Goal: Task Accomplishment & Management: Manage account settings

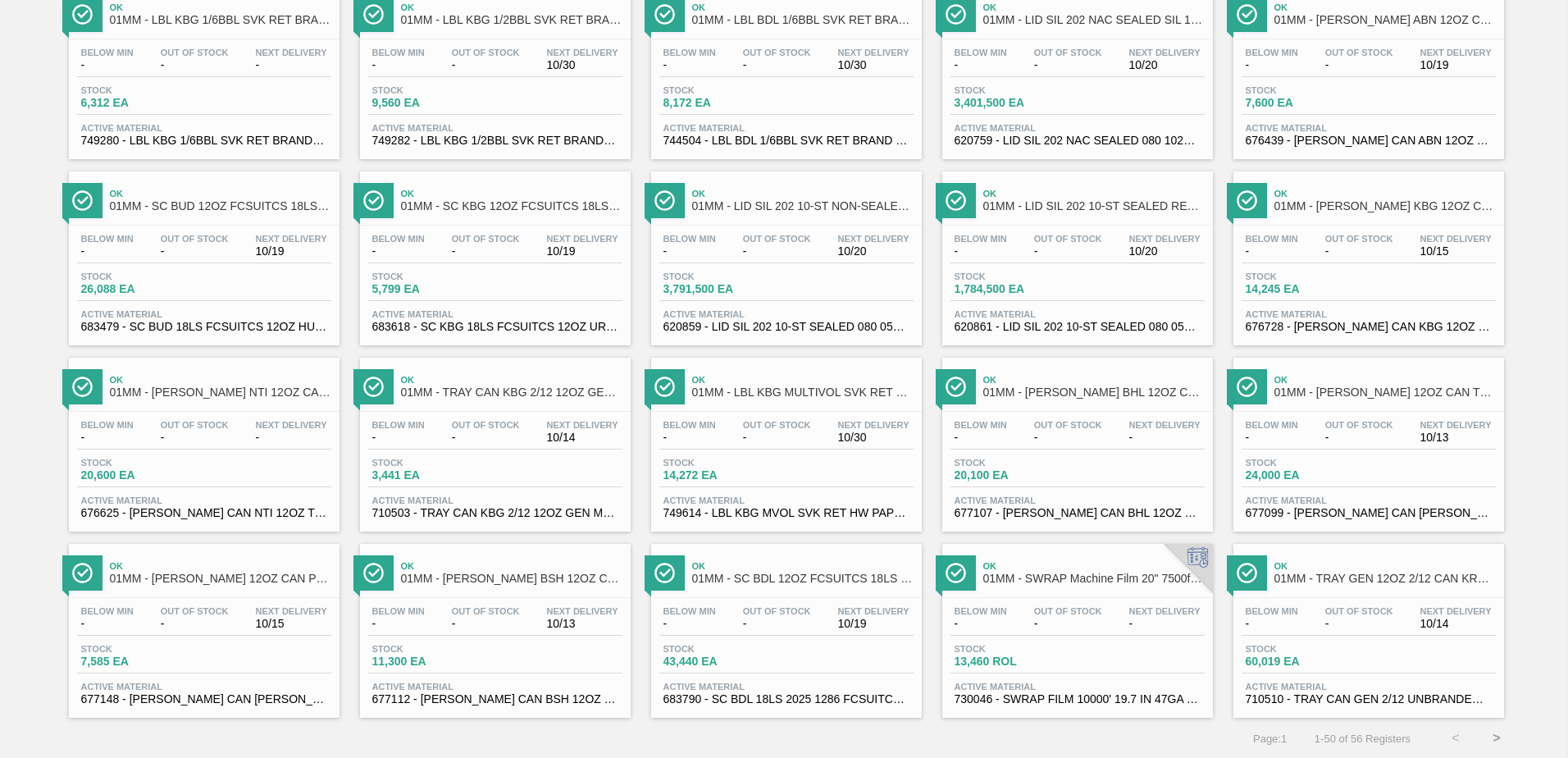
scroll to position [1266, 0]
click at [1495, 728] on button ">" at bounding box center [1497, 738] width 41 height 41
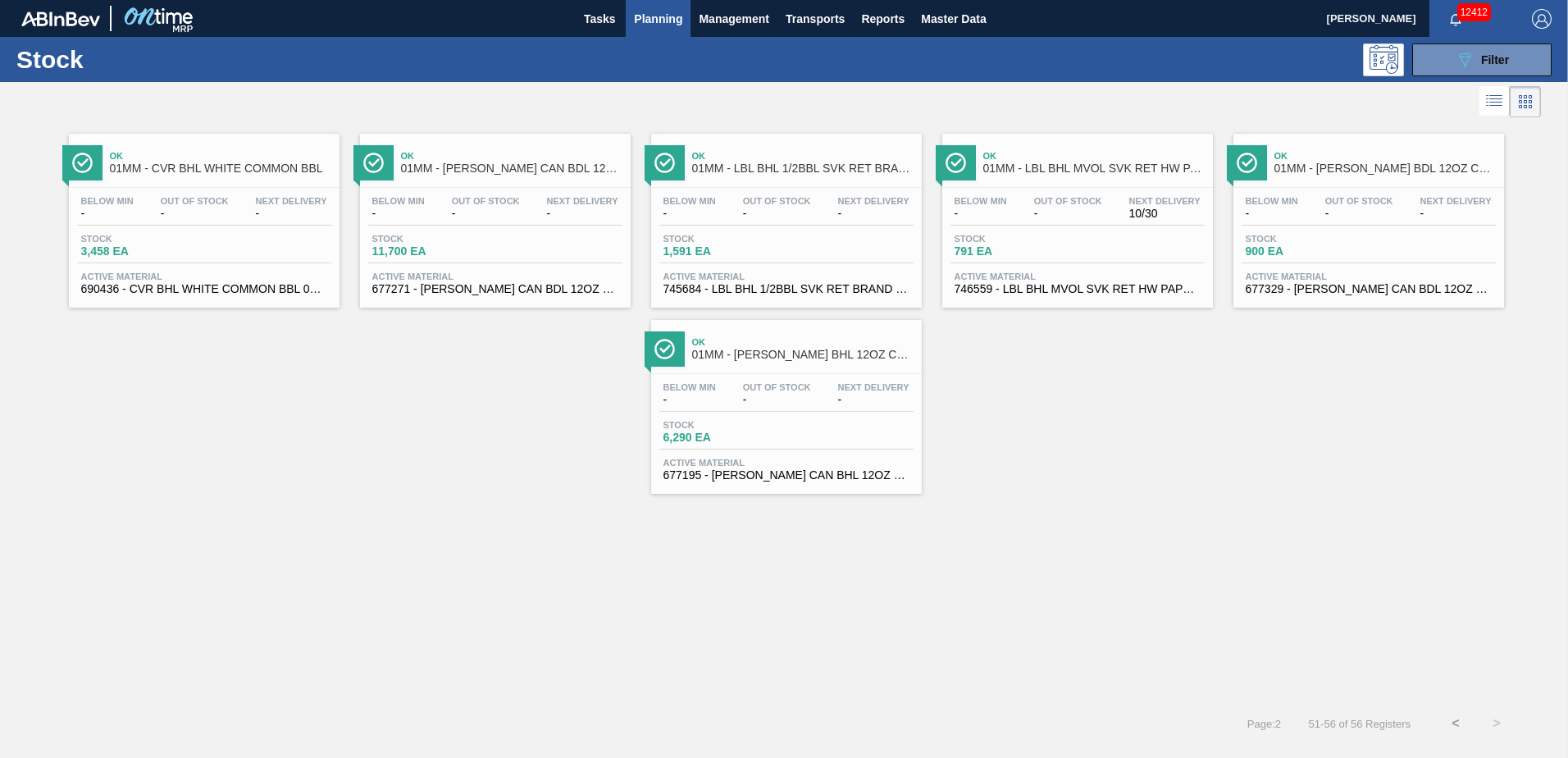
scroll to position [0, 0]
click at [1450, 720] on button "<" at bounding box center [1455, 724] width 41 height 41
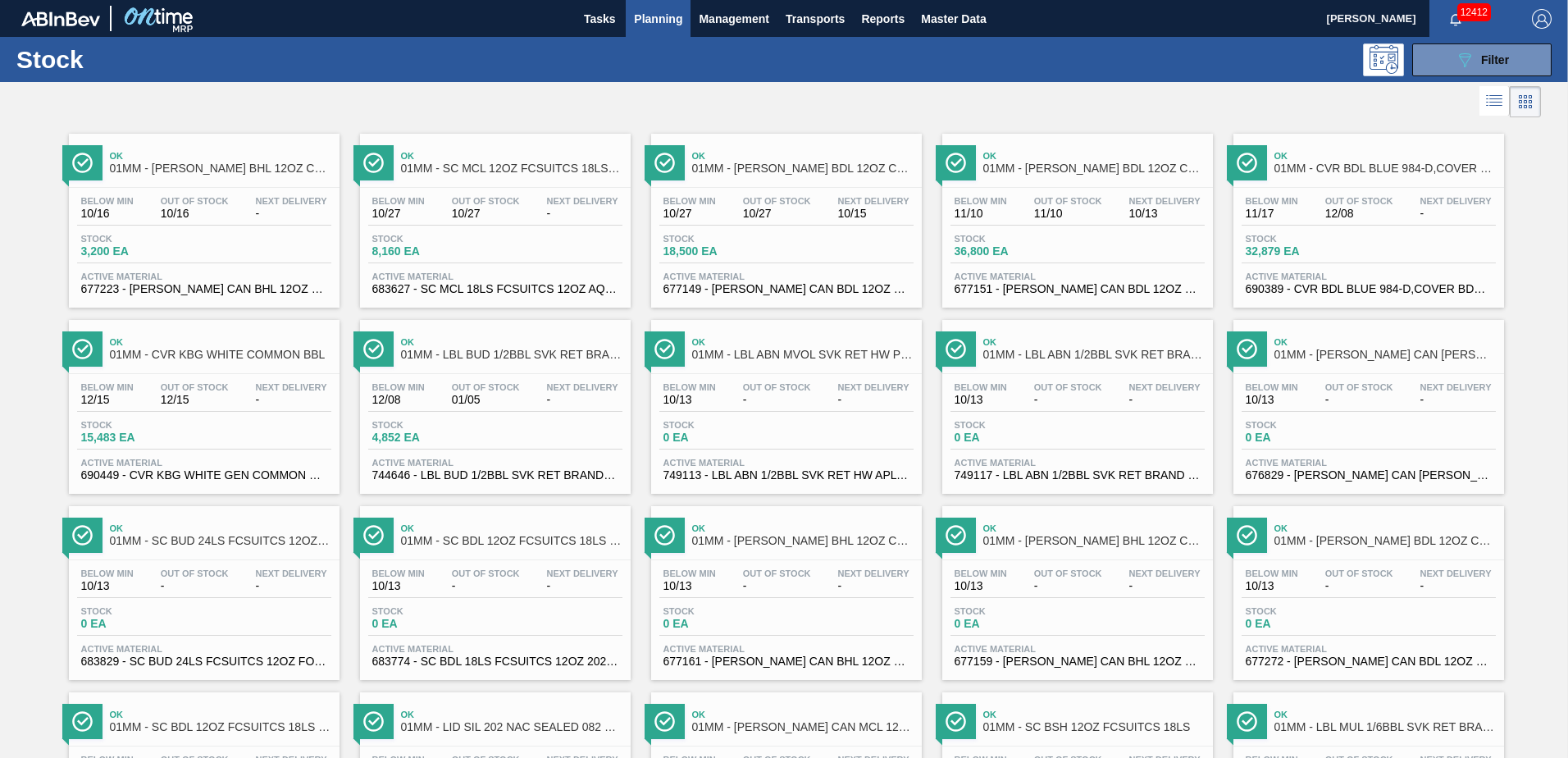
click at [659, 20] on span "Planning" at bounding box center [658, 19] width 48 height 19
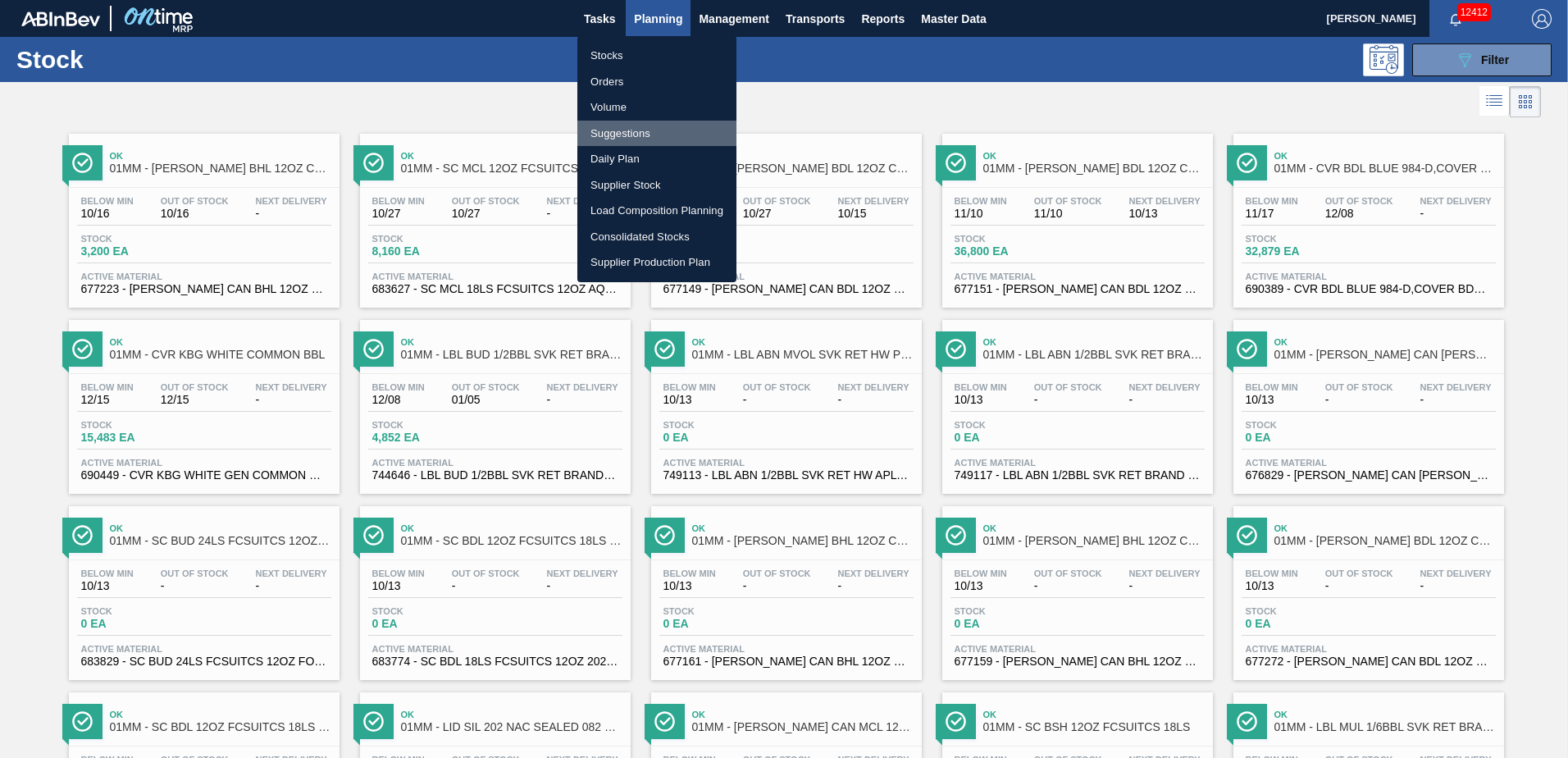
click at [610, 135] on li "Suggestions" at bounding box center [657, 133] width 159 height 26
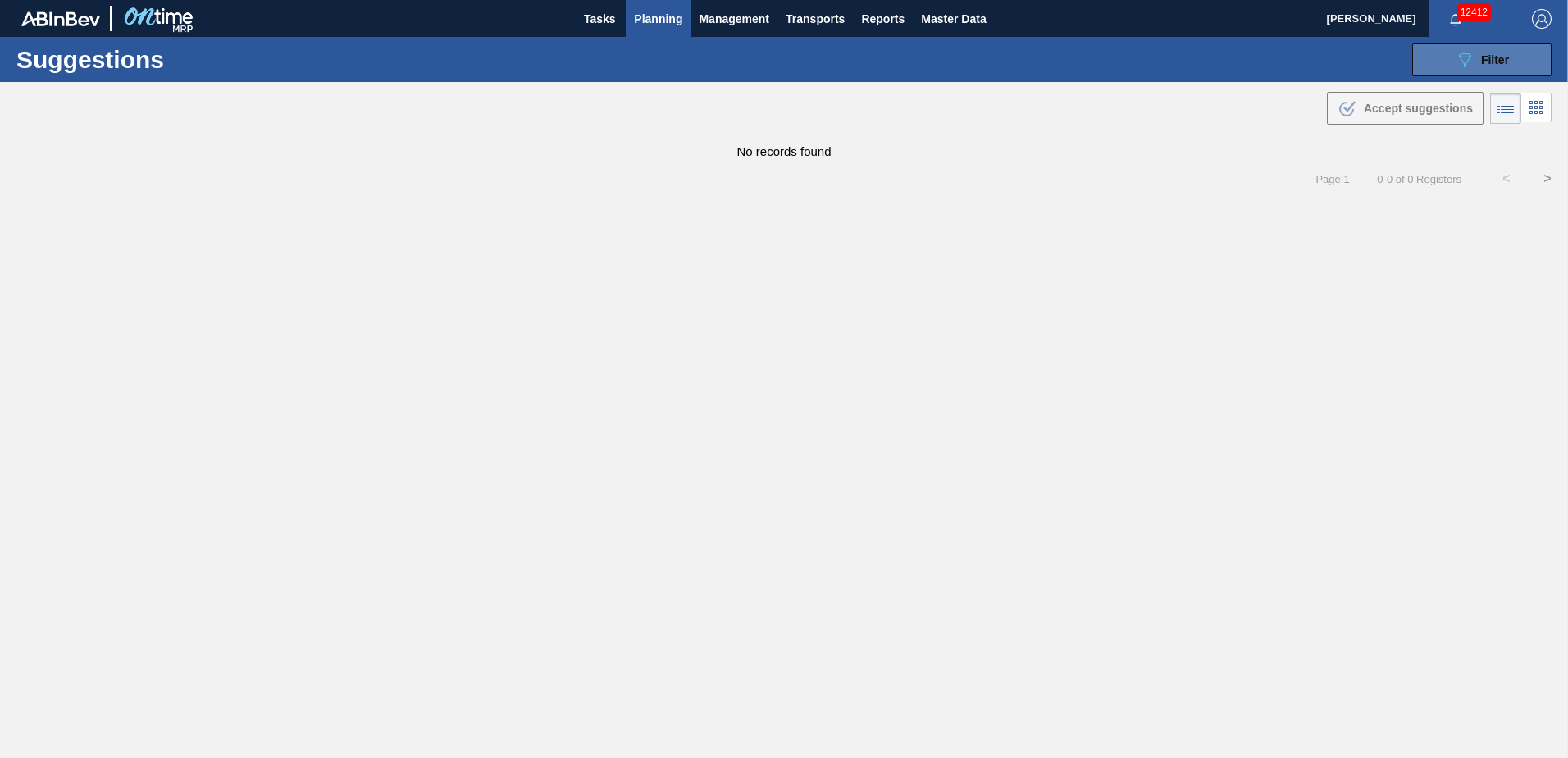
click at [1509, 58] on span "Filter" at bounding box center [1495, 60] width 28 height 13
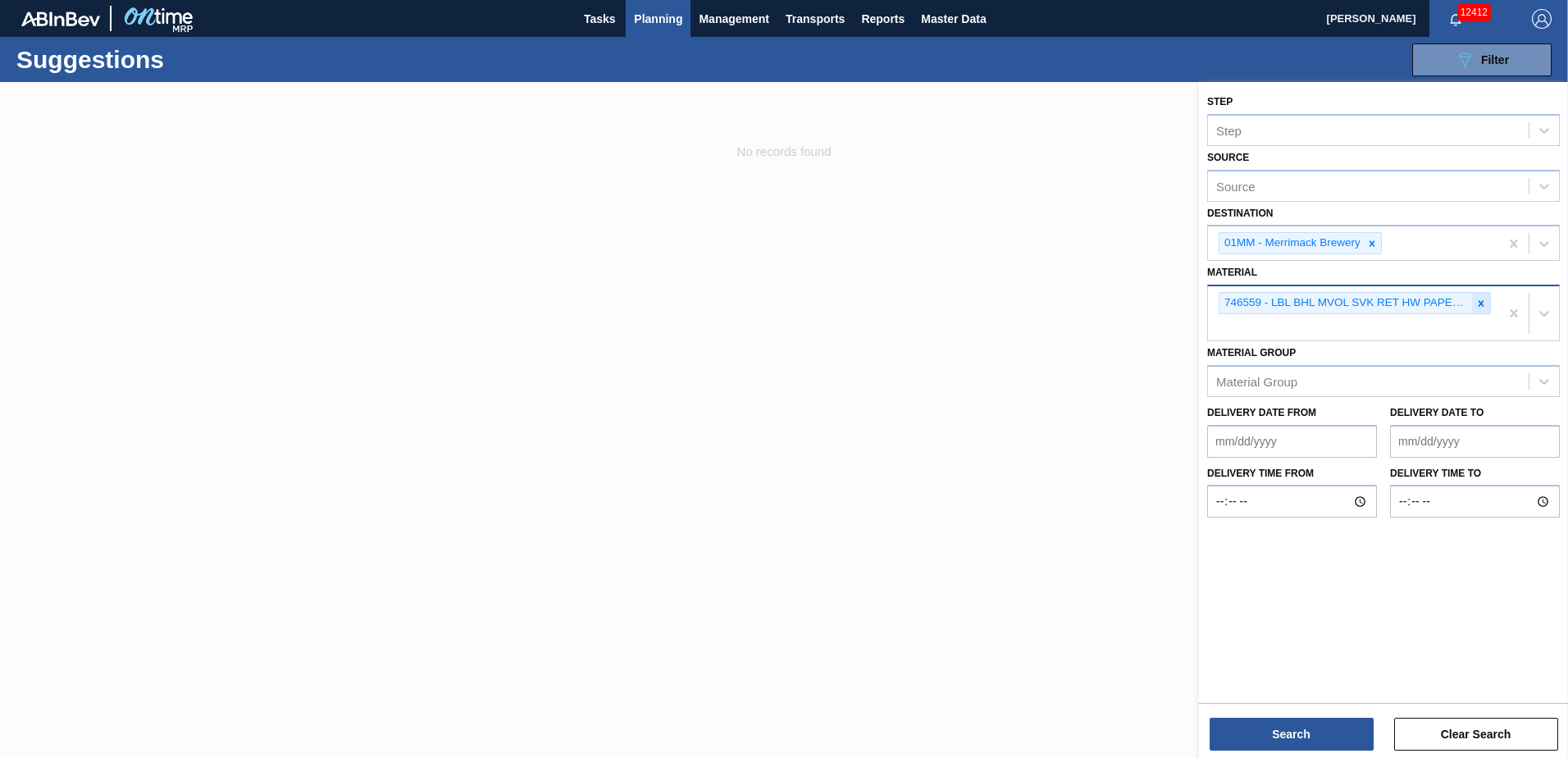
click at [1479, 304] on icon at bounding box center [1481, 303] width 11 height 11
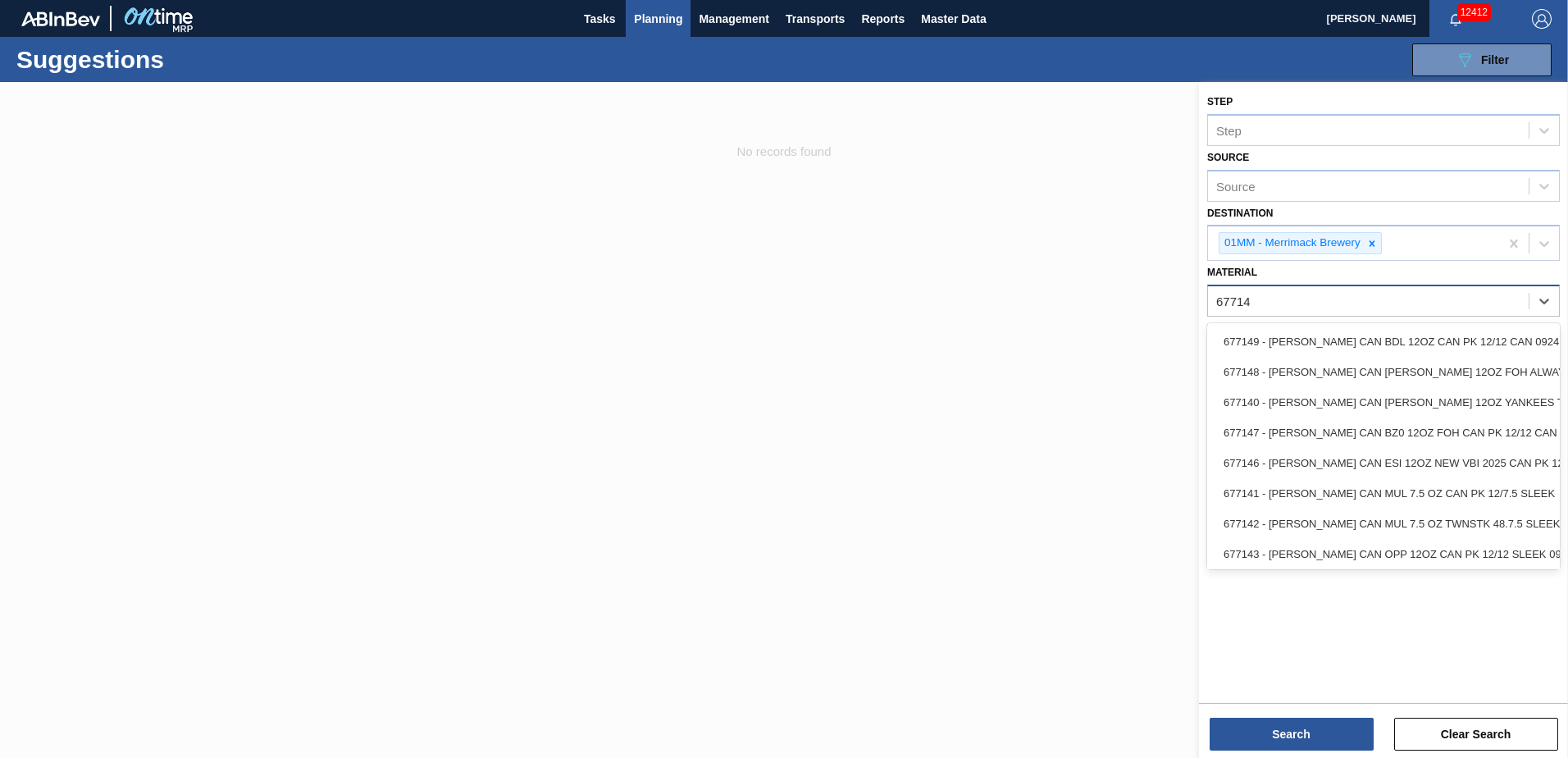
type input "677149"
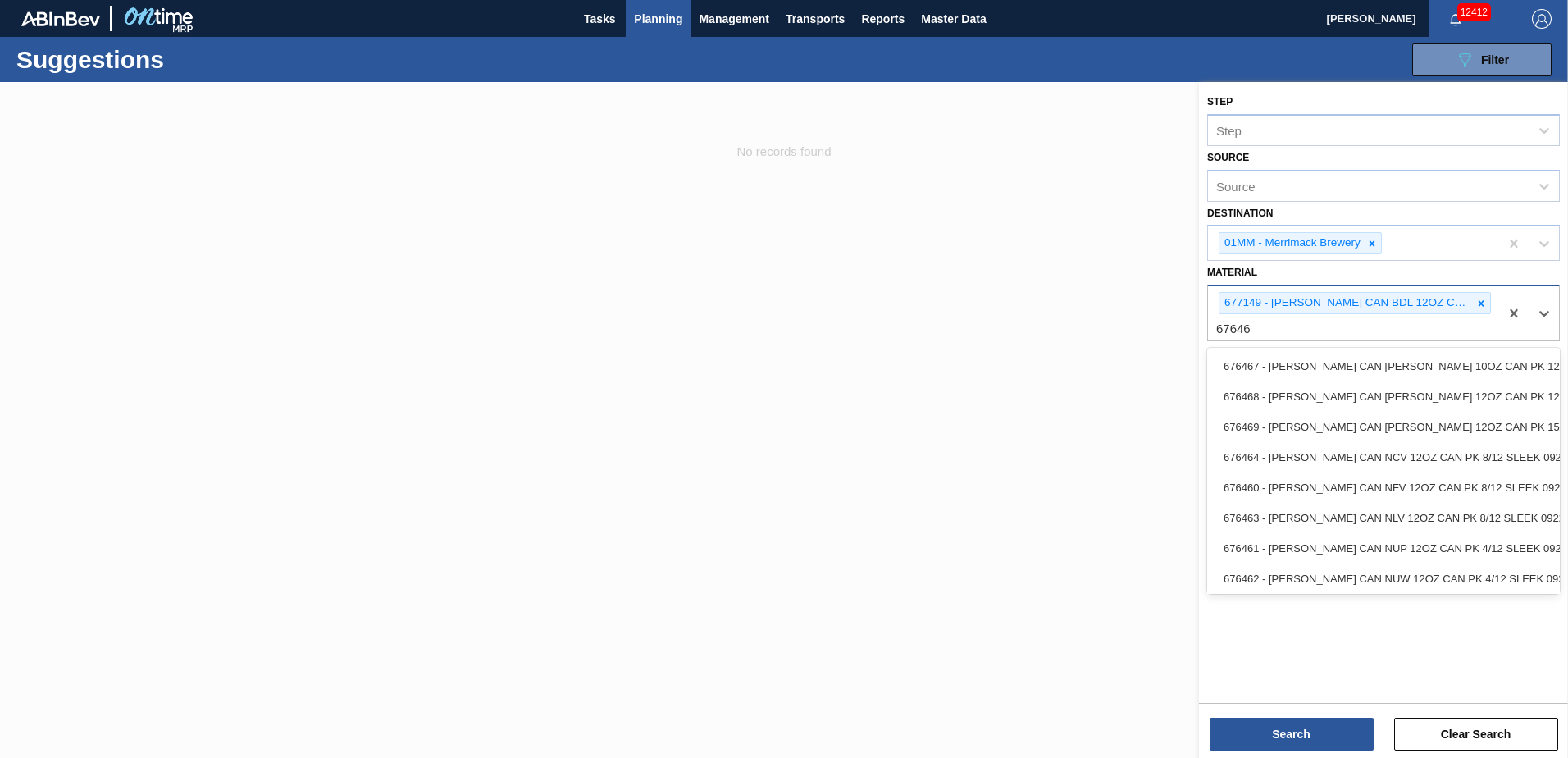
type input "676468"
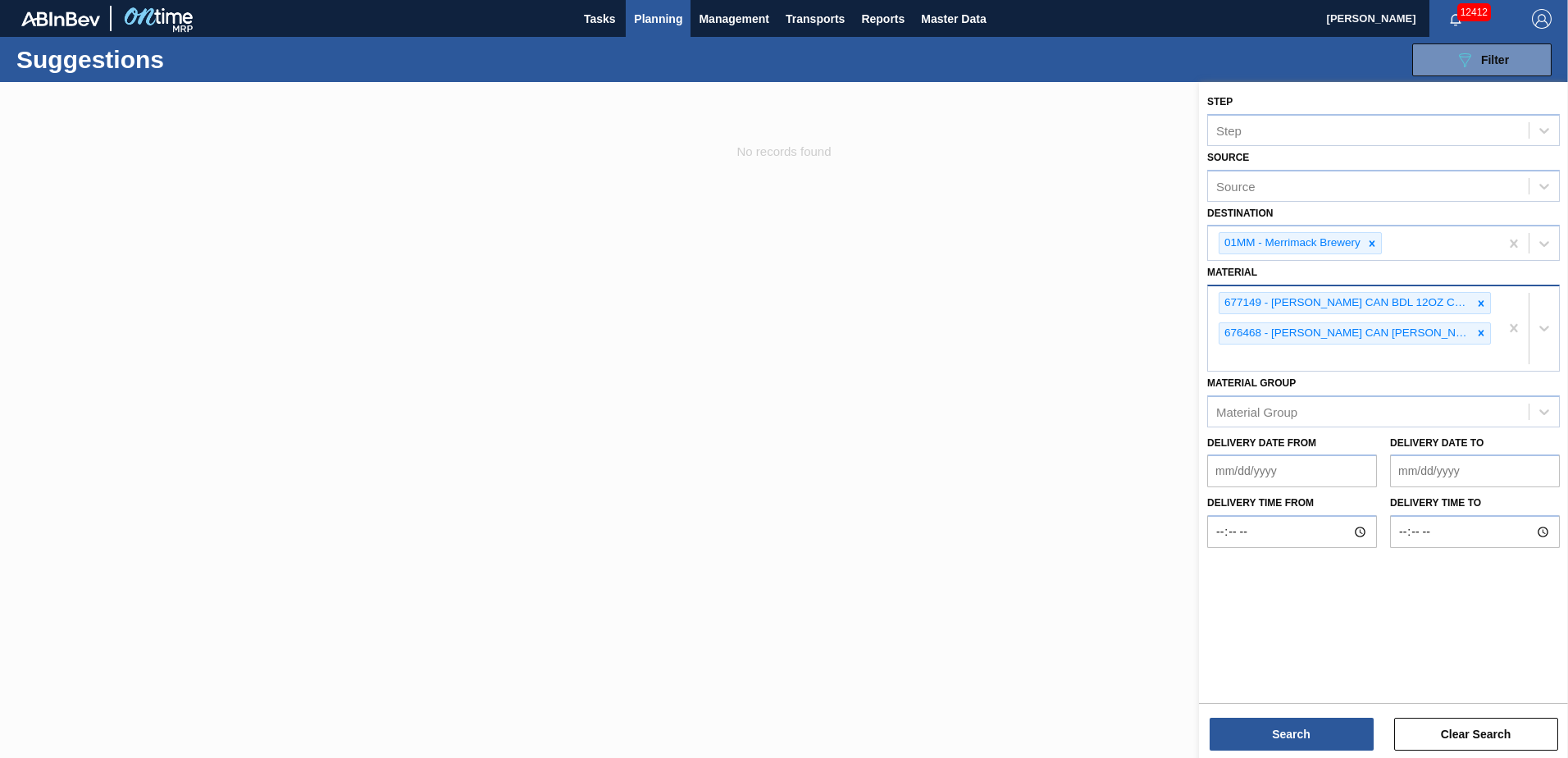
click at [1310, 354] on div "677149 - CARR CAN BDL 12OZ CAN PK 12/12 CAN 0924 676468 - CARR CAN BUD 12OZ CAN…" at bounding box center [1353, 328] width 291 height 84
type input "676728"
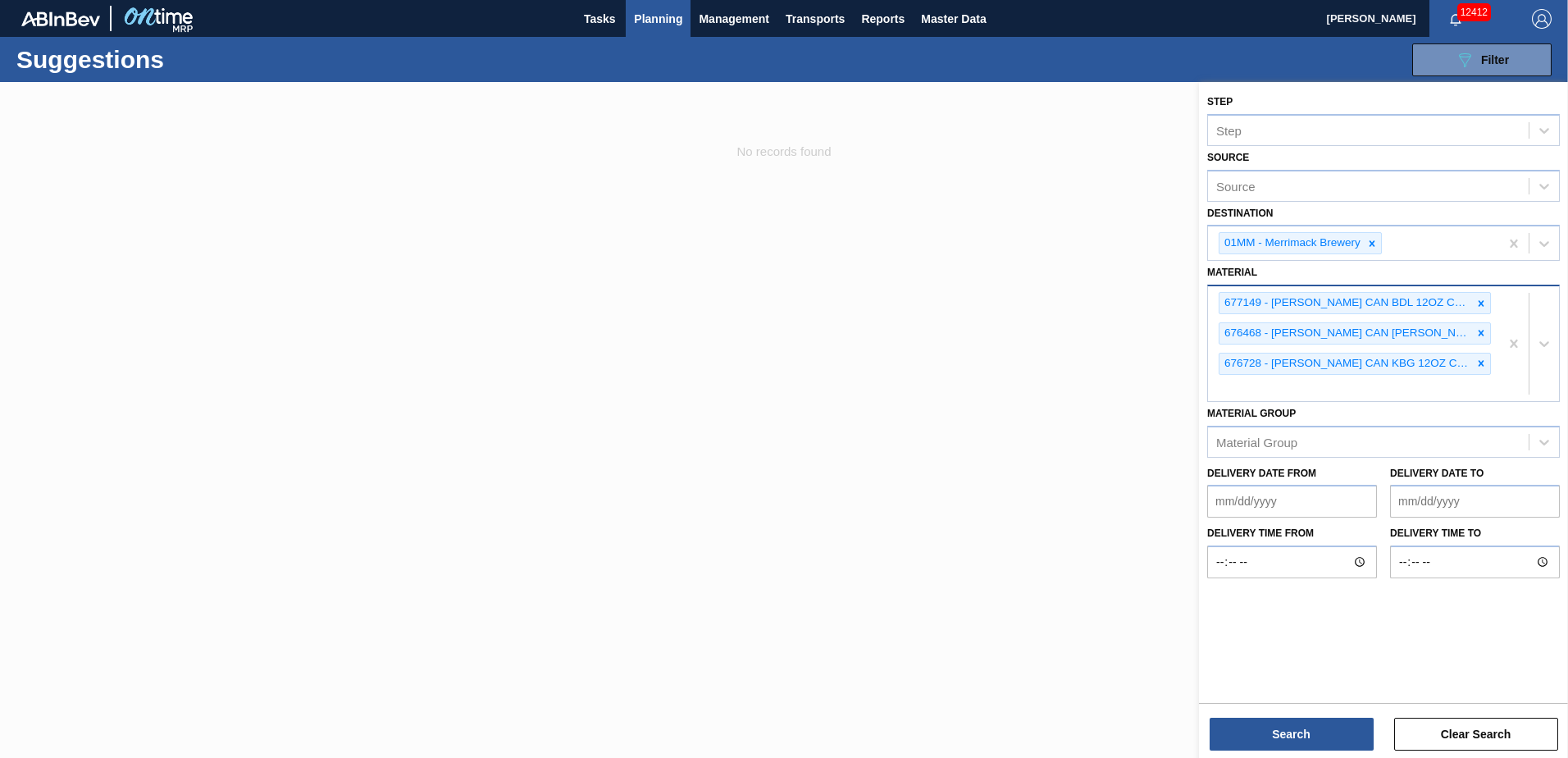
click at [1368, 390] on div "677149 - CARR CAN BDL 12OZ CAN PK 12/12 CAN 0924 676468 - CARR CAN BUD 12OZ CAN…" at bounding box center [1353, 344] width 291 height 115
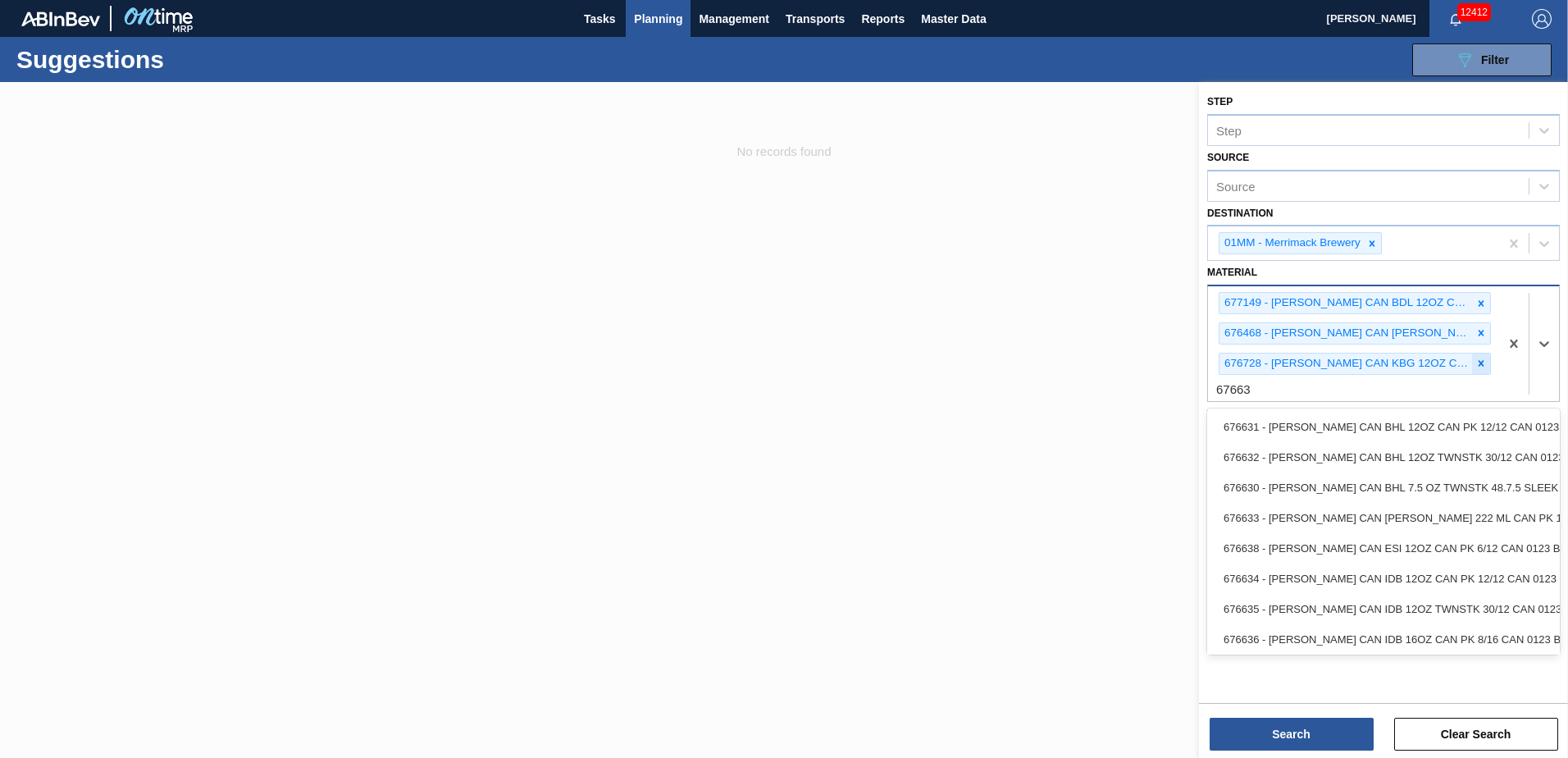
type input "676631"
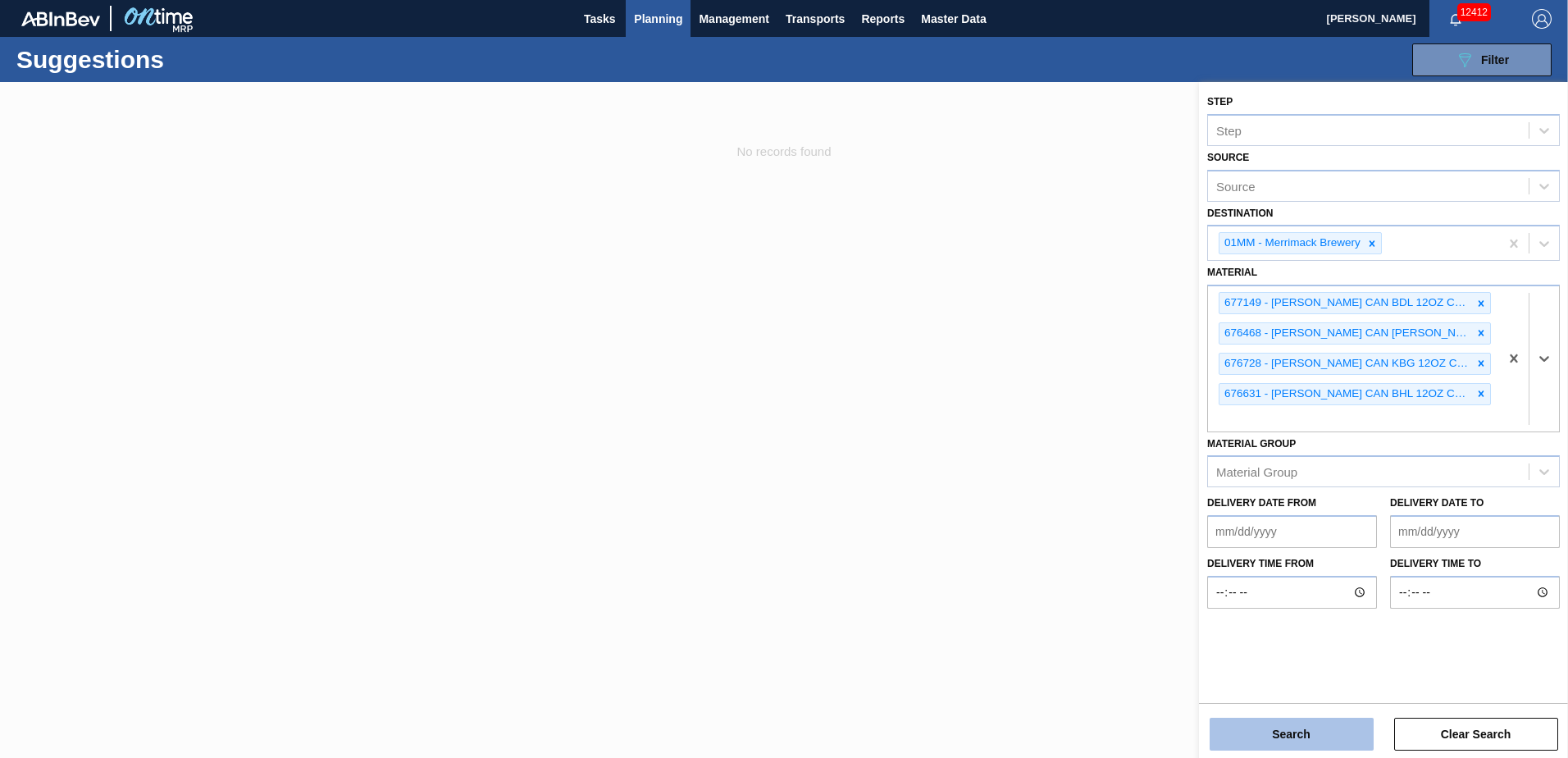
click at [1278, 750] on button "Search" at bounding box center [1291, 734] width 164 height 32
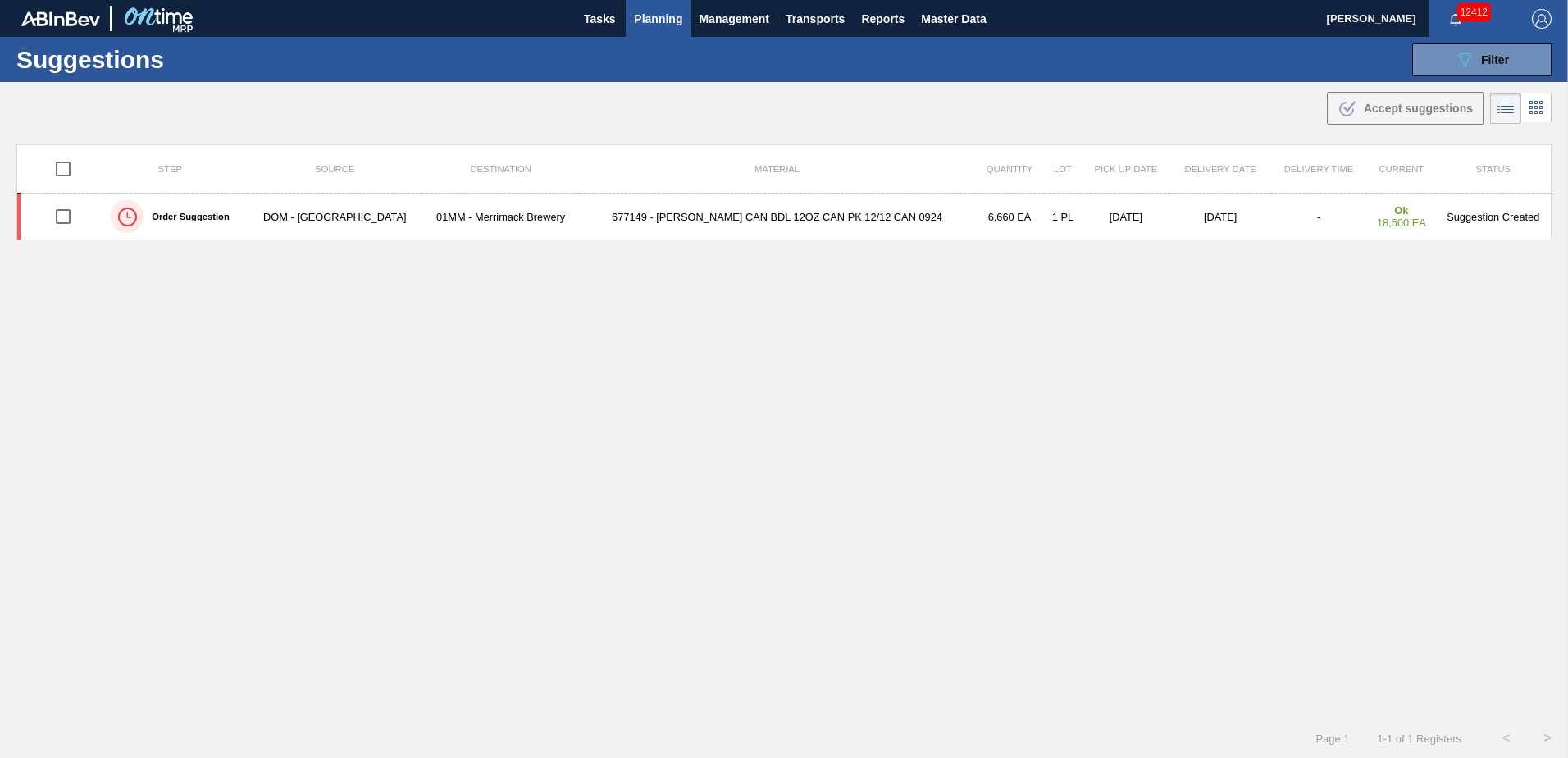
click at [62, 170] on input "checkbox" at bounding box center [63, 169] width 34 height 34
checkbox input "true"
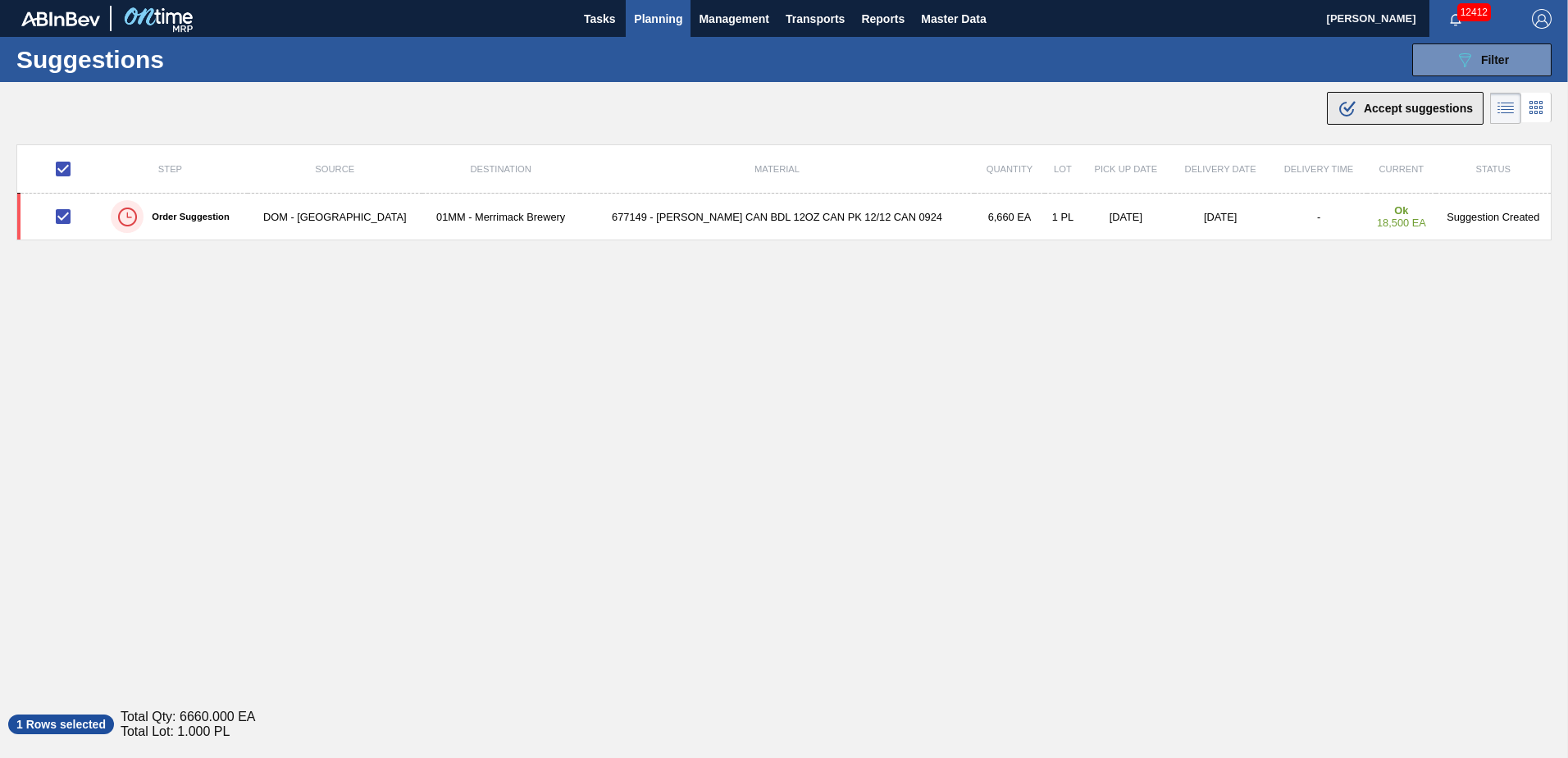
click at [1415, 107] on span "Accept suggestions" at bounding box center [1418, 108] width 109 height 13
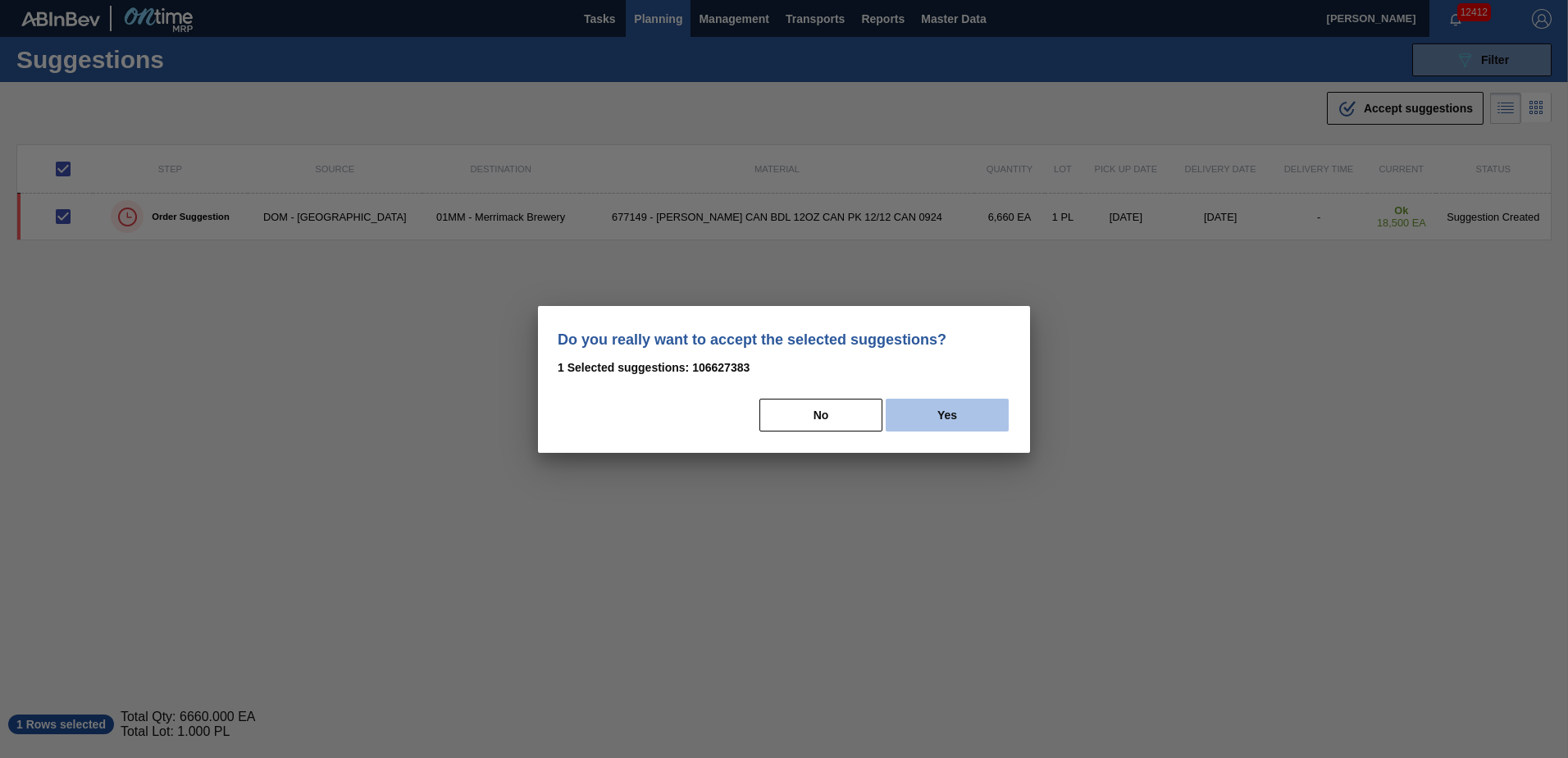
click at [929, 419] on button "Yes" at bounding box center [947, 414] width 123 height 32
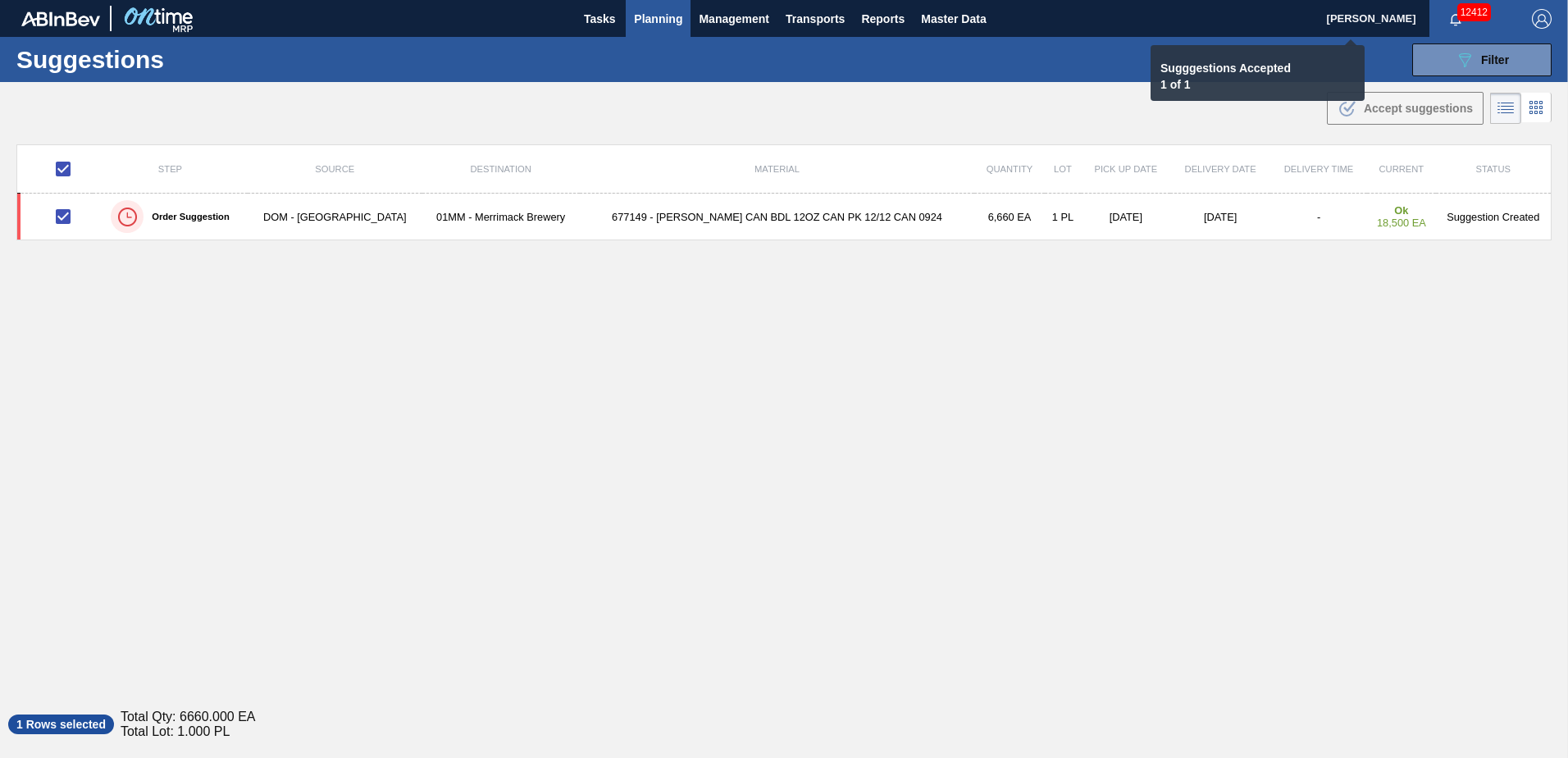
click at [1270, 221] on td "-" at bounding box center [1318, 217] width 96 height 46
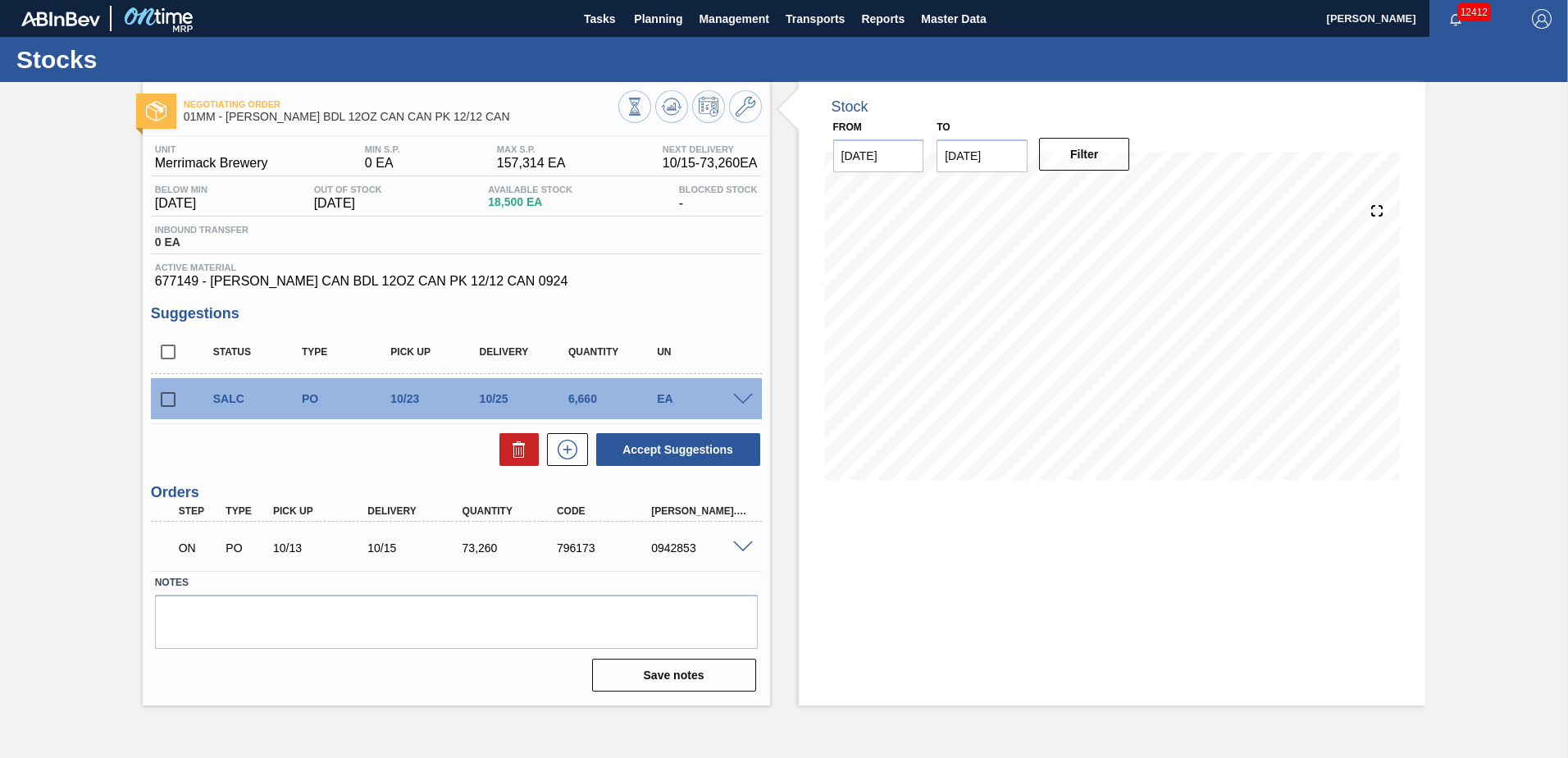
click at [754, 543] on div at bounding box center [745, 546] width 32 height 12
click at [740, 550] on span at bounding box center [742, 547] width 19 height 12
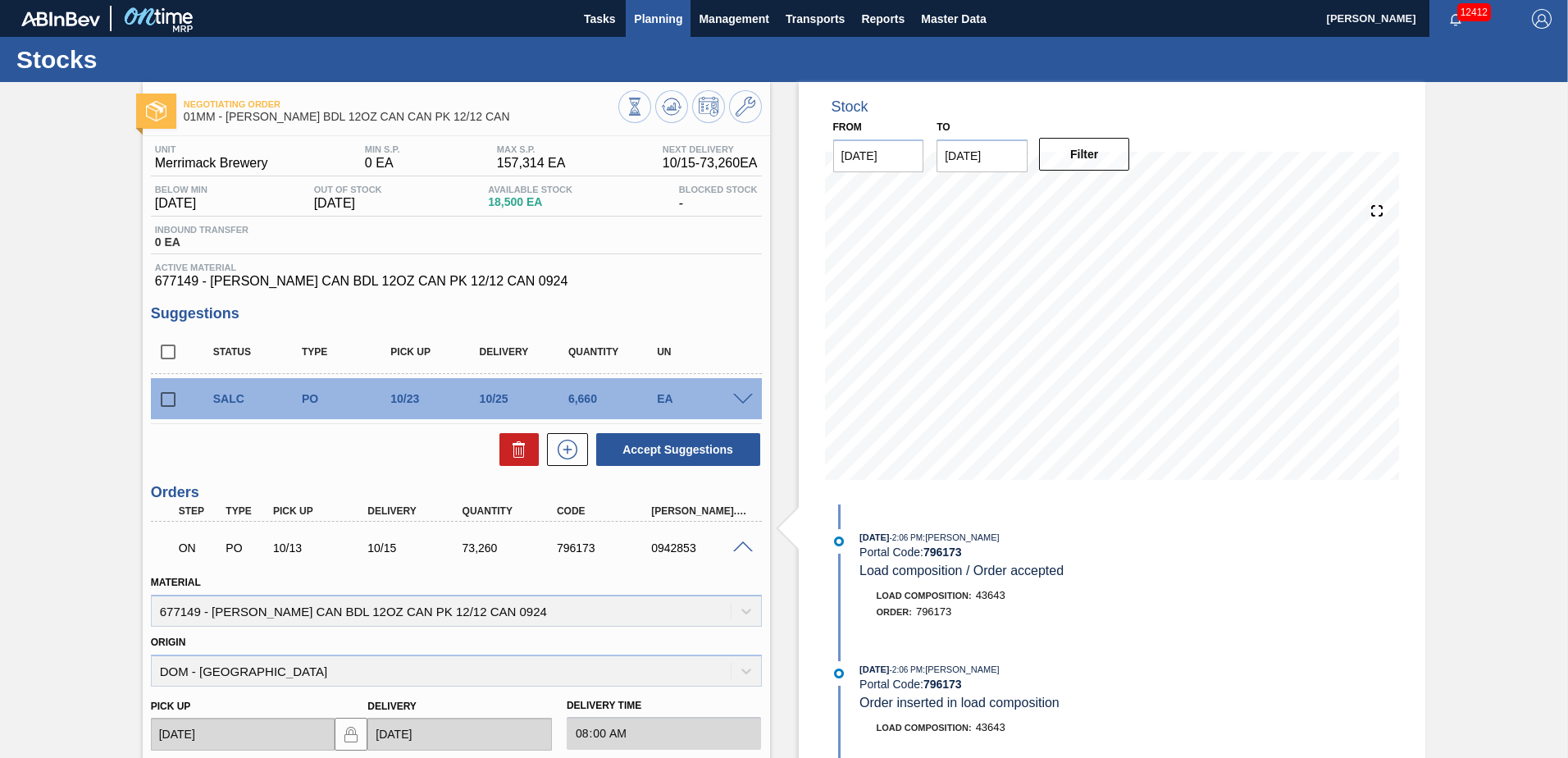
click at [635, 24] on span "Planning" at bounding box center [658, 19] width 48 height 19
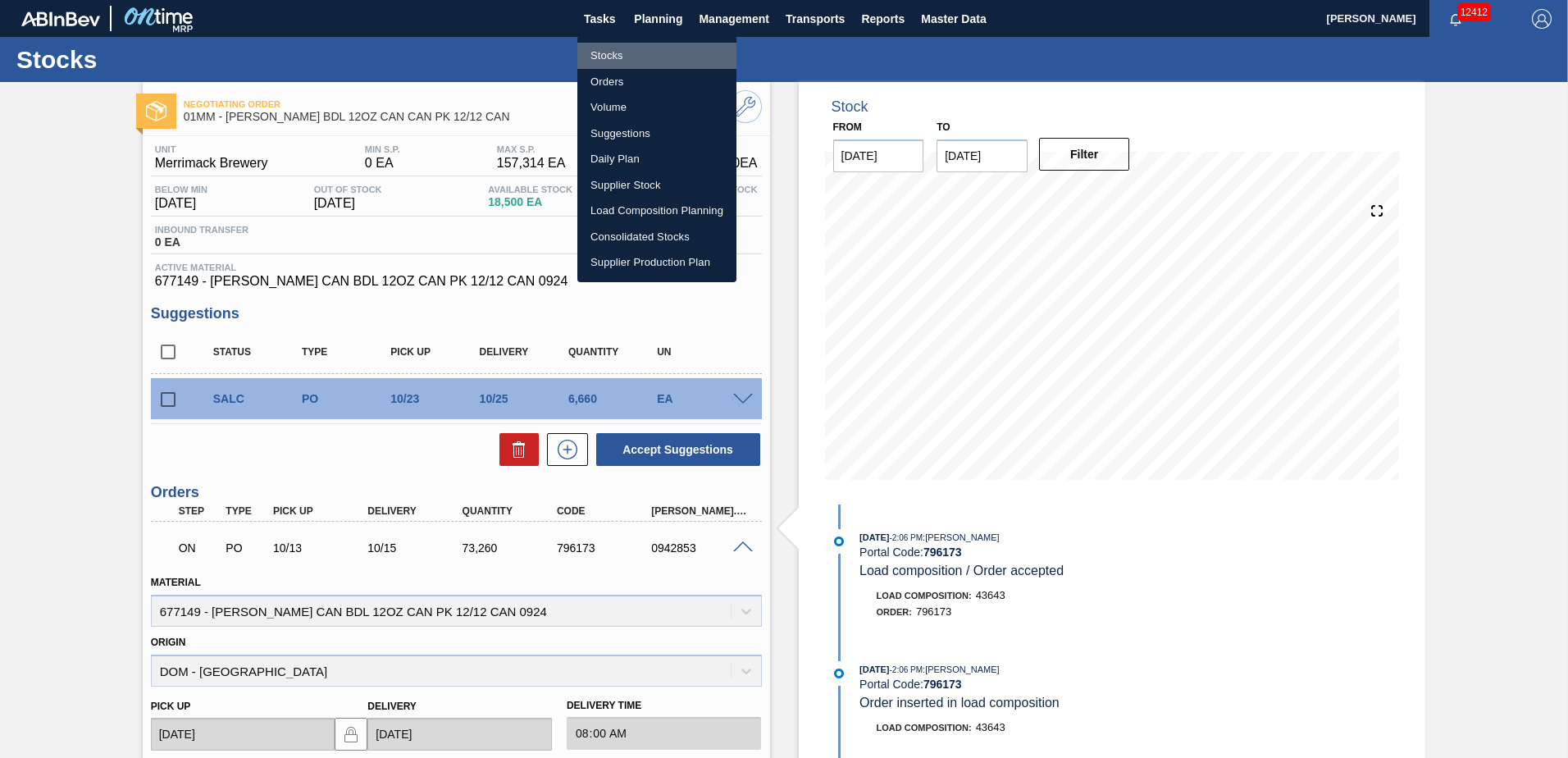
click at [611, 60] on li "Stocks" at bounding box center [657, 56] width 159 height 26
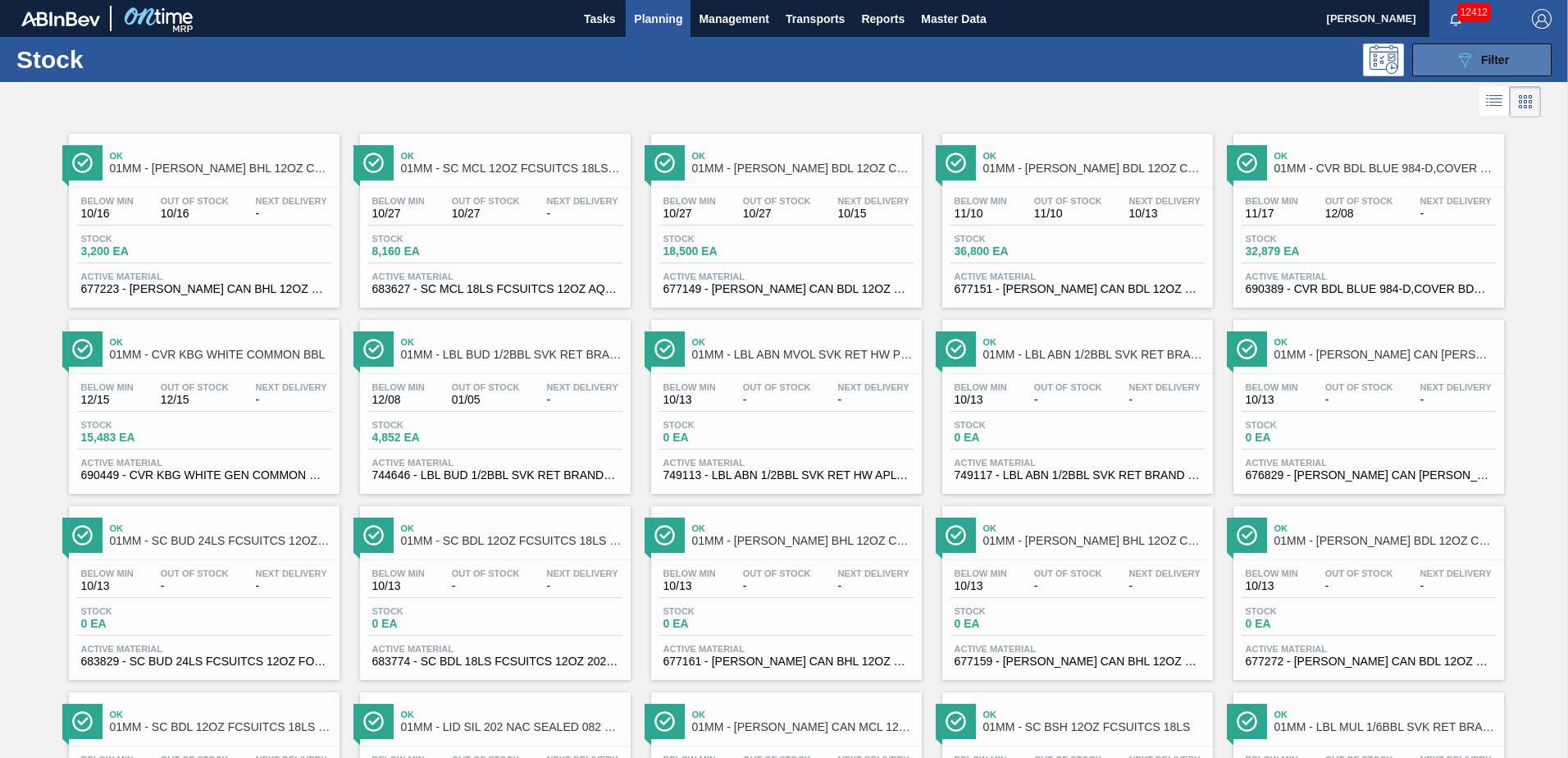
click at [1483, 60] on span "Filter" at bounding box center [1495, 60] width 28 height 13
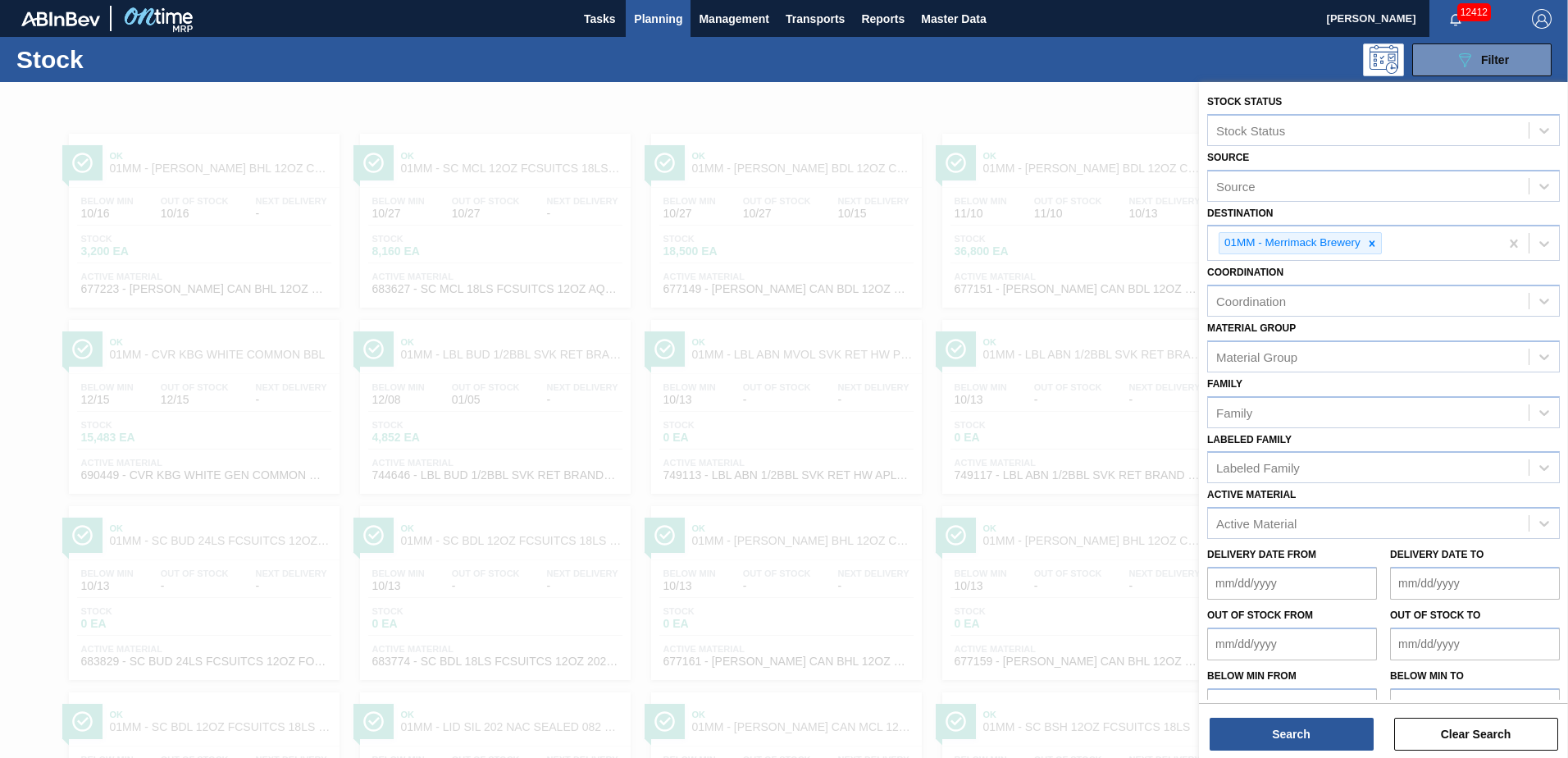
click at [1150, 57] on div "089F7B8B-B2A5-4AFE-B5C0-19BA573D28AC Filter" at bounding box center [909, 59] width 1298 height 32
click at [1444, 736] on button "Clear Search" at bounding box center [1475, 734] width 164 height 32
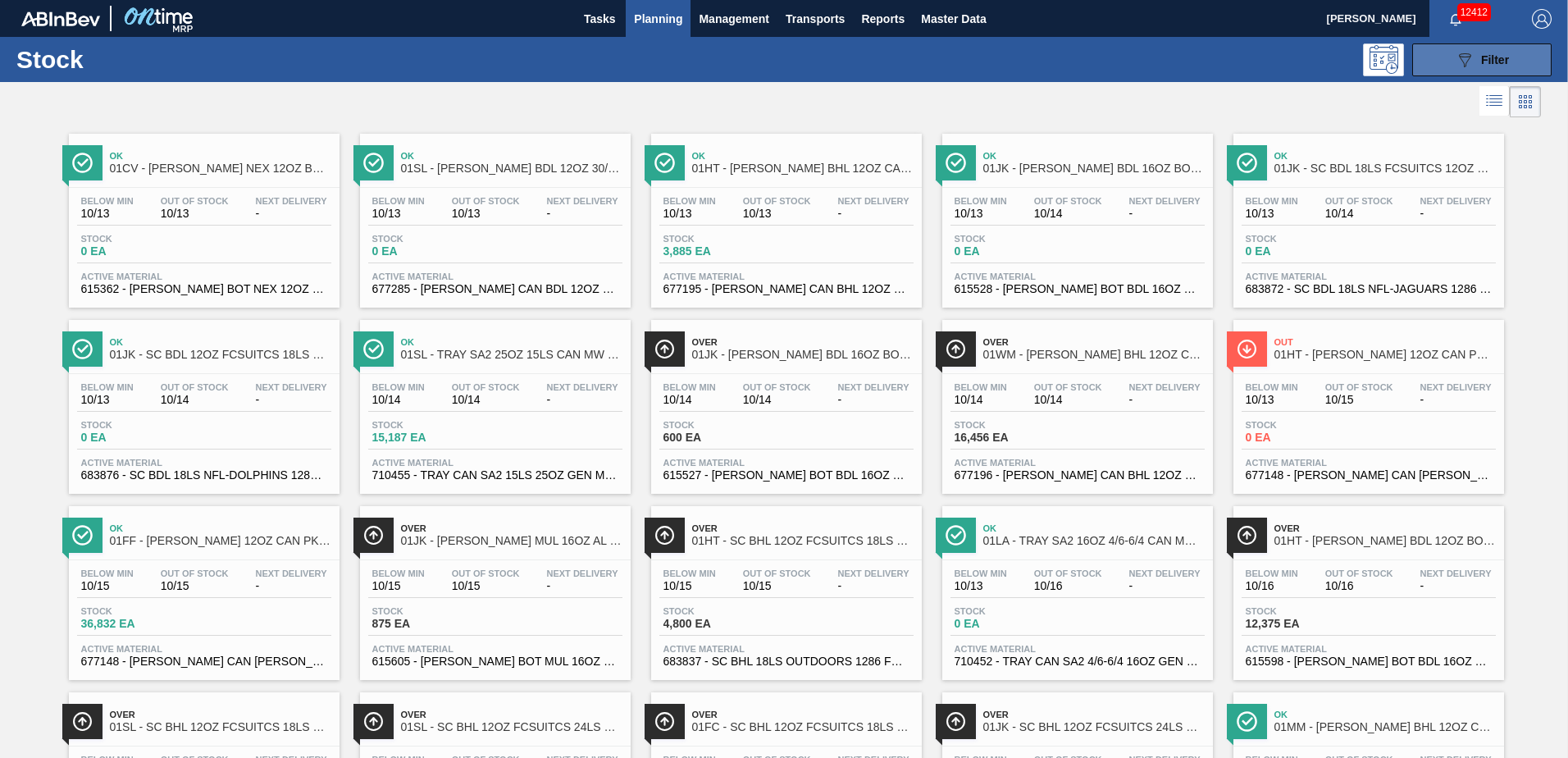
click at [1461, 52] on icon "089F7B8B-B2A5-4AFE-B5C0-19BA573D28AC" at bounding box center [1464, 59] width 19 height 19
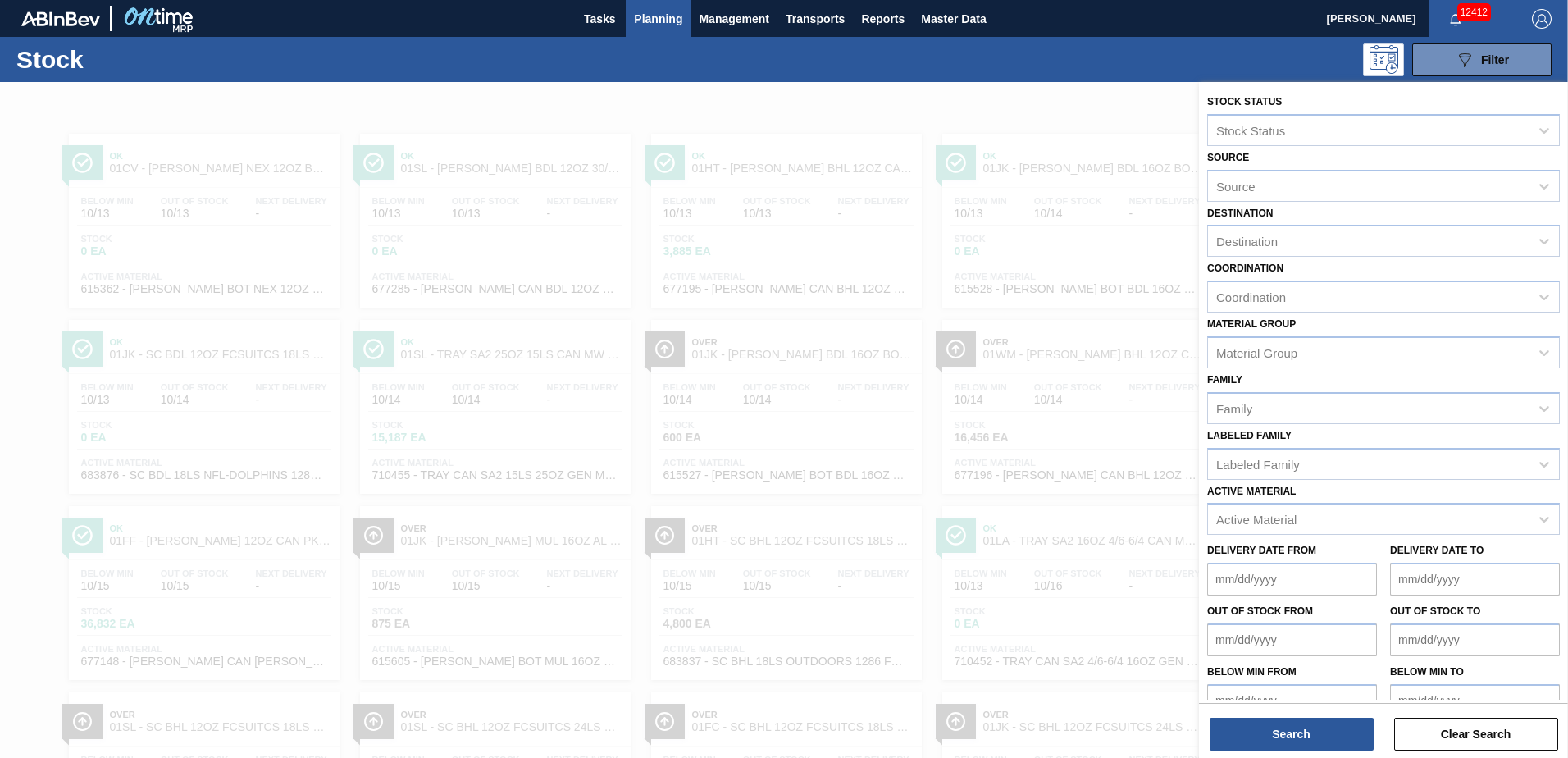
click at [1381, 224] on div "Destination Destination" at bounding box center [1383, 230] width 353 height 56
click at [1381, 238] on div "Destination" at bounding box center [1368, 242] width 320 height 24
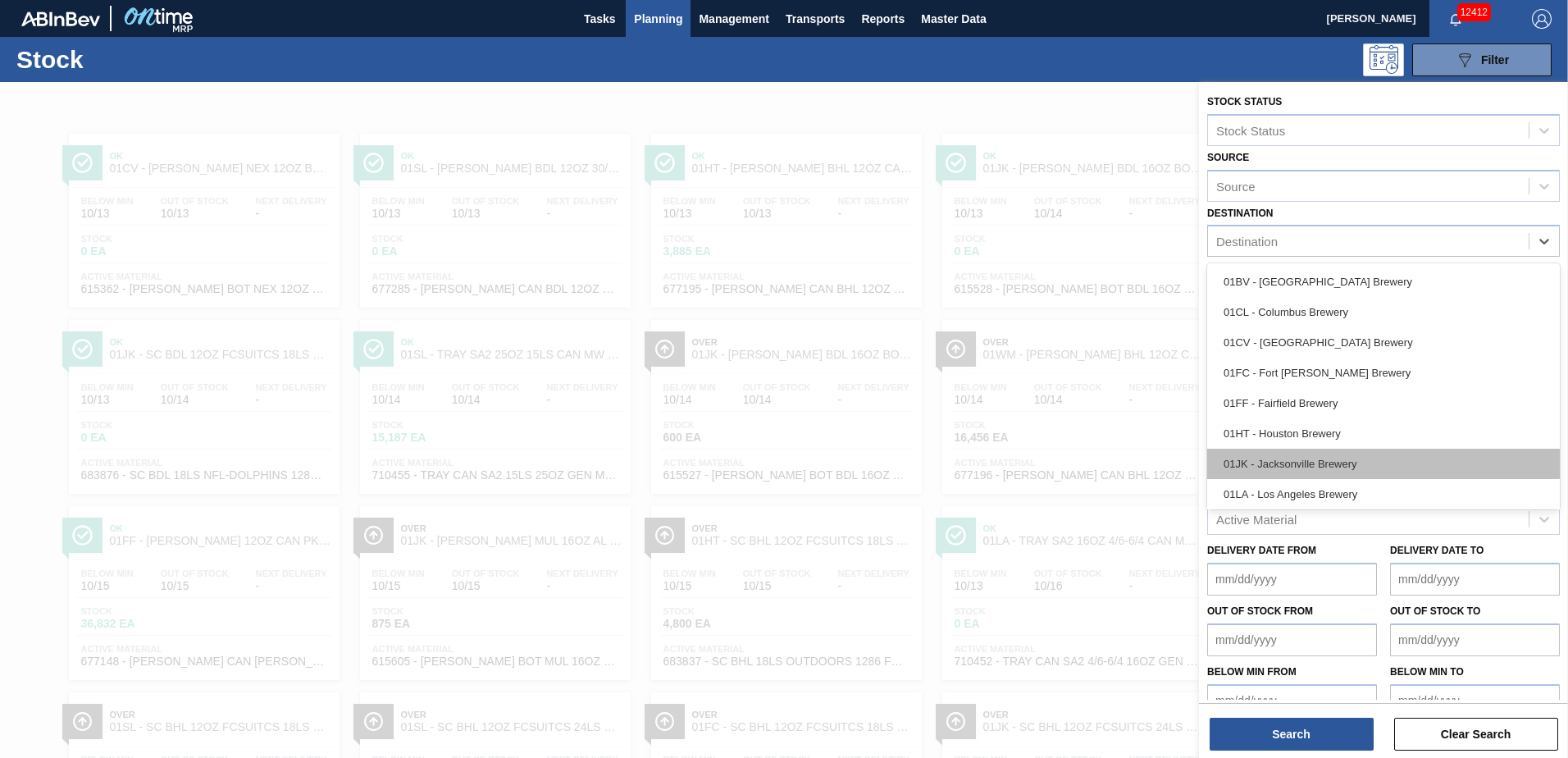
scroll to position [82, 0]
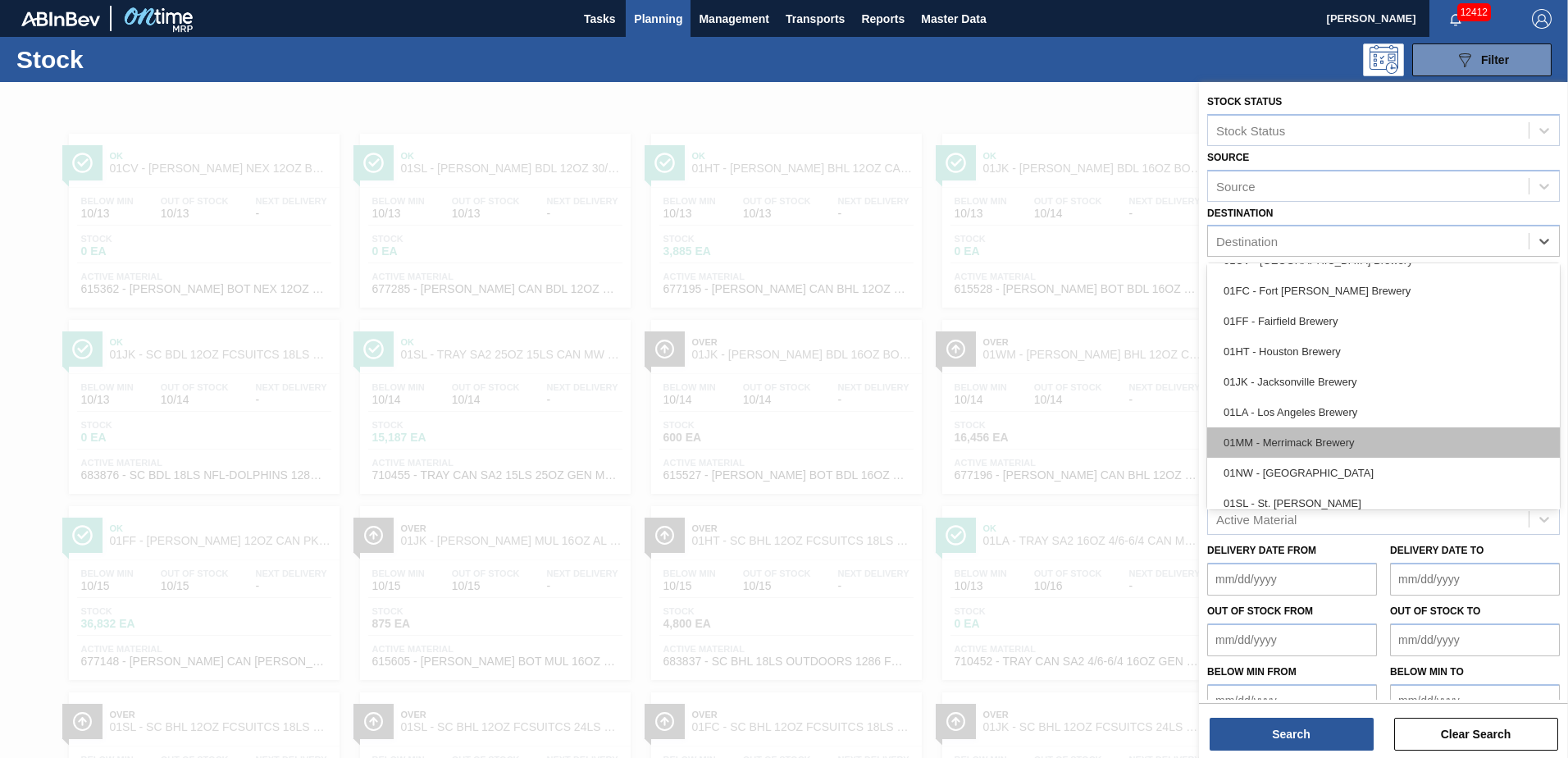
click at [1306, 442] on div "01MM - Merrimack Brewery" at bounding box center [1383, 442] width 353 height 31
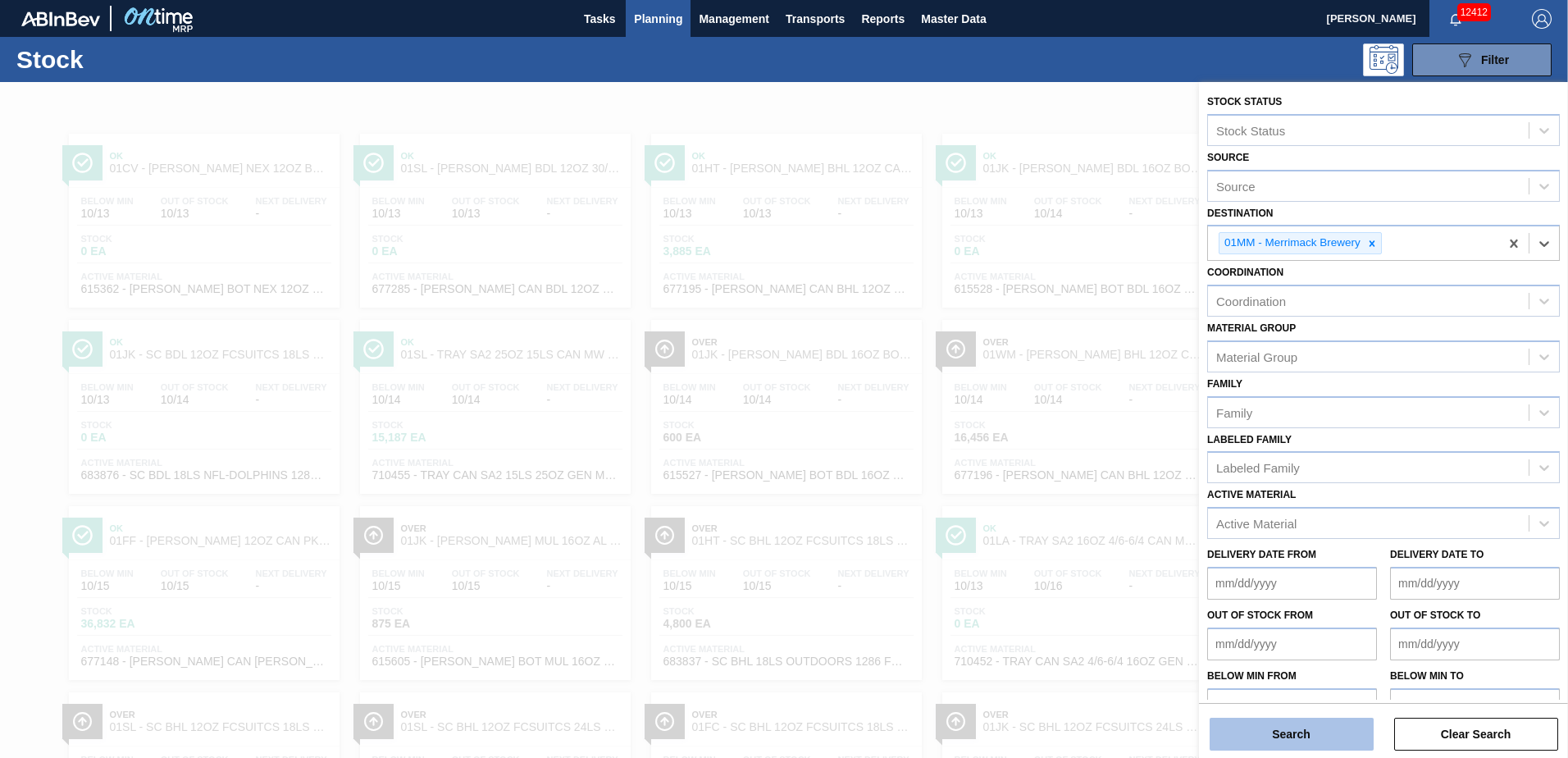
click at [1297, 739] on button "Search" at bounding box center [1291, 734] width 164 height 32
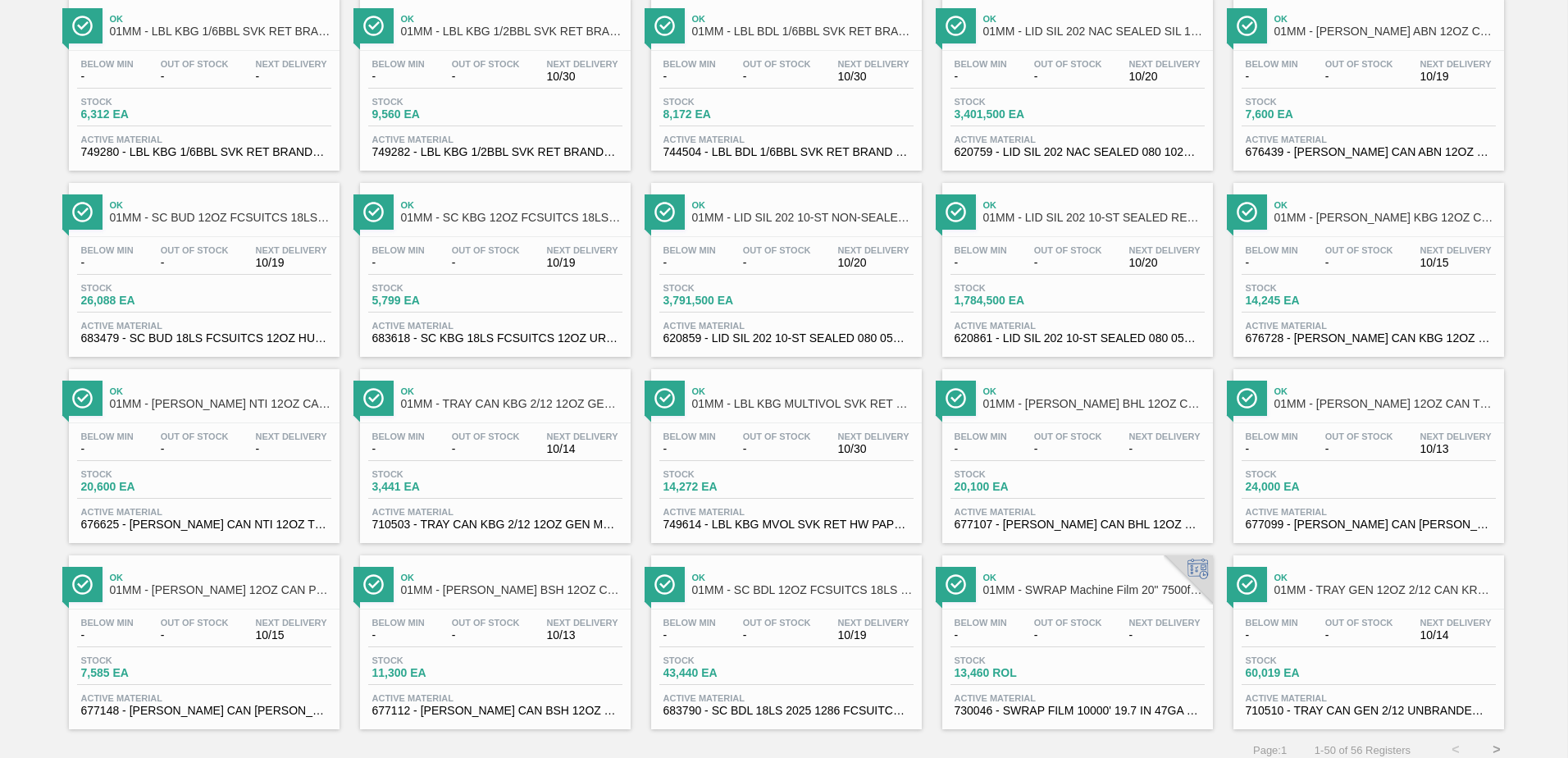
scroll to position [1266, 0]
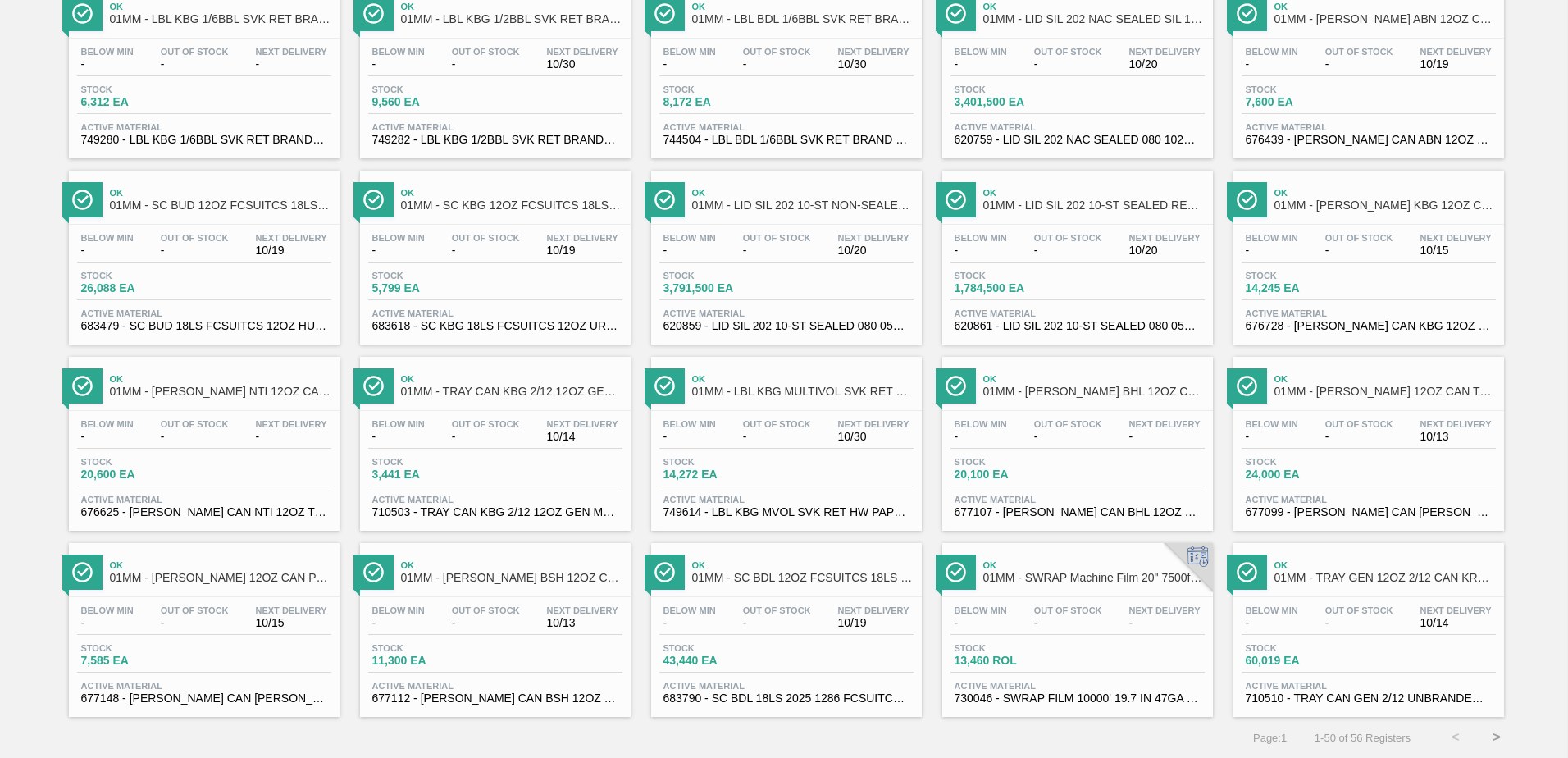
click at [1496, 733] on button ">" at bounding box center [1497, 738] width 41 height 41
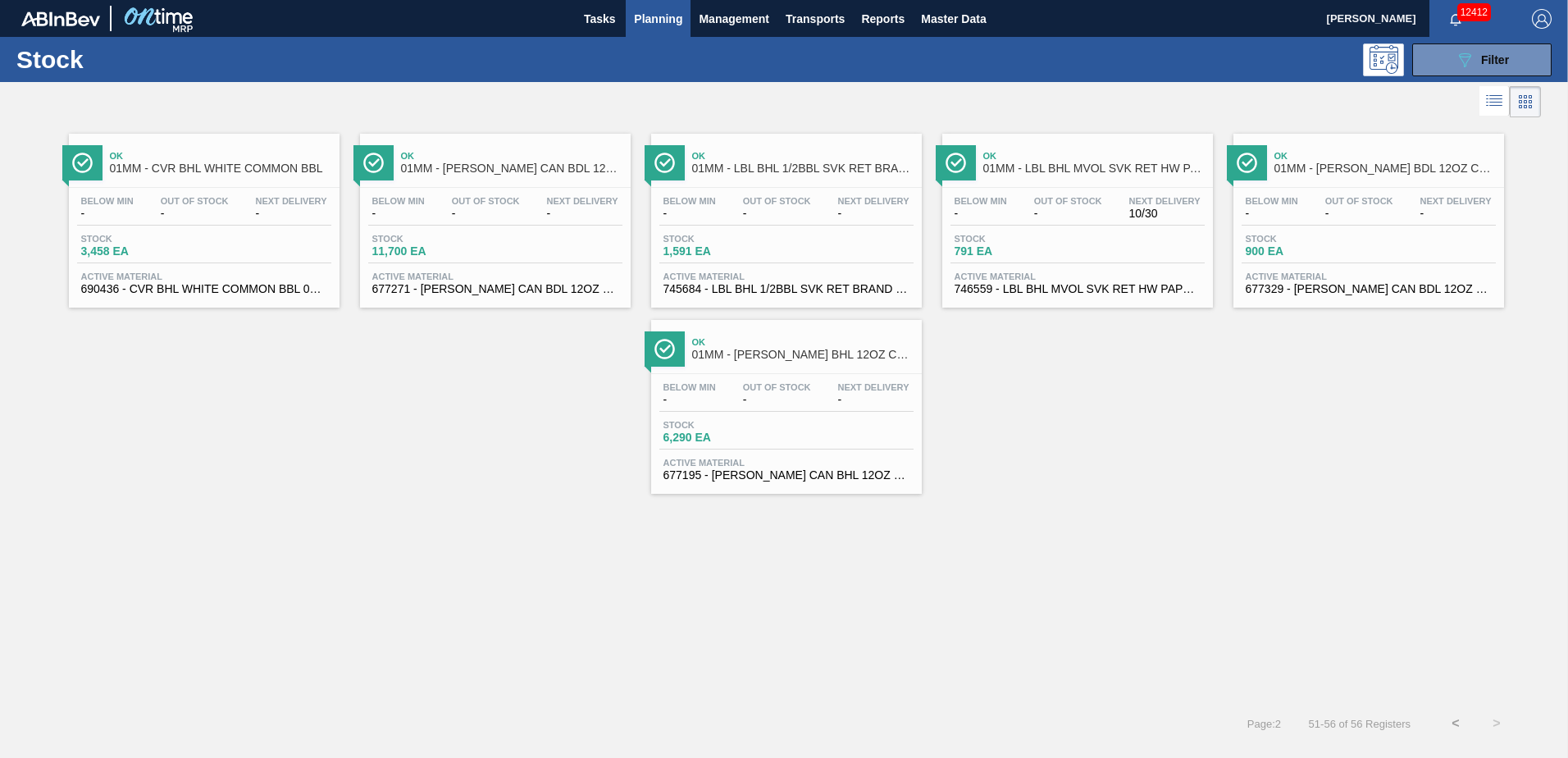
scroll to position [0, 0]
click at [1465, 733] on button "<" at bounding box center [1455, 724] width 41 height 41
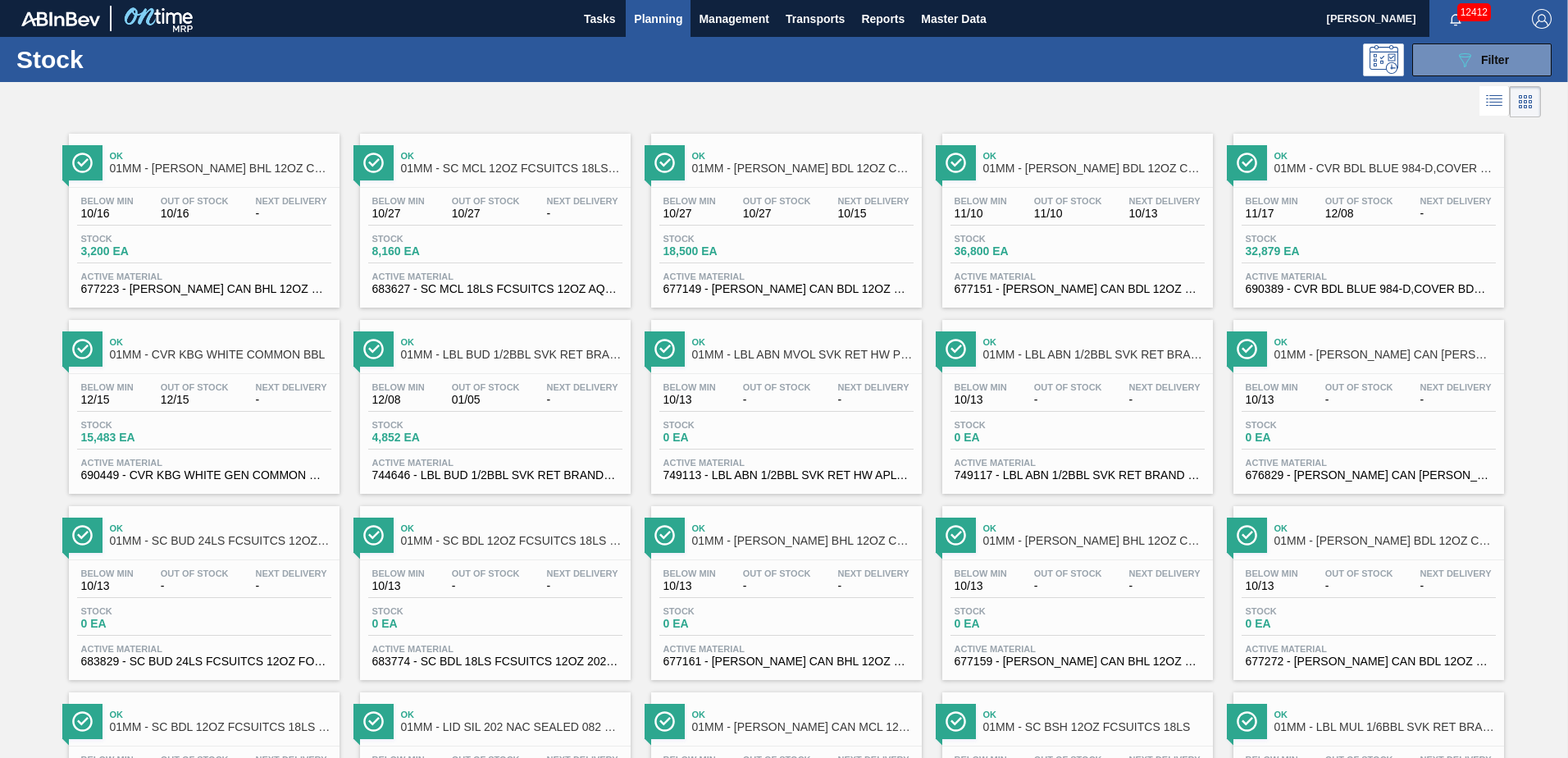
scroll to position [1266, 0]
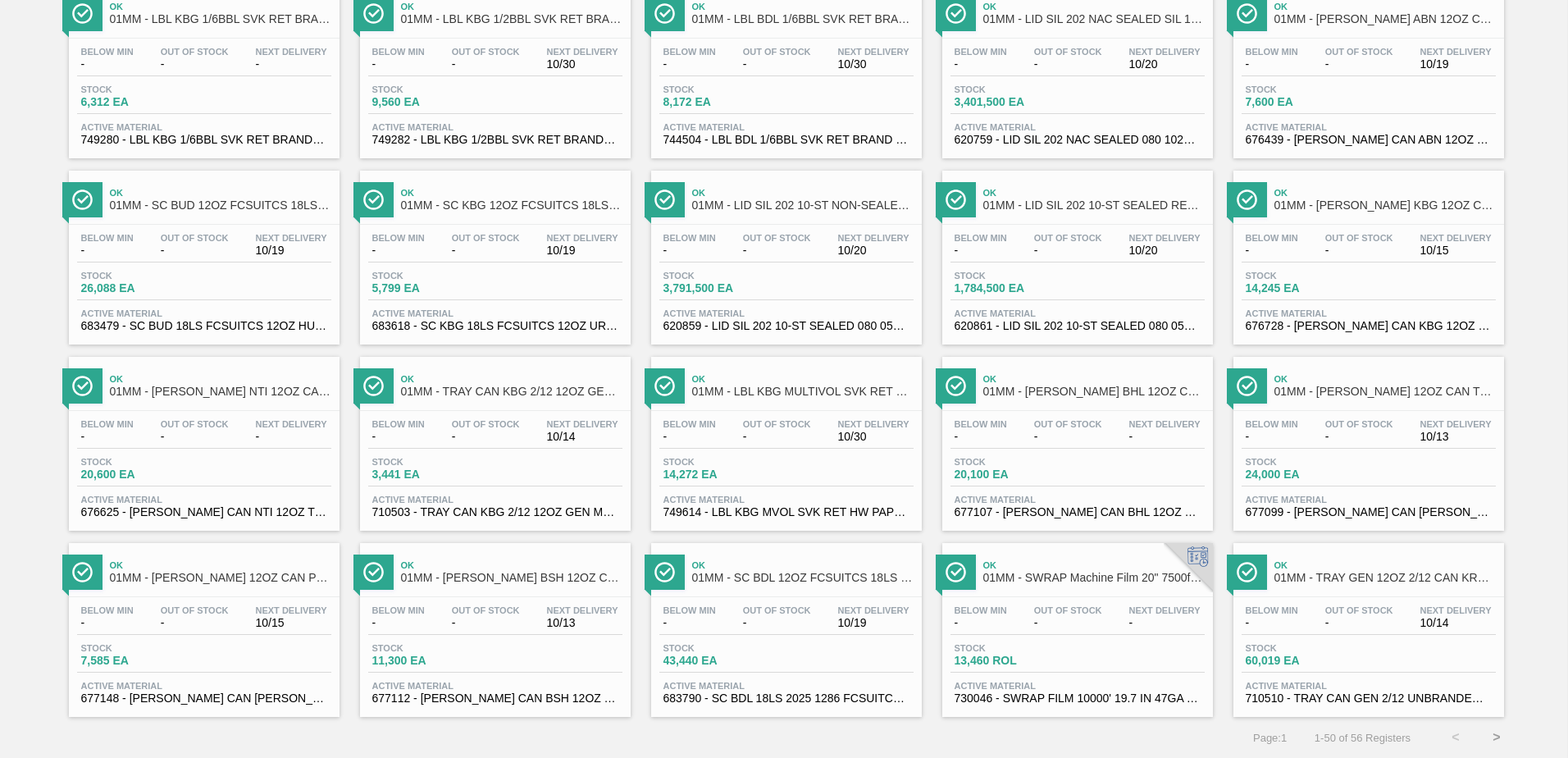
click at [196, 634] on div "Below Min - Out Of Stock - Next Delivery 10/15" at bounding box center [204, 620] width 254 height 30
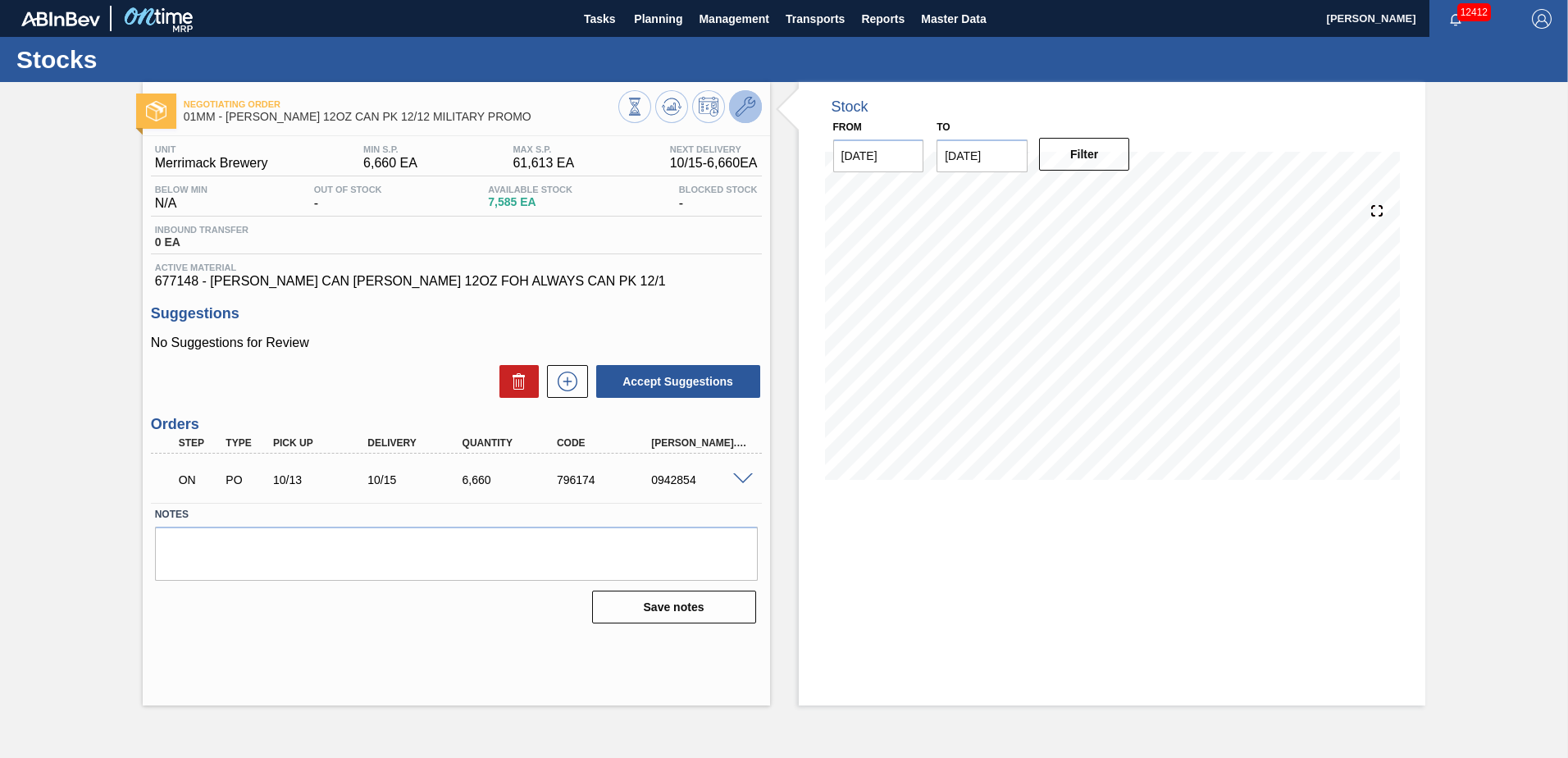
click at [740, 102] on icon at bounding box center [745, 106] width 19 height 19
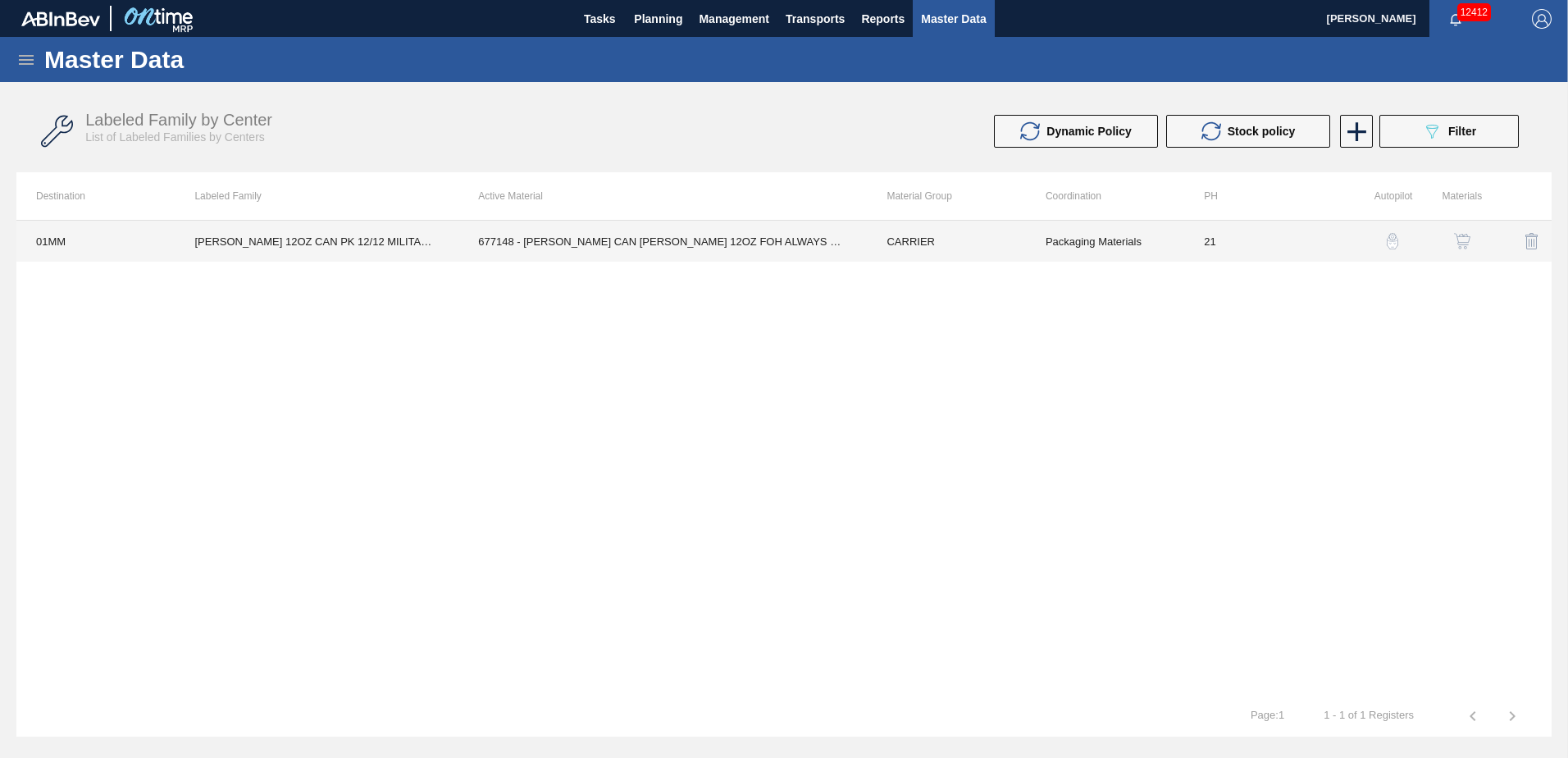
click at [678, 246] on td "677148 - [PERSON_NAME] CAN [PERSON_NAME] 12OZ FOH ALWAYS CAN PK 12/1" at bounding box center [662, 241] width 408 height 41
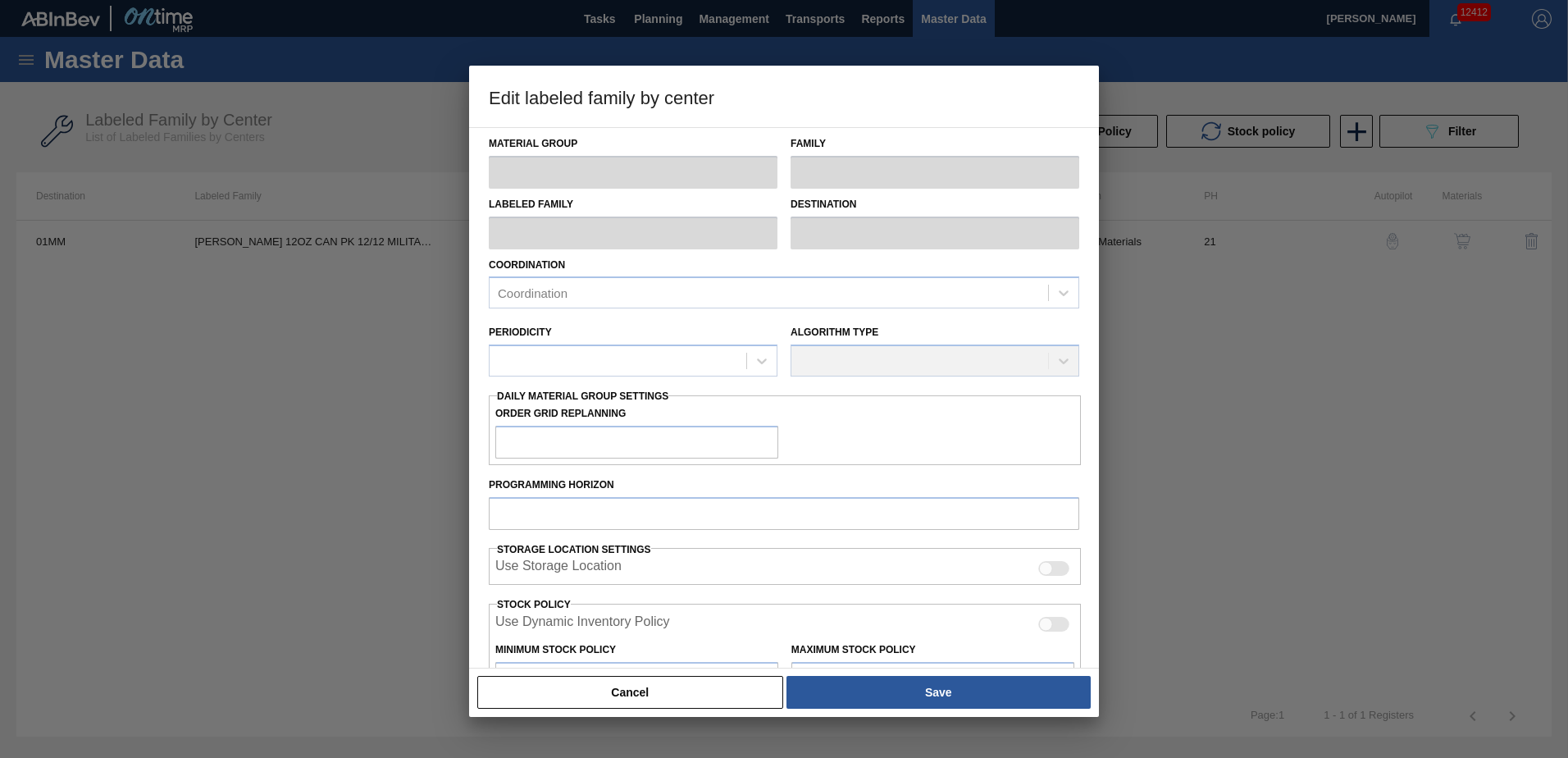
type input "CARRIER"
type input "Can Carriers"
type input "CARR BUD 12OZ CAN PK 12/12 MILITARY PROMO"
type input "01MM - Merrimack Brewery"
type input "21"
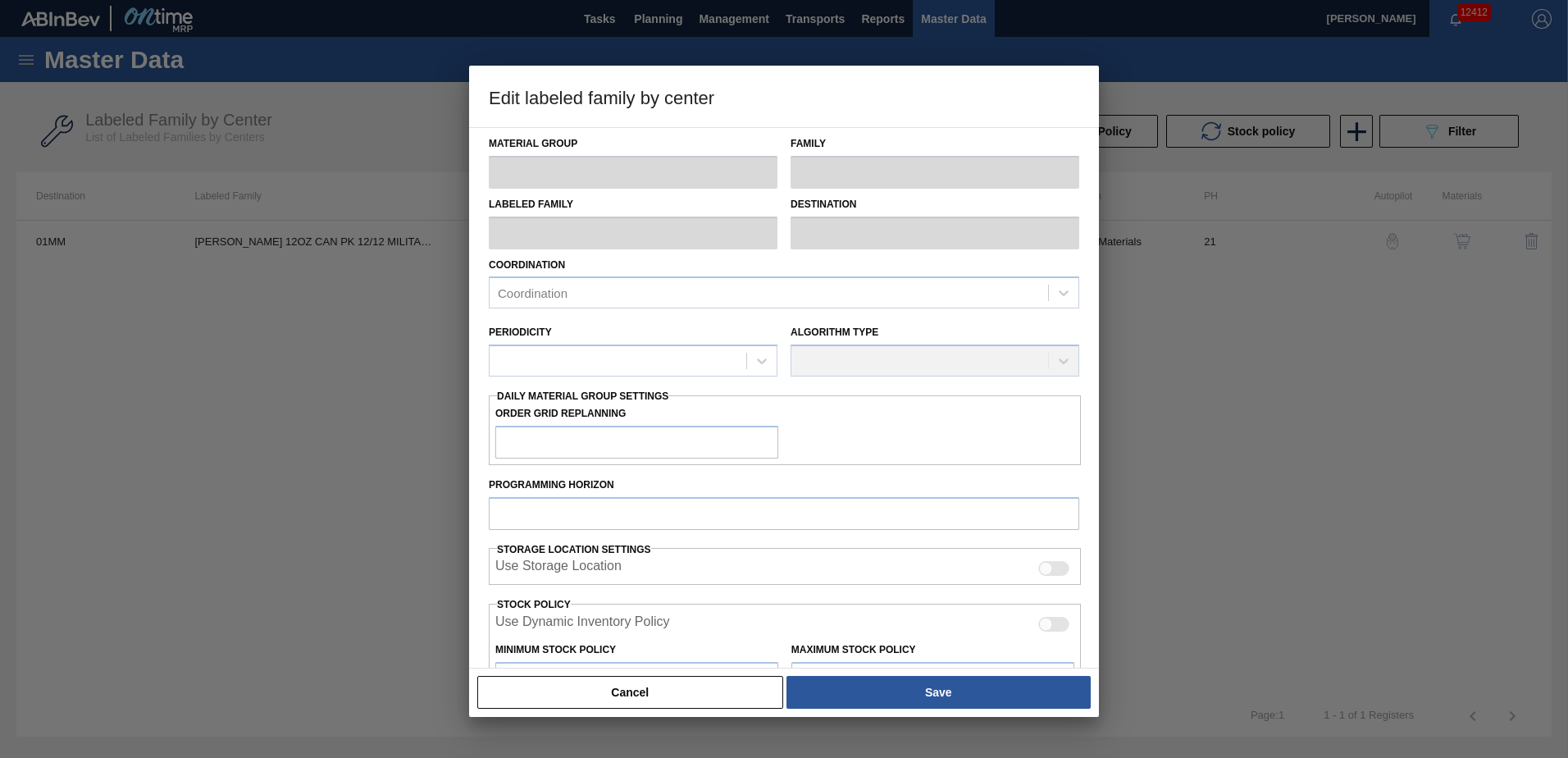
type input "6,660"
type input "61,613"
type input "0"
type input "6,660"
checkbox input "true"
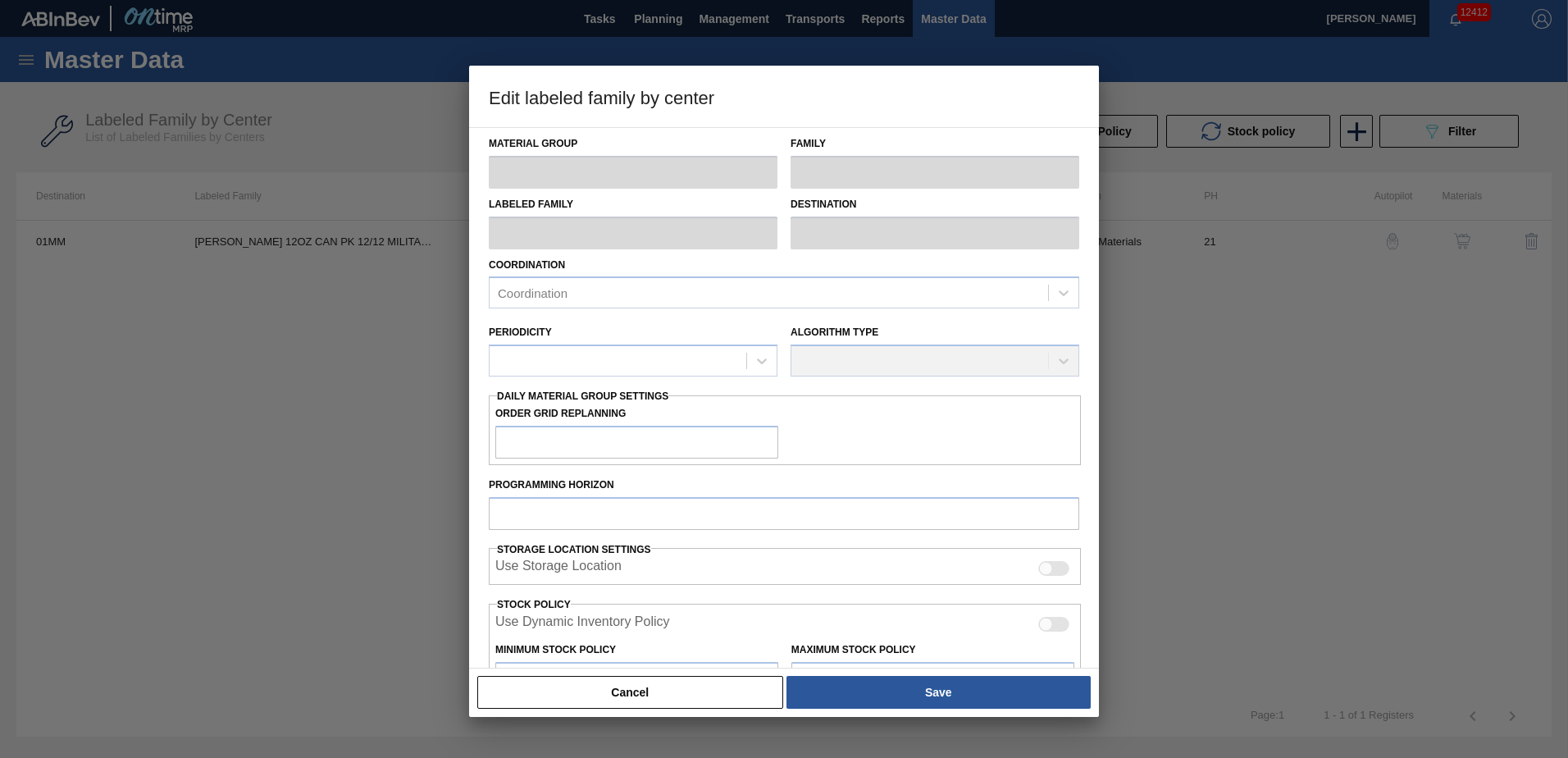
checkbox input "true"
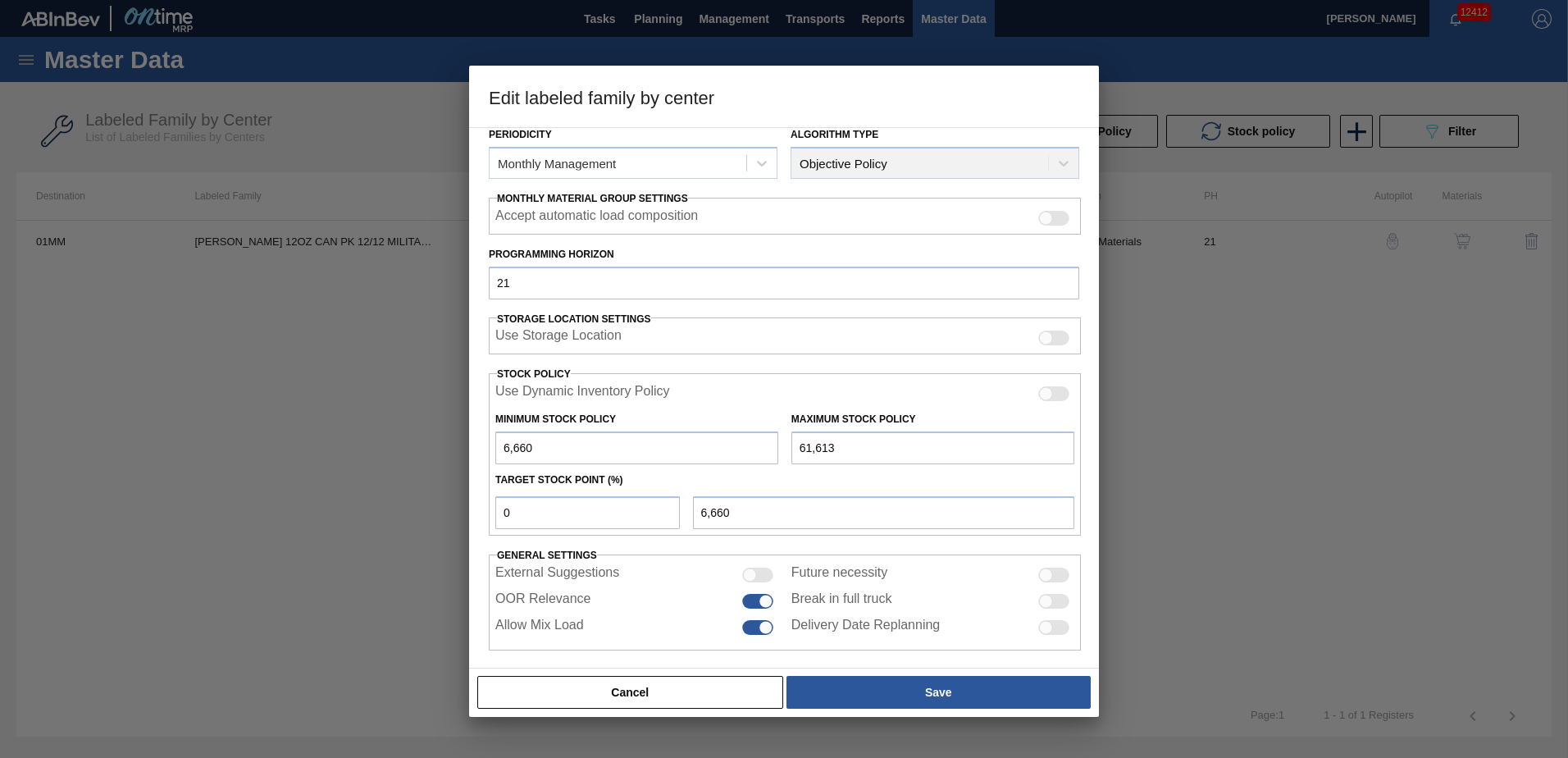
scroll to position [212, 0]
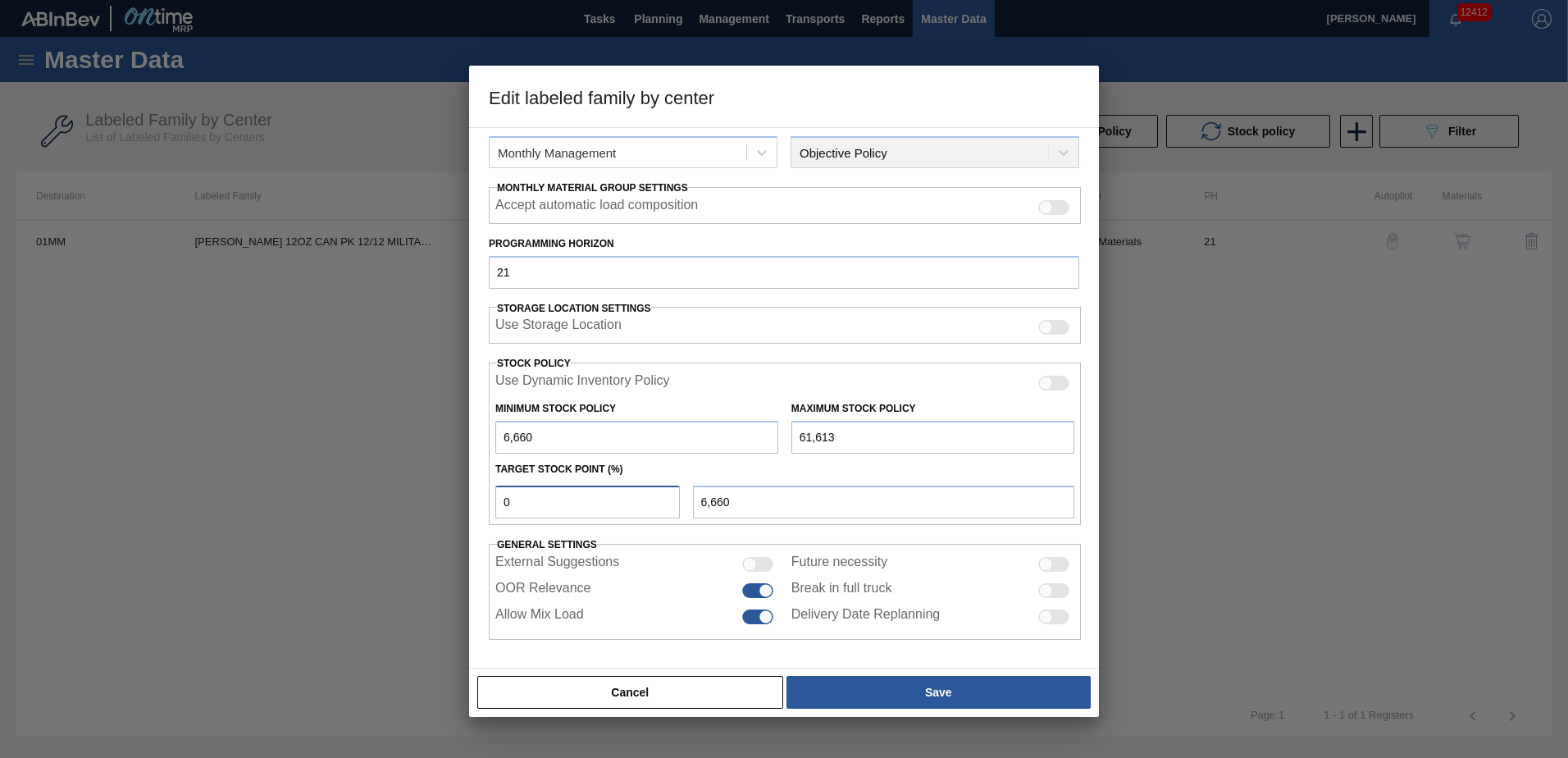
drag, startPoint x: 514, startPoint y: 504, endPoint x: 492, endPoint y: 507, distance: 22.2
click at [495, 507] on div "0" at bounding box center [587, 501] width 197 height 32
type input "2"
type input "7,759"
type input "20"
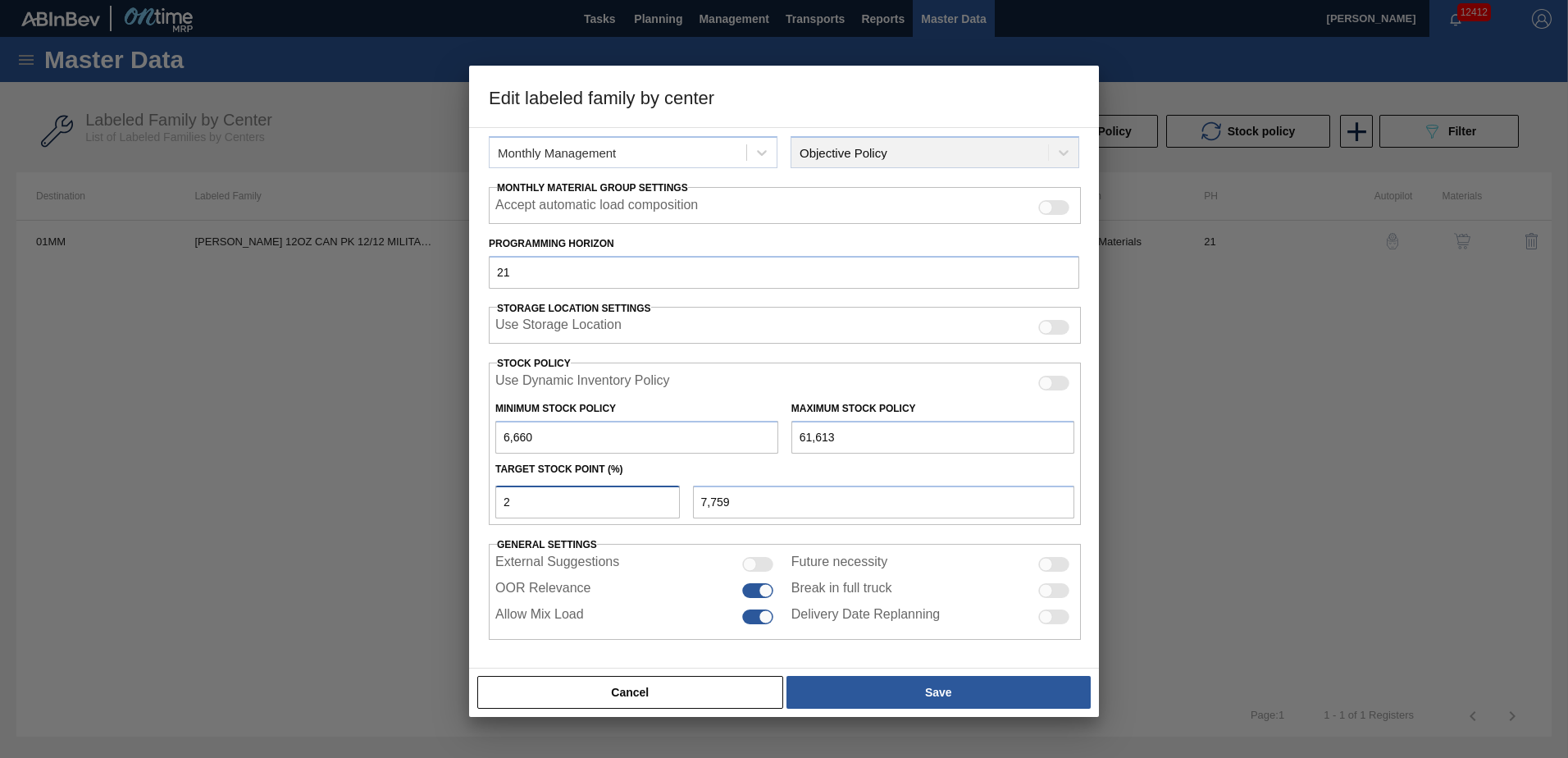
type input "17,651"
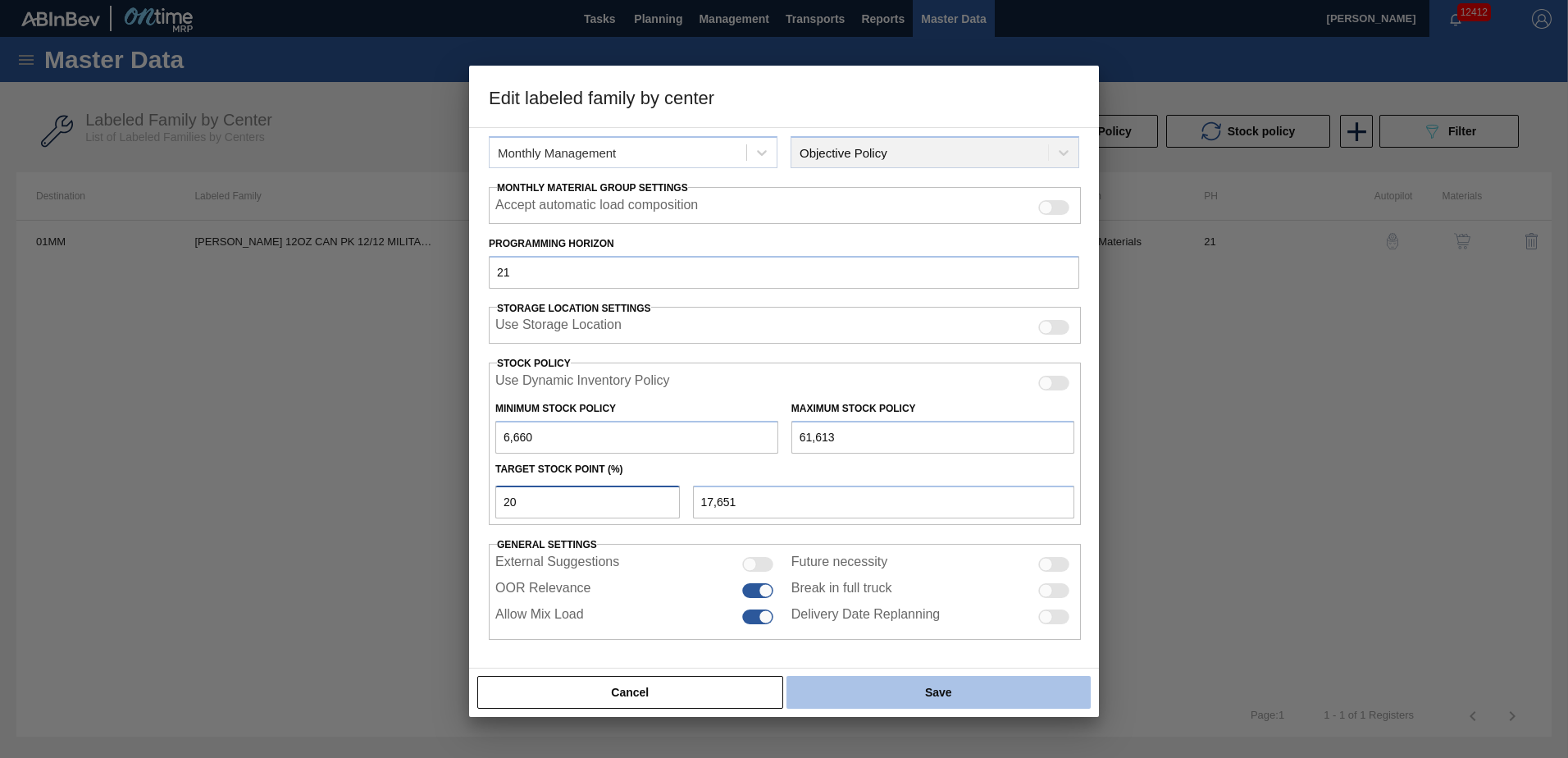
type input "20"
click at [956, 692] on button "Save" at bounding box center [938, 691] width 304 height 32
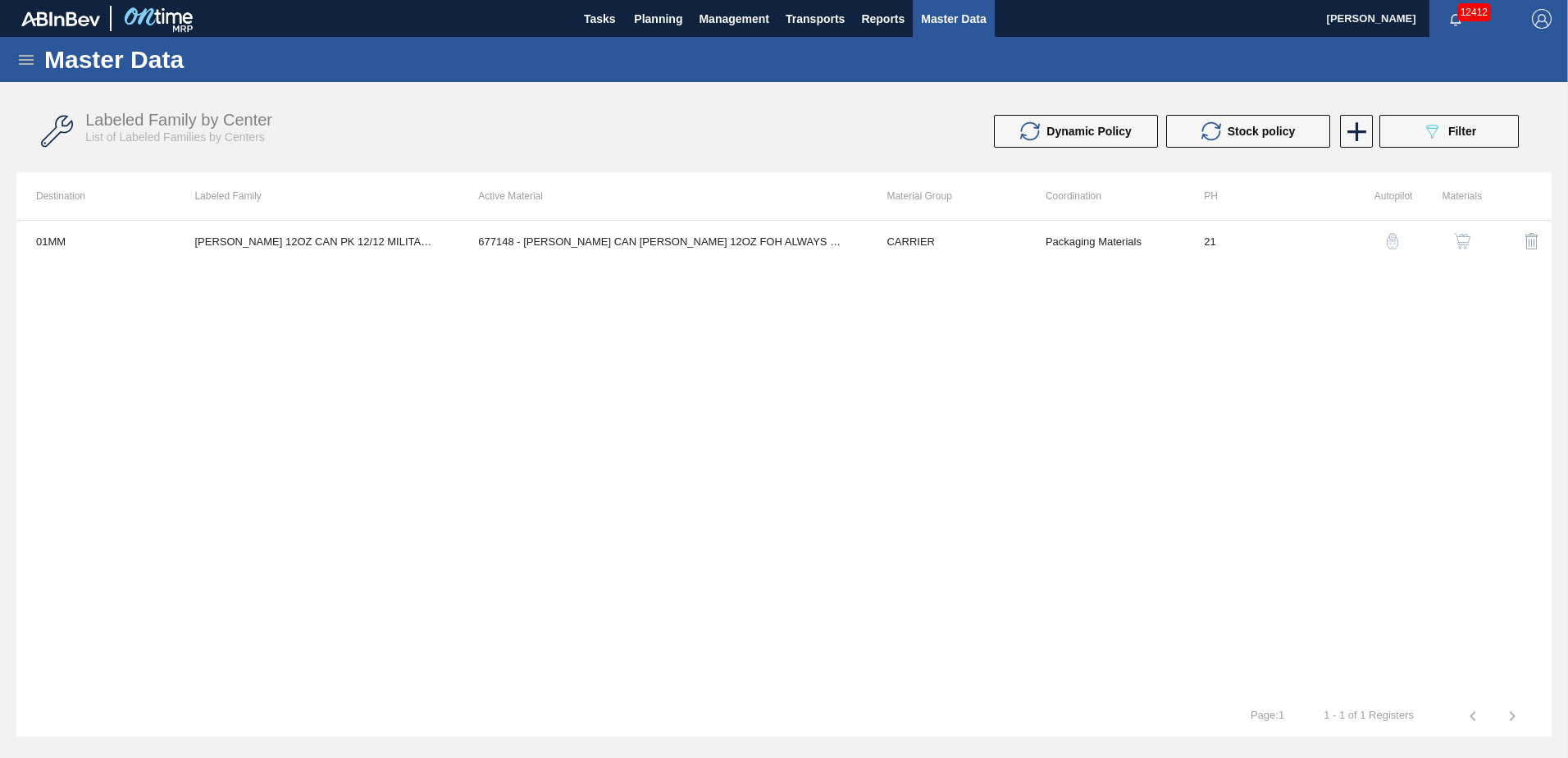
click at [1058, 325] on div "01MM CARR BUD 12OZ CAN PK 12/12 MILITARY PROMO 677148 - CARR CAN BUD 12OZ FOH A…" at bounding box center [784, 457] width 1535 height 475
click at [1354, 535] on div "01MM CARR BUD 12OZ CAN PK 12/12 MILITARY PROMO 677148 - CARR CAN BUD 12OZ FOH A…" at bounding box center [784, 457] width 1535 height 475
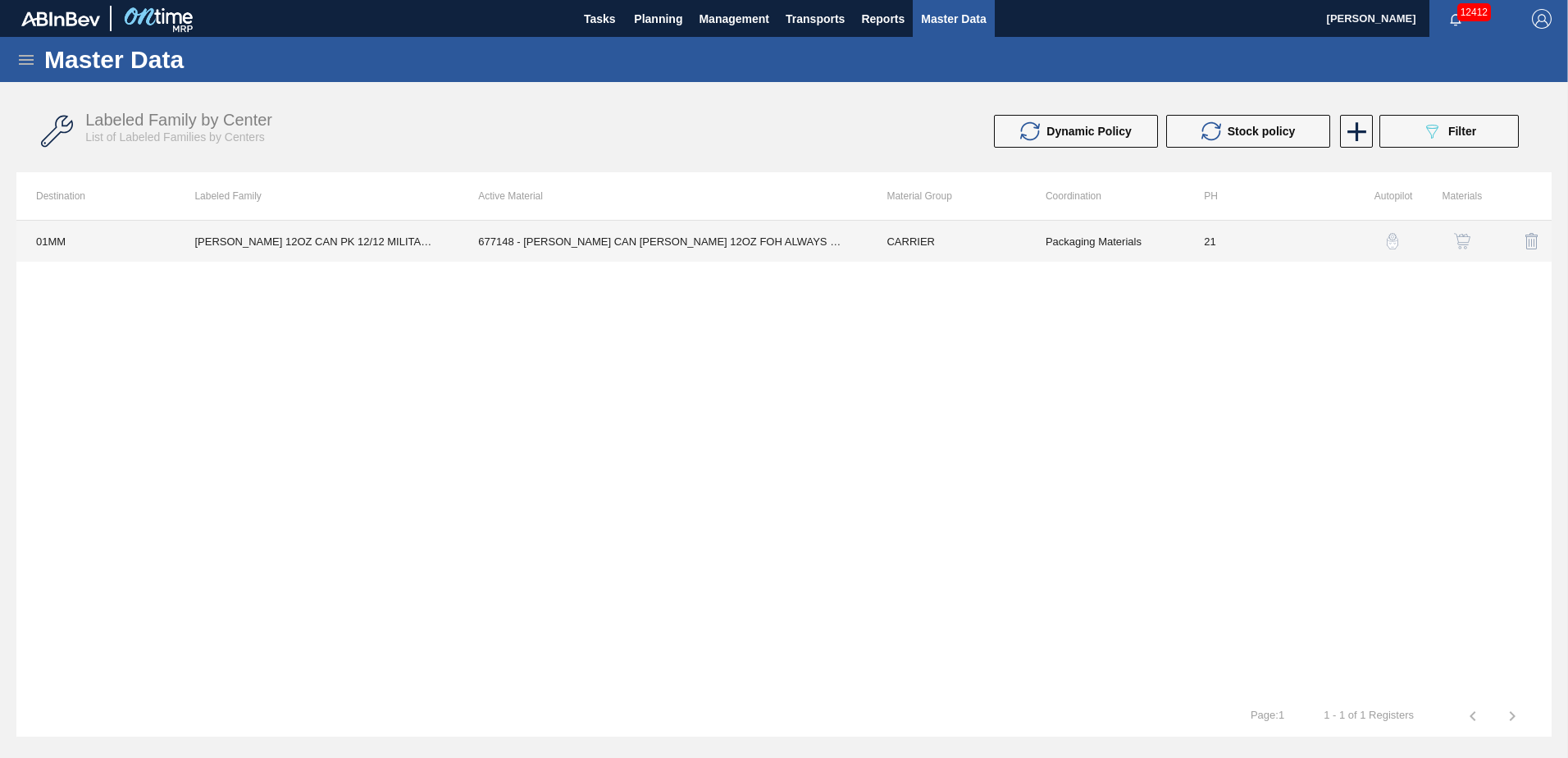
click at [738, 238] on td "677148 - [PERSON_NAME] CAN [PERSON_NAME] 12OZ FOH ALWAYS CAN PK 12/1" at bounding box center [662, 241] width 408 height 41
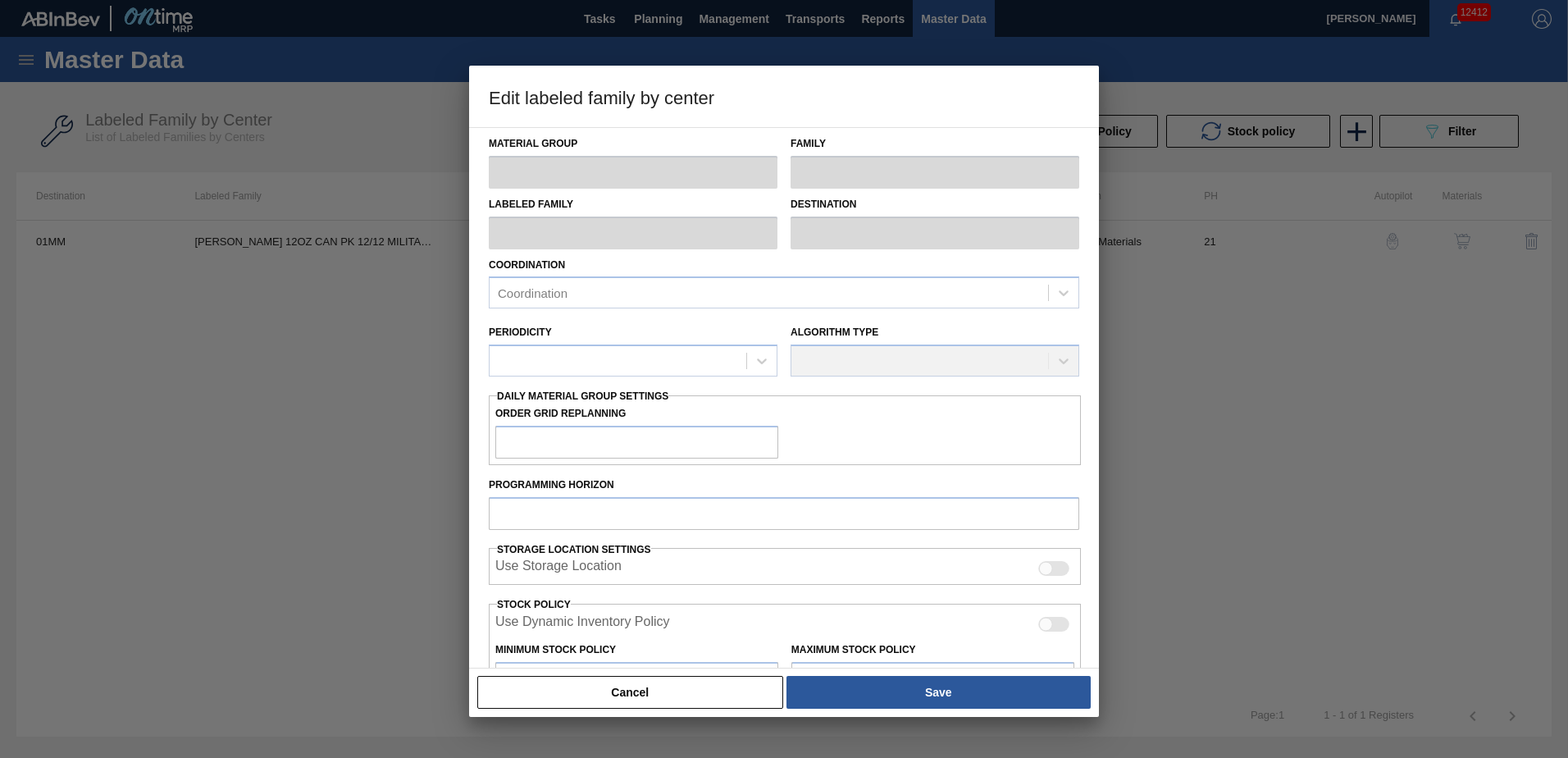
type input "CARRIER"
type input "Can Carriers"
type input "CARR BUD 12OZ CAN PK 12/12 MILITARY PROMO"
type input "01MM - Merrimack Brewery"
type input "21"
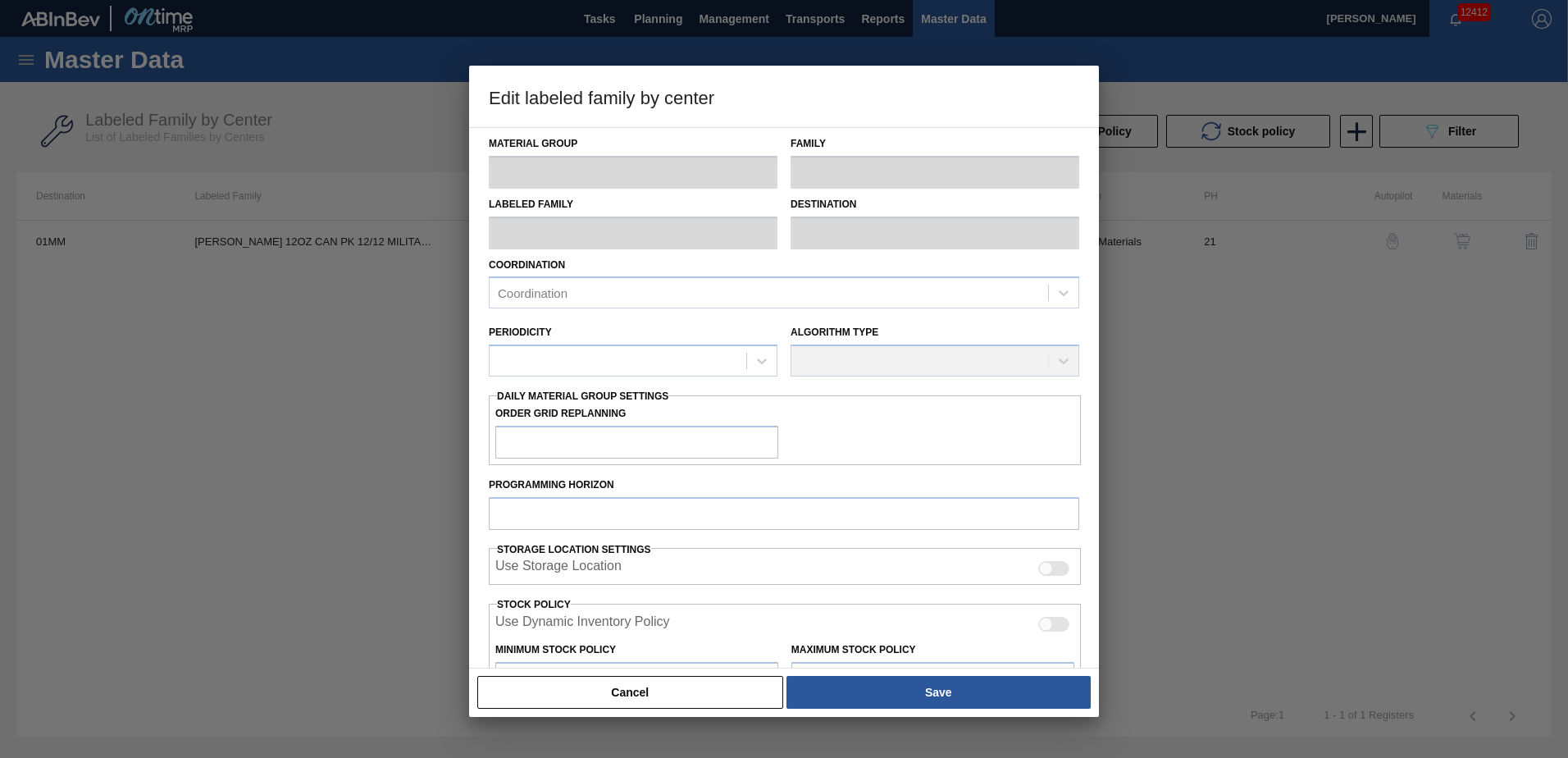
type input "6,660"
type input "61,613"
type input "20"
type input "17,651"
checkbox input "true"
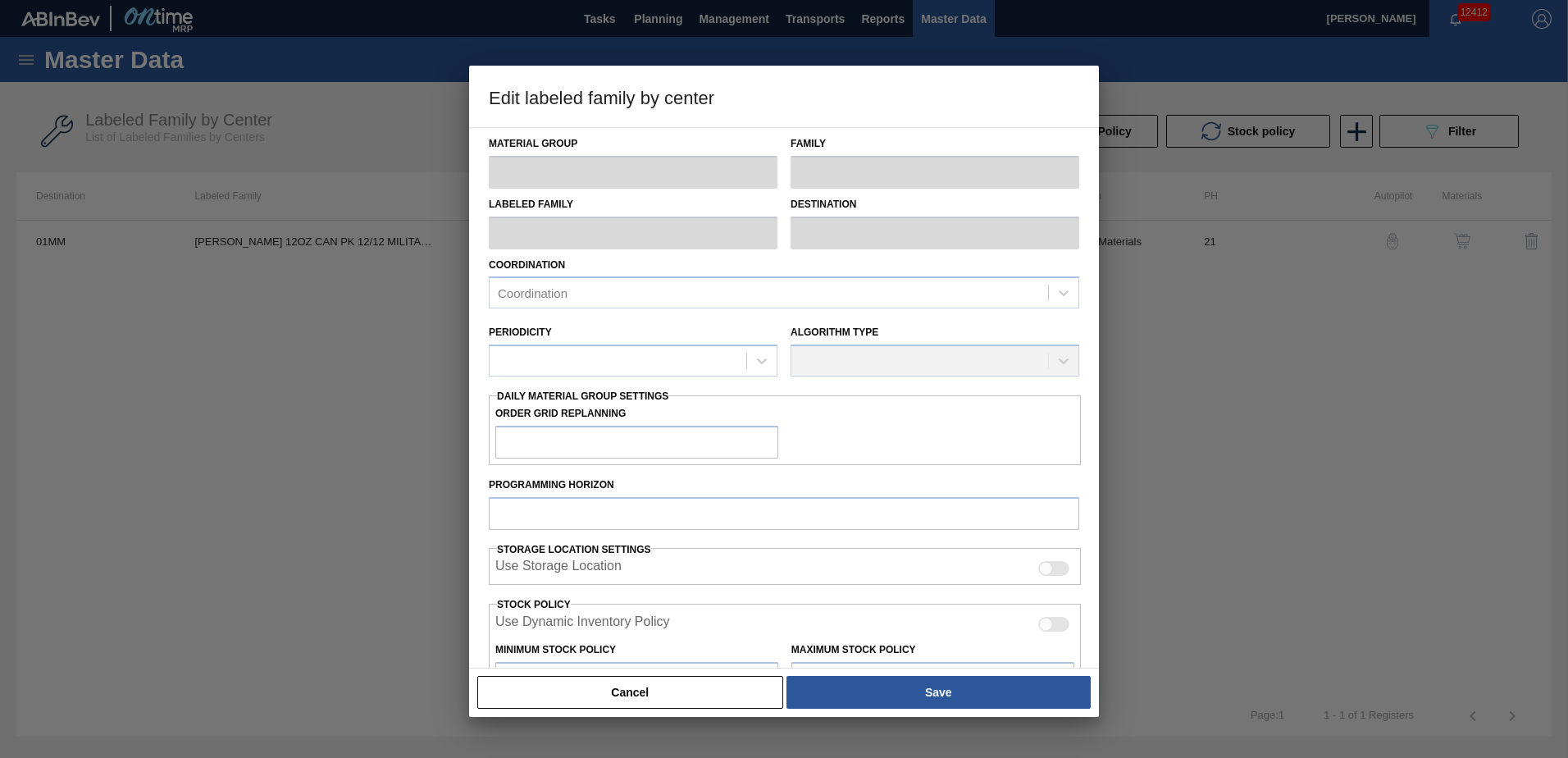
checkbox input "true"
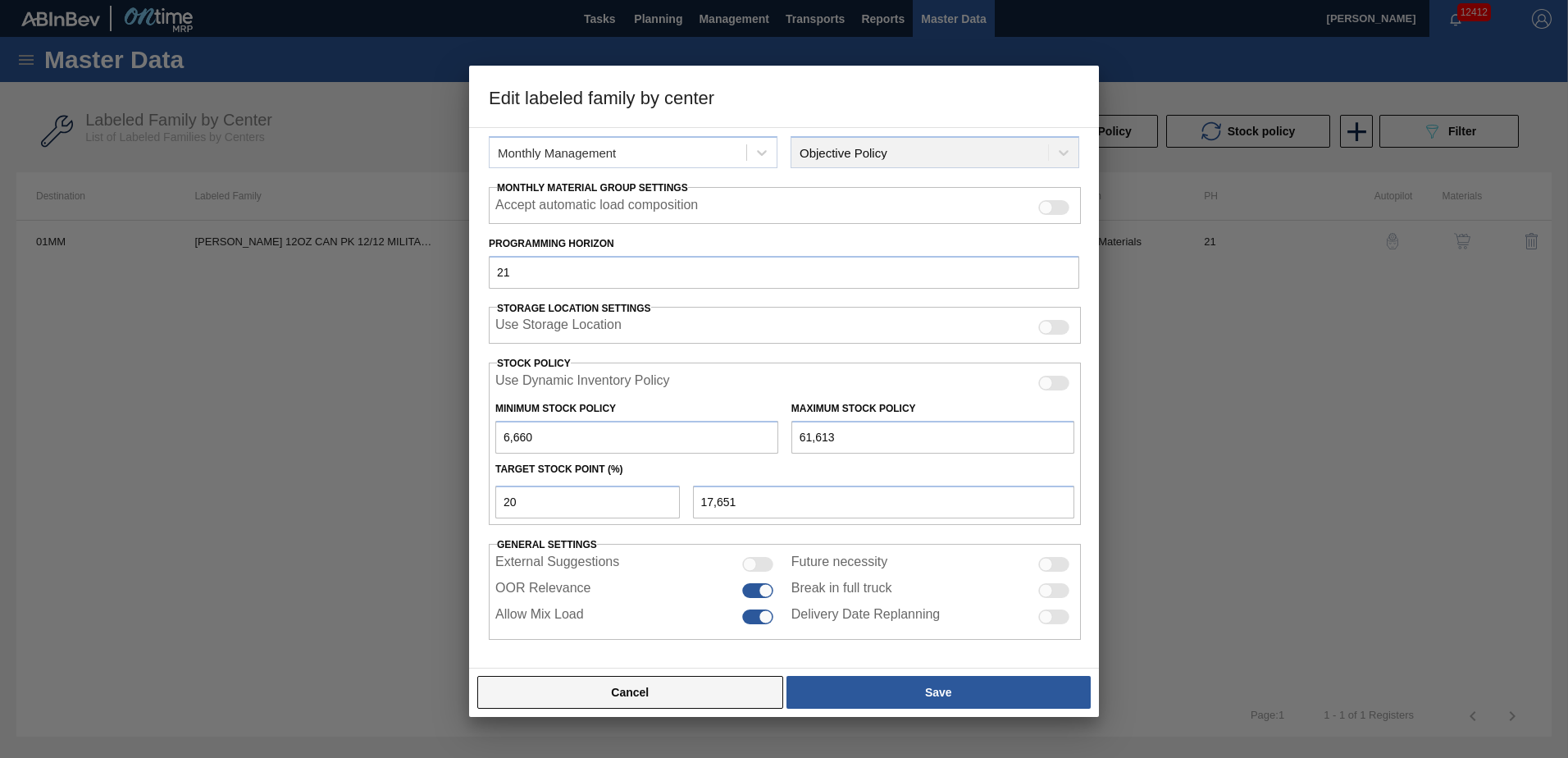
click at [657, 694] on button "Cancel" at bounding box center [630, 691] width 306 height 32
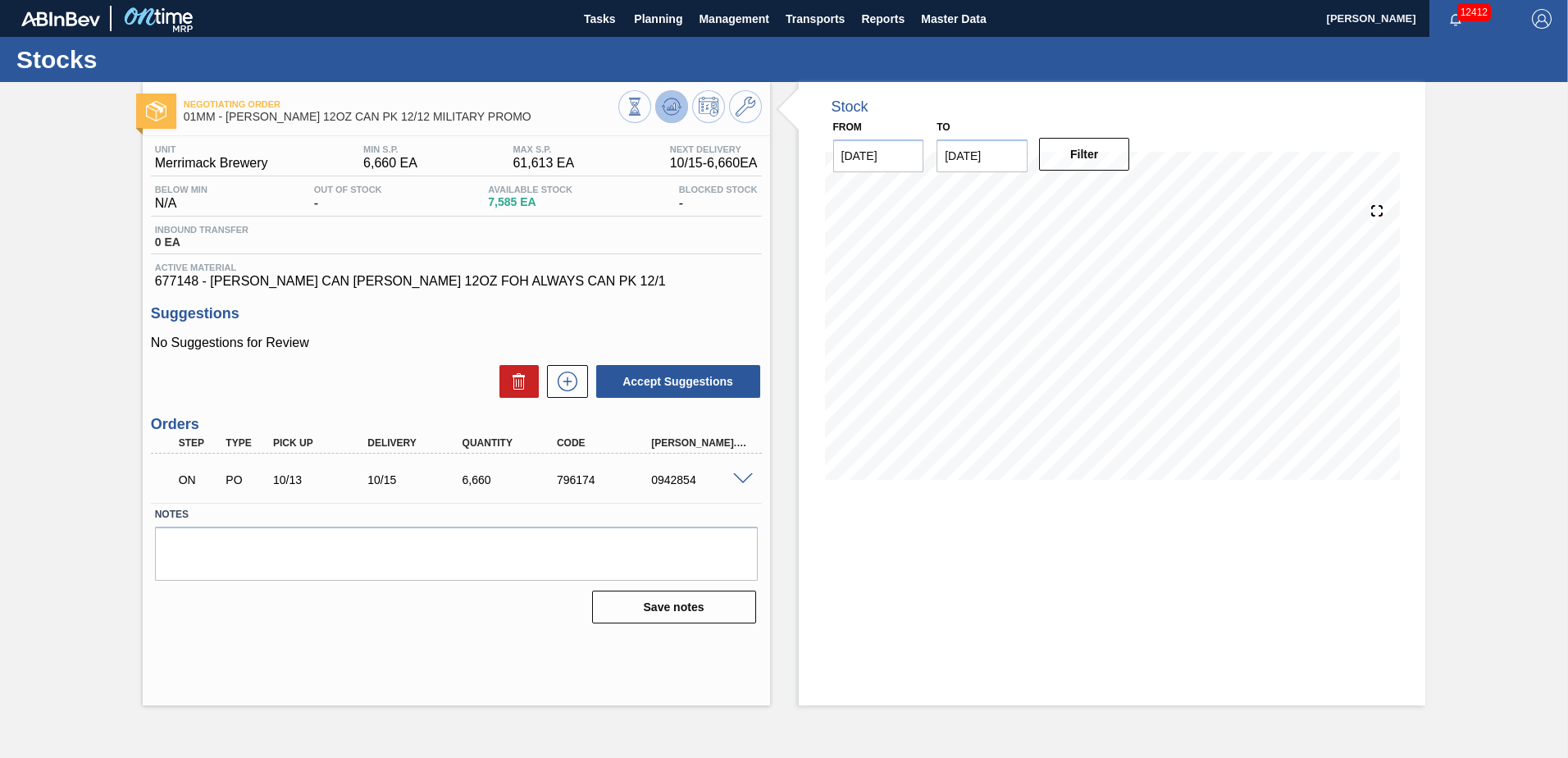
click at [663, 101] on icon at bounding box center [671, 106] width 19 height 19
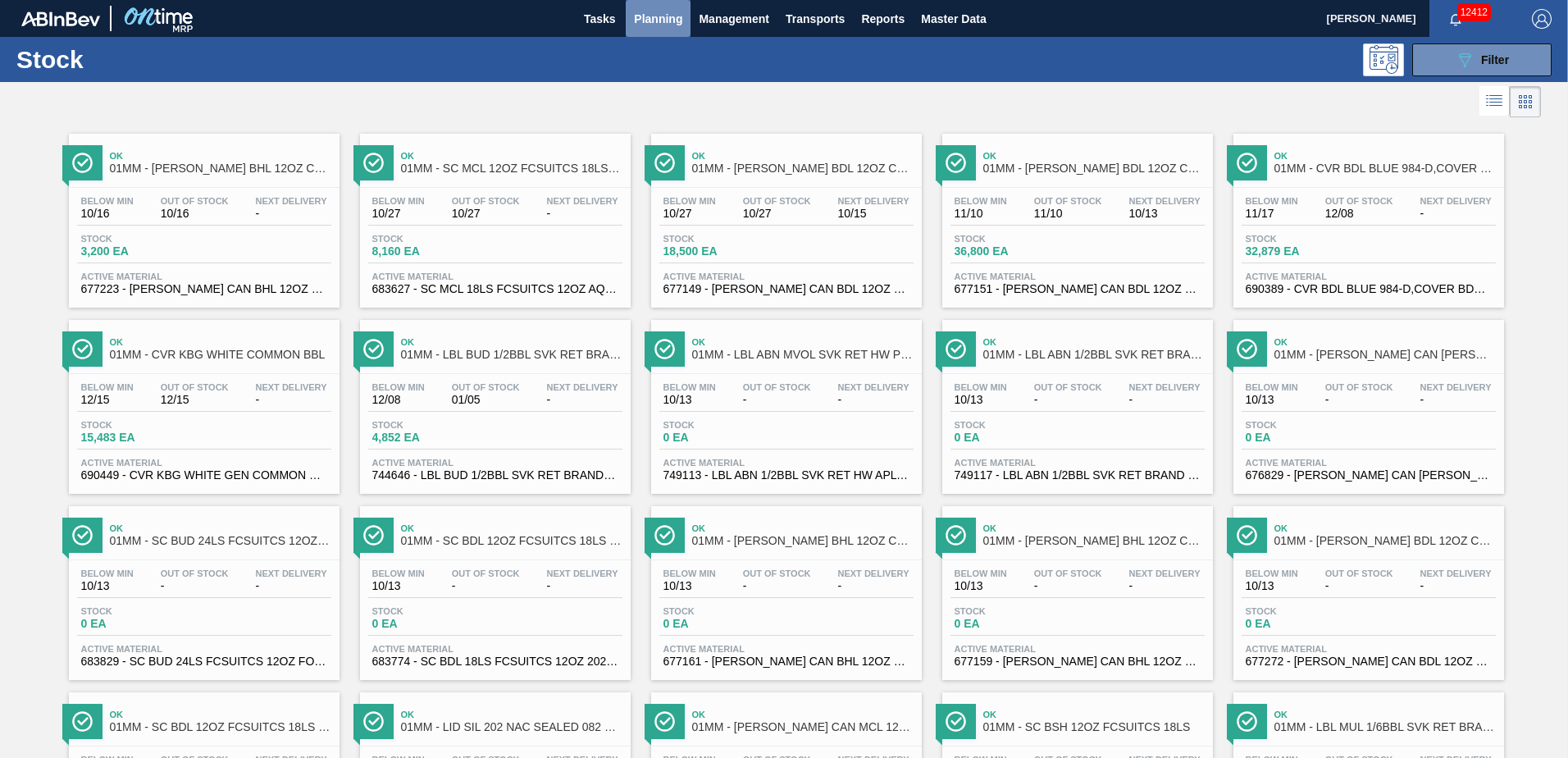
click at [645, 25] on span "Planning" at bounding box center [658, 19] width 48 height 19
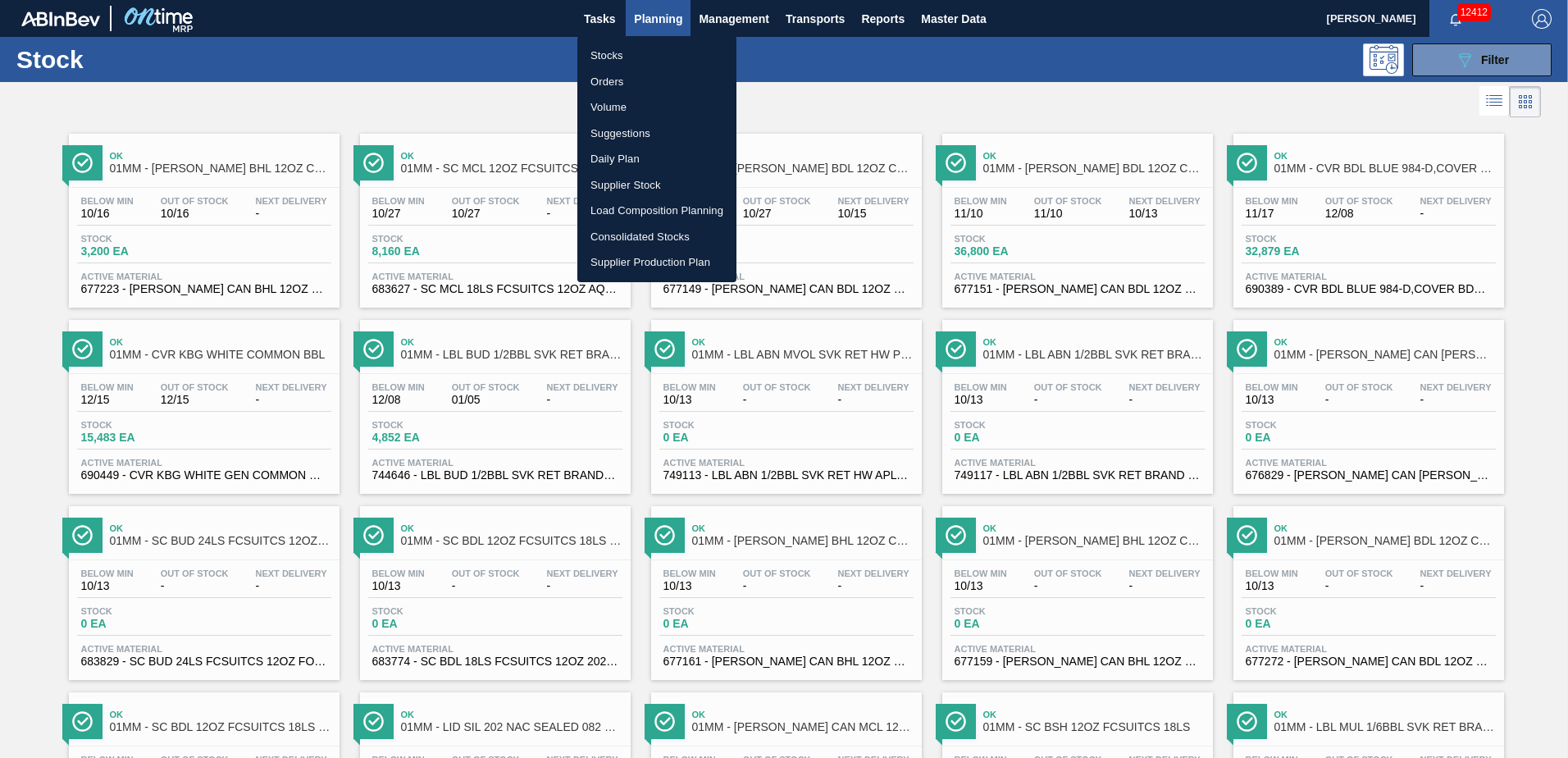
click at [624, 131] on li "Suggestions" at bounding box center [657, 133] width 159 height 26
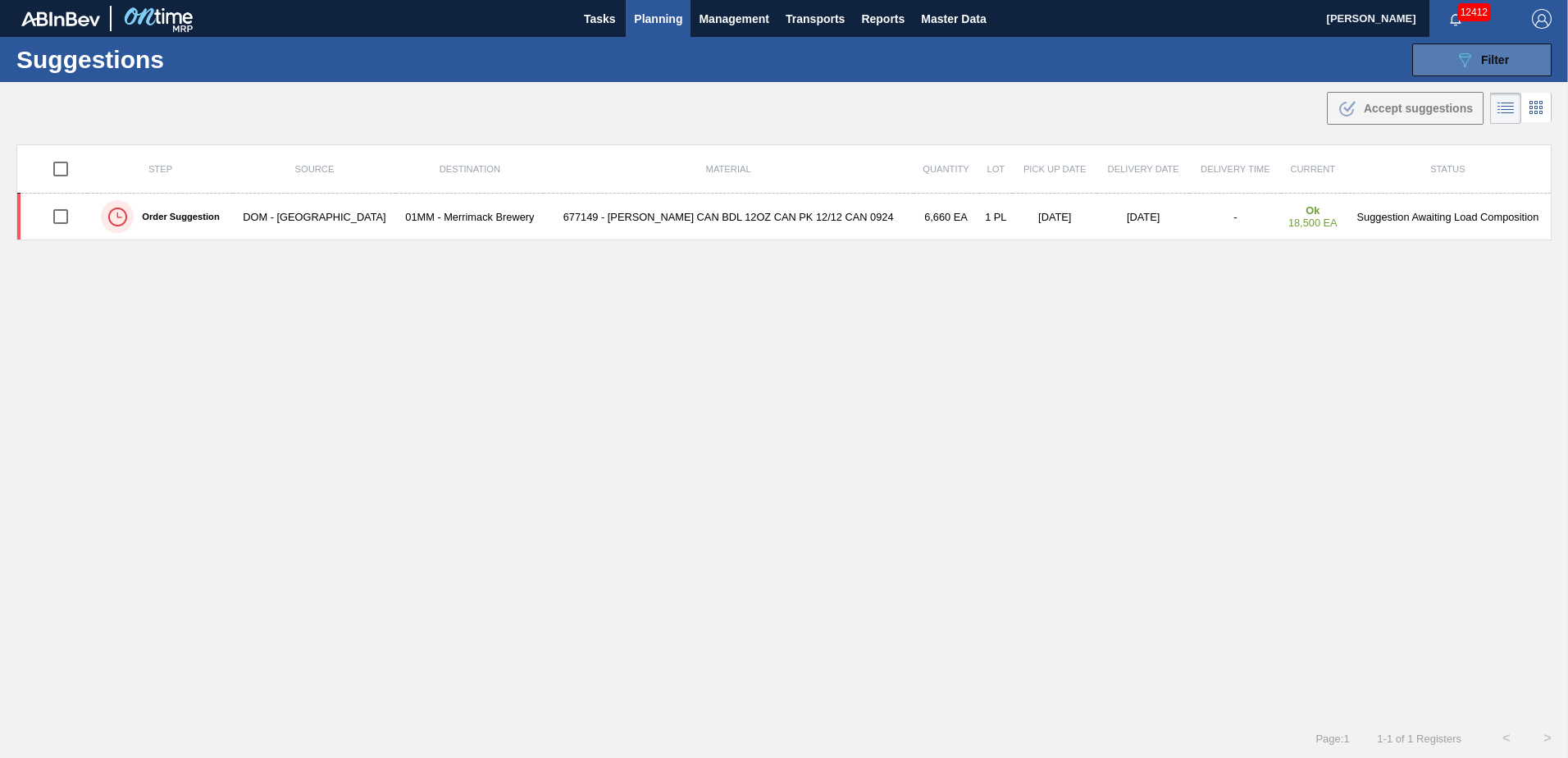
click at [1482, 71] on button "089F7B8B-B2A5-4AFE-B5C0-19BA573D28AC Filter" at bounding box center [1481, 59] width 140 height 32
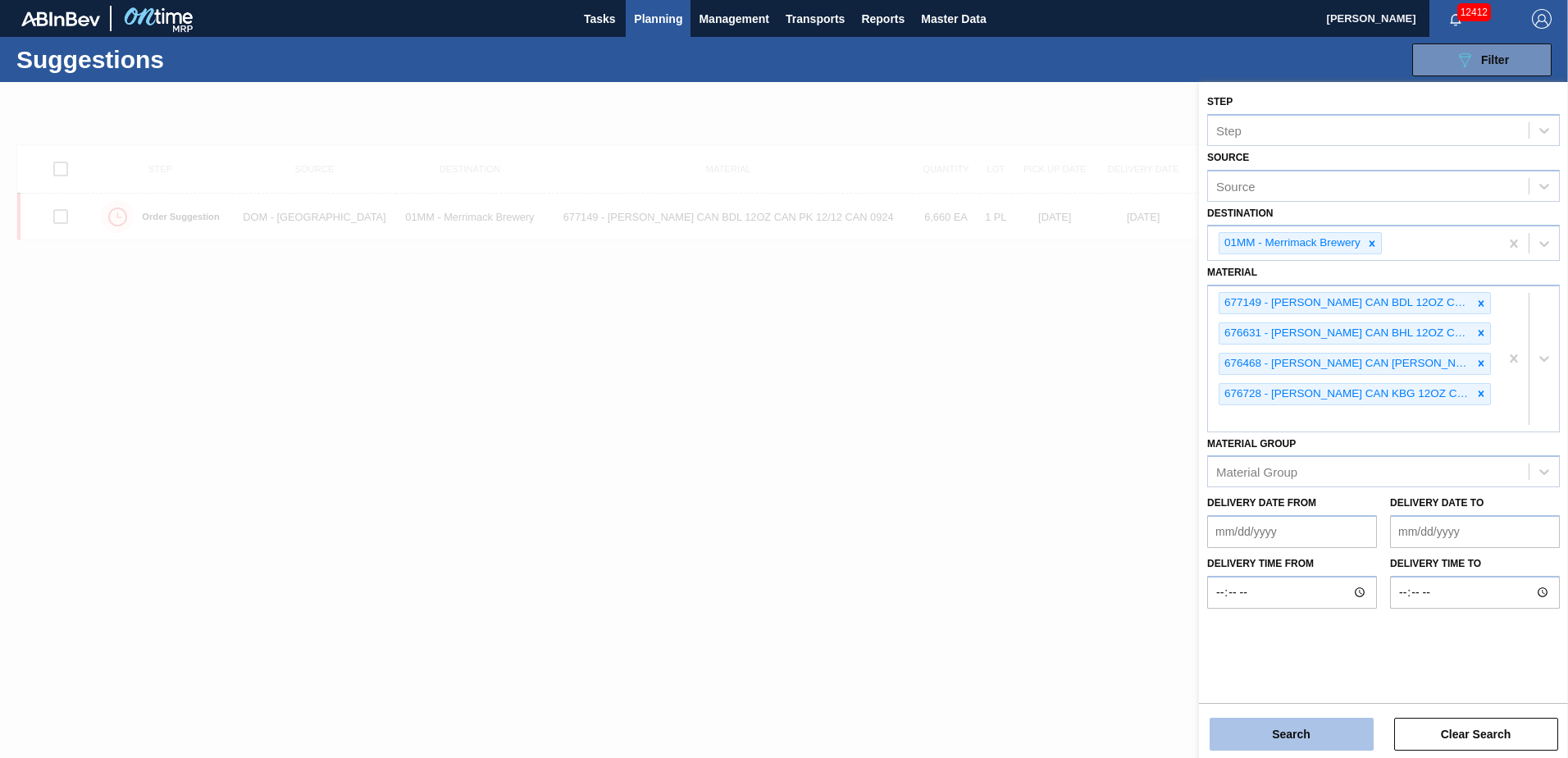
click at [1273, 729] on button "Search" at bounding box center [1291, 734] width 164 height 32
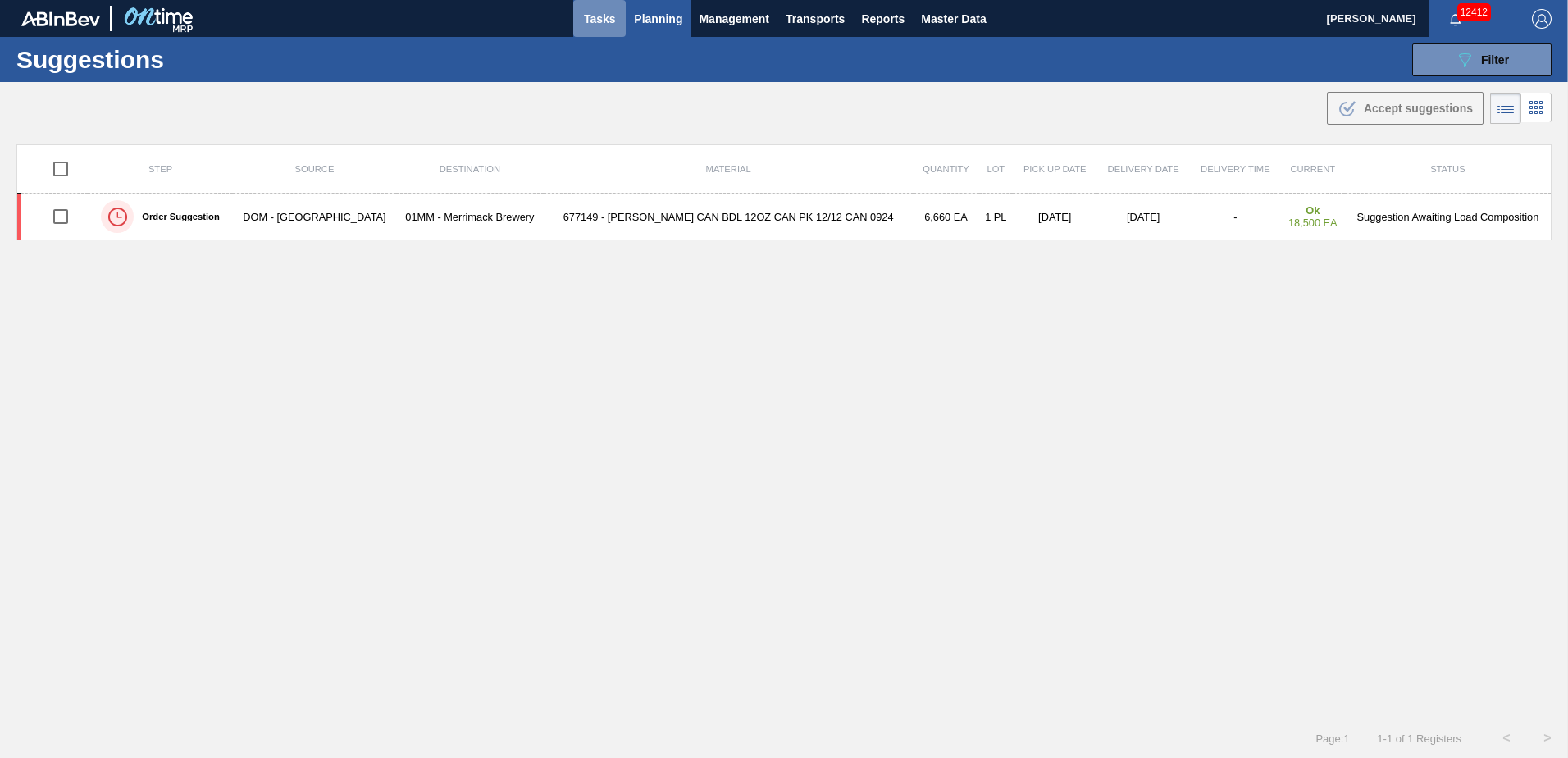
click at [596, 16] on span "Tasks" at bounding box center [599, 19] width 36 height 19
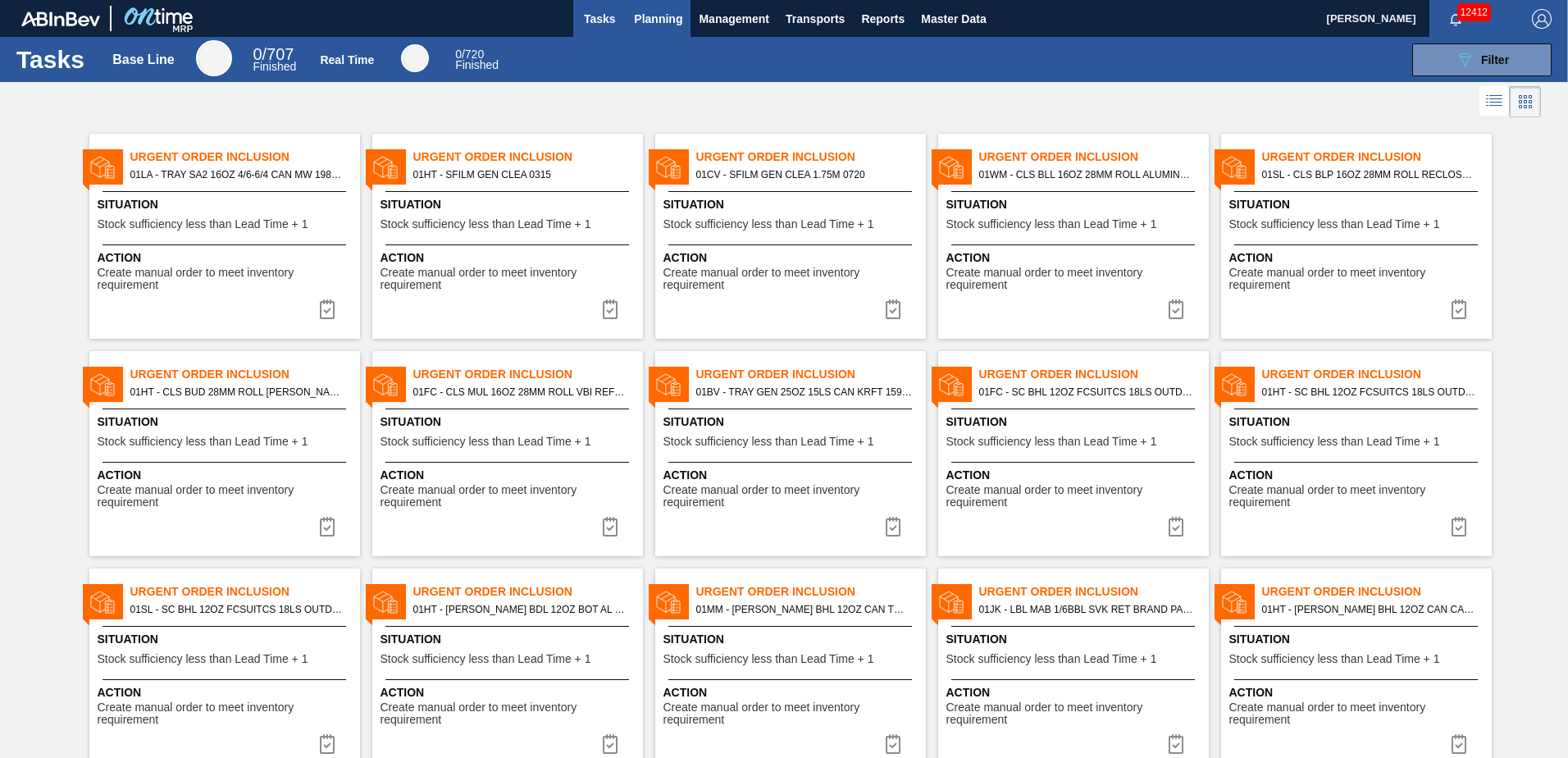
click at [645, 23] on span "Planning" at bounding box center [658, 19] width 48 height 19
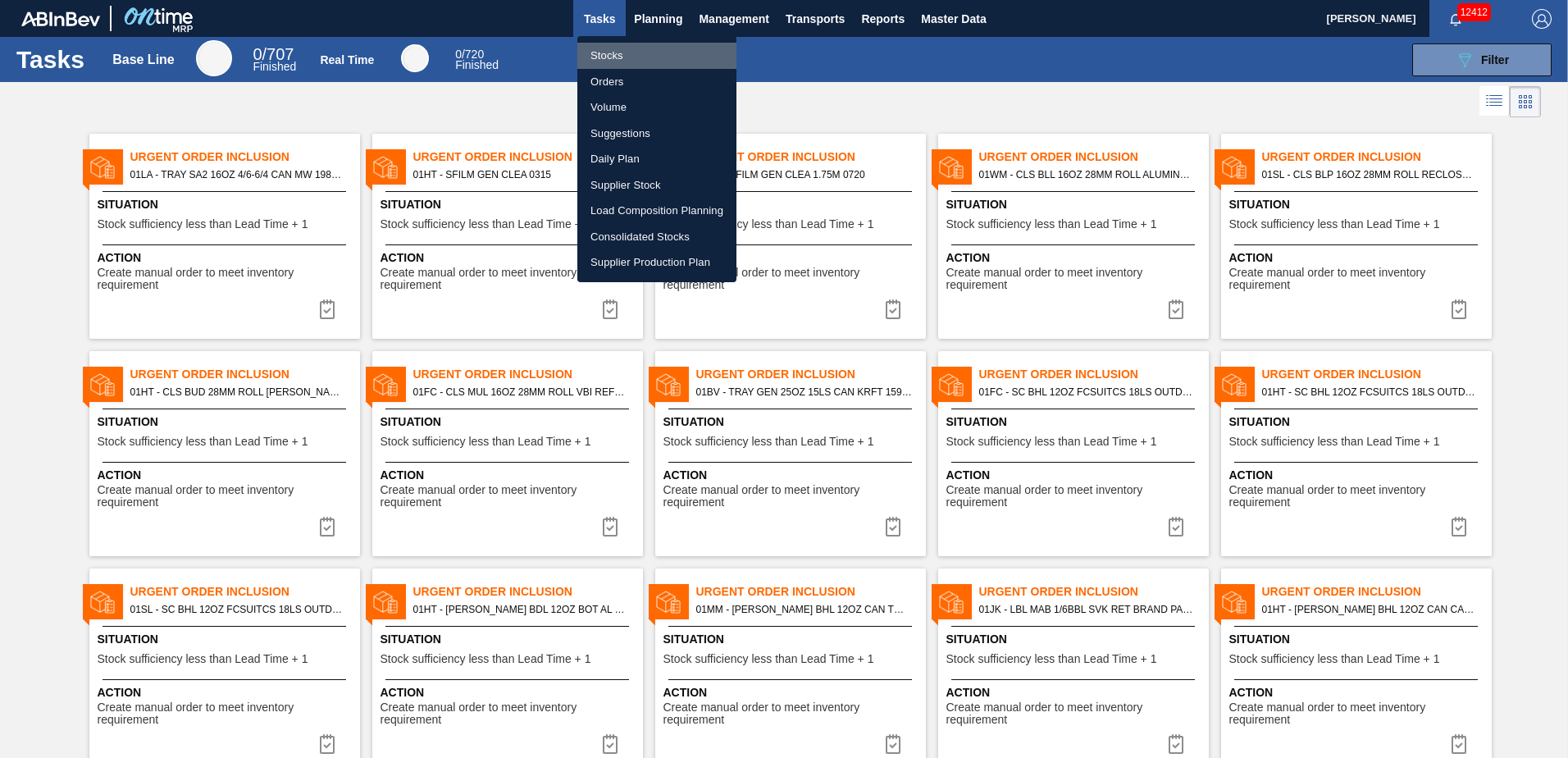
click at [611, 57] on li "Stocks" at bounding box center [657, 56] width 159 height 26
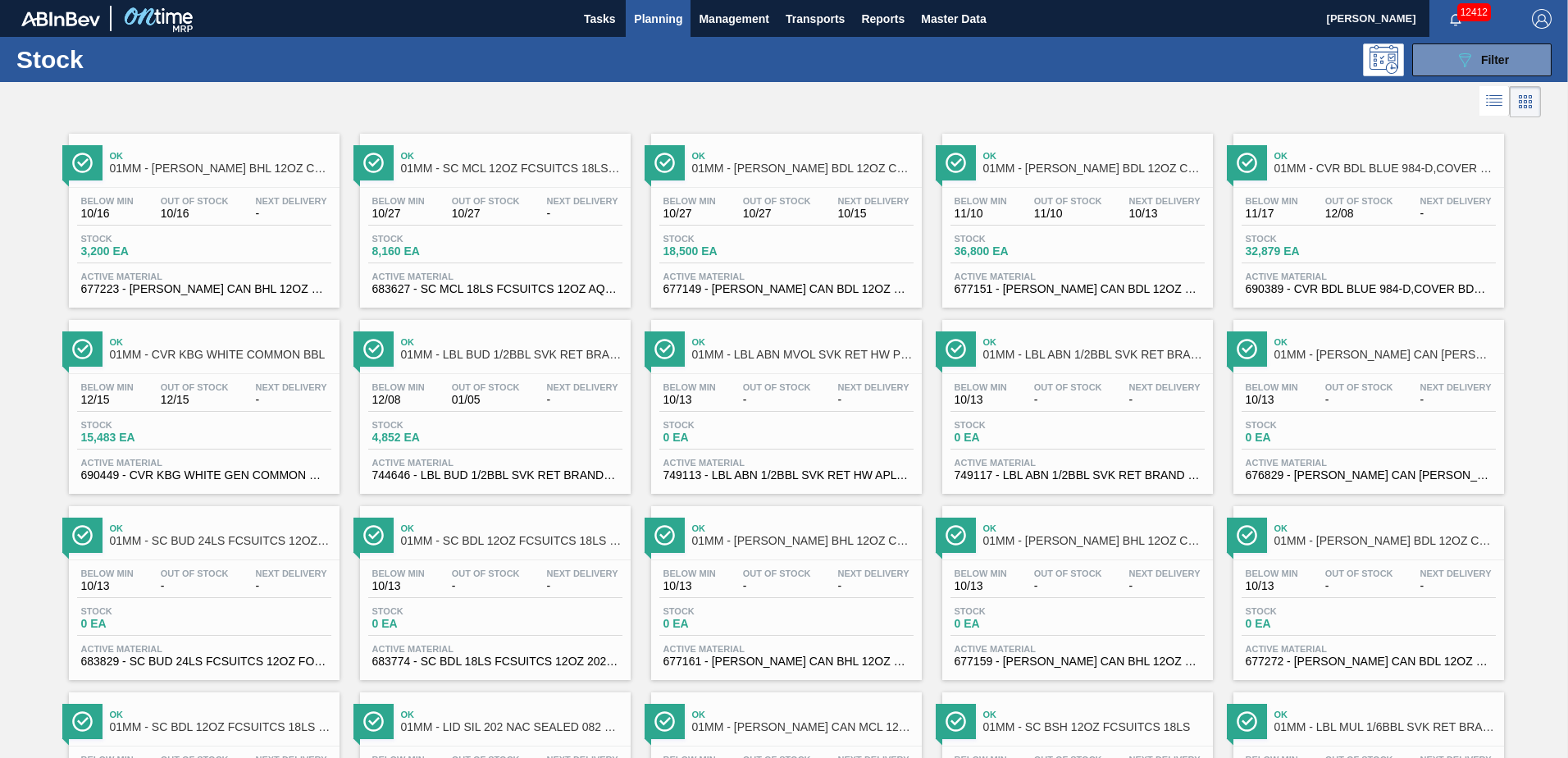
click at [797, 254] on div "Stock 18,500 EA" at bounding box center [786, 248] width 254 height 30
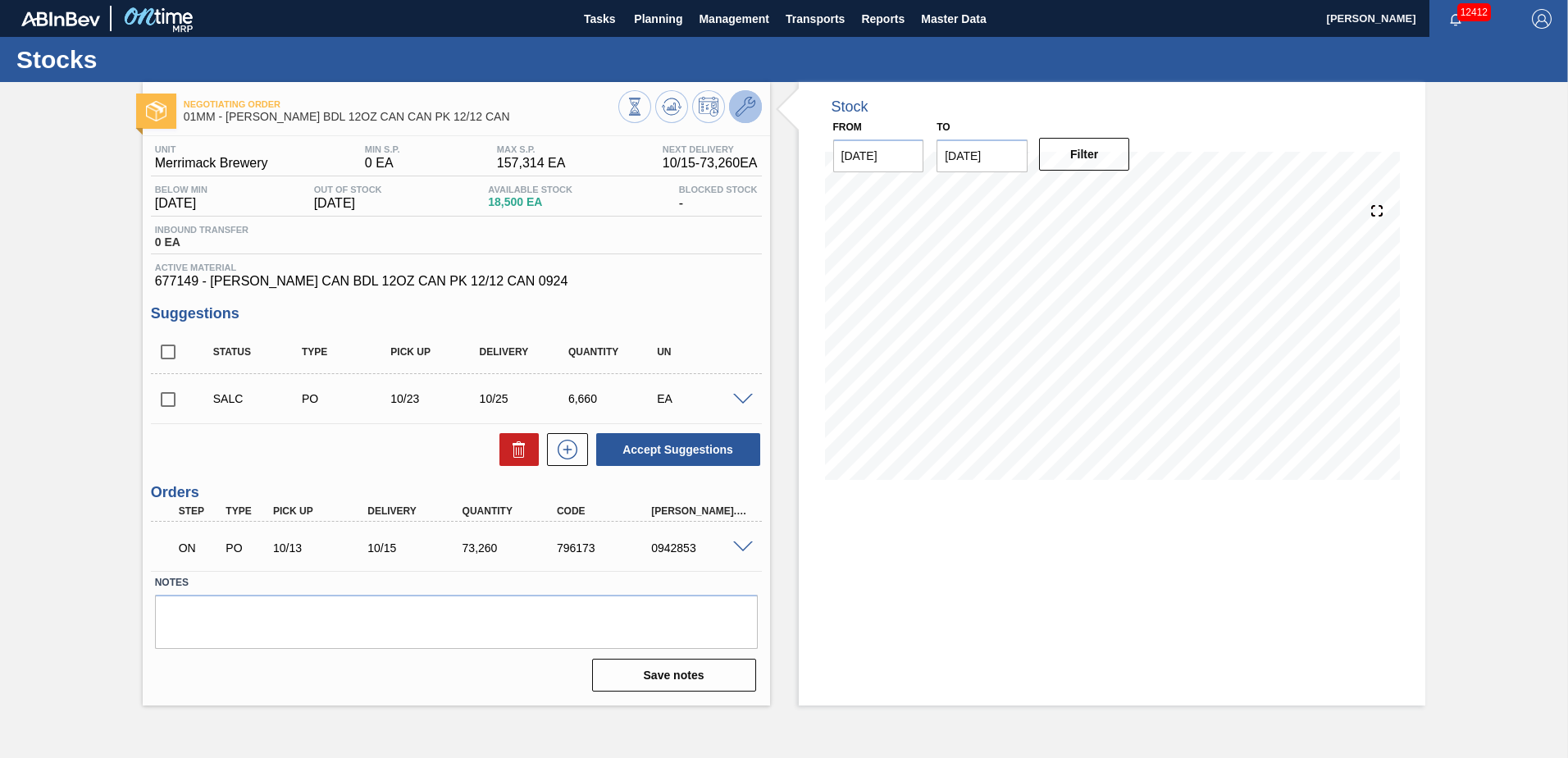
click at [742, 102] on icon at bounding box center [745, 106] width 19 height 19
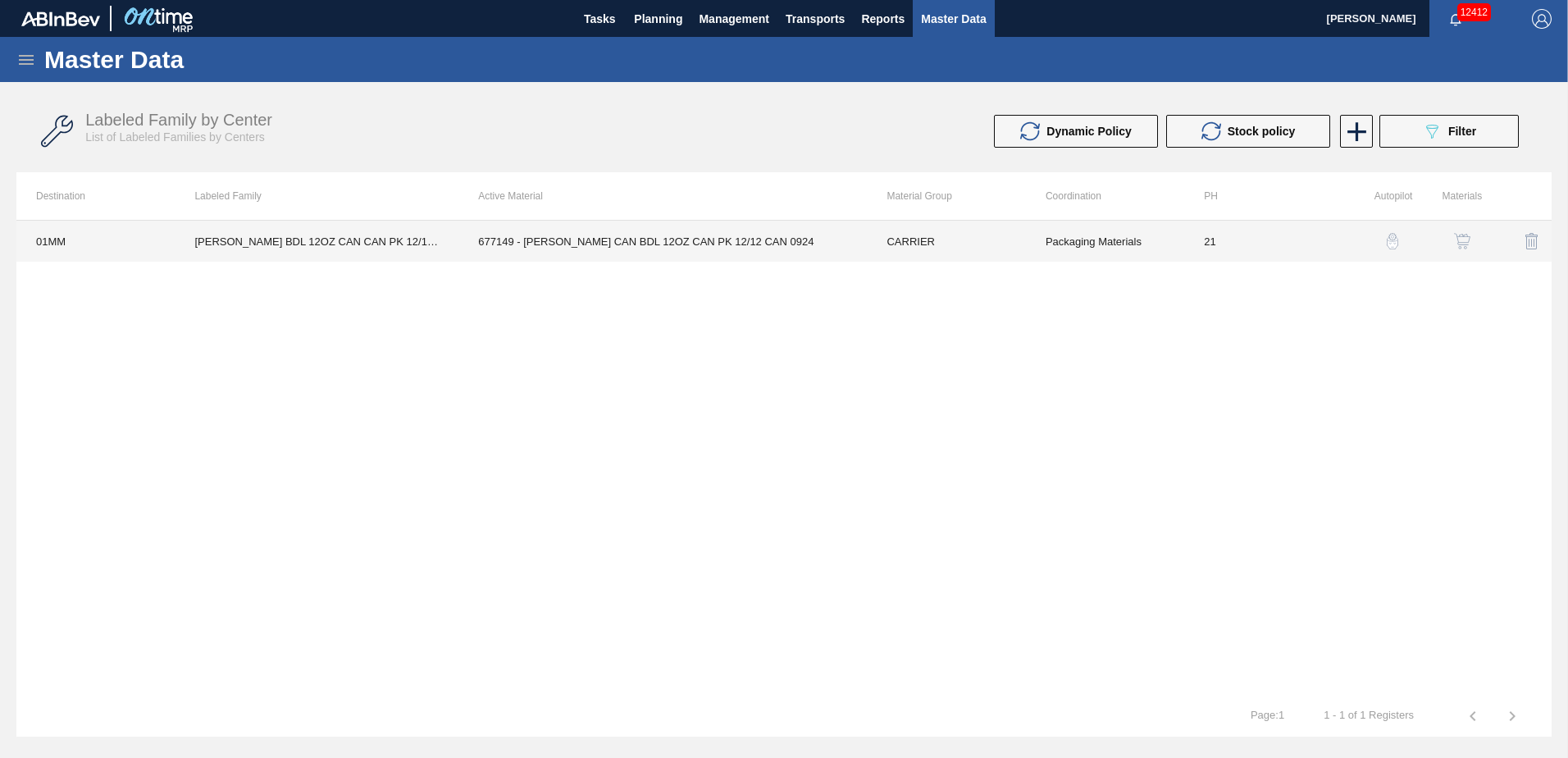
click at [687, 243] on td "677149 - [PERSON_NAME] CAN BDL 12OZ CAN PK 12/12 CAN 0924" at bounding box center [662, 241] width 408 height 41
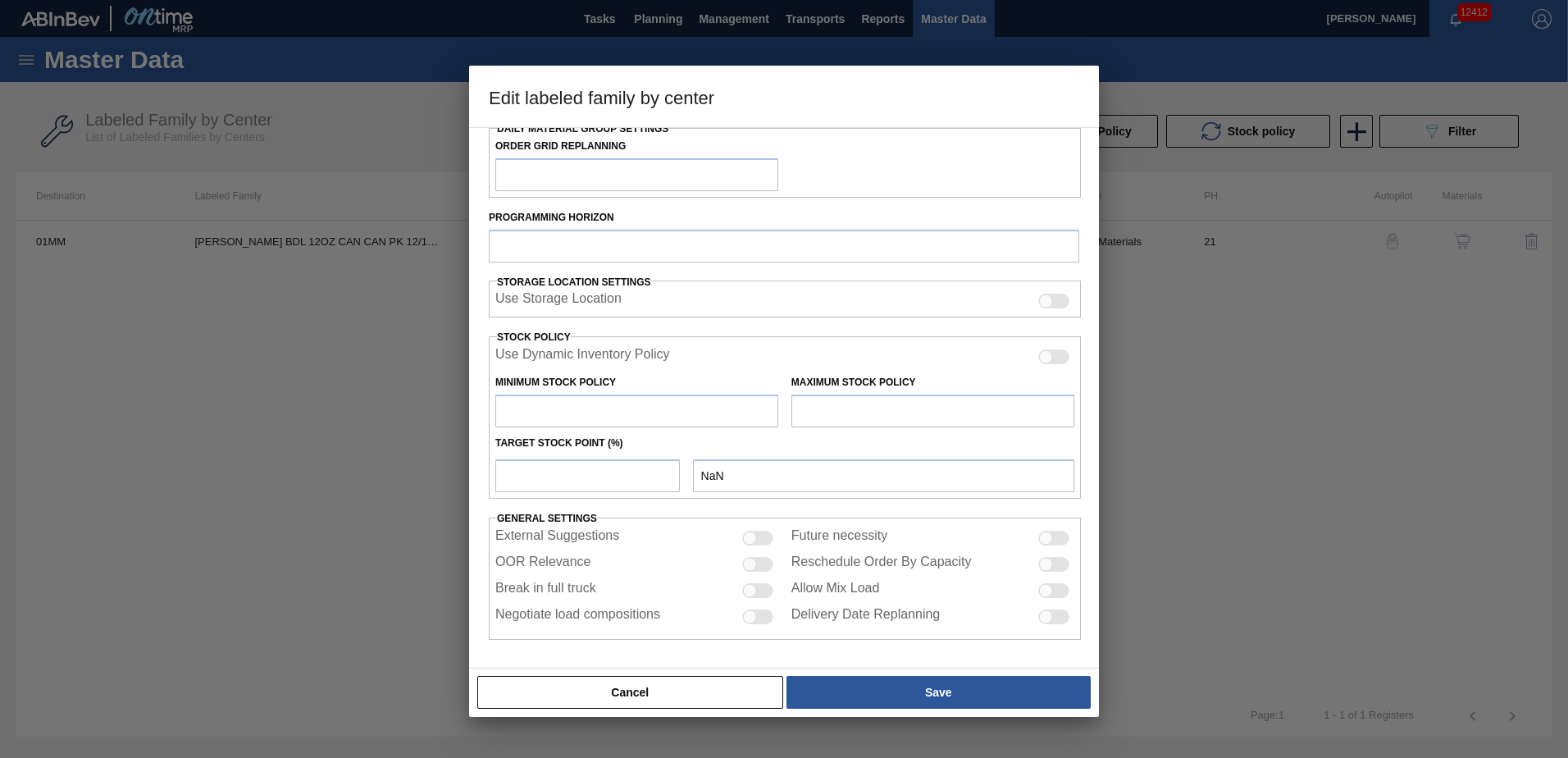
type input "CARRIER"
type input "Can Carriers"
type input "CARR BDL 12OZ CAN CAN PK 12/12 CAN"
type input "01MM - Merrimack Brewery"
type input "21"
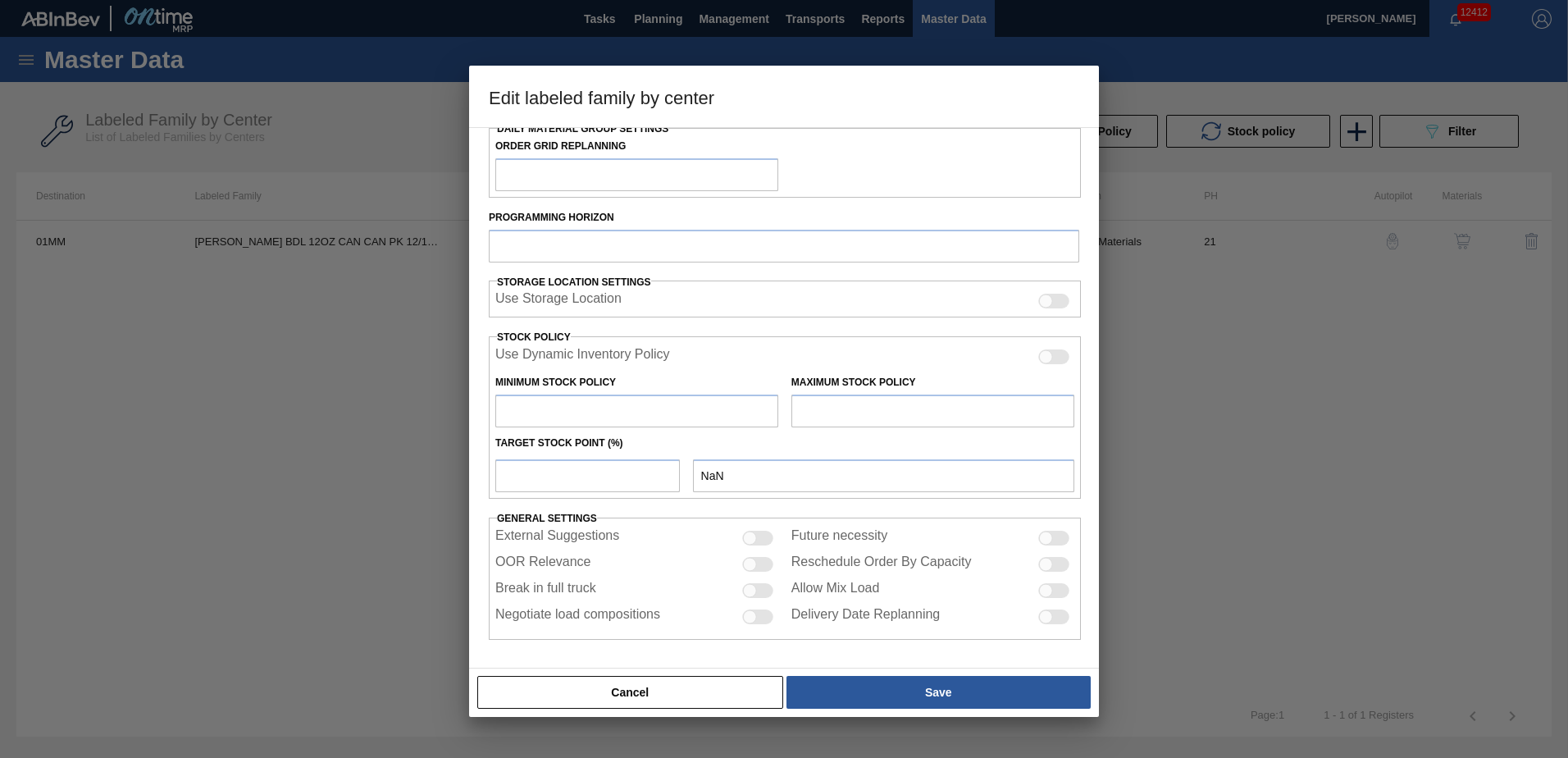
type input "0"
type input "157,314"
type input "0"
checkbox input "true"
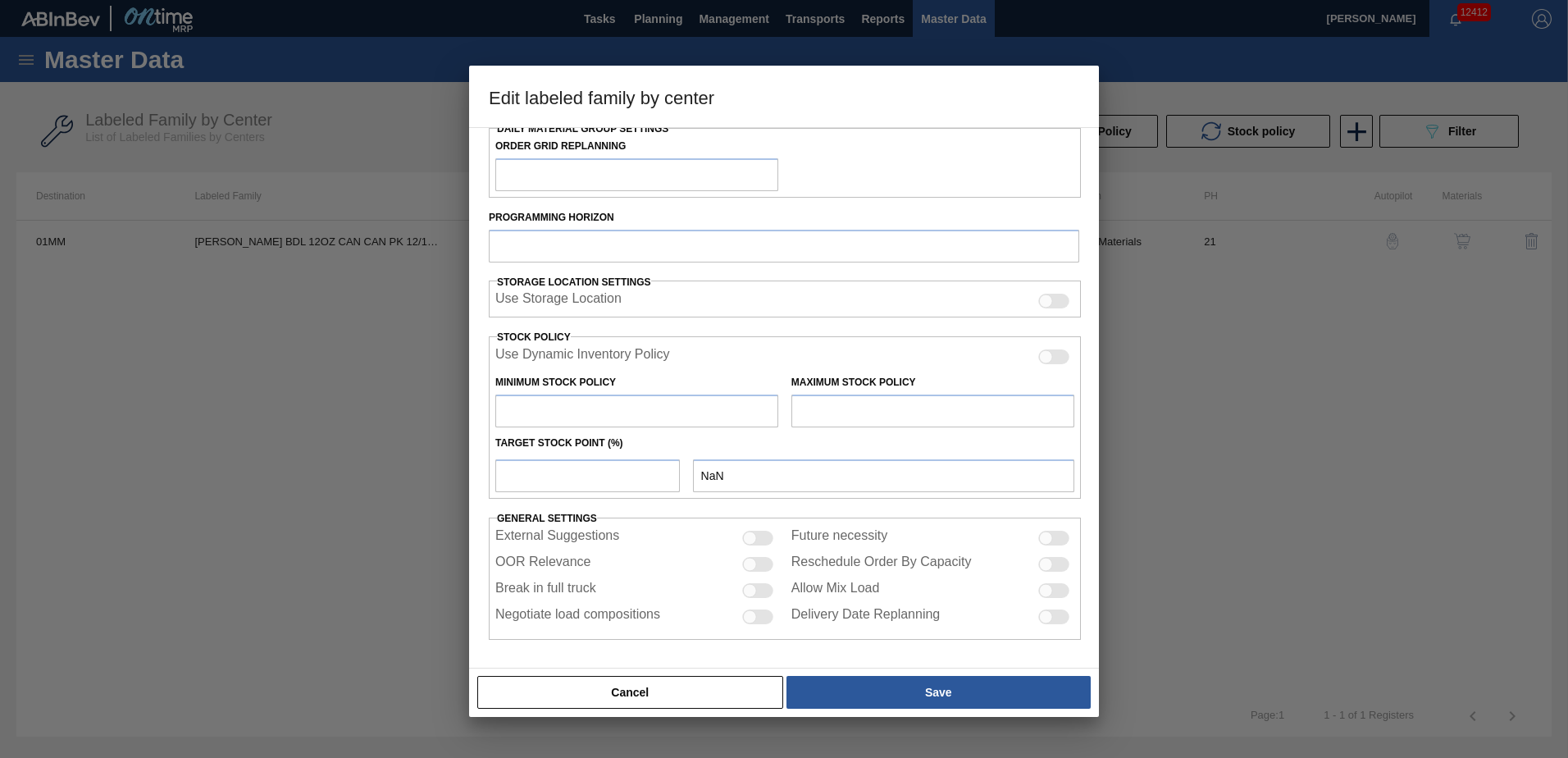
checkbox input "true"
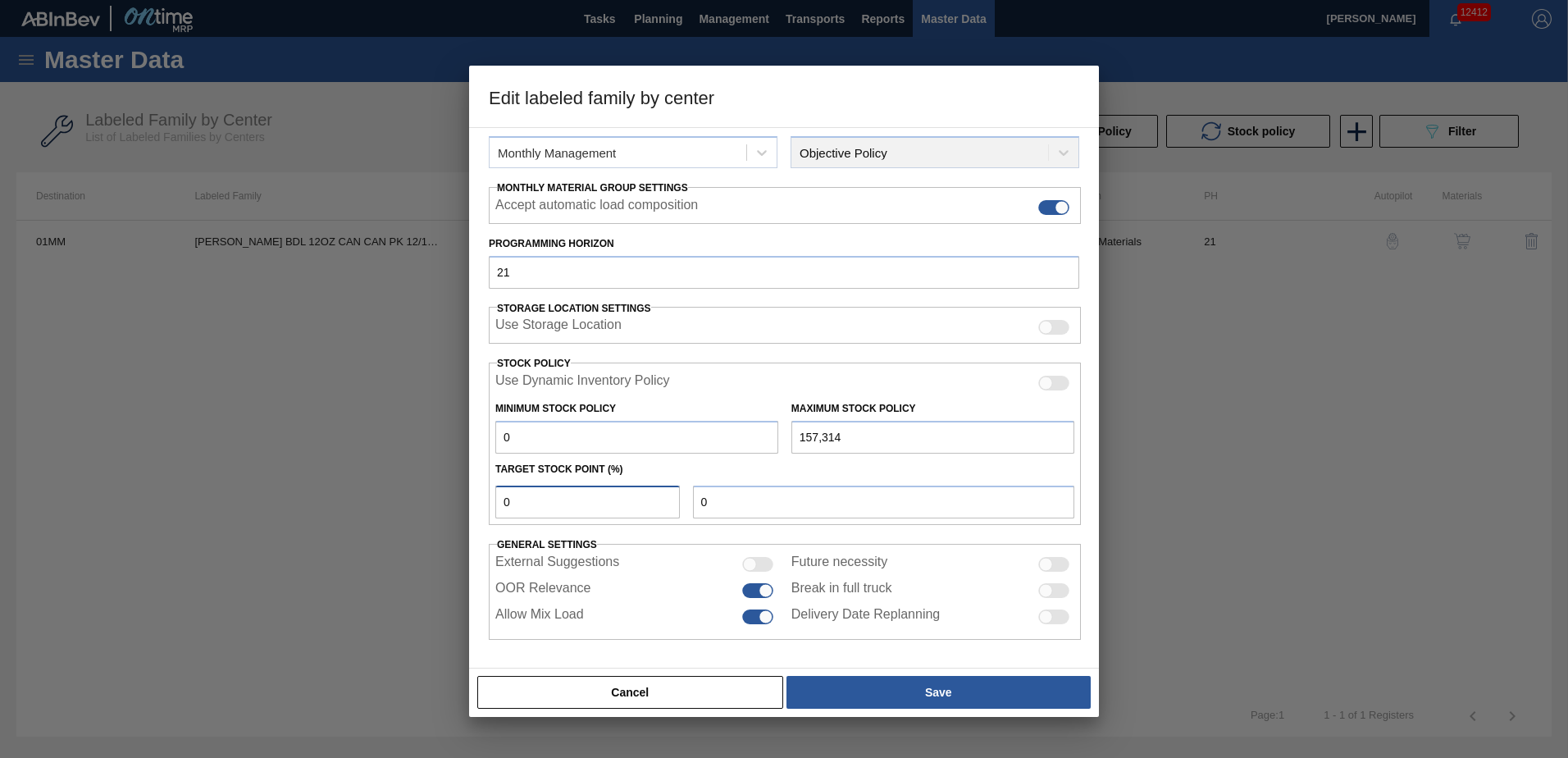
drag, startPoint x: 522, startPoint y: 501, endPoint x: 498, endPoint y: 501, distance: 24.0
click at [498, 501] on input "0" at bounding box center [587, 501] width 184 height 32
type input "2"
type input "3,146"
type input "20"
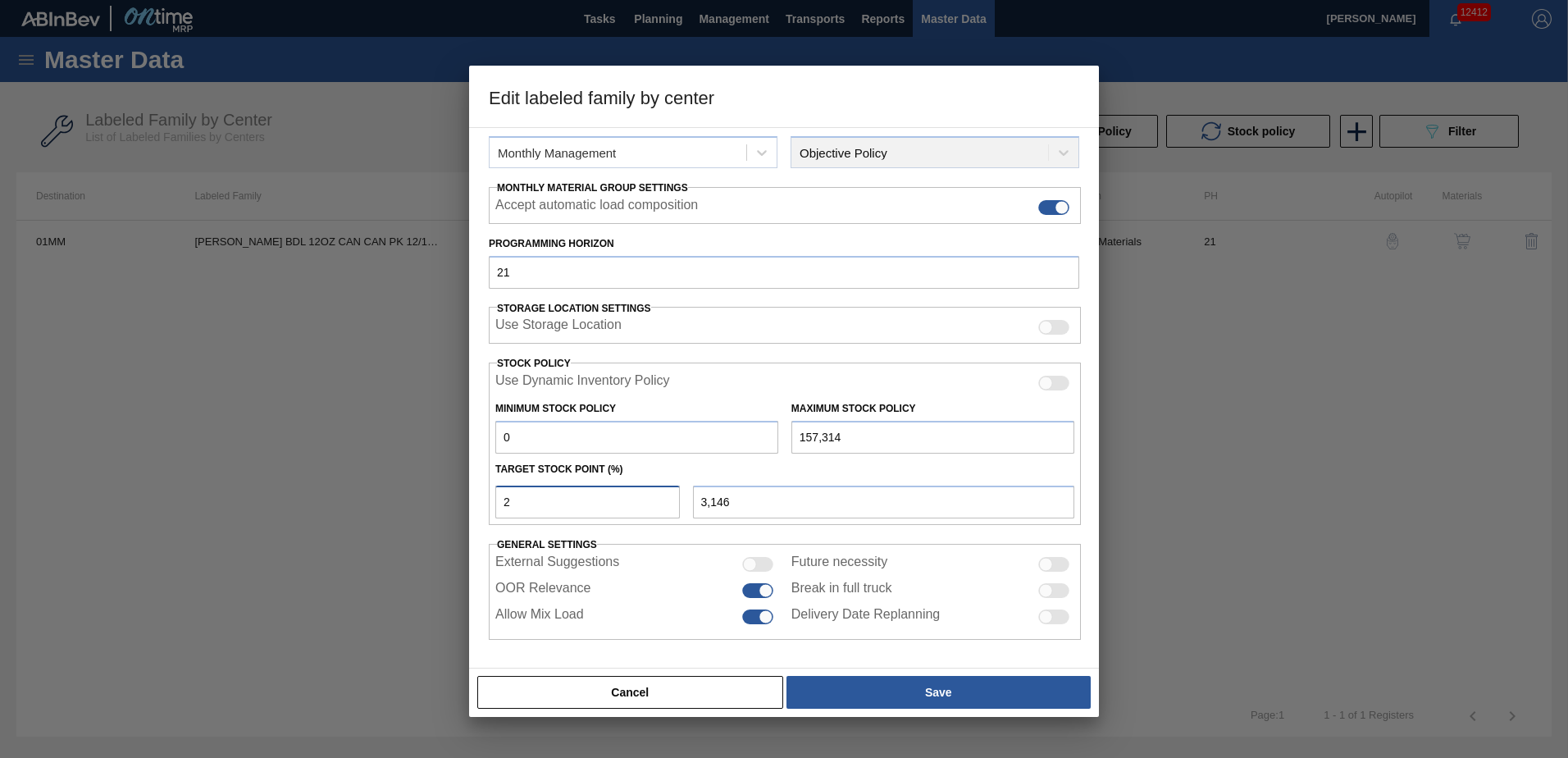
type input "31,463"
type input "2"
type input "3,146"
type input "0"
type input "6"
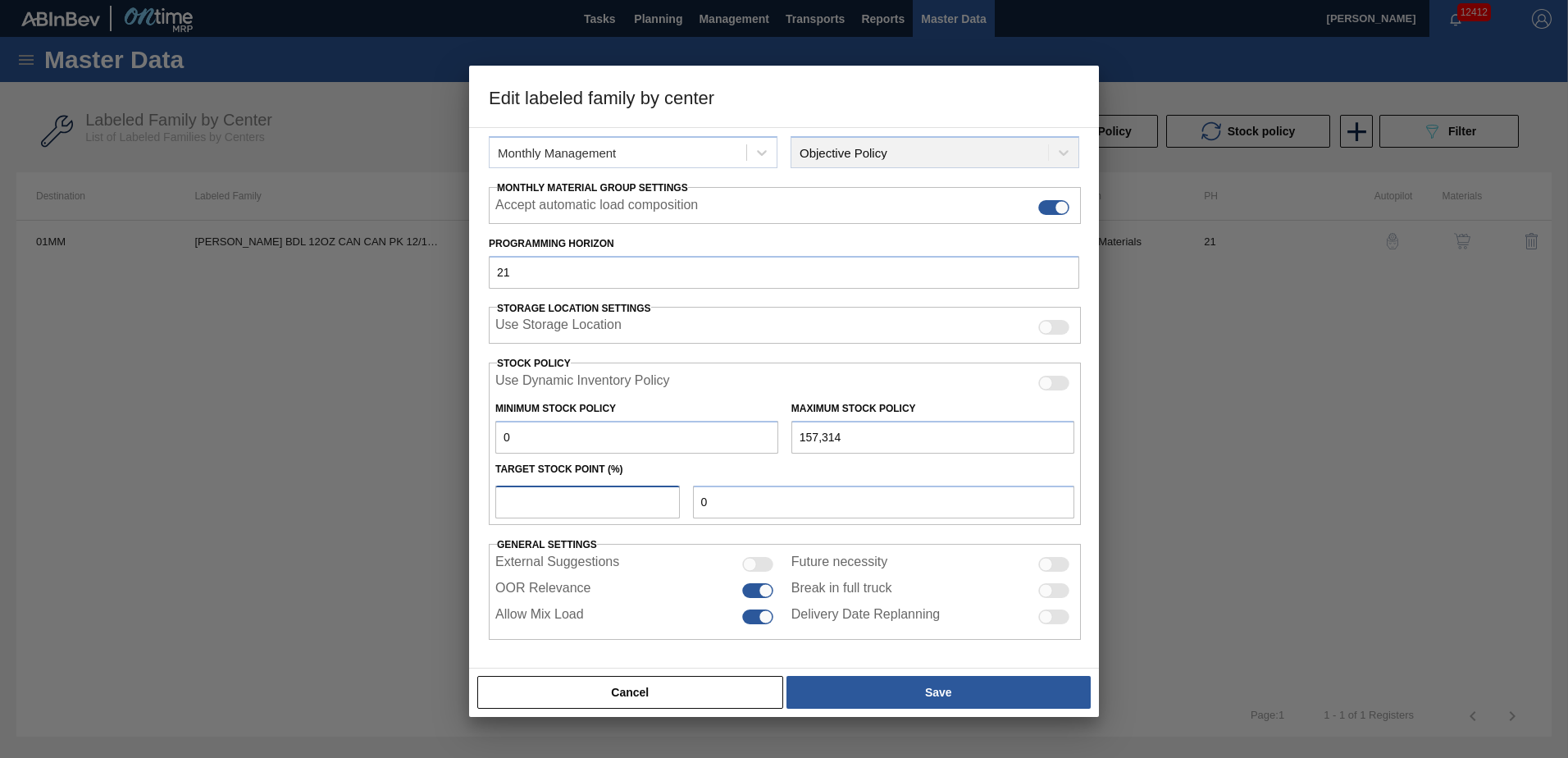
type input "9,439"
type input "60"
type input "94,388"
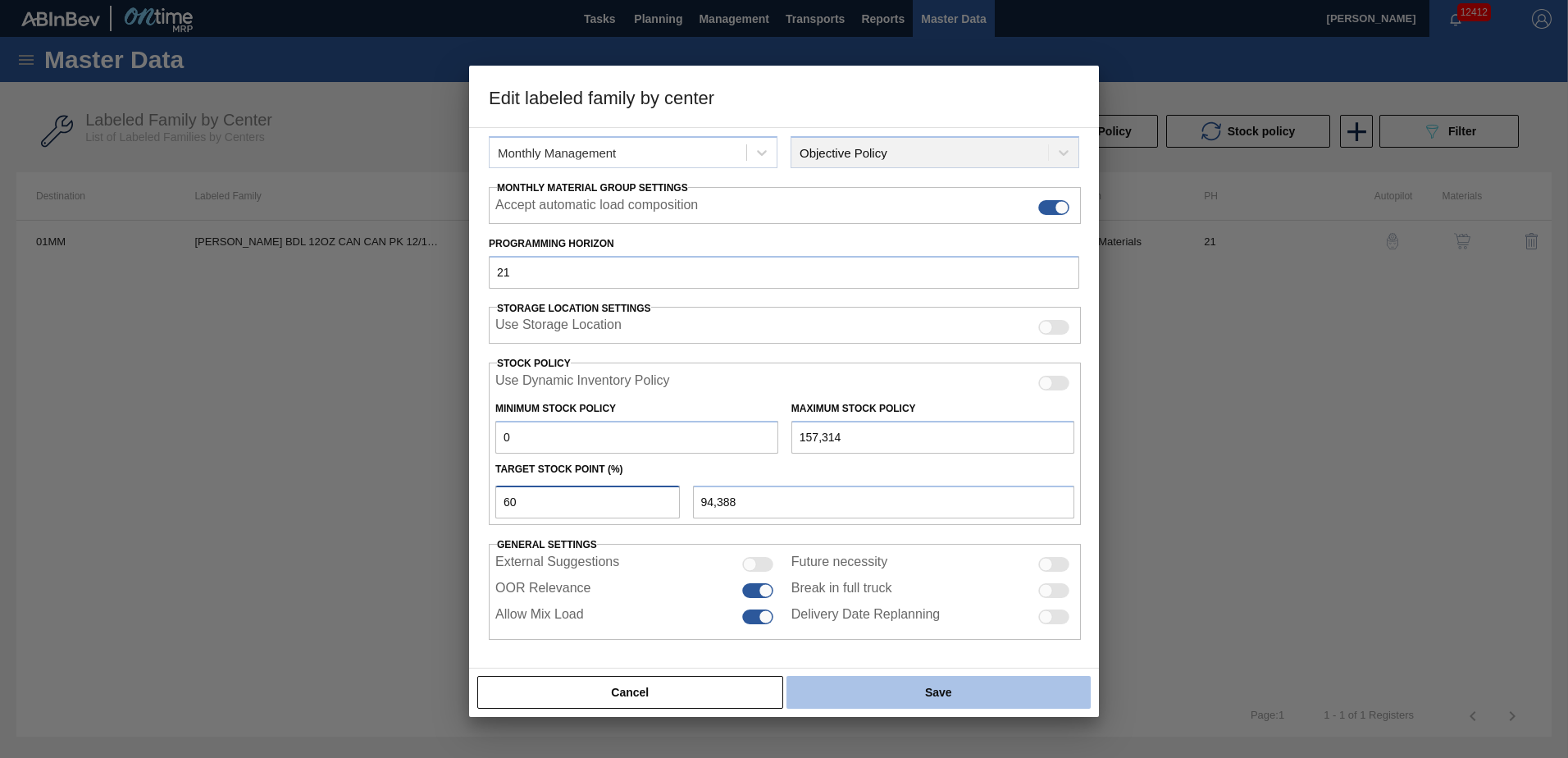
type input "60"
click at [947, 690] on button "Save" at bounding box center [938, 691] width 304 height 32
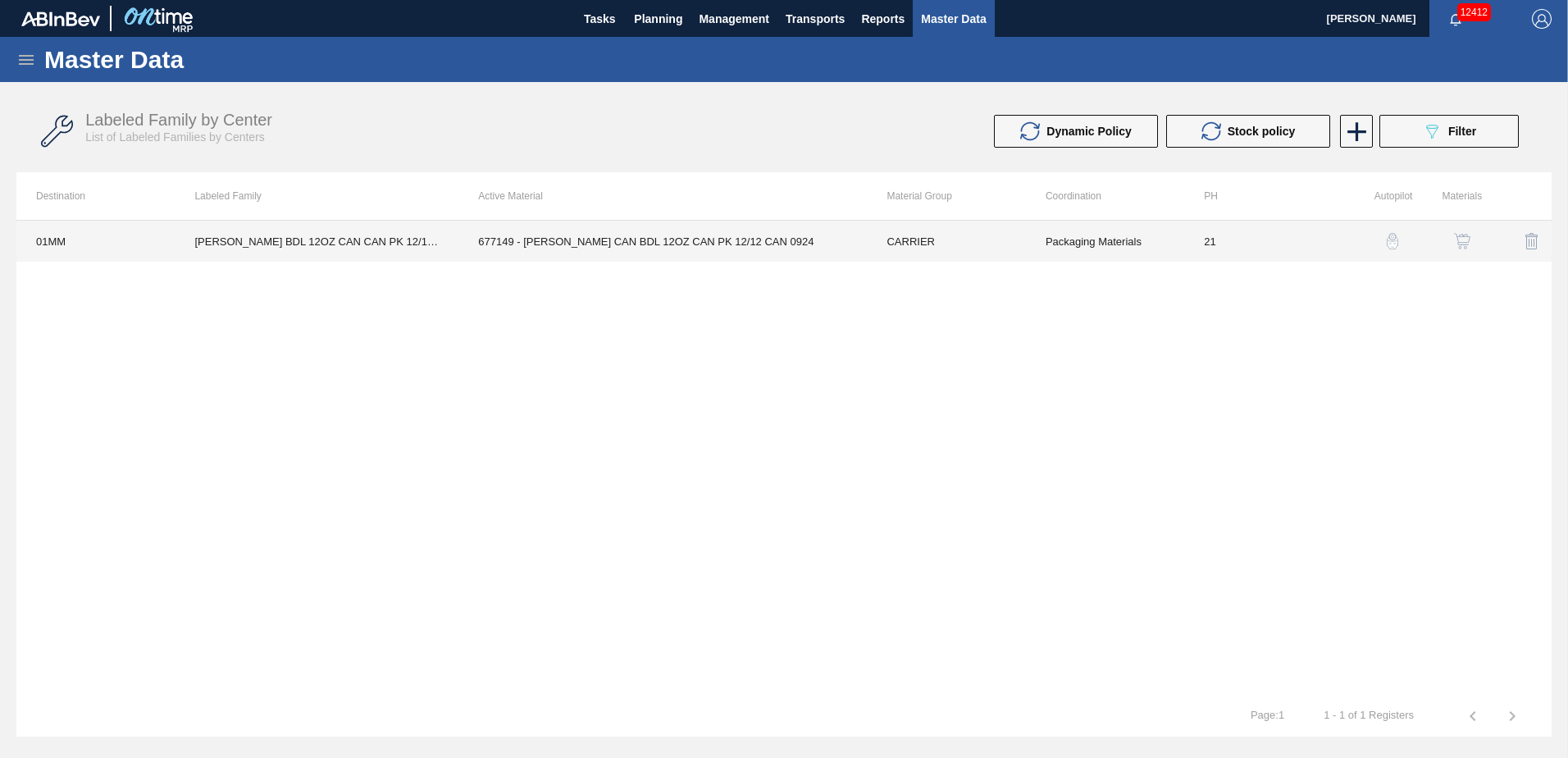
click at [708, 244] on td "677149 - [PERSON_NAME] CAN BDL 12OZ CAN PK 12/12 CAN 0924" at bounding box center [662, 241] width 408 height 41
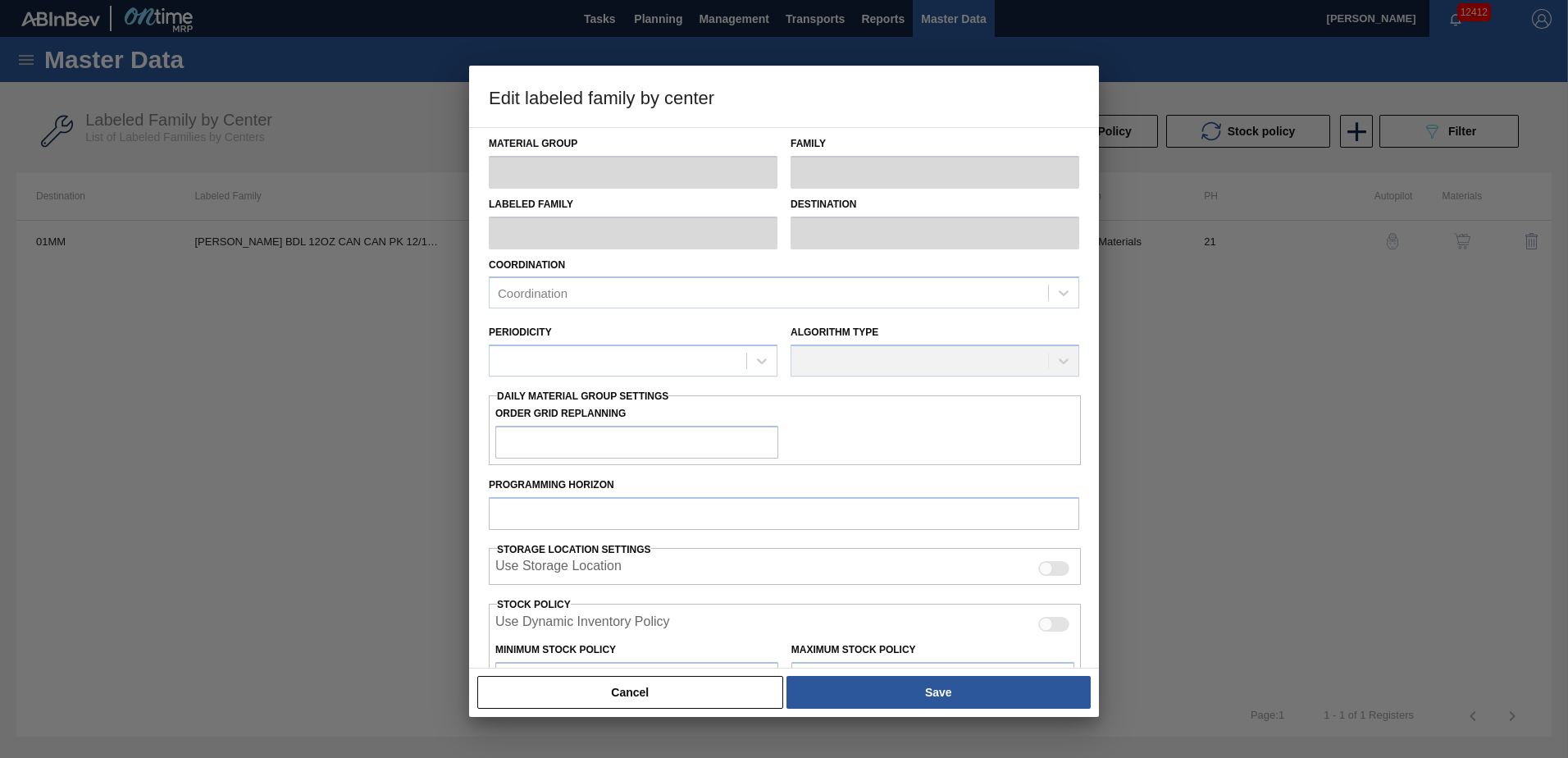
type input "CARRIER"
type input "Can Carriers"
type input "CARR BDL 12OZ CAN CAN PK 12/12 CAN"
type input "01MM - Merrimack Brewery"
type input "21"
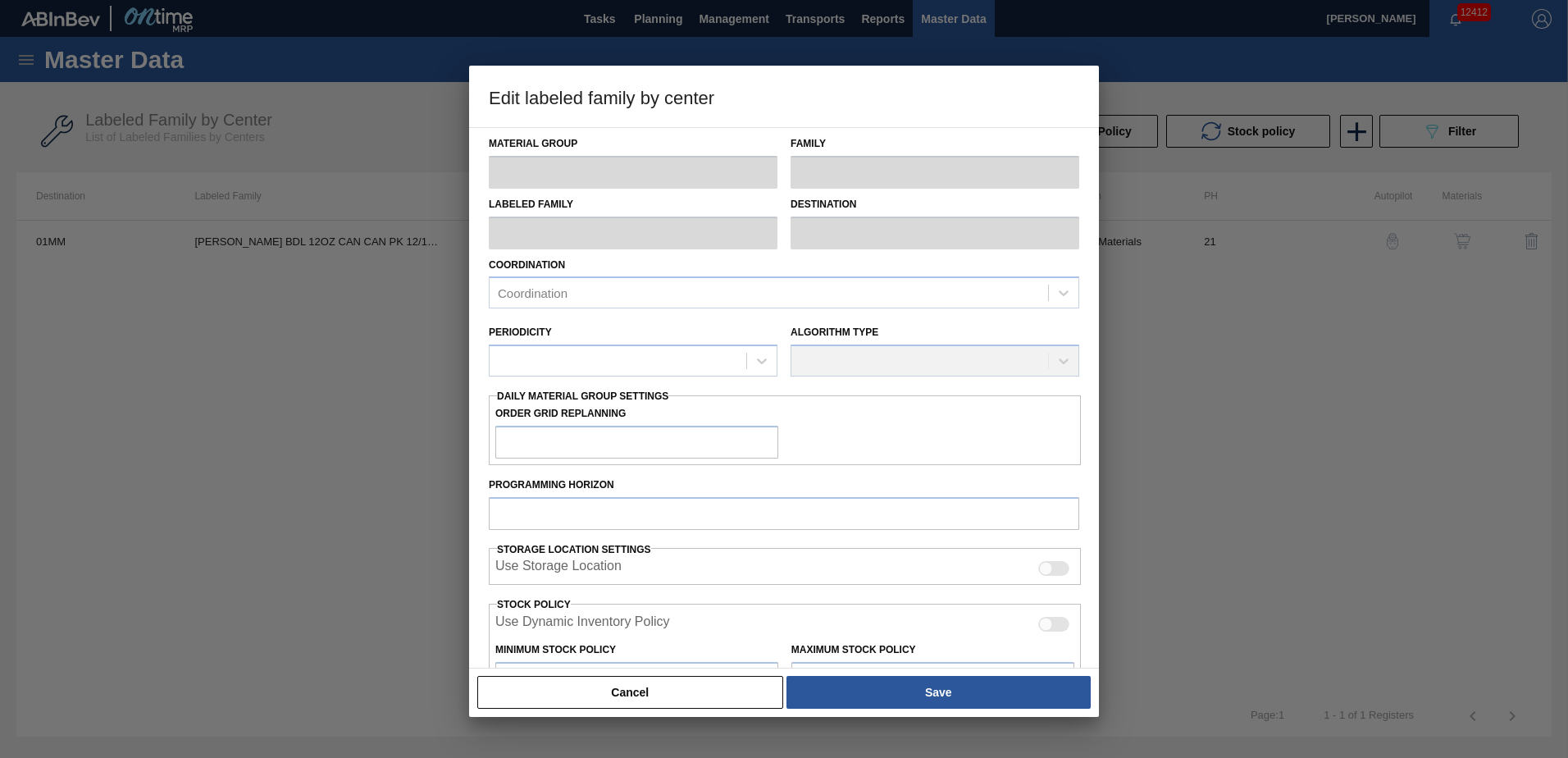
type input "0"
type input "157,314"
type input "60"
type input "94,388"
checkbox input "true"
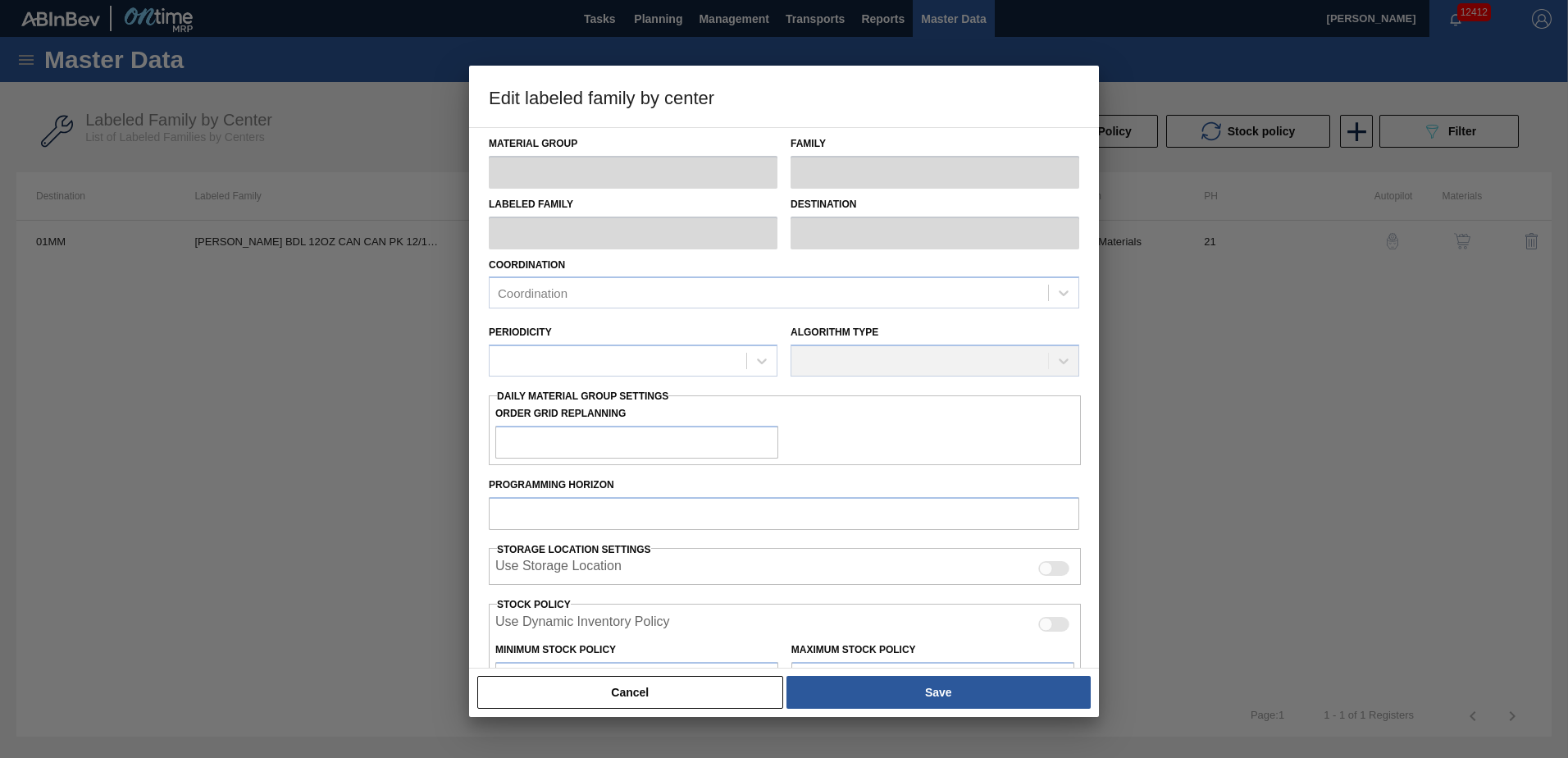
checkbox input "true"
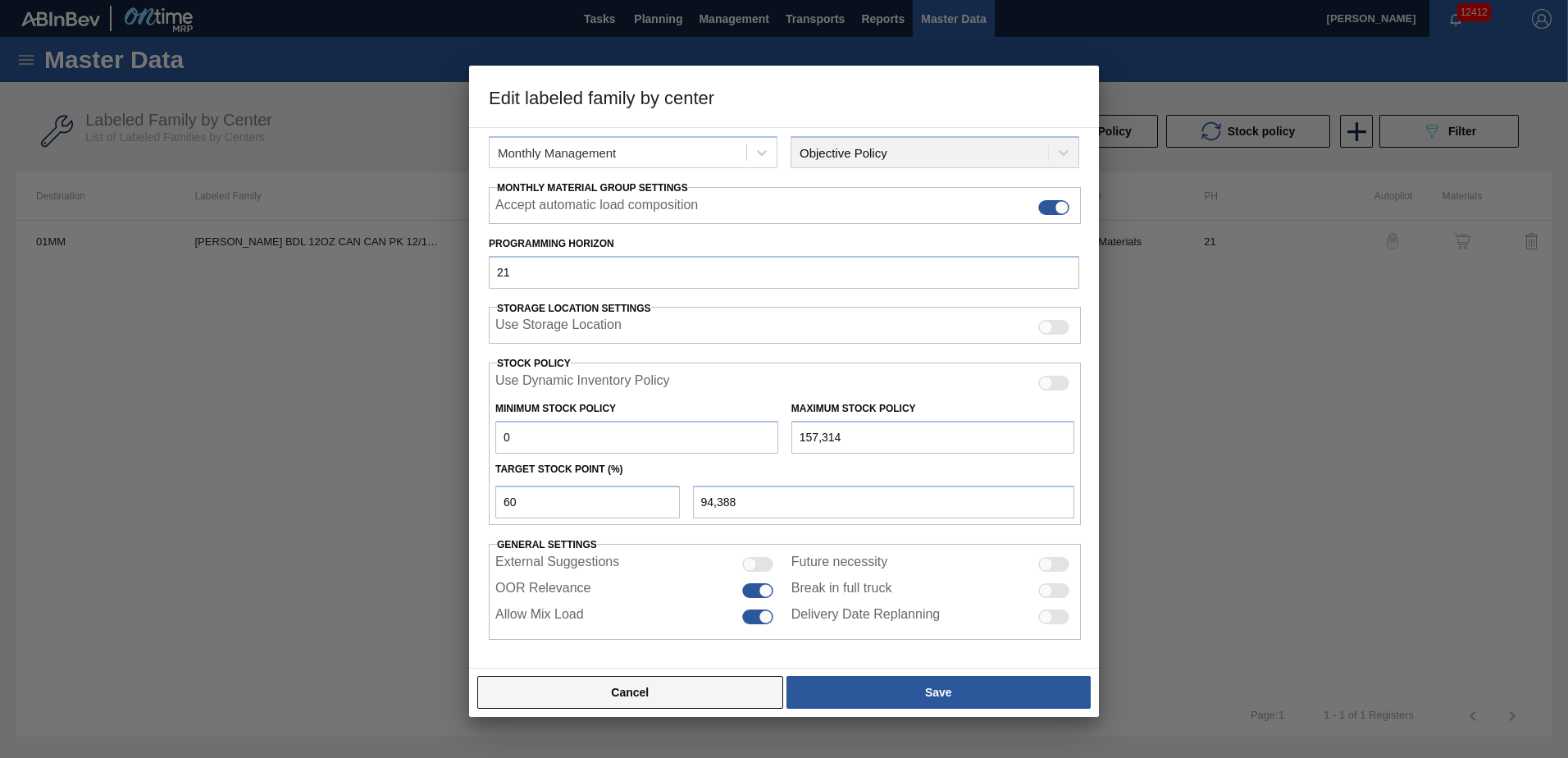
click at [656, 695] on button "Cancel" at bounding box center [630, 691] width 306 height 32
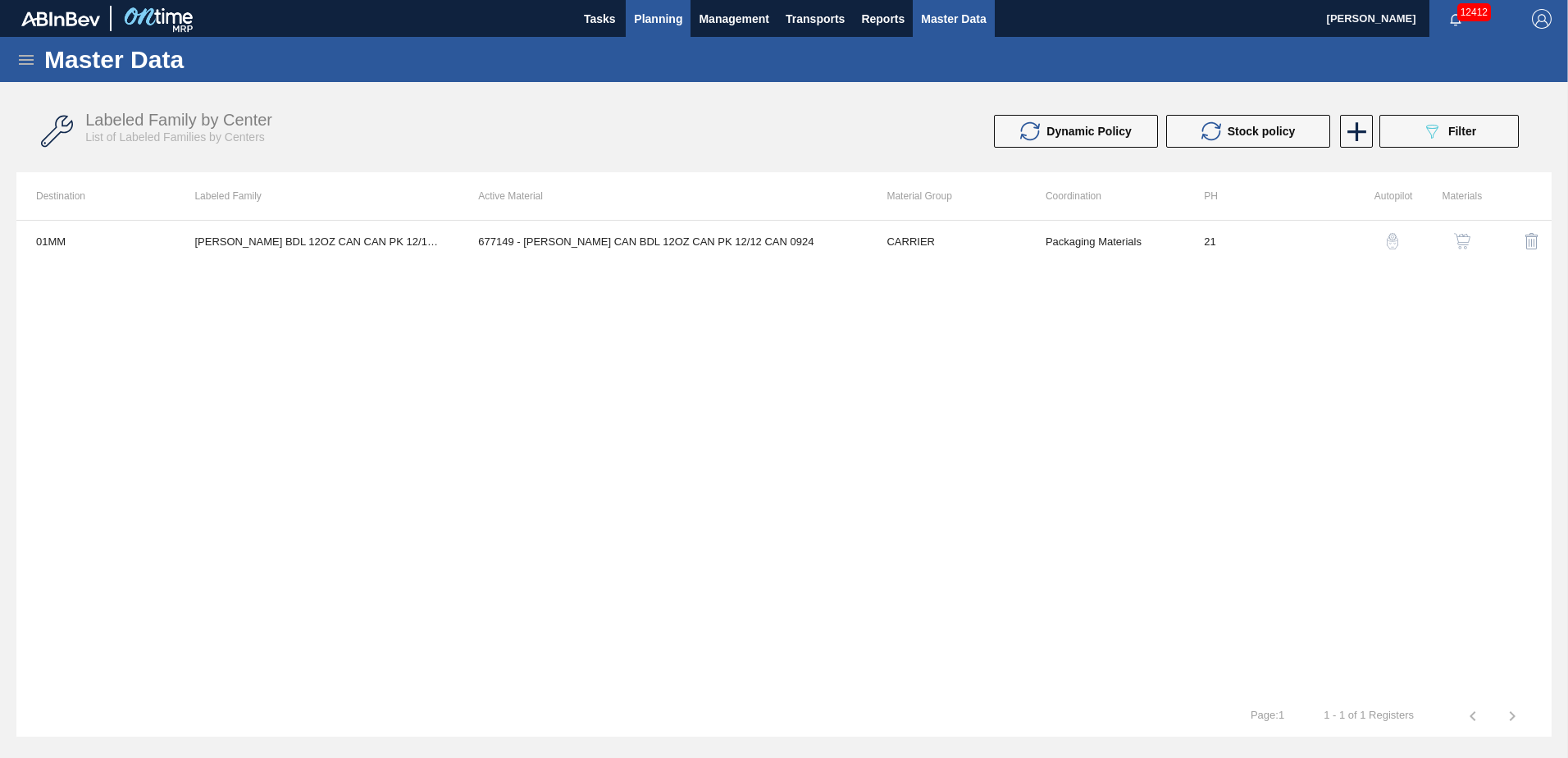
click at [660, 19] on span "Planning" at bounding box center [658, 19] width 48 height 19
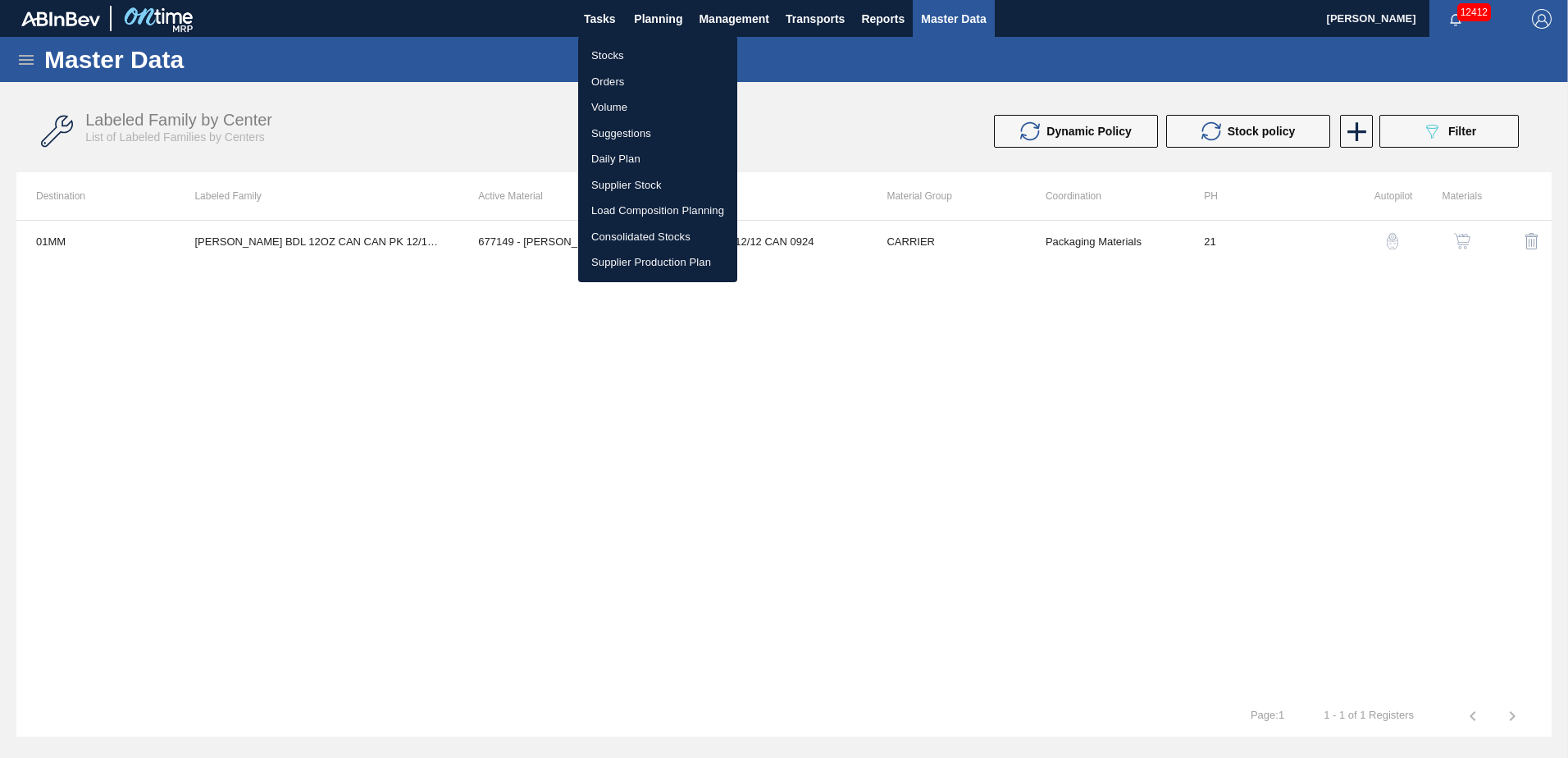
click at [620, 55] on li "Stocks" at bounding box center [658, 56] width 159 height 26
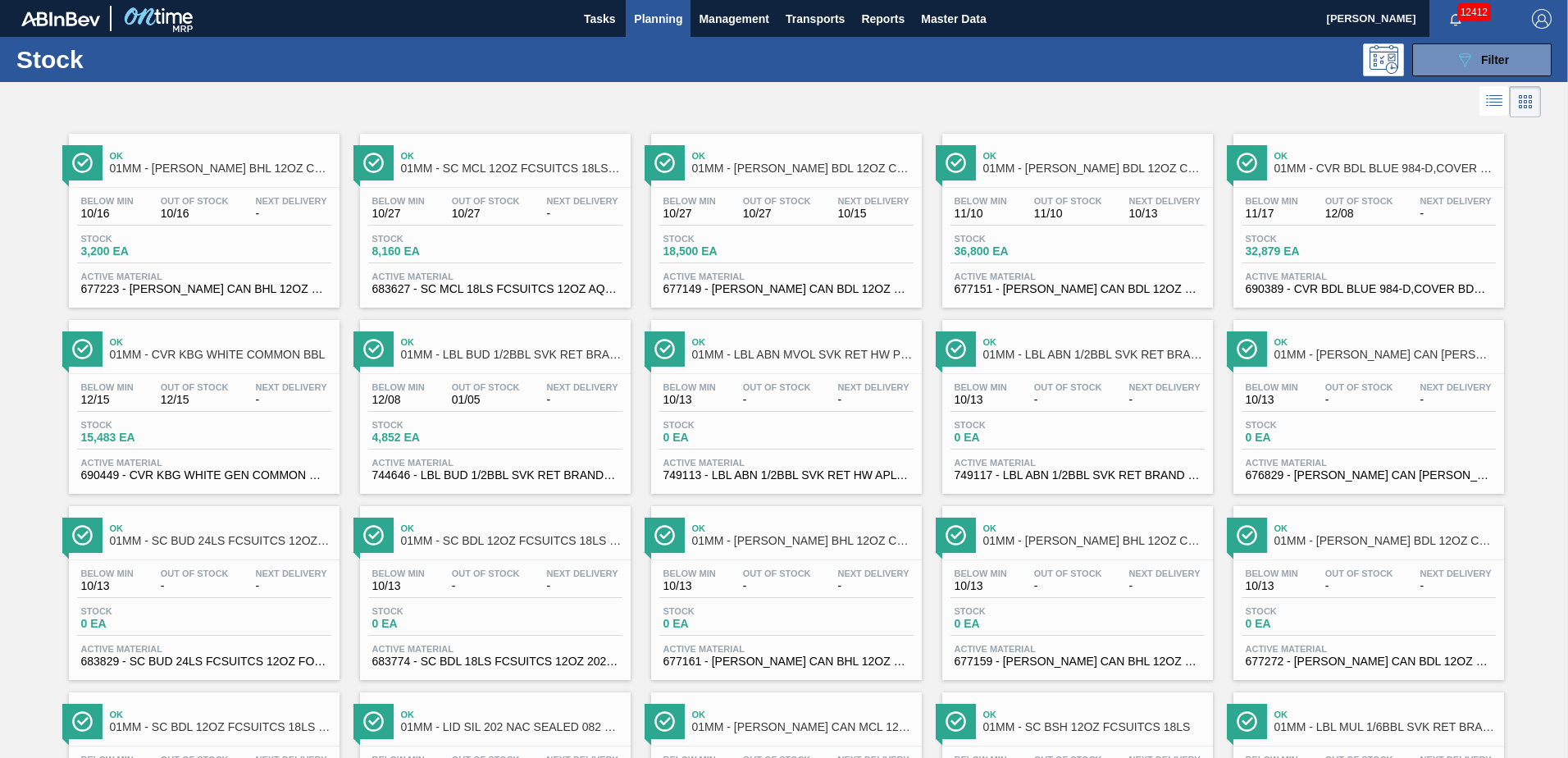
click at [770, 226] on div "Below Min 10/27 Out Of Stock 10/27 Next Delivery 10/15 Stock 18,500 EA Active M…" at bounding box center [786, 244] width 270 height 111
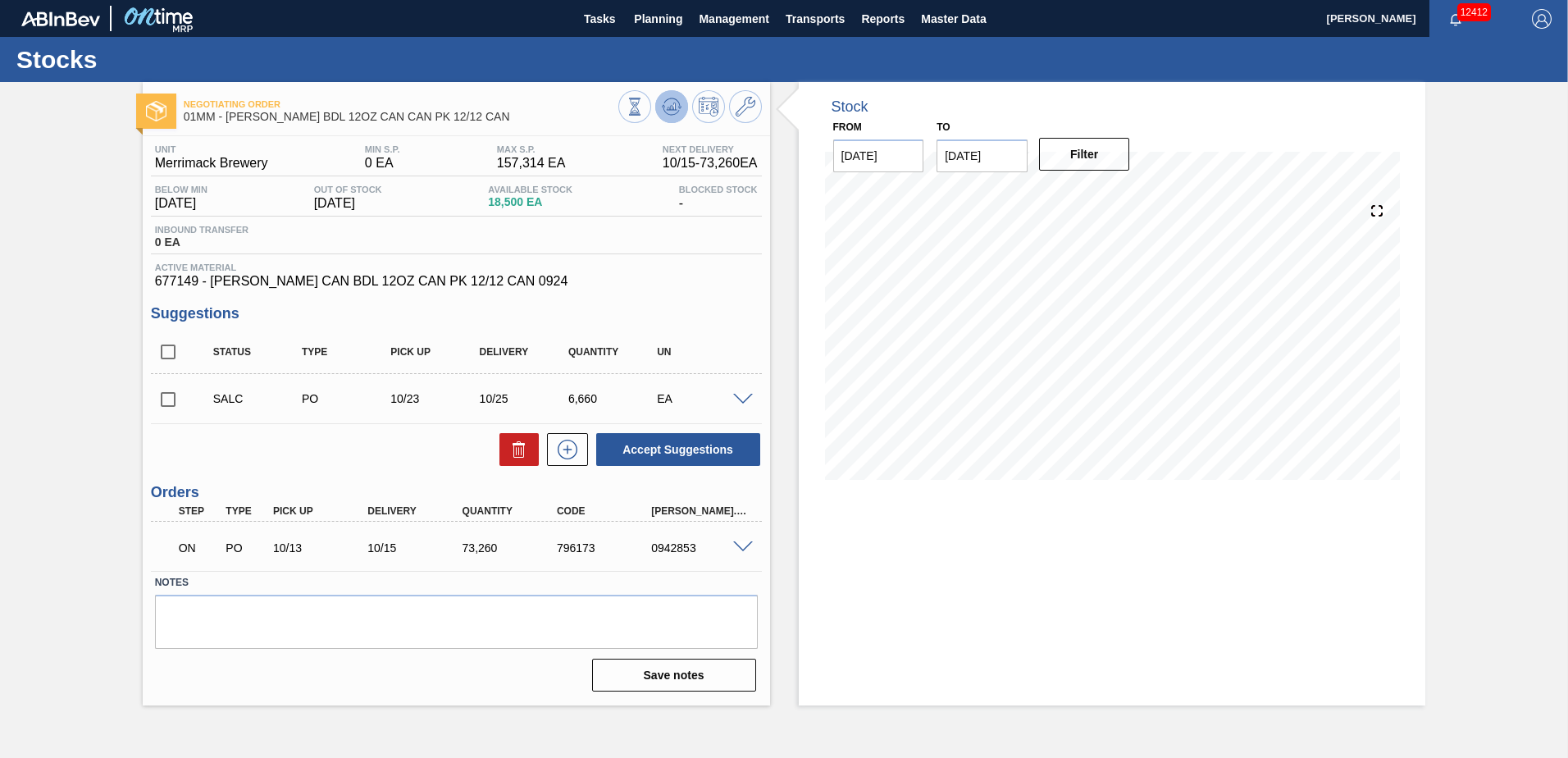
click at [671, 103] on icon at bounding box center [671, 106] width 19 height 19
click at [636, 107] on icon at bounding box center [633, 106] width 18 height 18
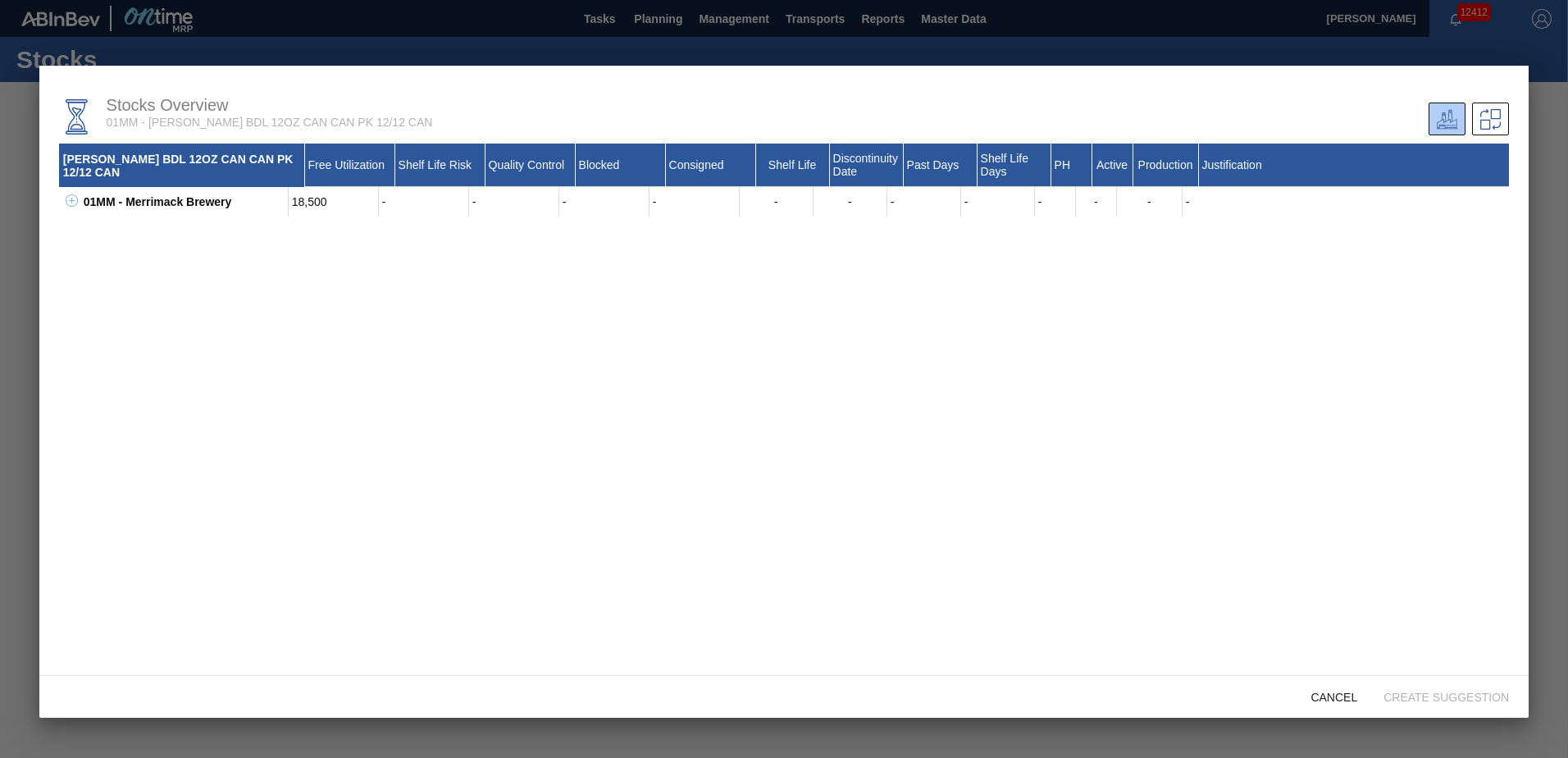
click at [296, 49] on div at bounding box center [784, 379] width 1568 height 758
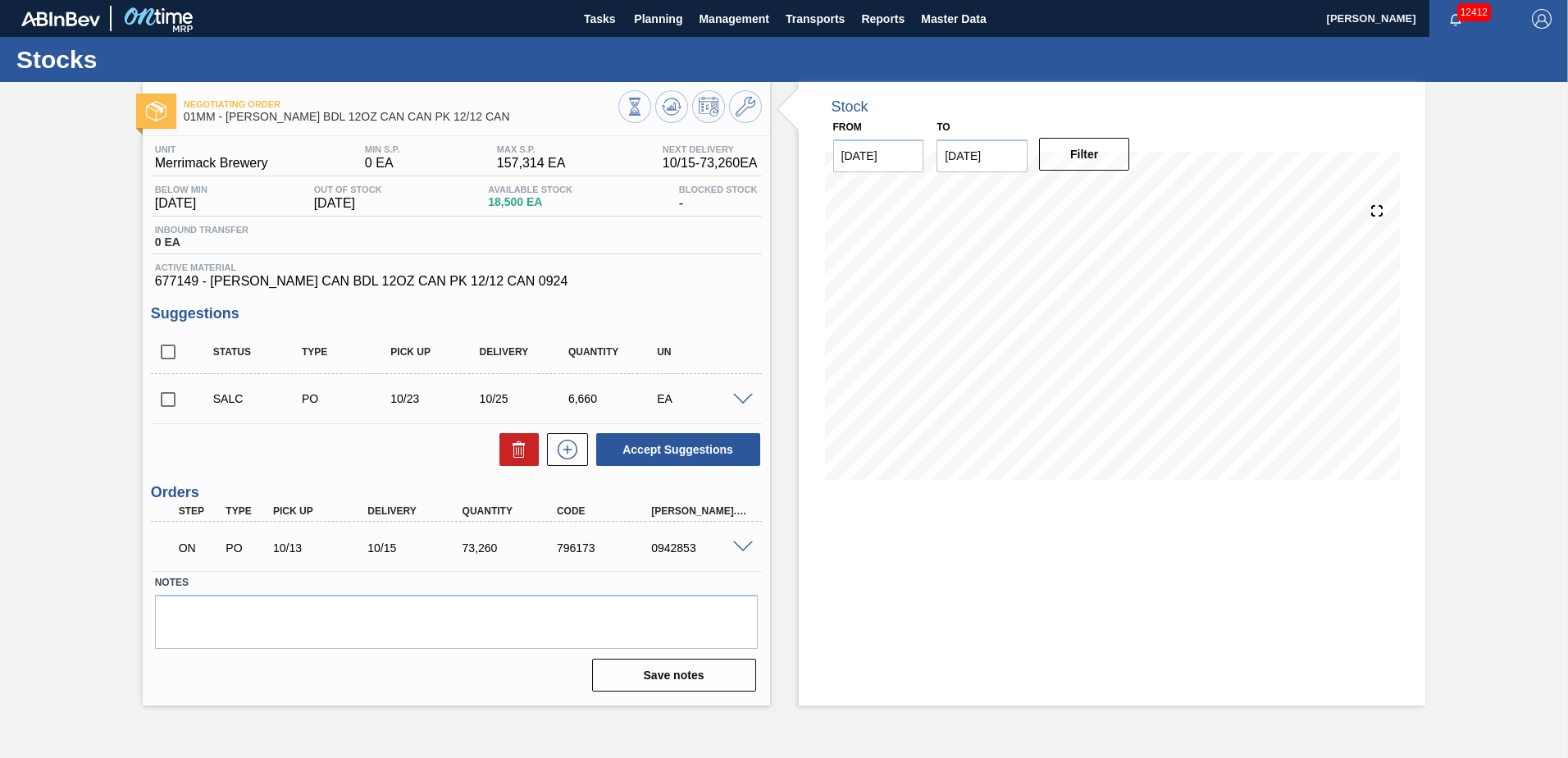
click at [747, 402] on span at bounding box center [742, 399] width 19 height 12
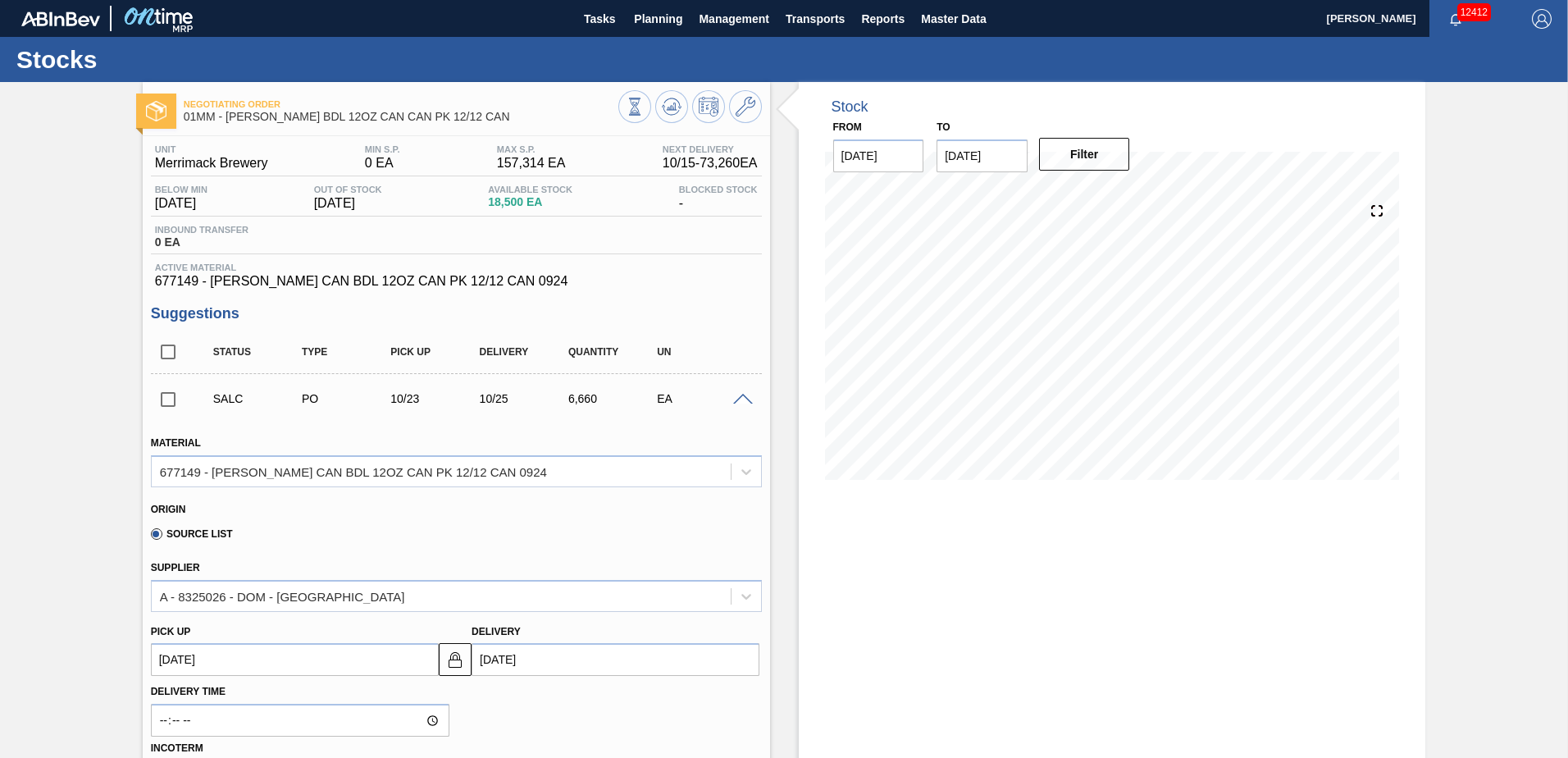
click at [740, 400] on span at bounding box center [742, 399] width 19 height 12
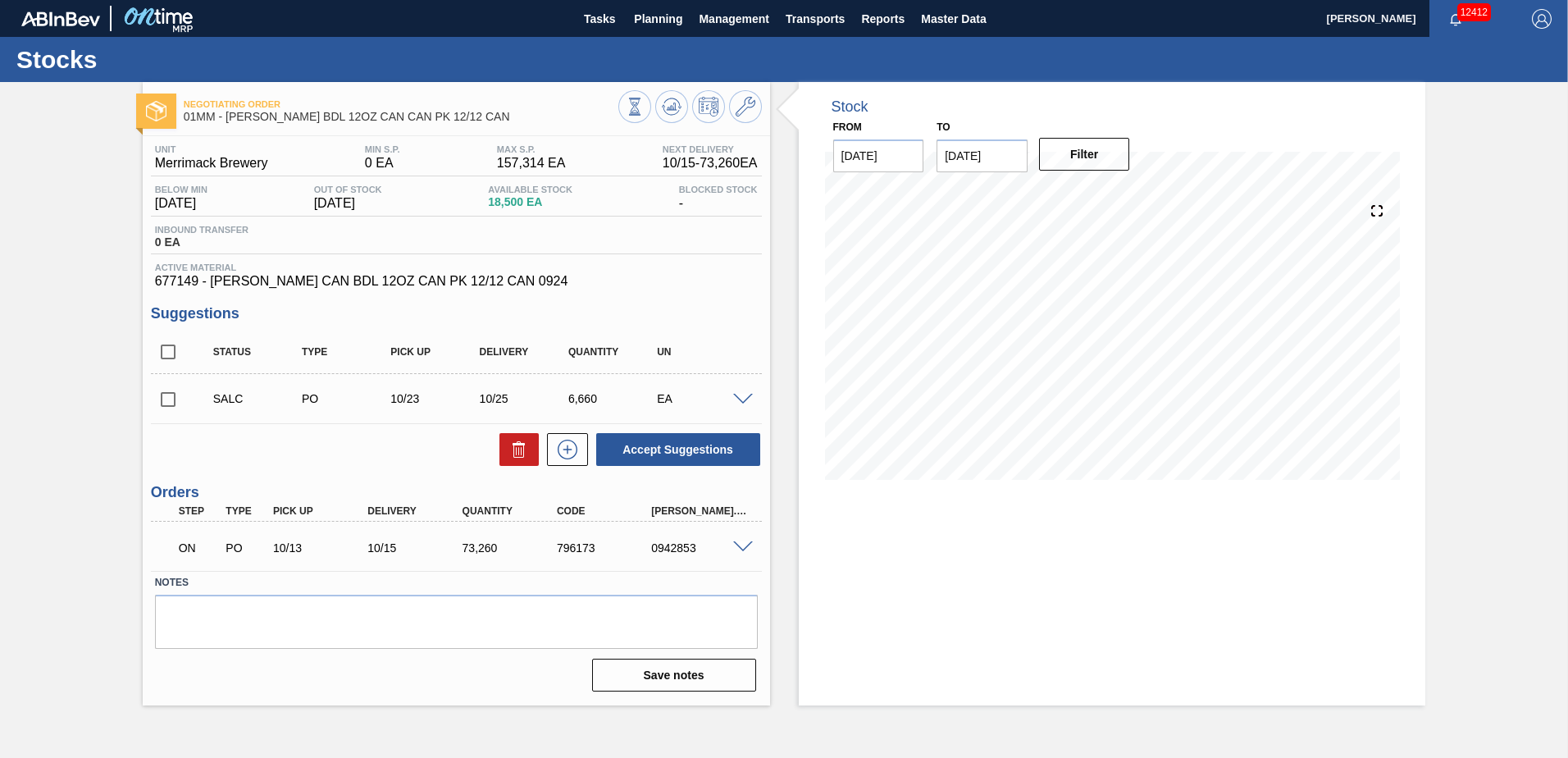
click at [167, 398] on input "checkbox" at bounding box center [168, 399] width 34 height 34
click at [673, 443] on button "Accept Suggestions" at bounding box center [678, 448] width 164 height 32
checkbox input "false"
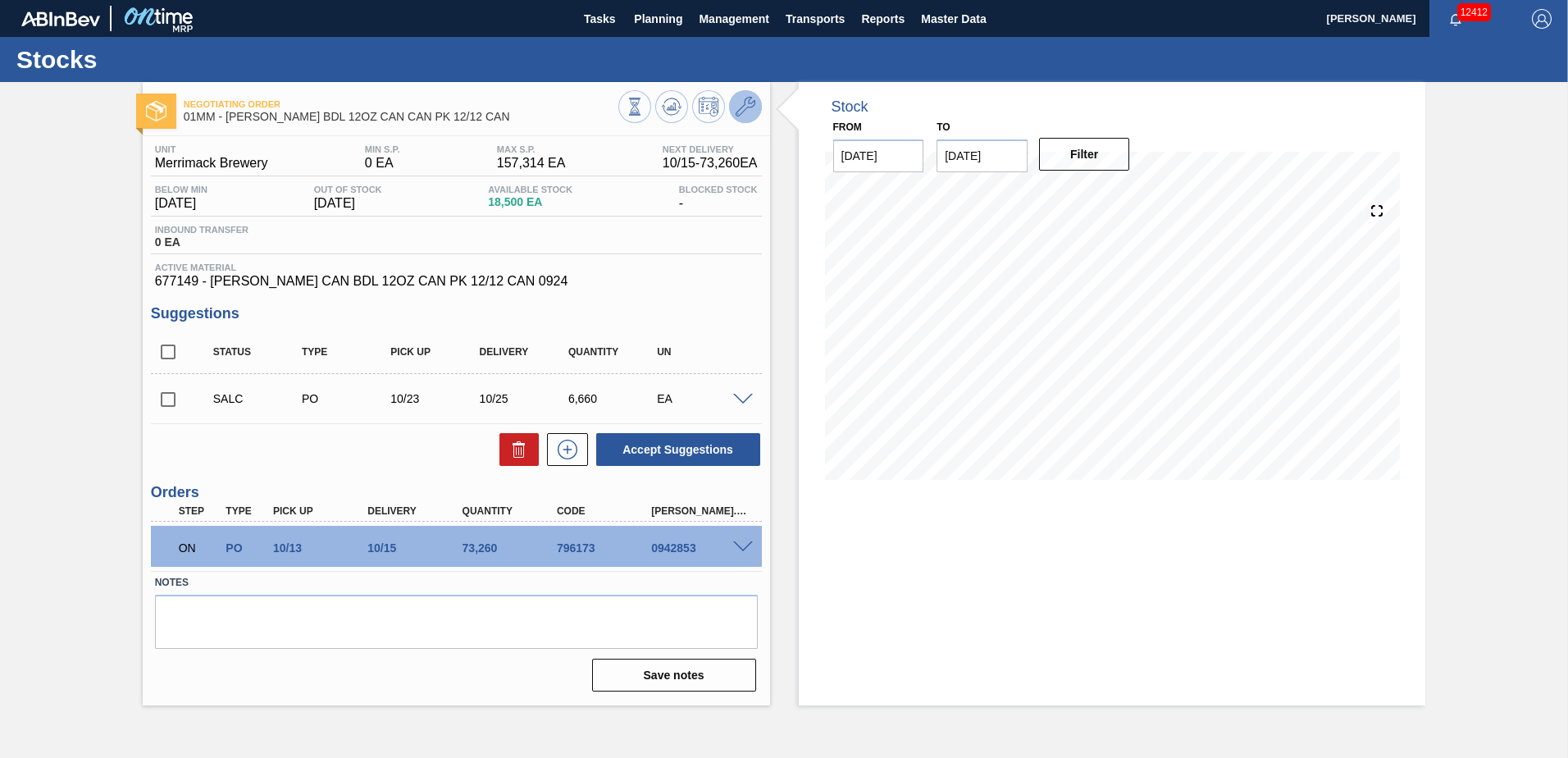
click at [737, 112] on icon at bounding box center [745, 106] width 19 height 19
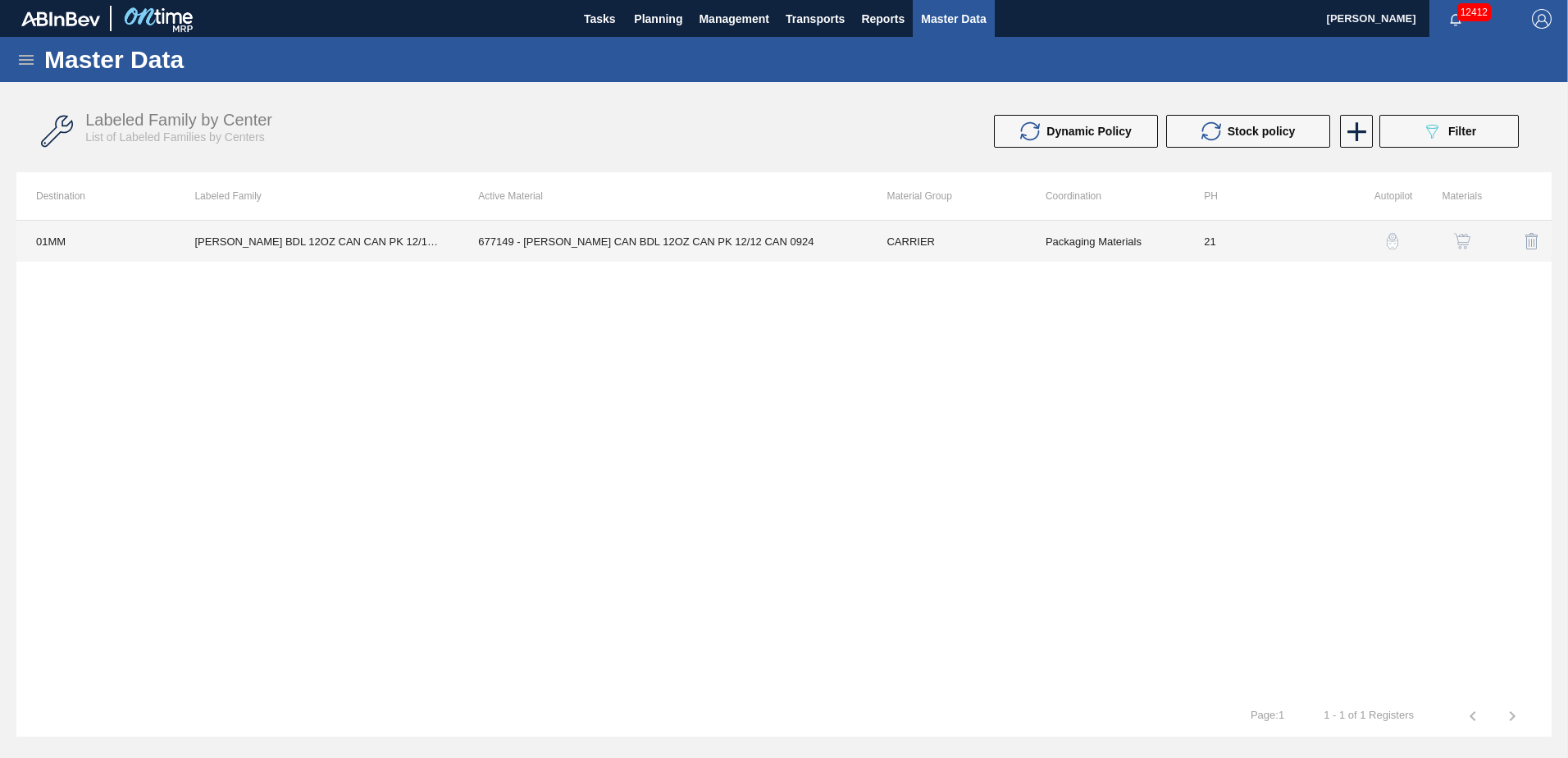
click at [688, 236] on td "677149 - CARR CAN BDL 12OZ CAN PK 12/12 CAN 0924" at bounding box center [662, 241] width 408 height 41
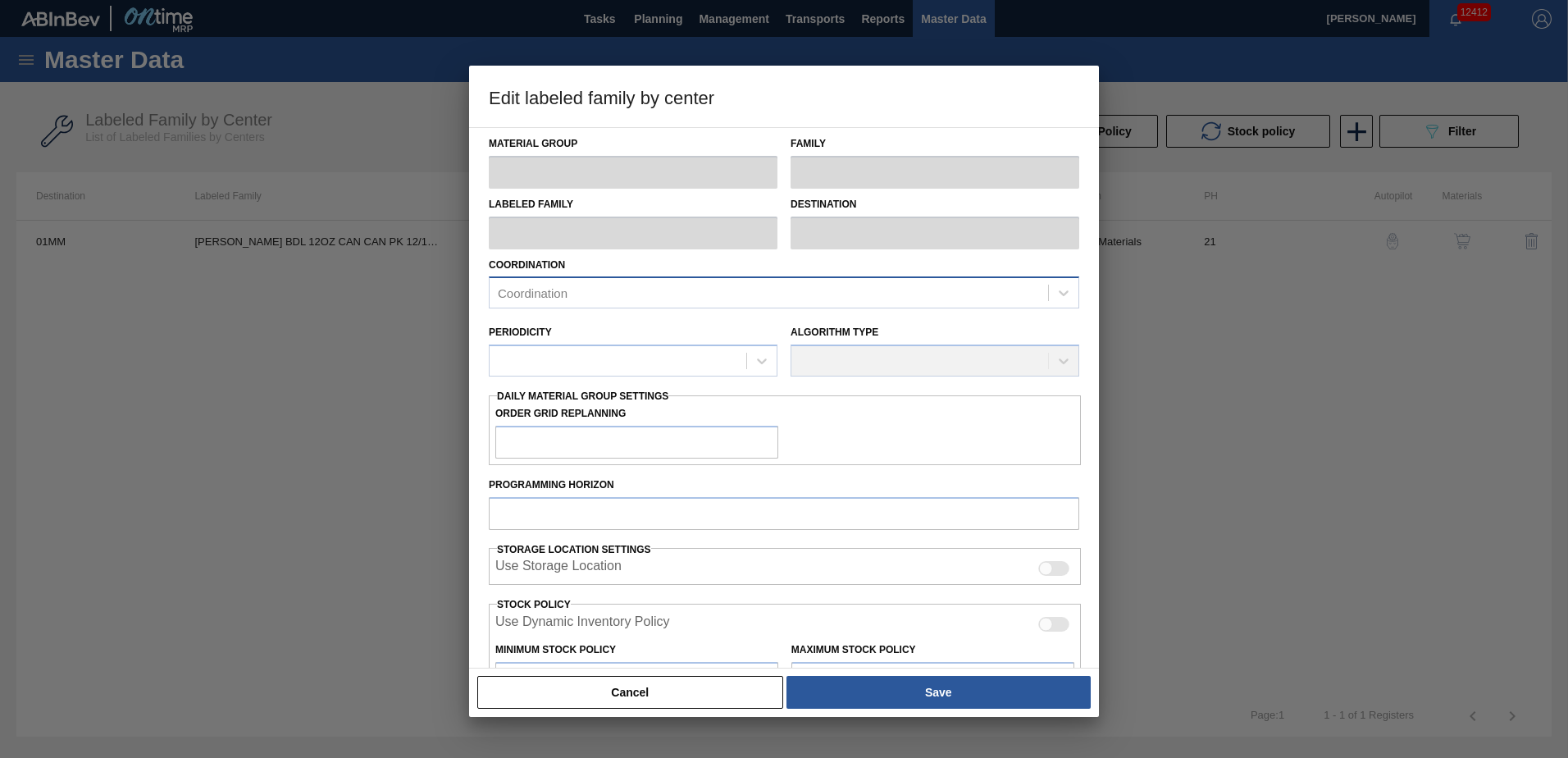
type input "CARRIER"
type input "Can Carriers"
type input "CARR BDL 12OZ CAN CAN PK 12/12 CAN"
type input "01MM - Merrimack Brewery"
type input "21"
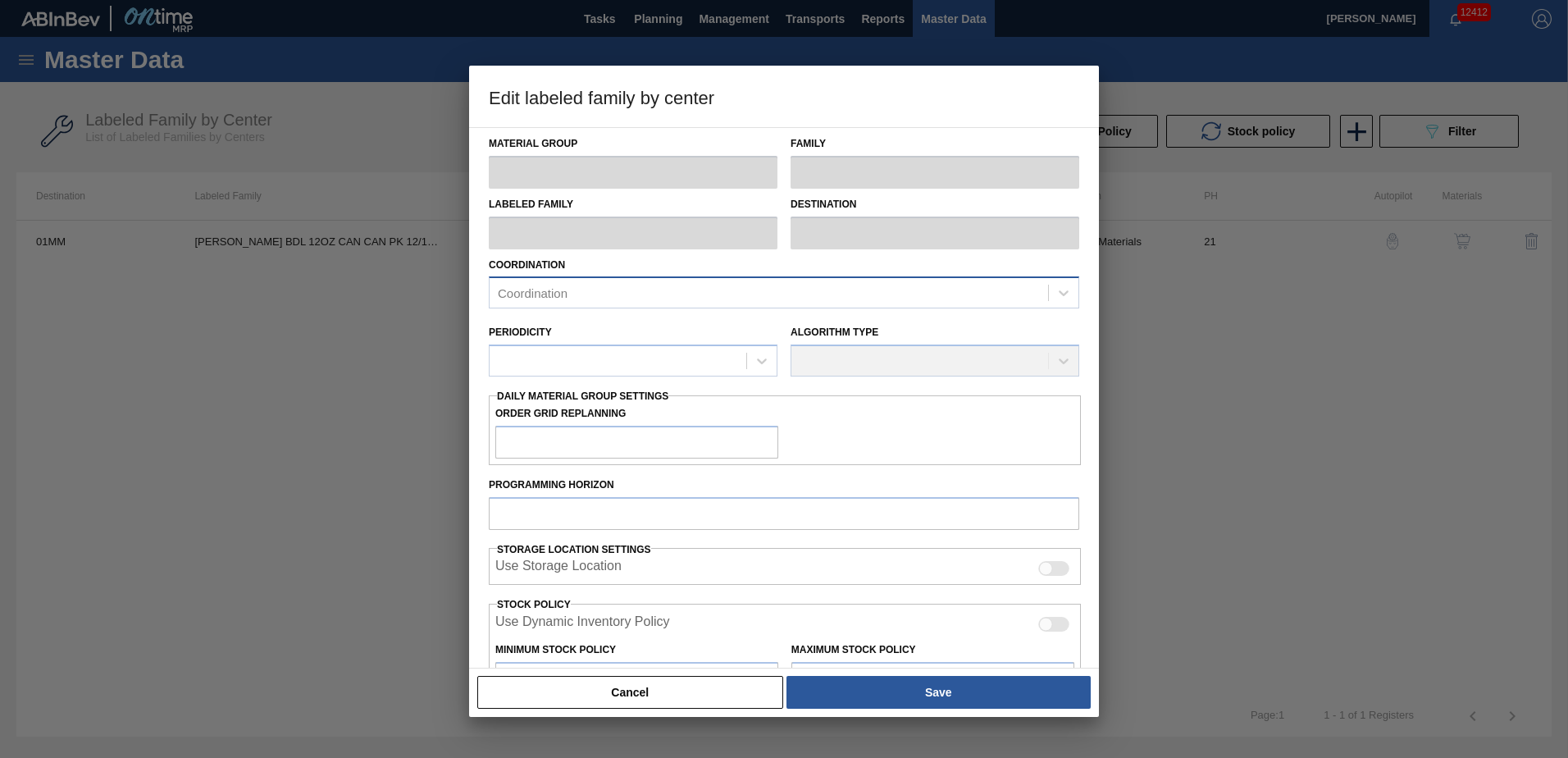
type input "0"
type input "157,314"
type input "60"
type input "94,388"
checkbox input "true"
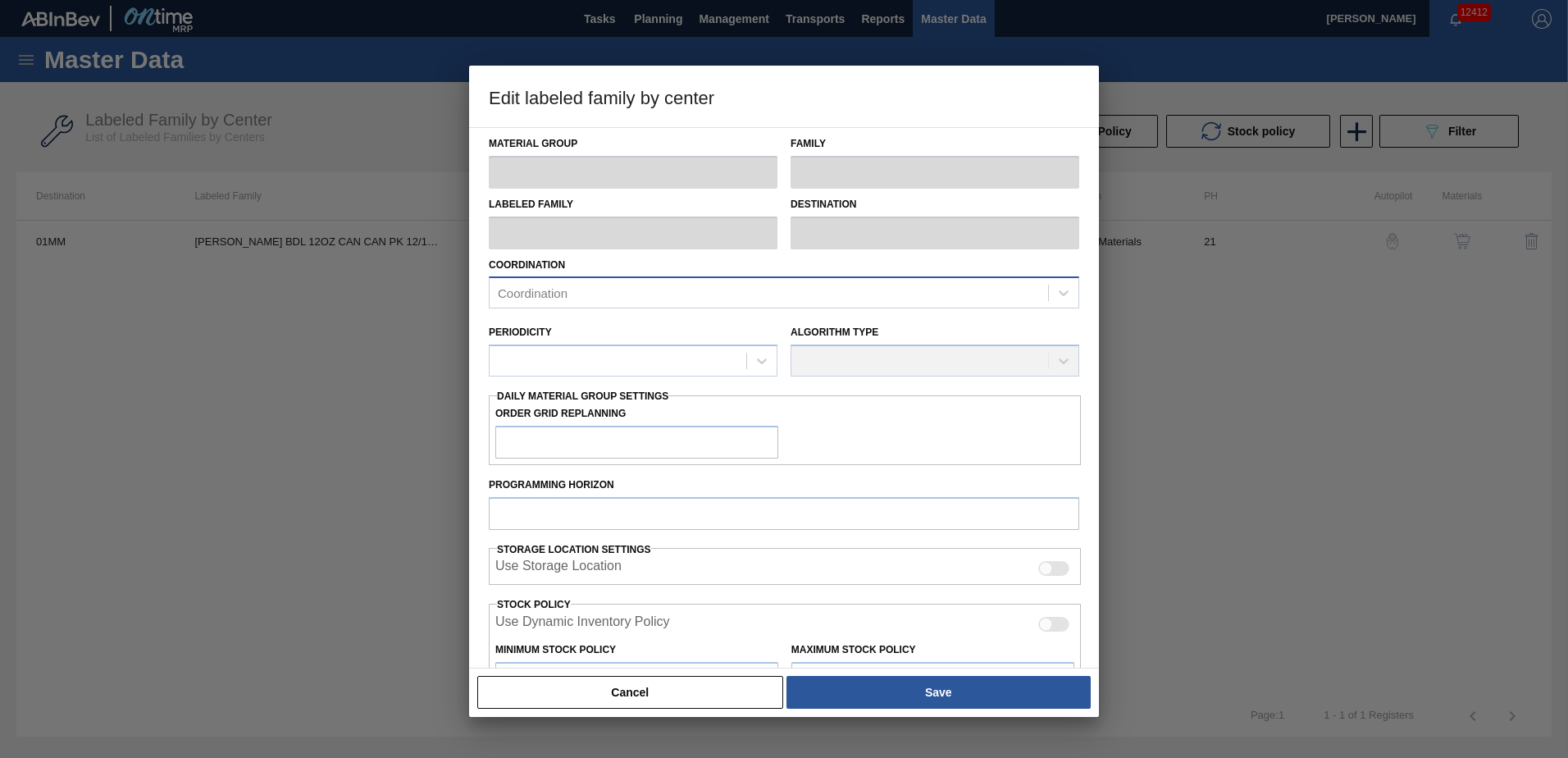
checkbox input "true"
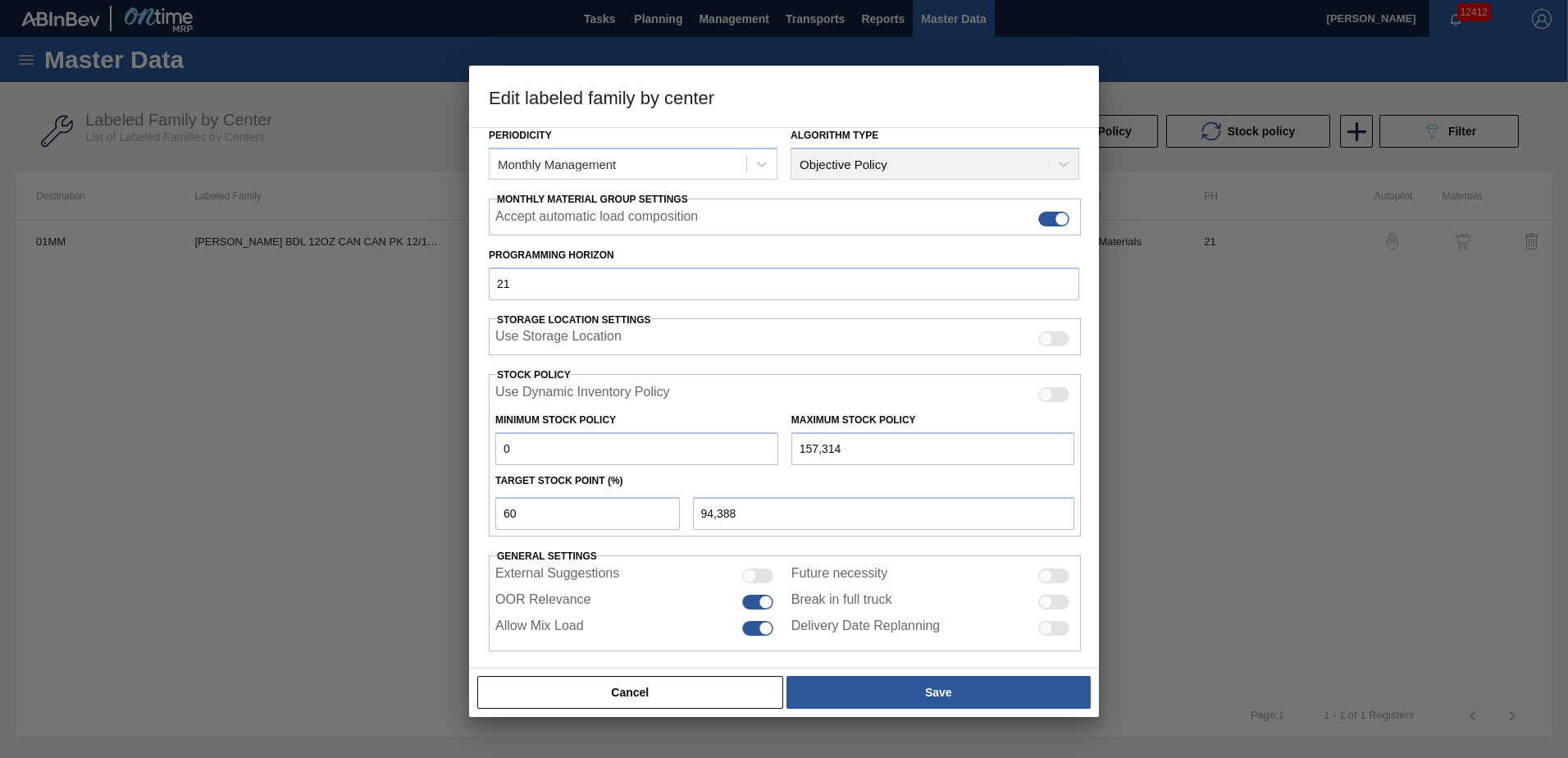
scroll to position [212, 0]
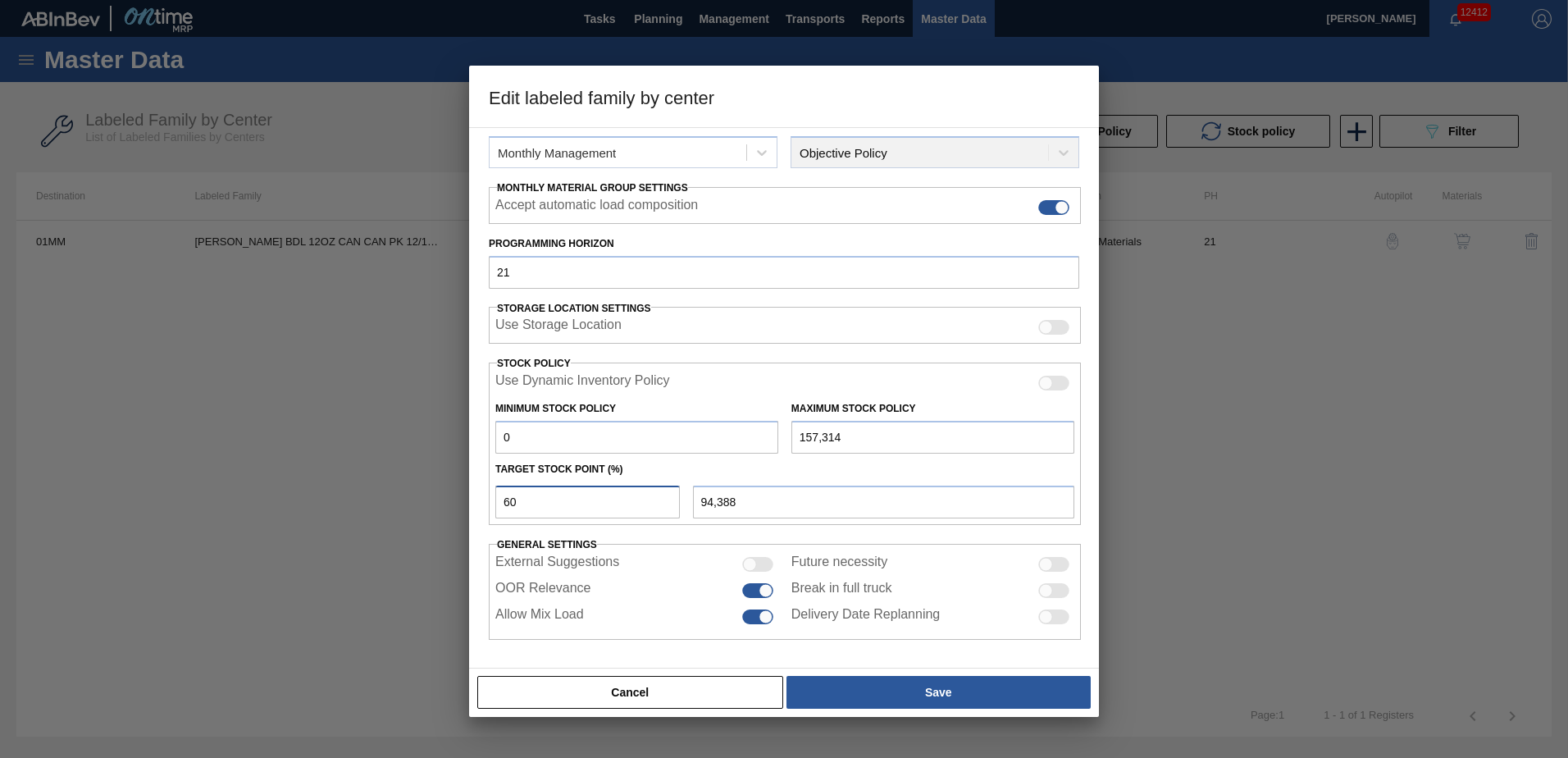
drag, startPoint x: 521, startPoint y: 505, endPoint x: 476, endPoint y: 504, distance: 45.0
click at [483, 505] on div "Material Group CARRIER Family Can Carriers Labeled Family CARR BDL 12OZ CAN CAN…" at bounding box center [784, 398] width 630 height 541
type input "0"
drag, startPoint x: 532, startPoint y: 508, endPoint x: 492, endPoint y: 499, distance: 41.0
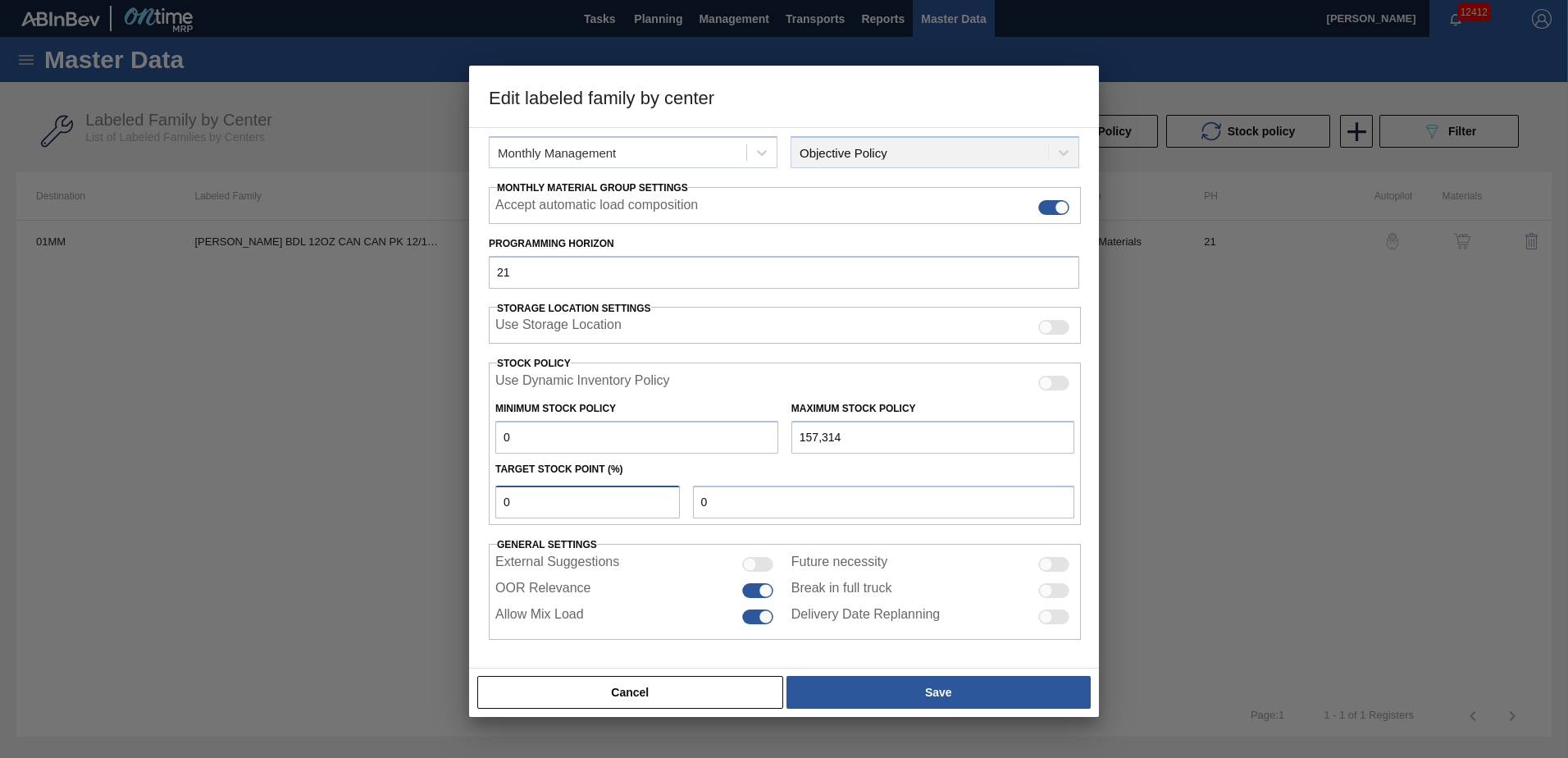
click at [492, 499] on div "0" at bounding box center [587, 501] width 197 height 32
type input "1"
type input "1,573"
type input "10"
type input "15,731"
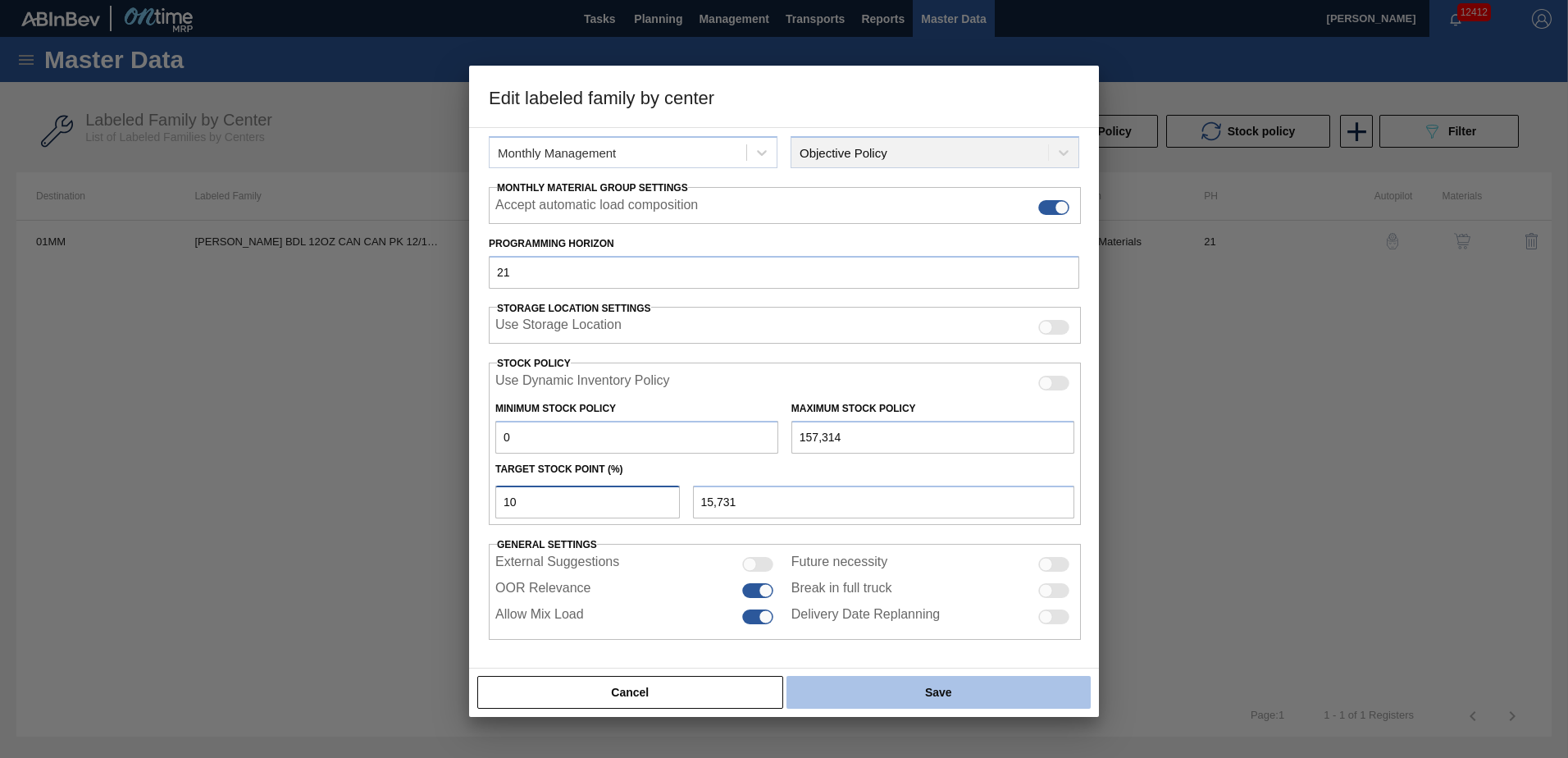
type input "10"
click at [884, 684] on button "Save" at bounding box center [938, 691] width 304 height 32
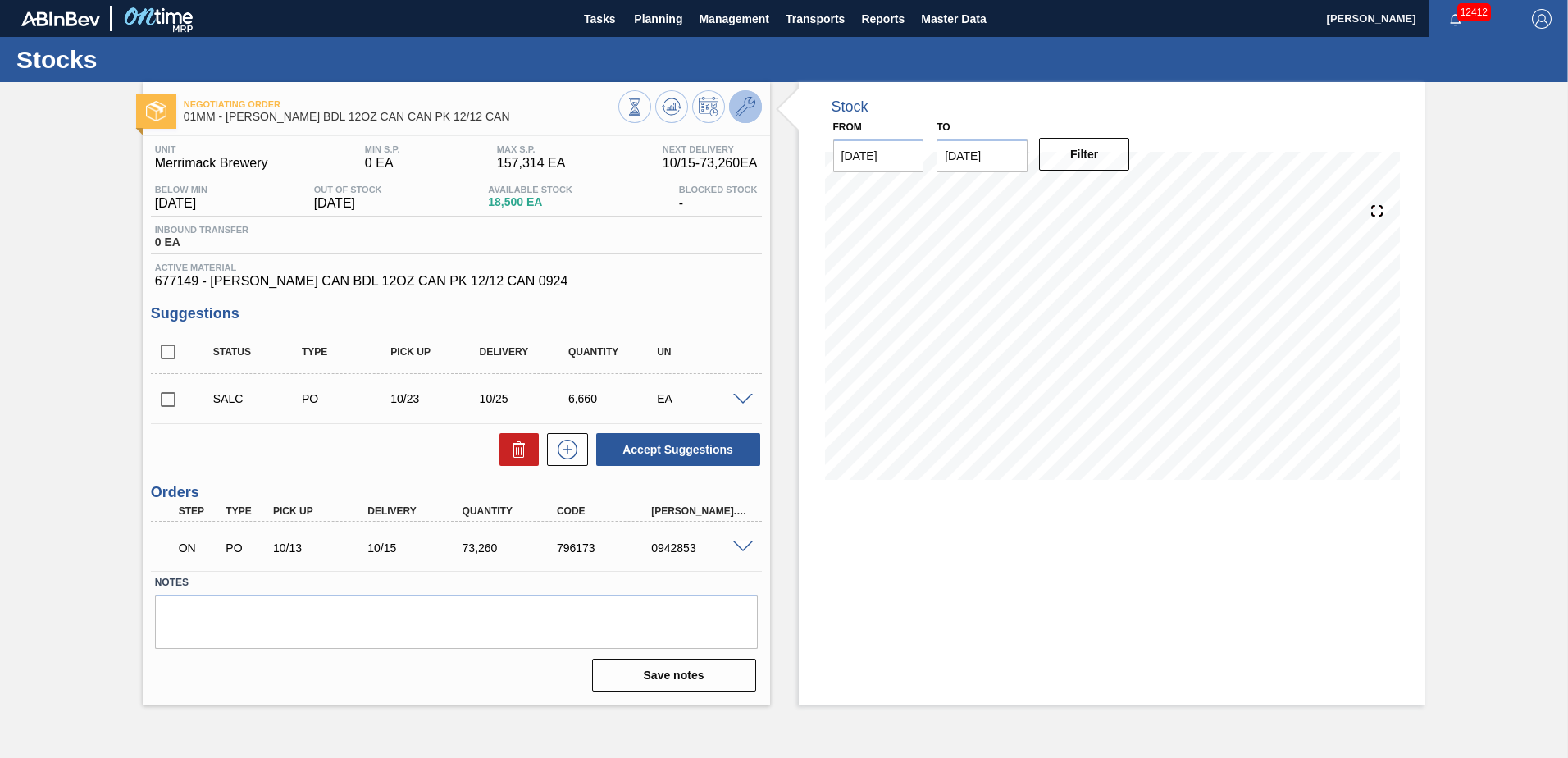
click at [736, 112] on icon at bounding box center [745, 106] width 19 height 19
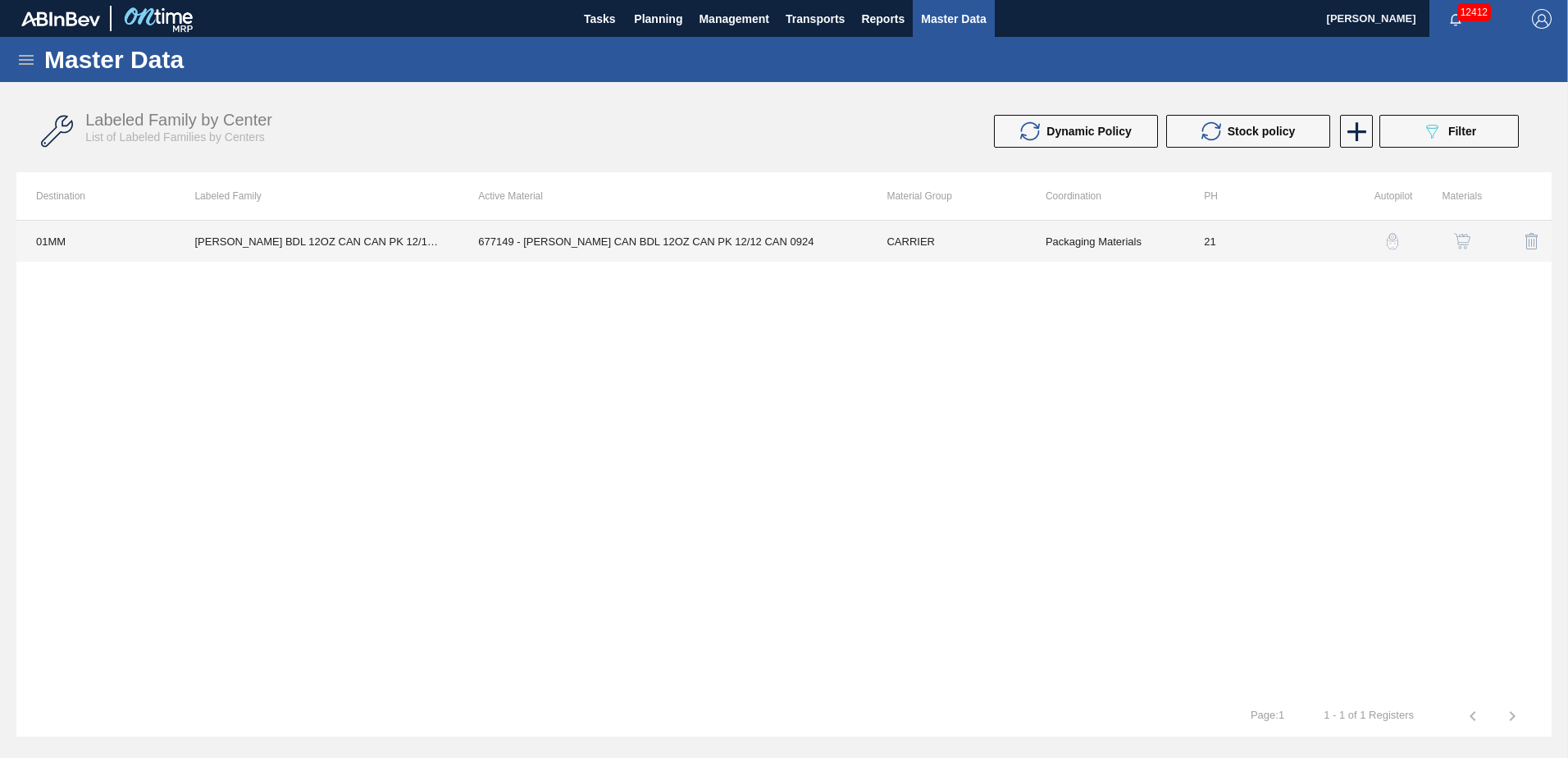
click at [809, 254] on td "677149 - CARR CAN BDL 12OZ CAN PK 12/12 CAN 0924" at bounding box center [662, 241] width 408 height 41
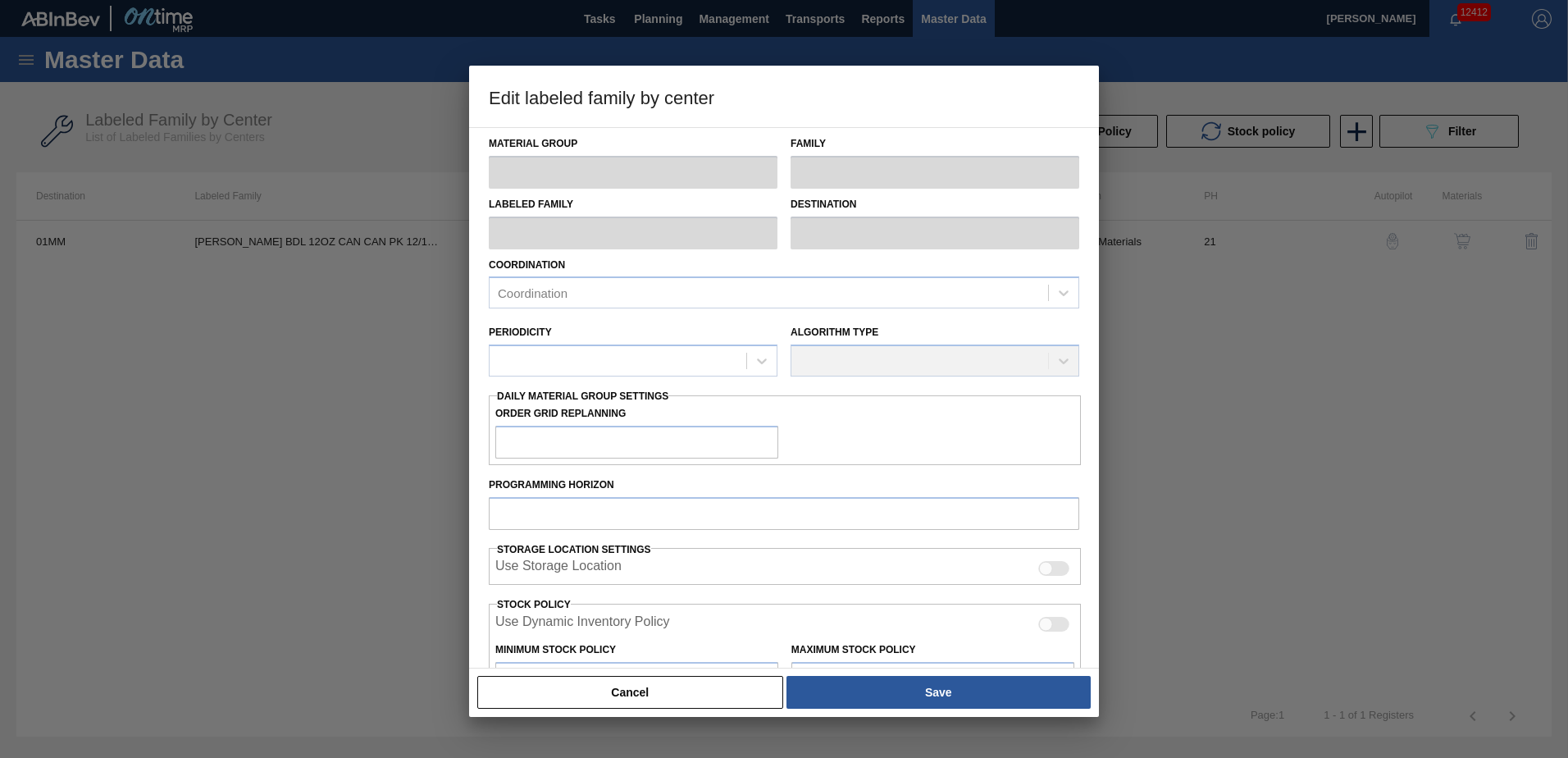
type input "CARRIER"
type input "Can Carriers"
type input "CARR BDL 12OZ CAN CAN PK 12/12 CAN"
type input "01MM - Merrimack Brewery"
type input "21"
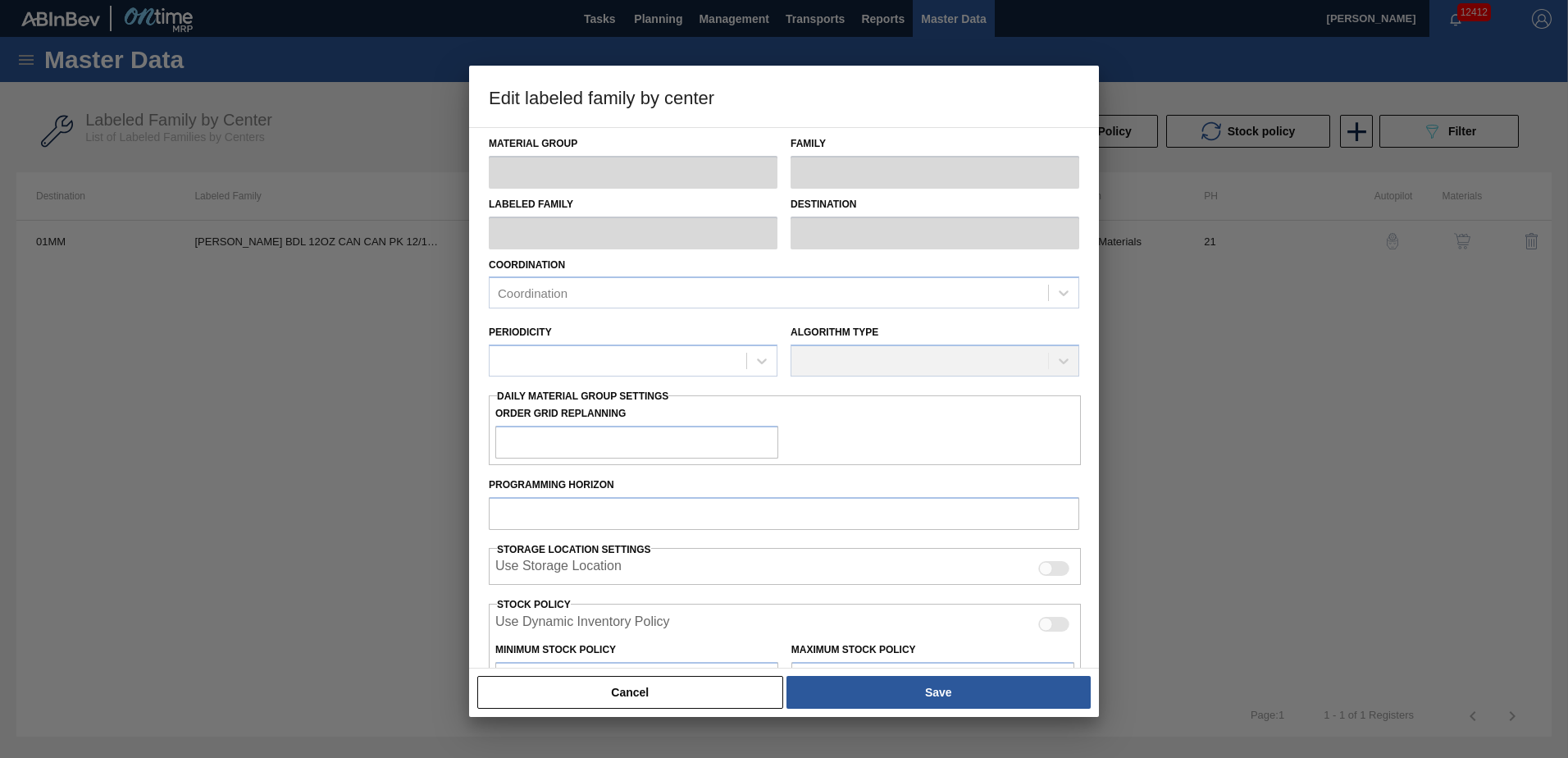
type input "0"
type input "157,314"
type input "10"
type input "15,731"
checkbox input "true"
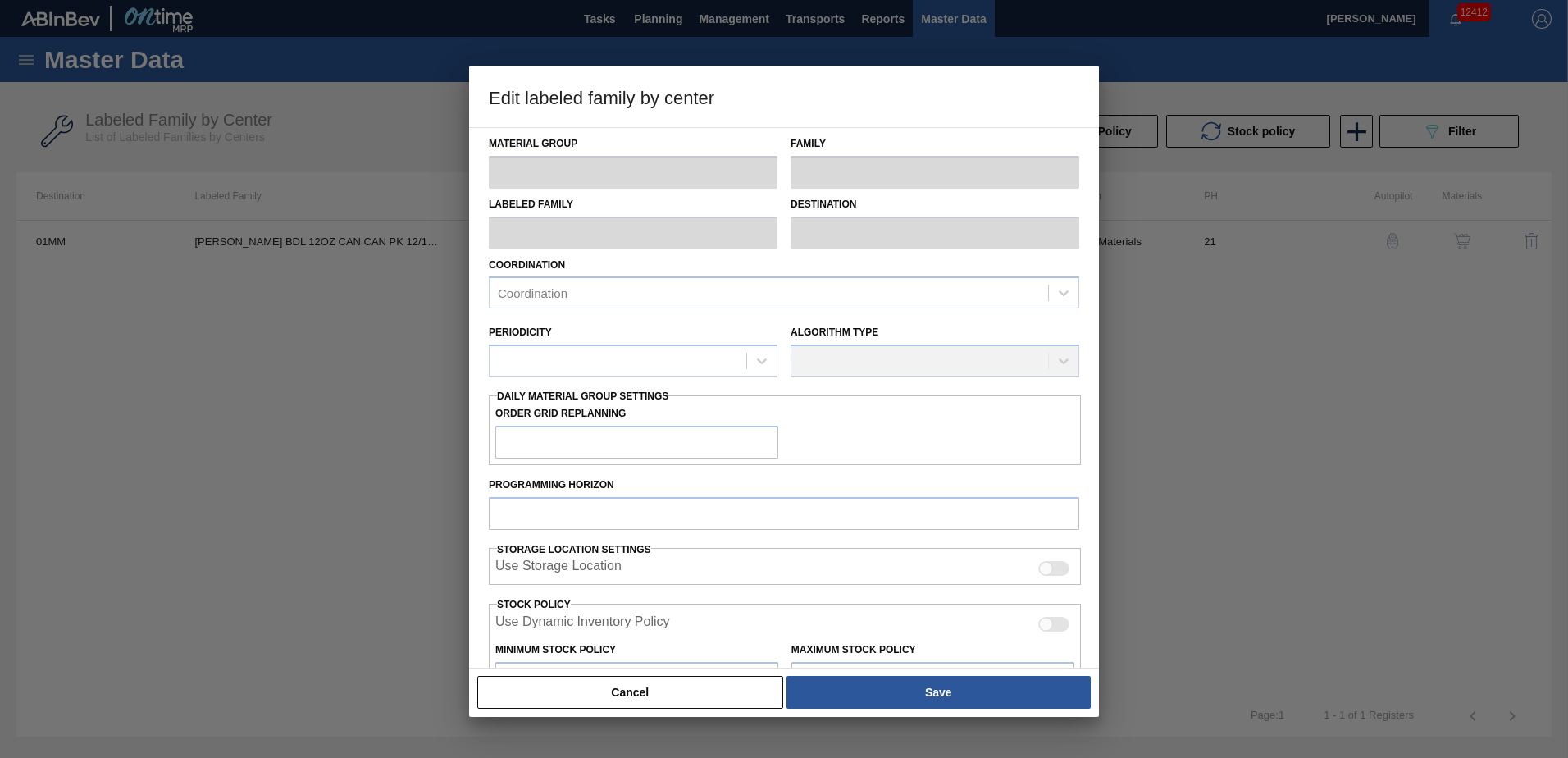
checkbox input "true"
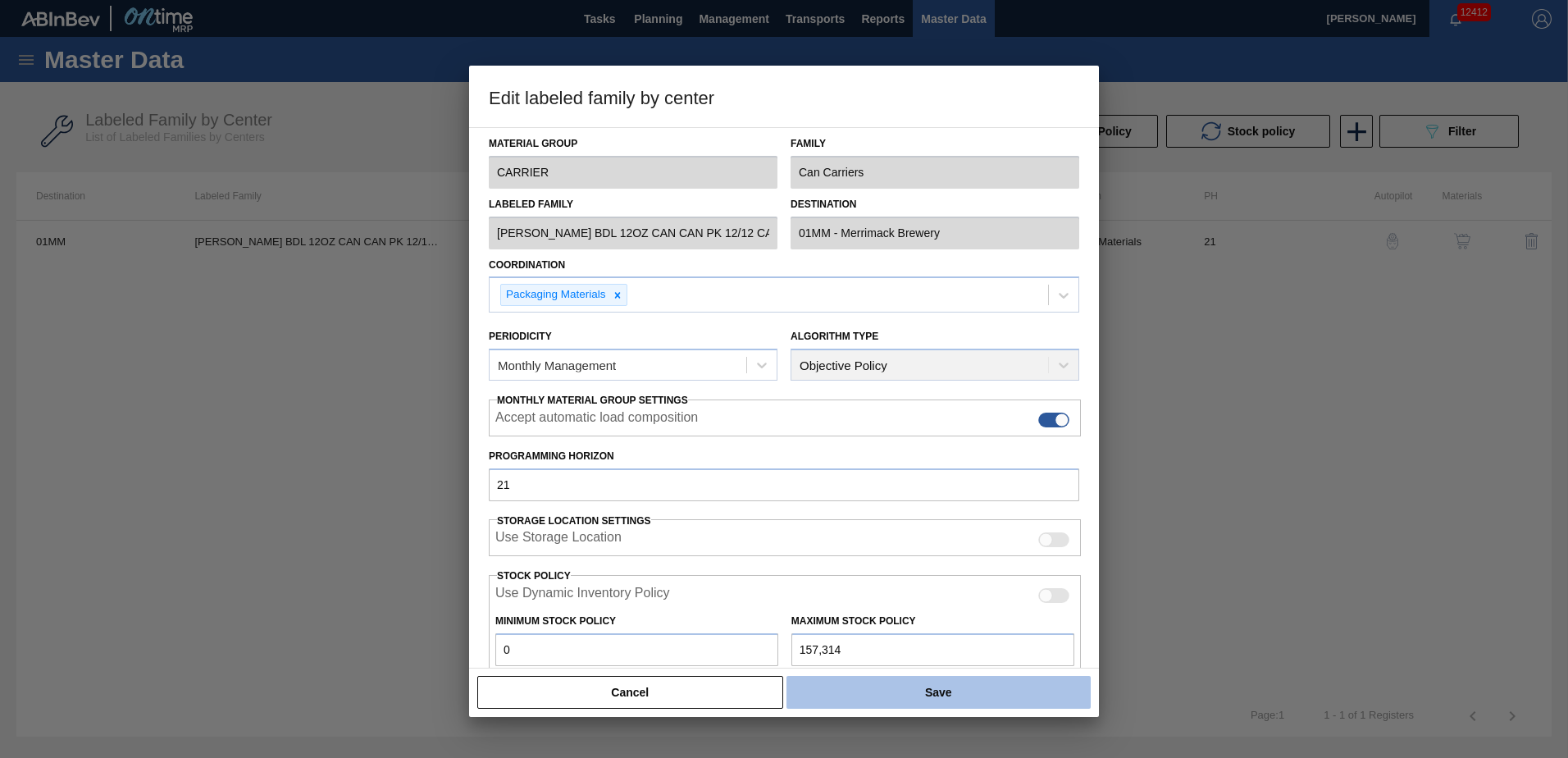
click at [930, 686] on button "Save" at bounding box center [938, 691] width 304 height 32
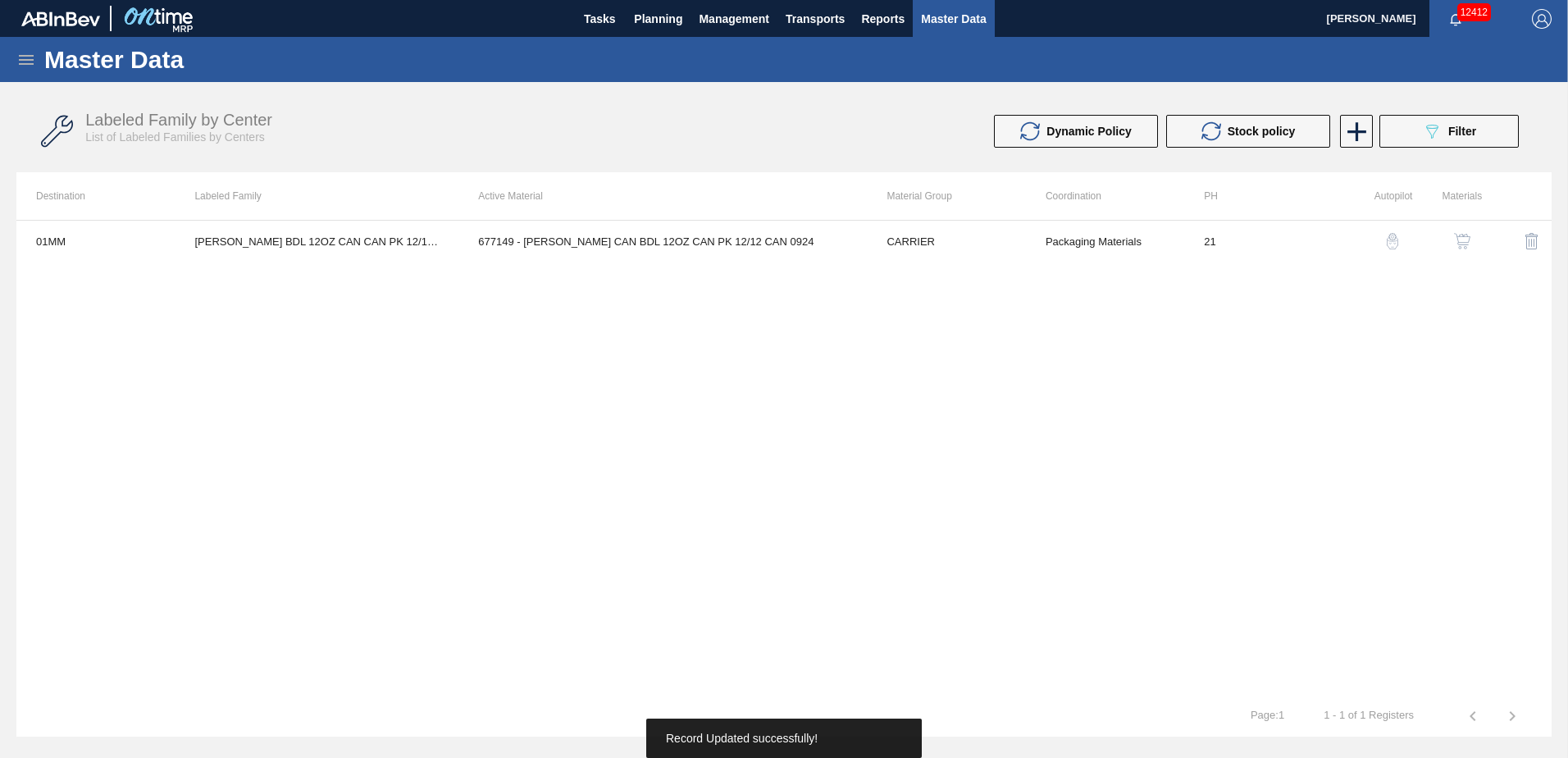
click at [1016, 411] on div "01MM CARR BDL 12OZ CAN CAN PK 12/12 CAN 677149 - CARR CAN BDL 12OZ CAN PK 12/12…" at bounding box center [784, 457] width 1535 height 475
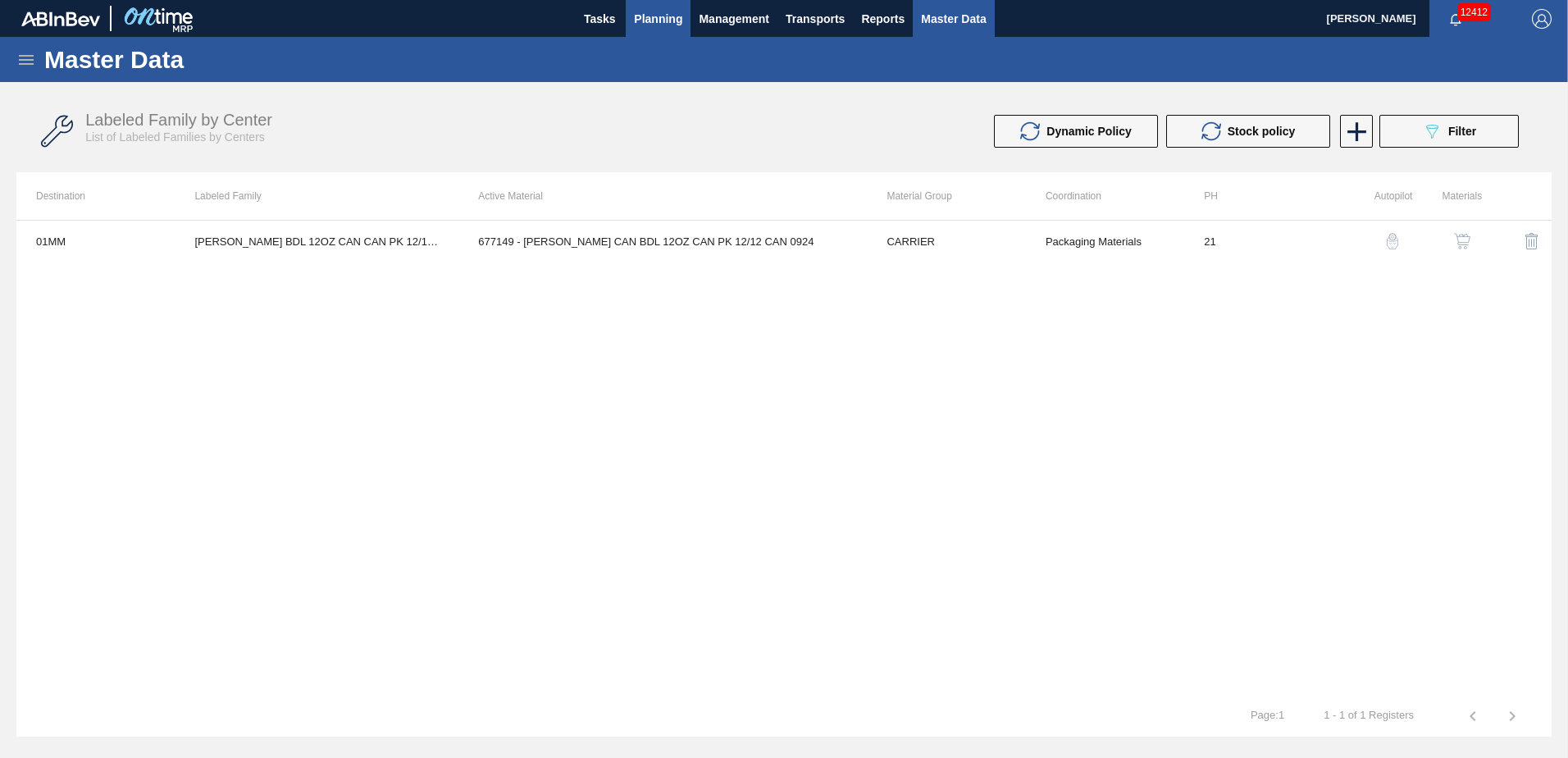
click at [675, 25] on span "Planning" at bounding box center [658, 19] width 48 height 19
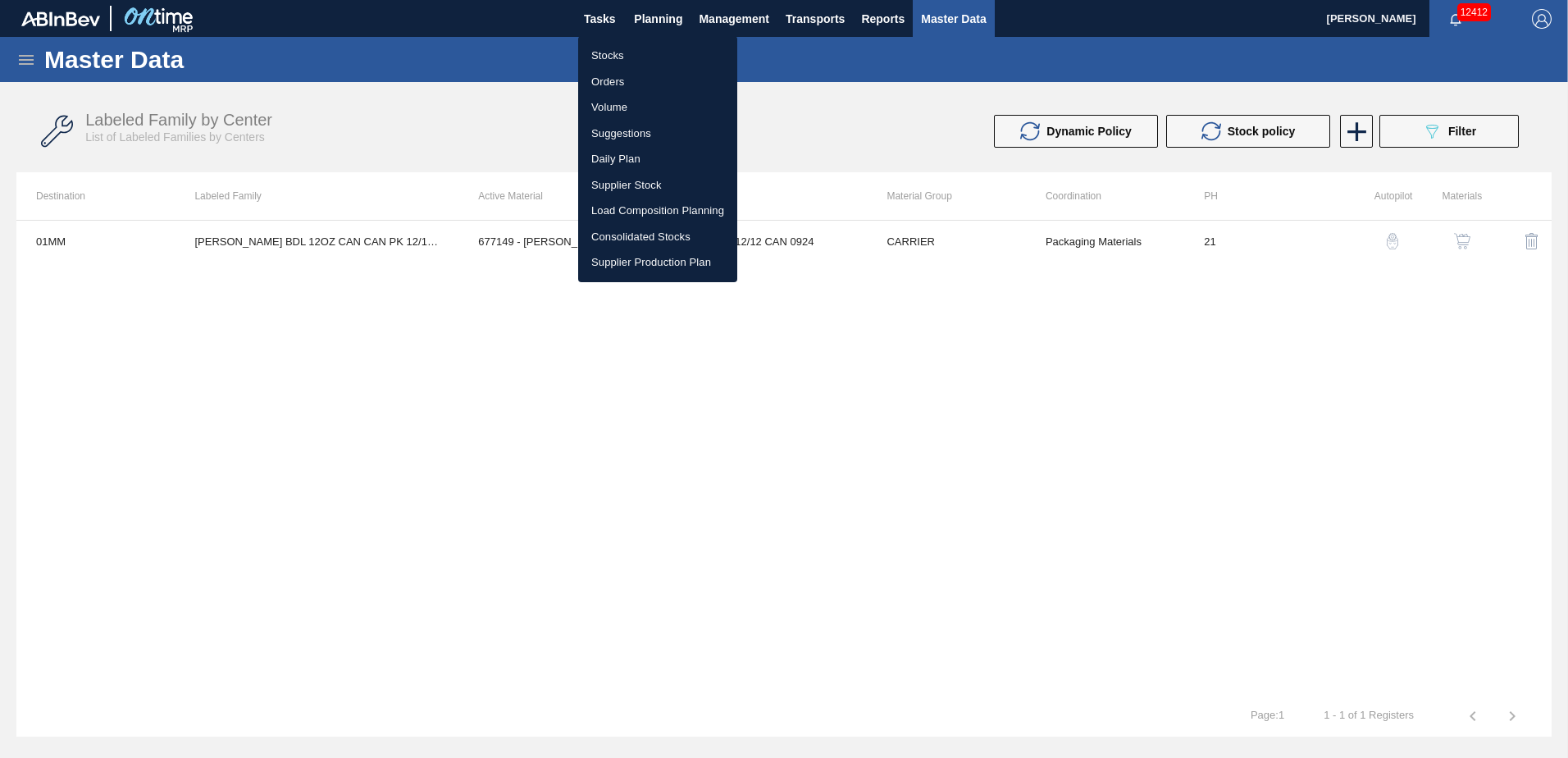
click at [611, 47] on li "Stocks" at bounding box center [658, 56] width 159 height 26
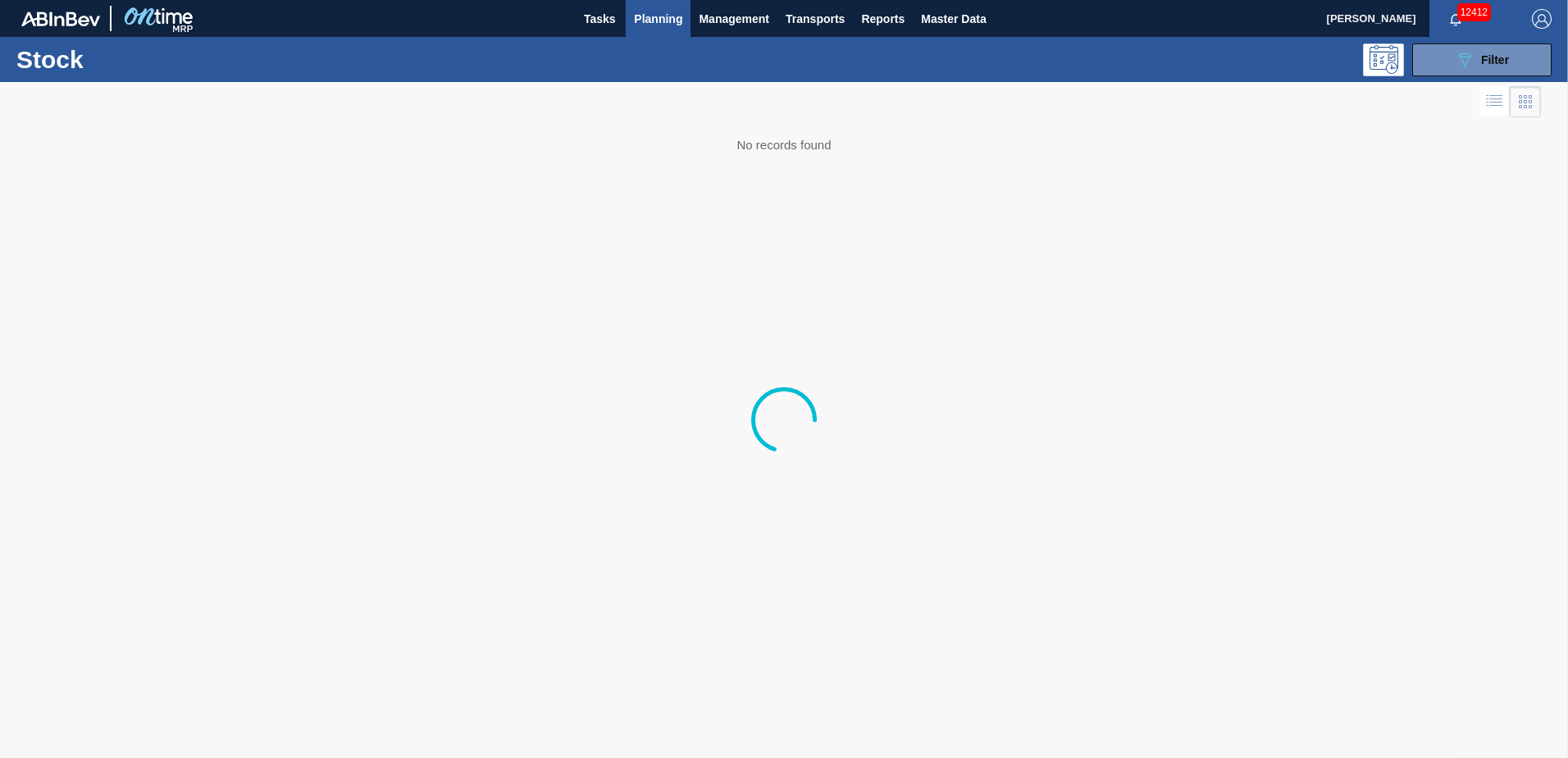
click at [653, 19] on span "Planning" at bounding box center [658, 19] width 48 height 19
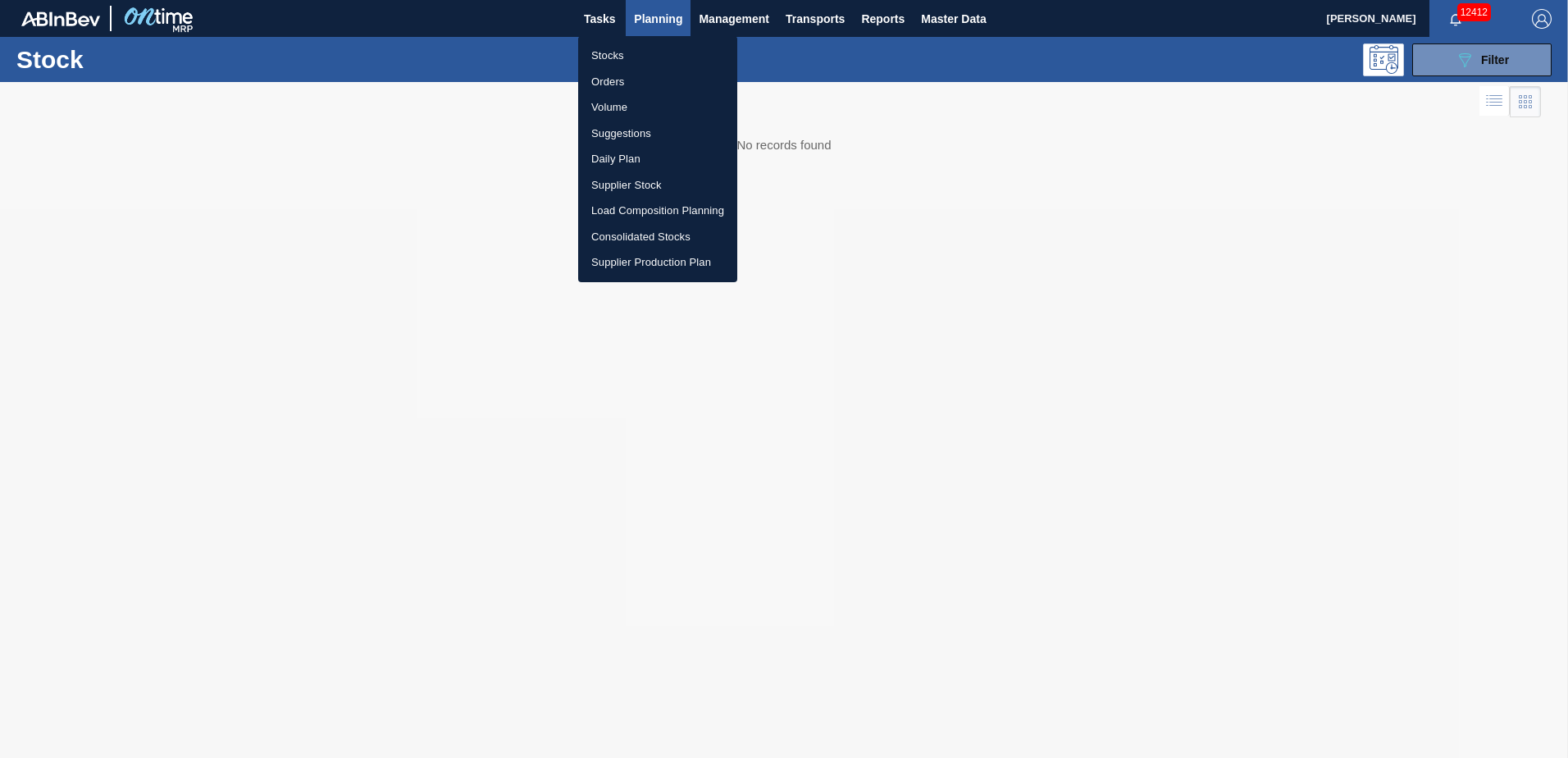
click at [634, 134] on li "Suggestions" at bounding box center [658, 133] width 159 height 26
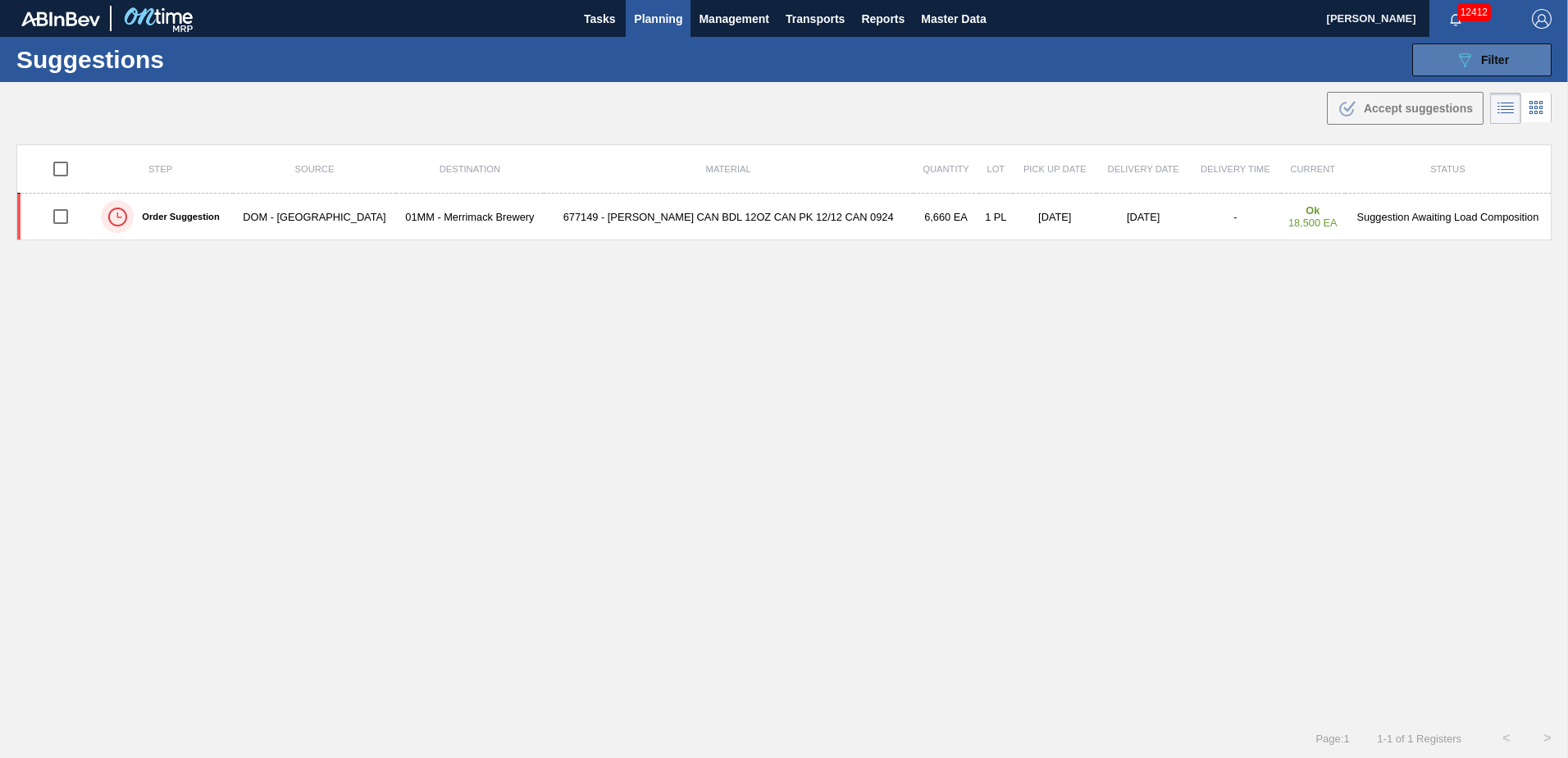
click at [1484, 62] on span "Filter" at bounding box center [1495, 60] width 28 height 13
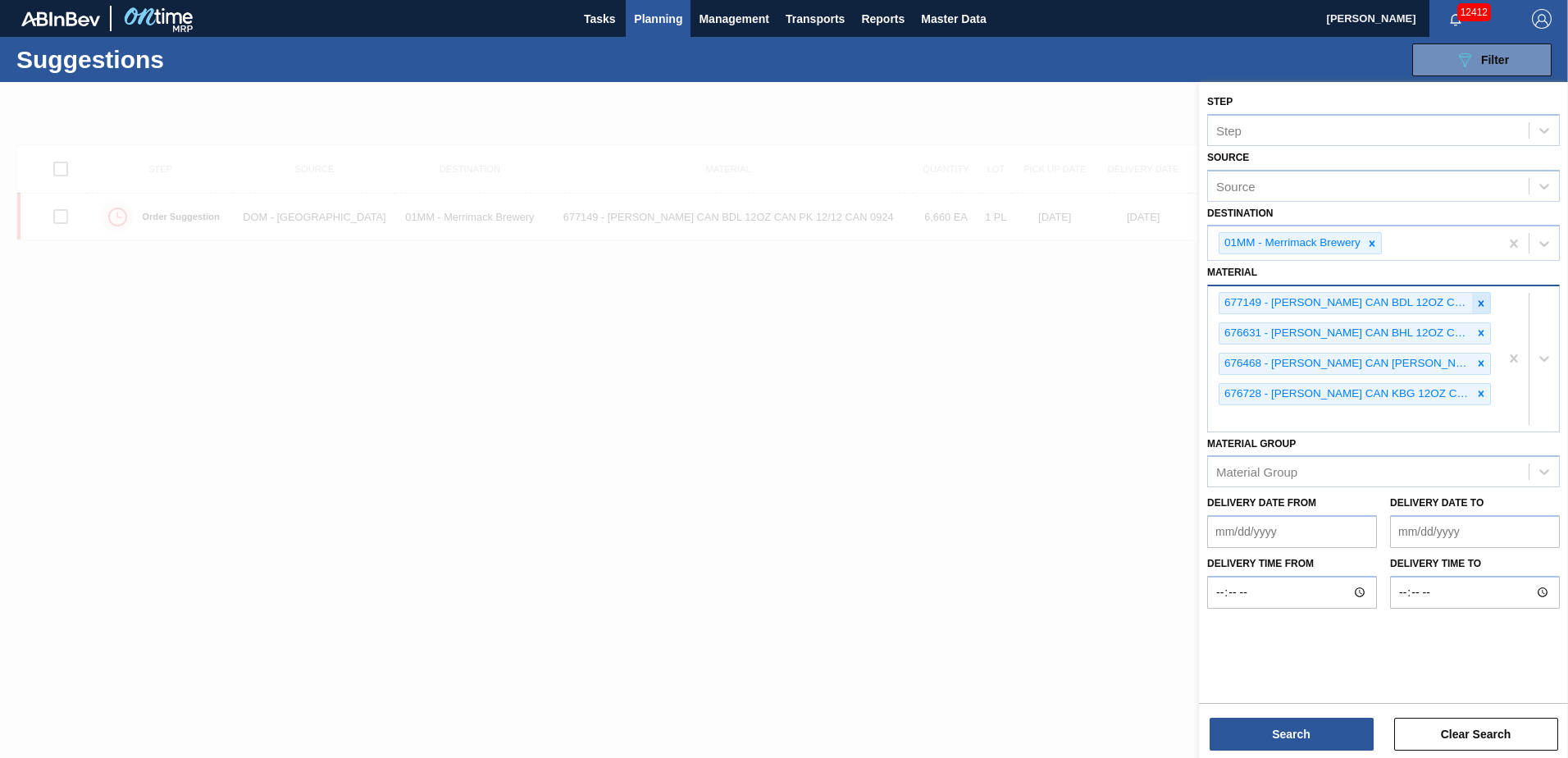
click at [1478, 300] on icon at bounding box center [1481, 303] width 11 height 11
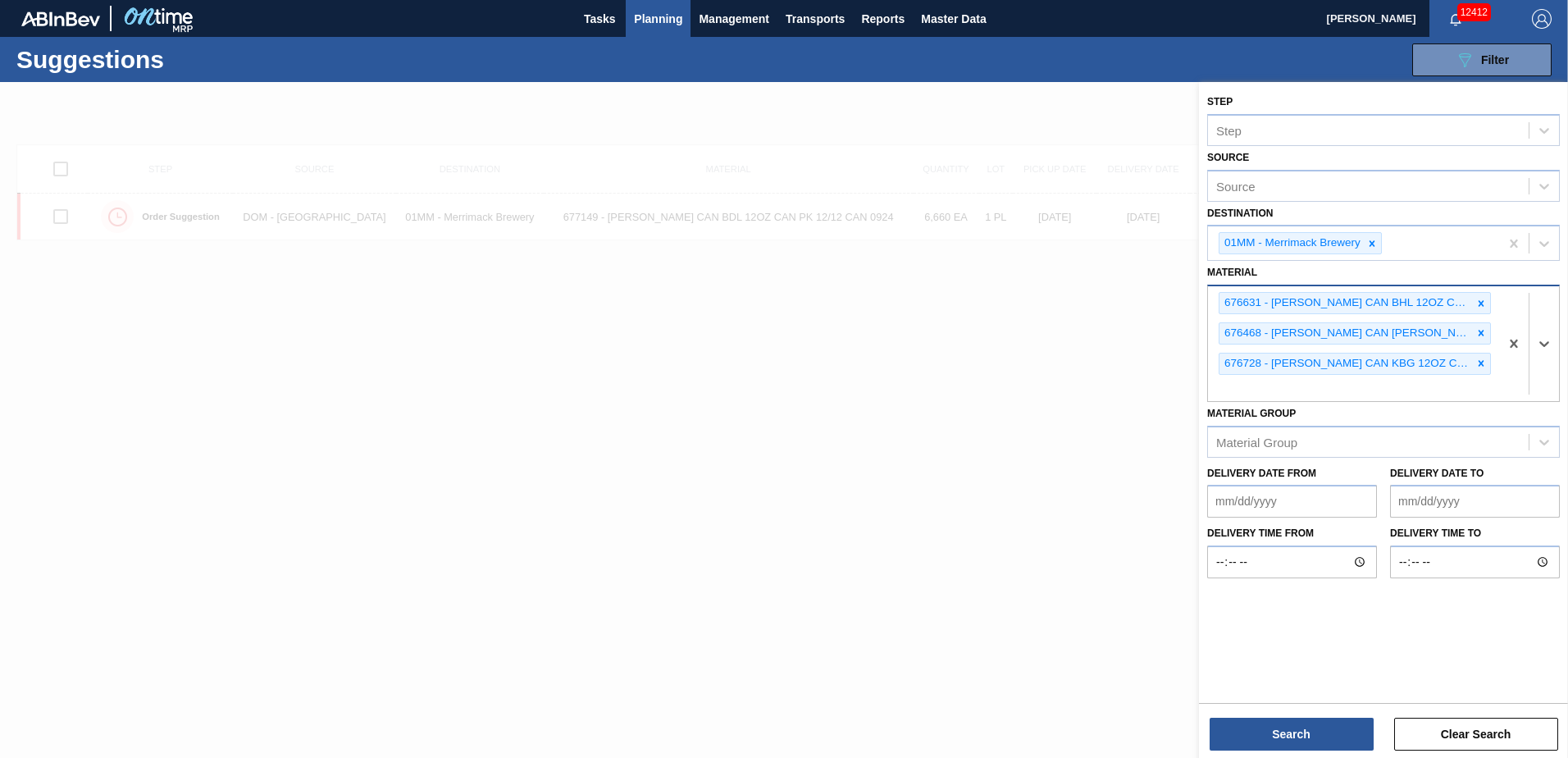
click at [1478, 300] on icon at bounding box center [1481, 303] width 11 height 11
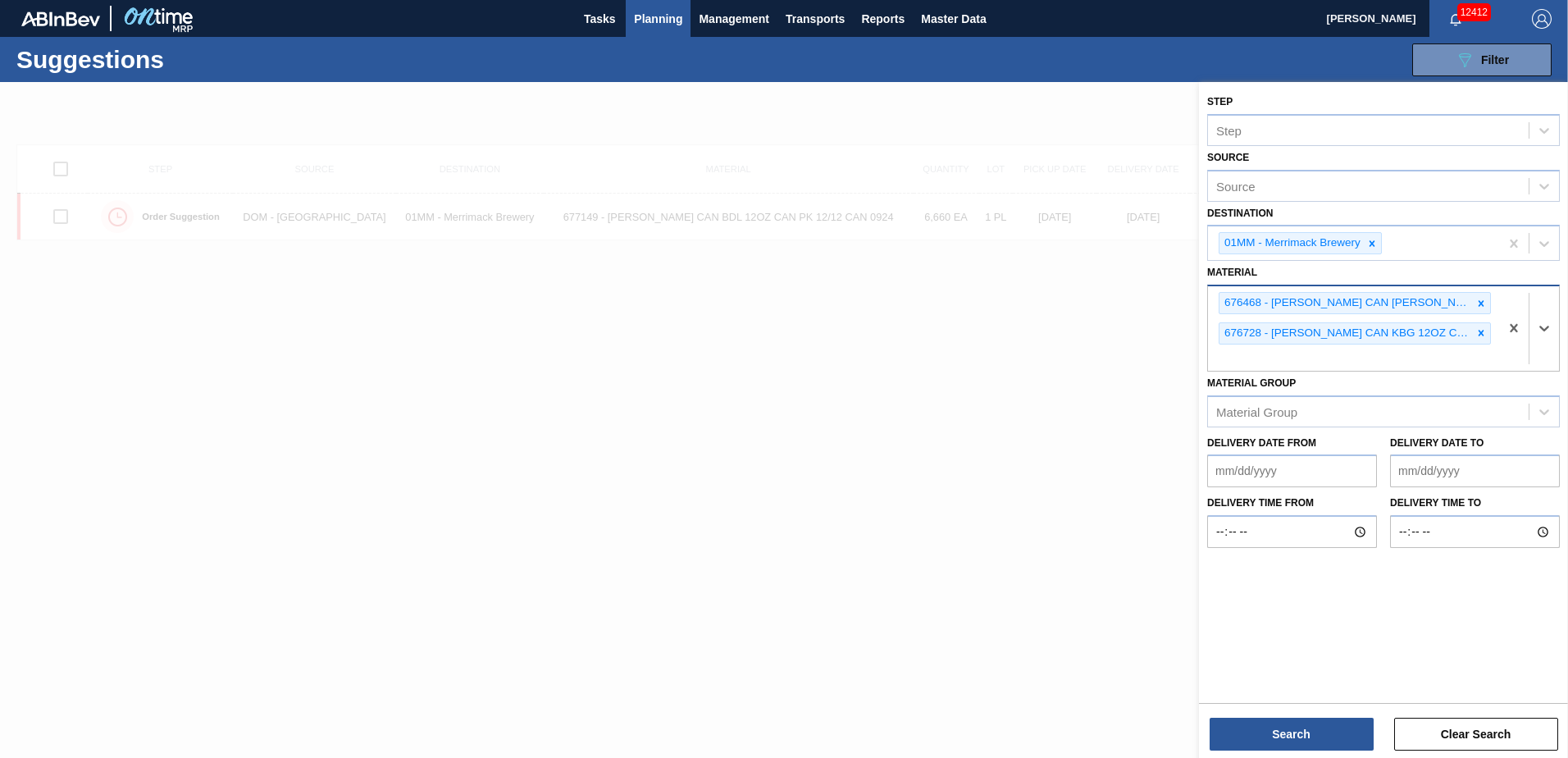
click at [1478, 300] on icon at bounding box center [1481, 303] width 11 height 11
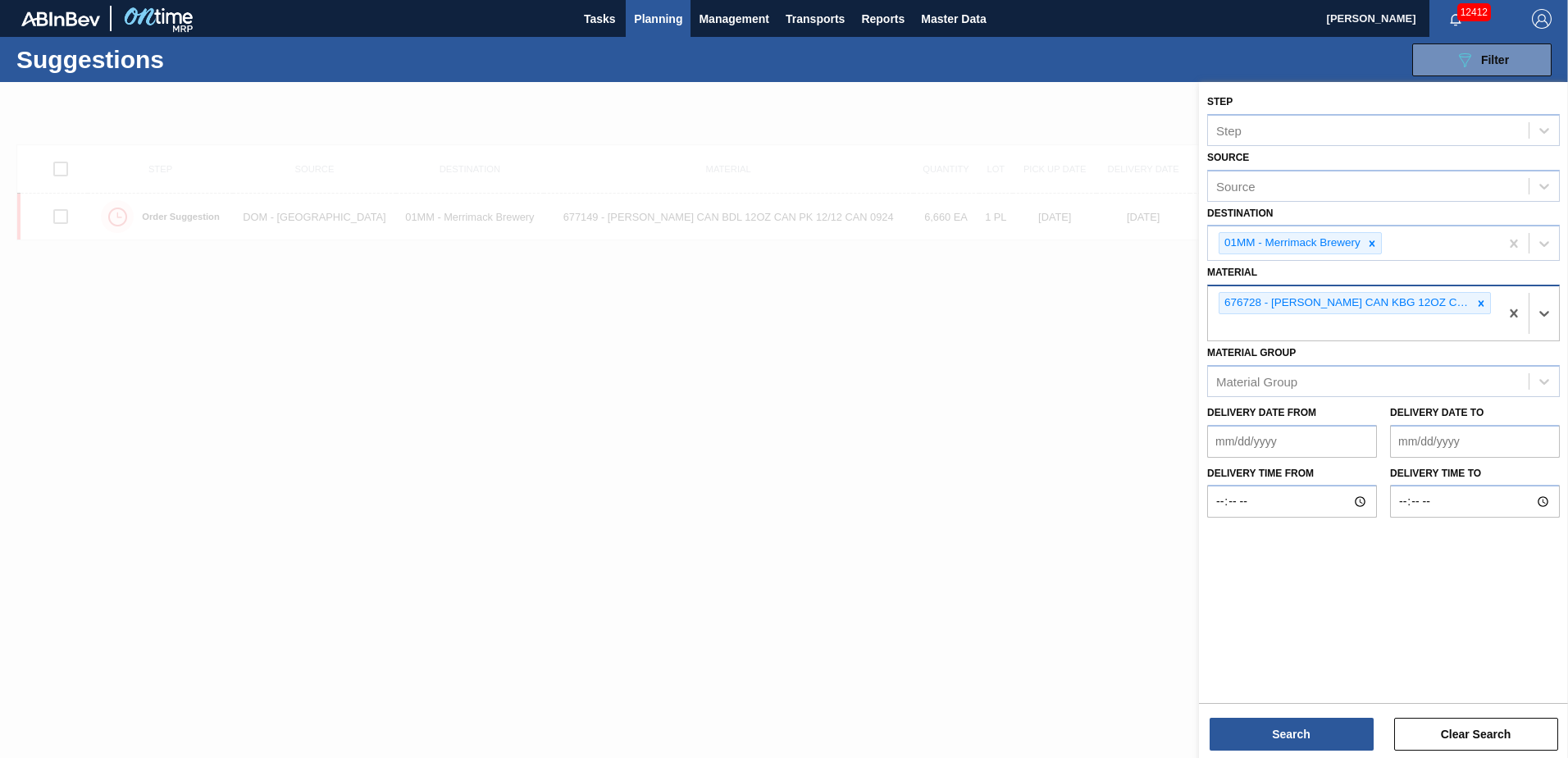
click at [1478, 300] on icon at bounding box center [1481, 303] width 11 height 11
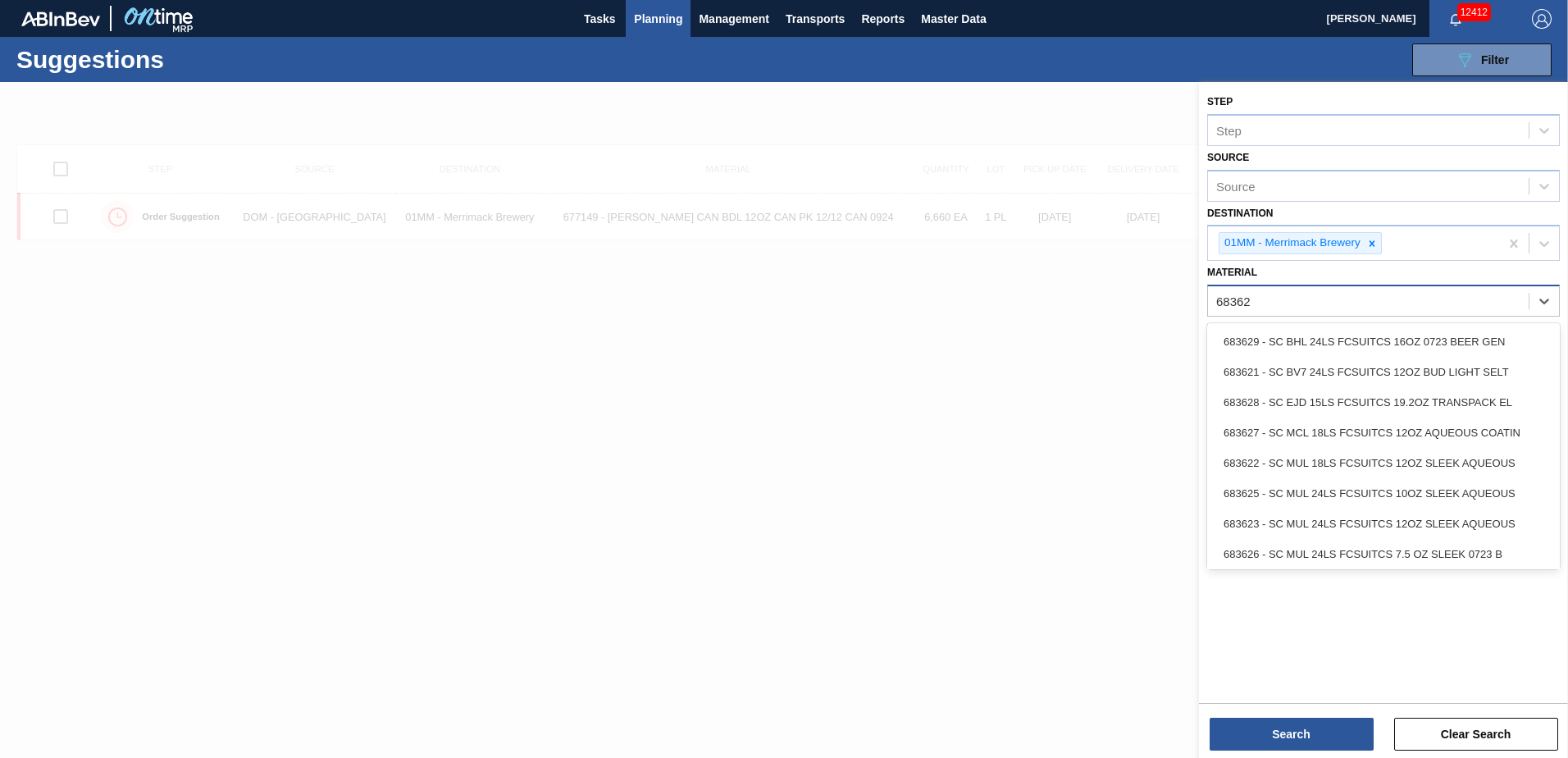
type input "683627"
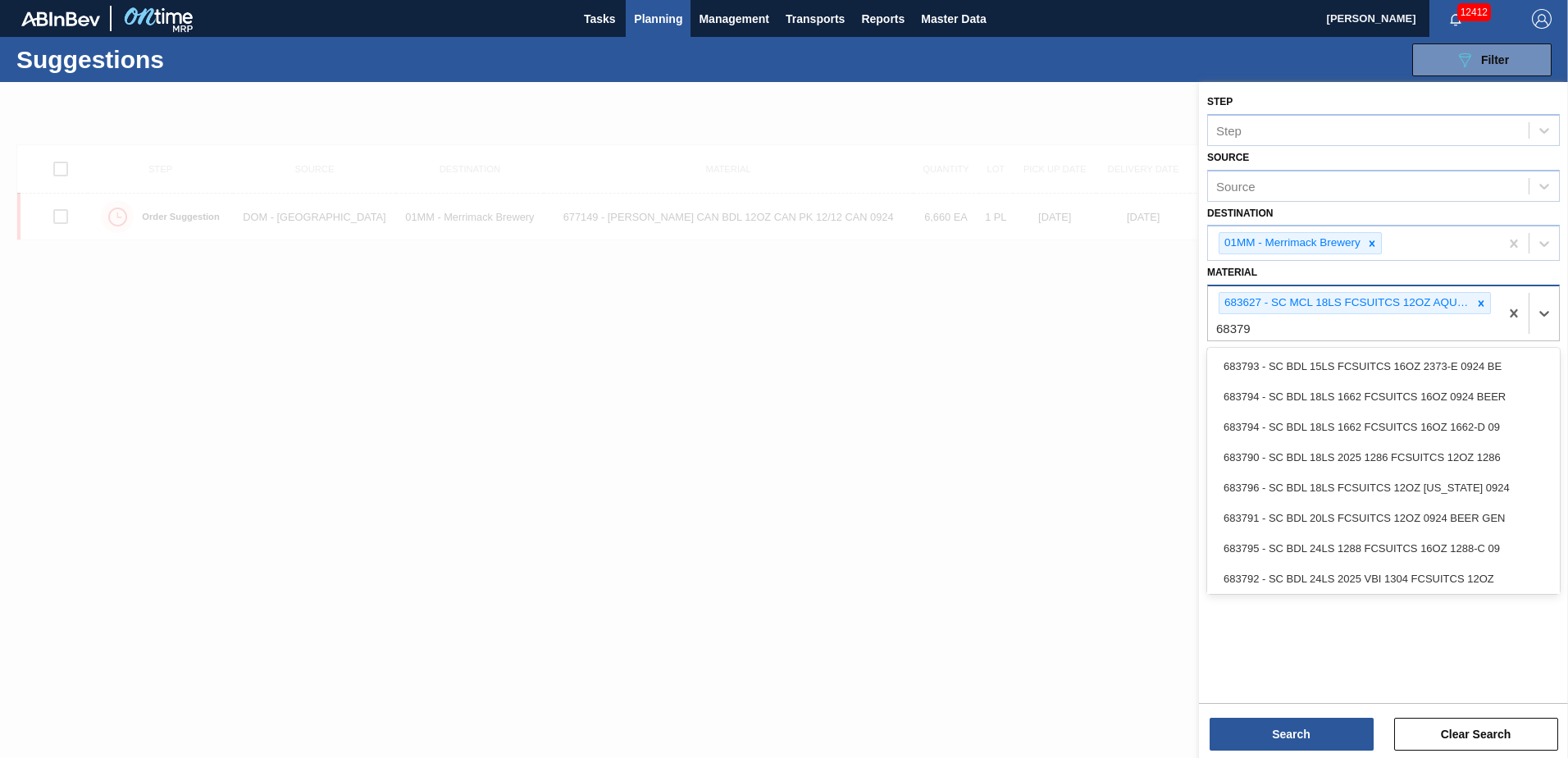
type input "683790"
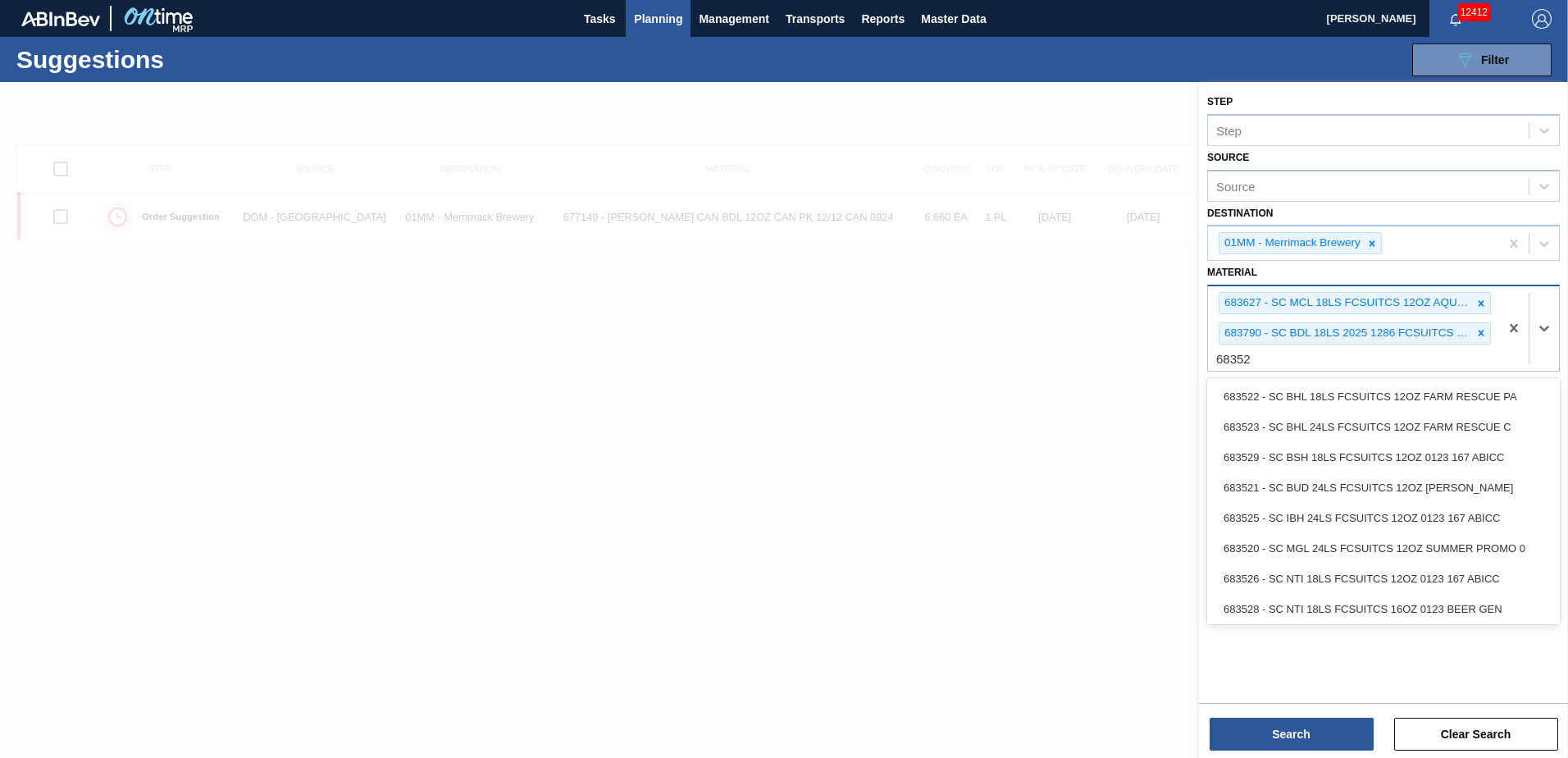
type input "683529"
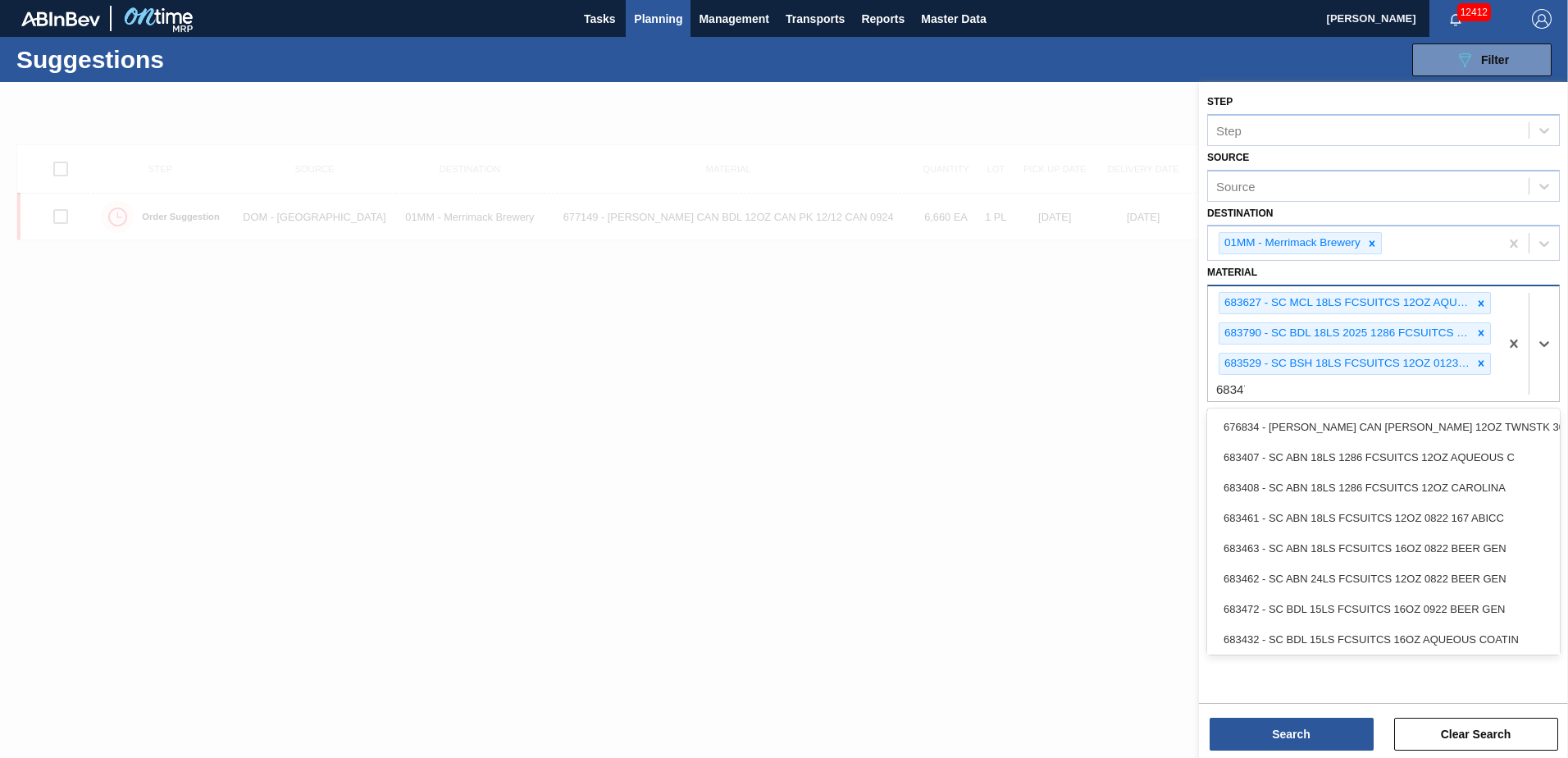
type input "683479"
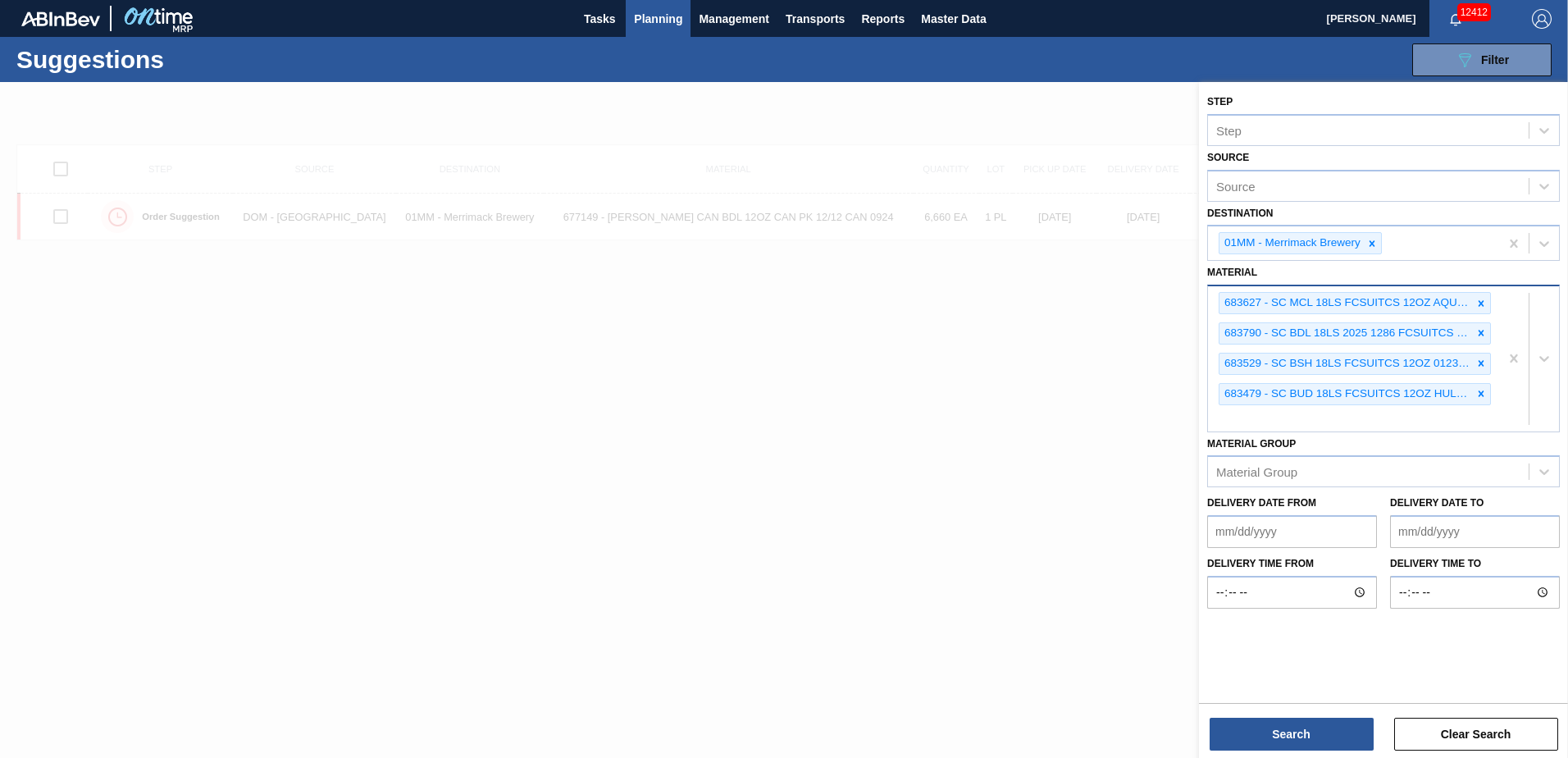
click at [1314, 423] on div "683627 - SC MCL 18LS FCSUITCS 12OZ AQUEOUS COATIN 683790 - SC BDL 18LS 2025 128…" at bounding box center [1353, 359] width 291 height 145
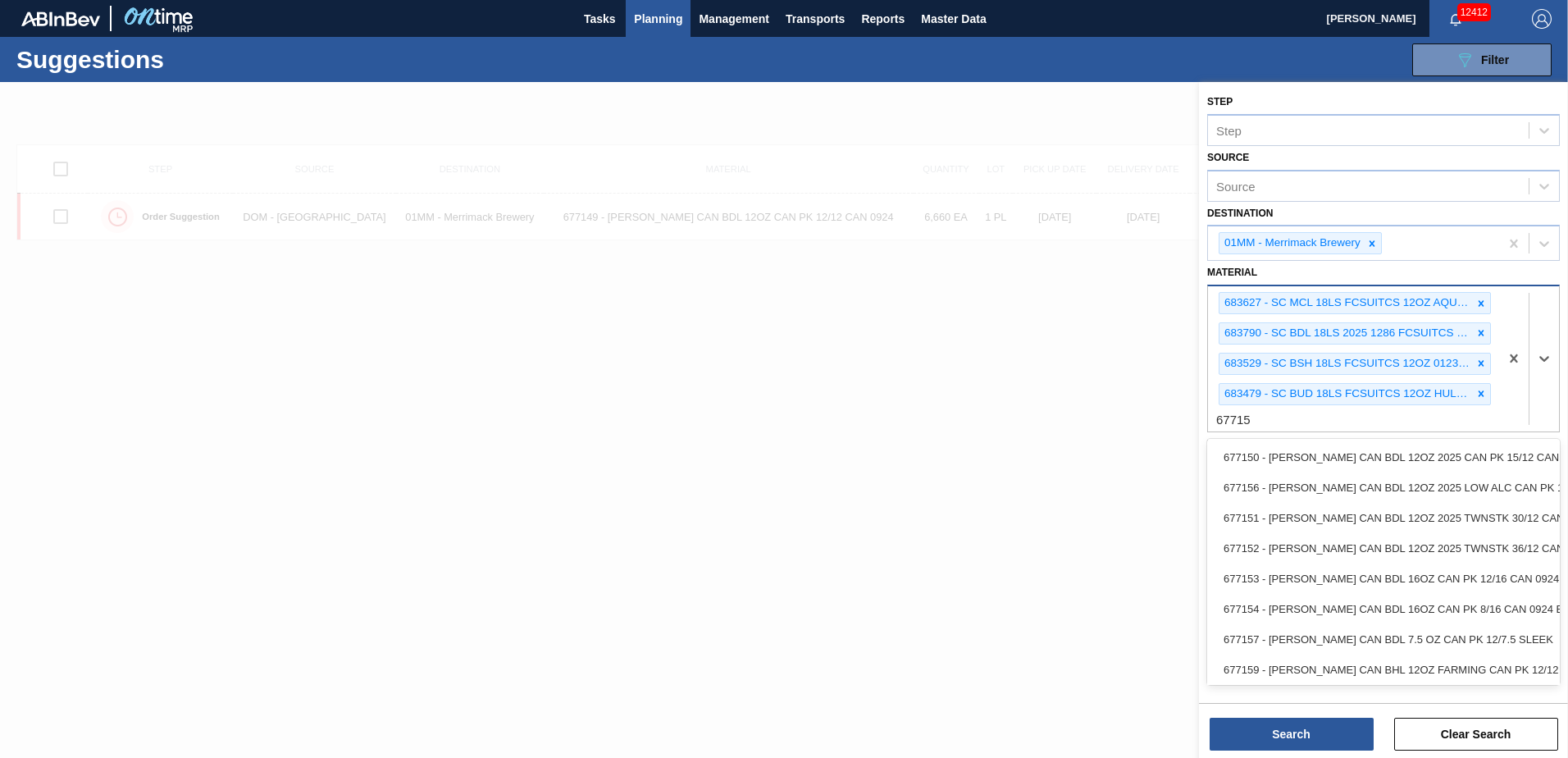
type input "677151"
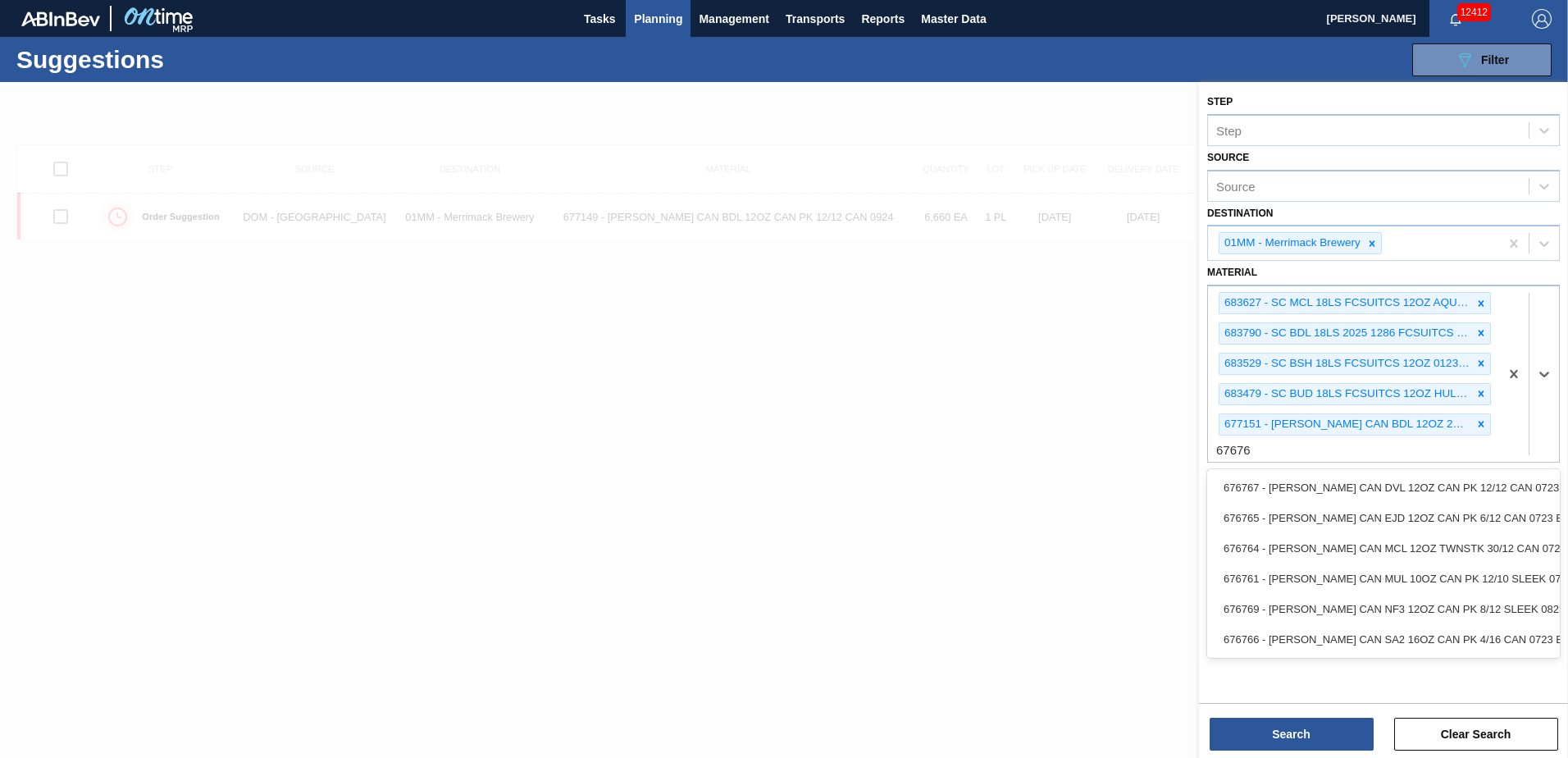
type input "676764"
type input "677099"
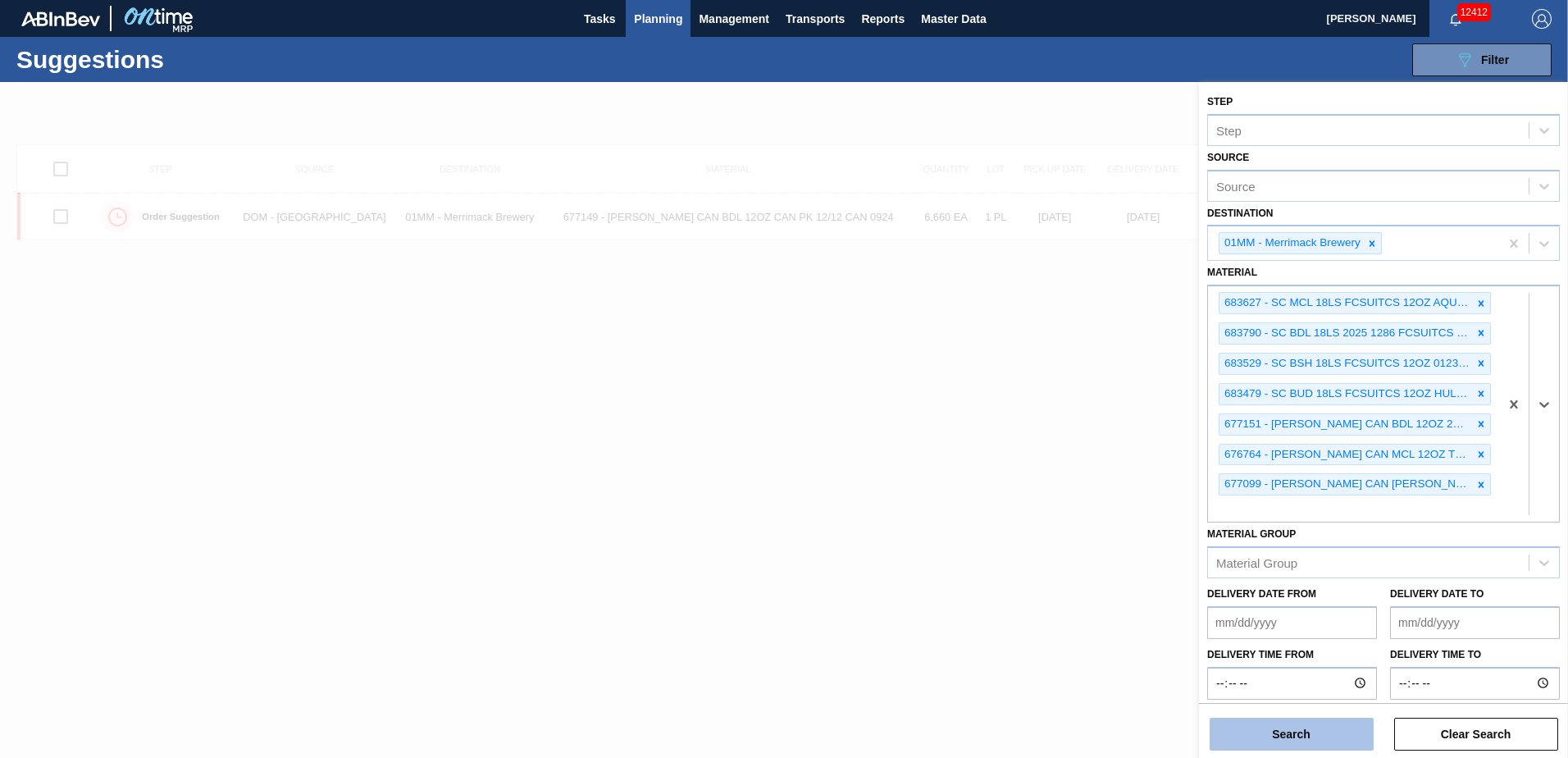
click at [1276, 735] on button "Search" at bounding box center [1291, 734] width 164 height 32
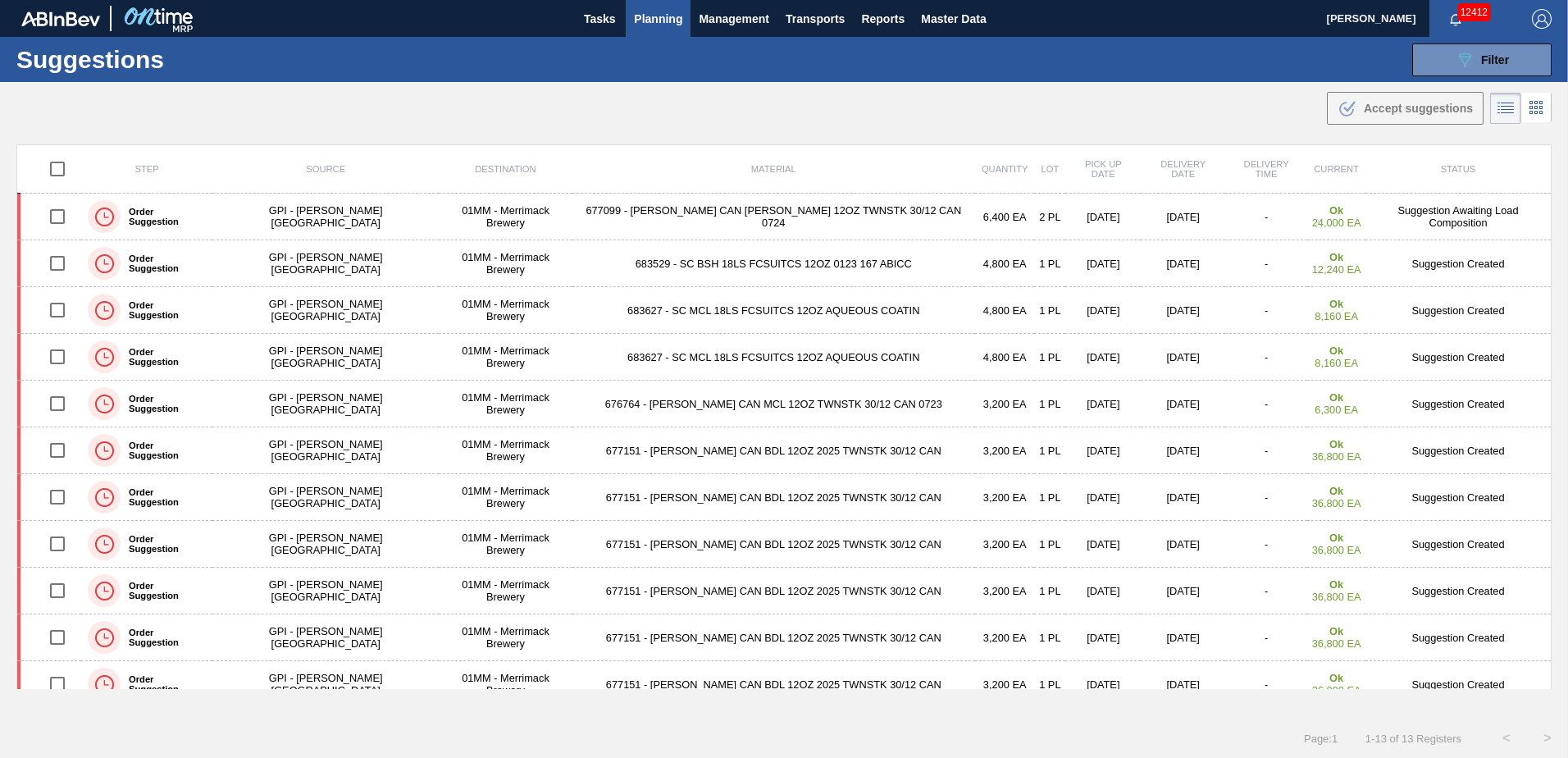
click at [63, 166] on input "checkbox" at bounding box center [56, 169] width 34 height 34
checkbox input "true"
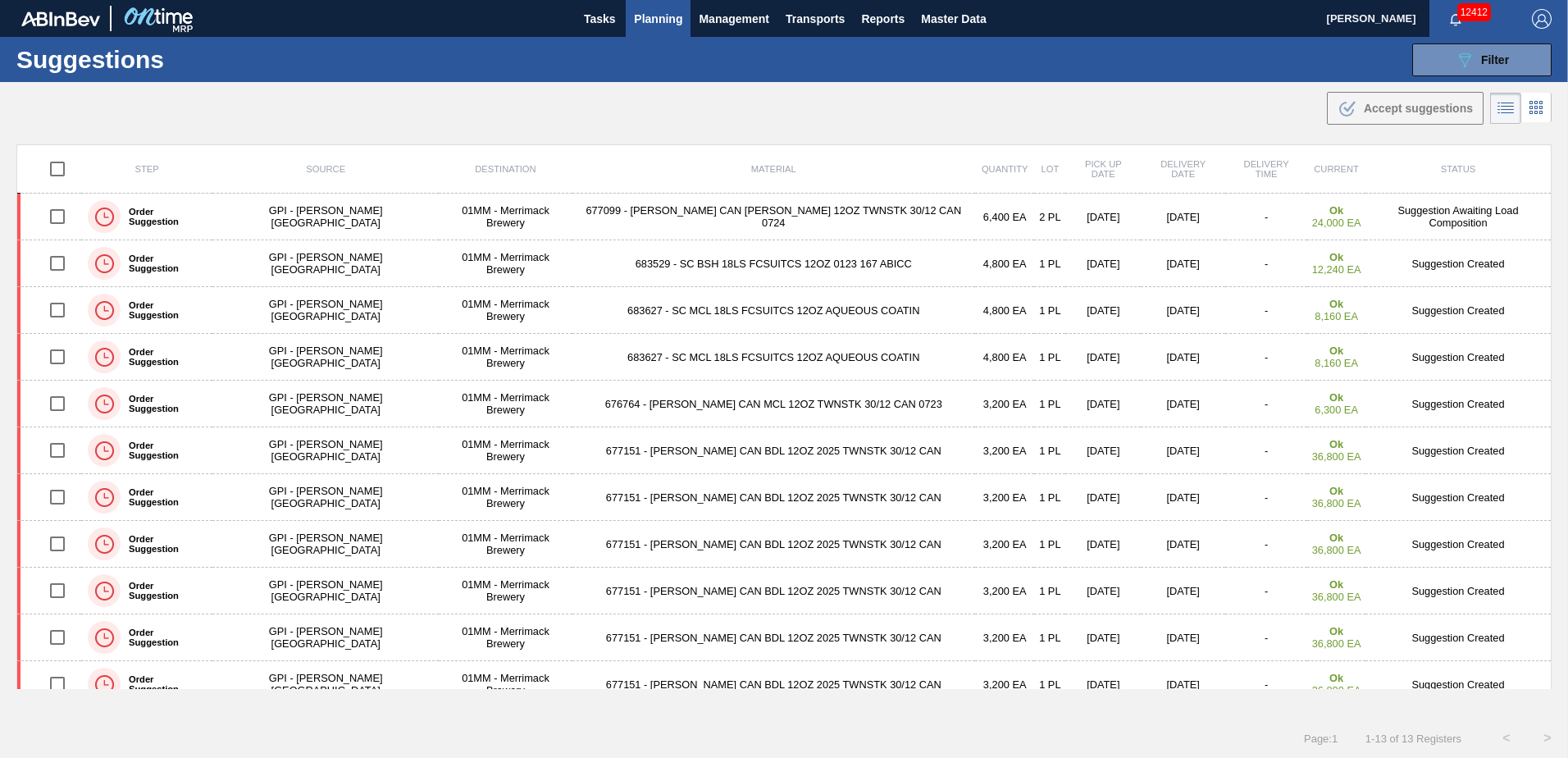
checkbox input "true"
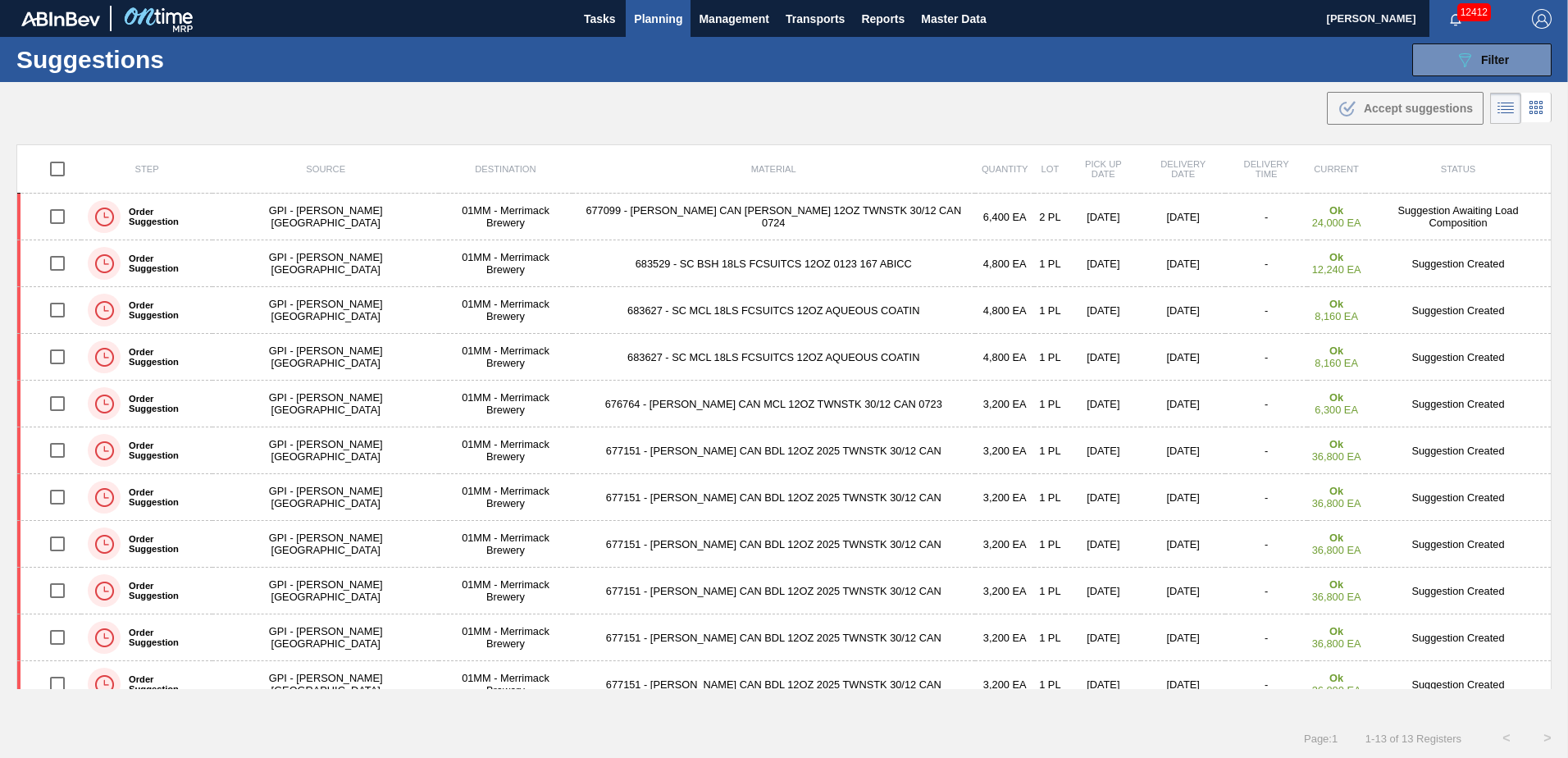
checkbox input "true"
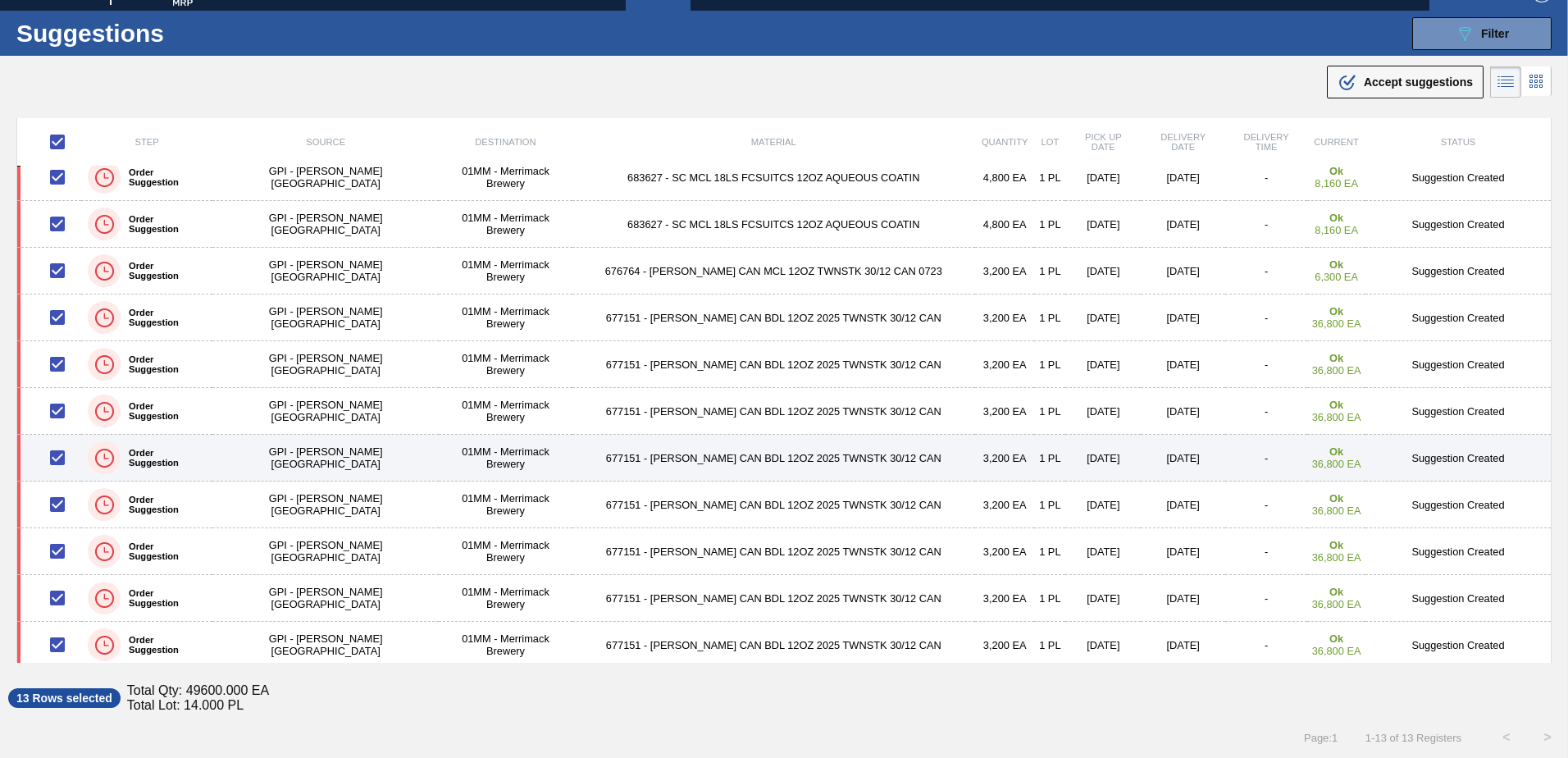
scroll to position [112, 0]
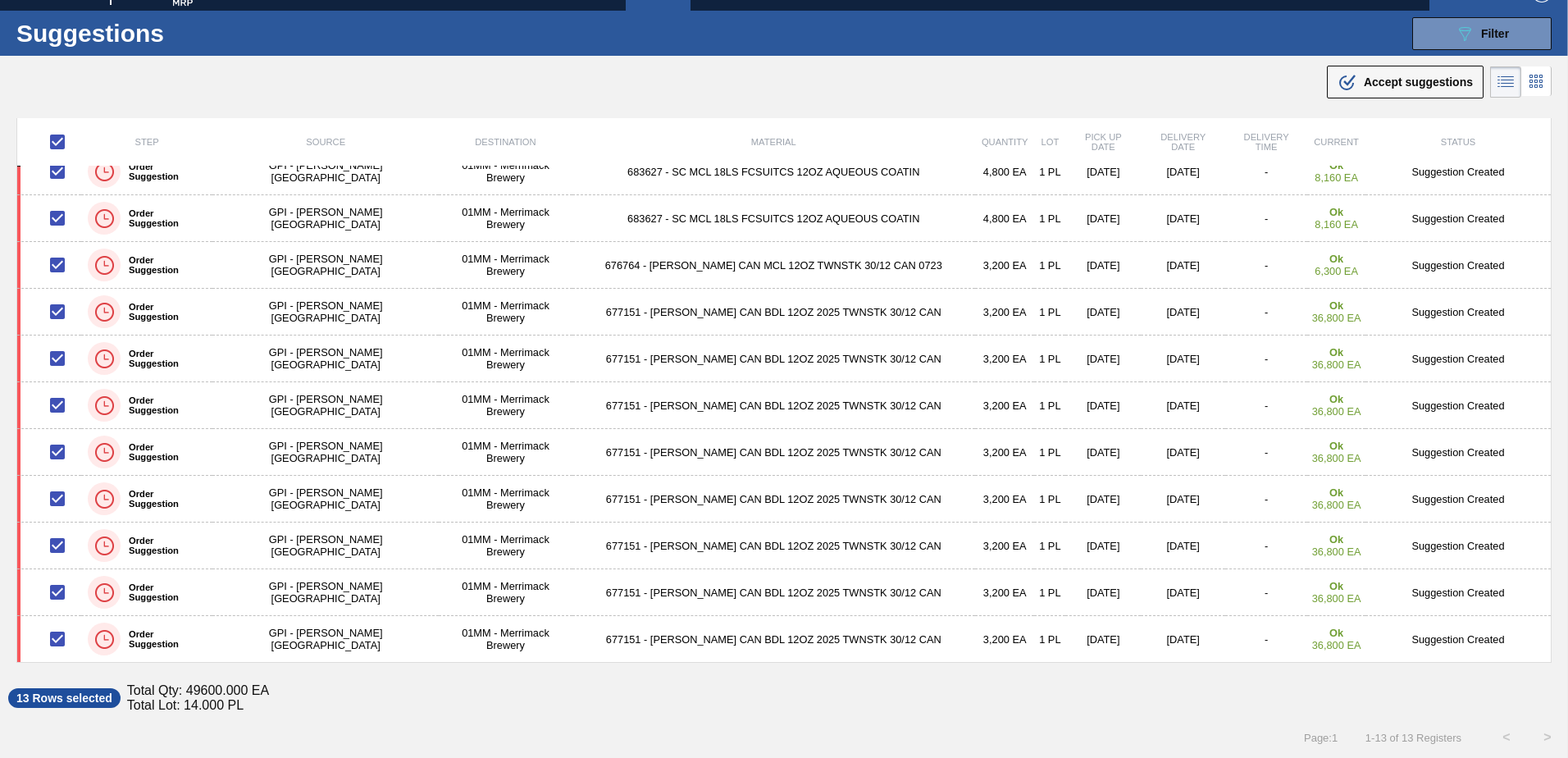
click at [1415, 87] on span "Accept suggestions" at bounding box center [1418, 82] width 109 height 13
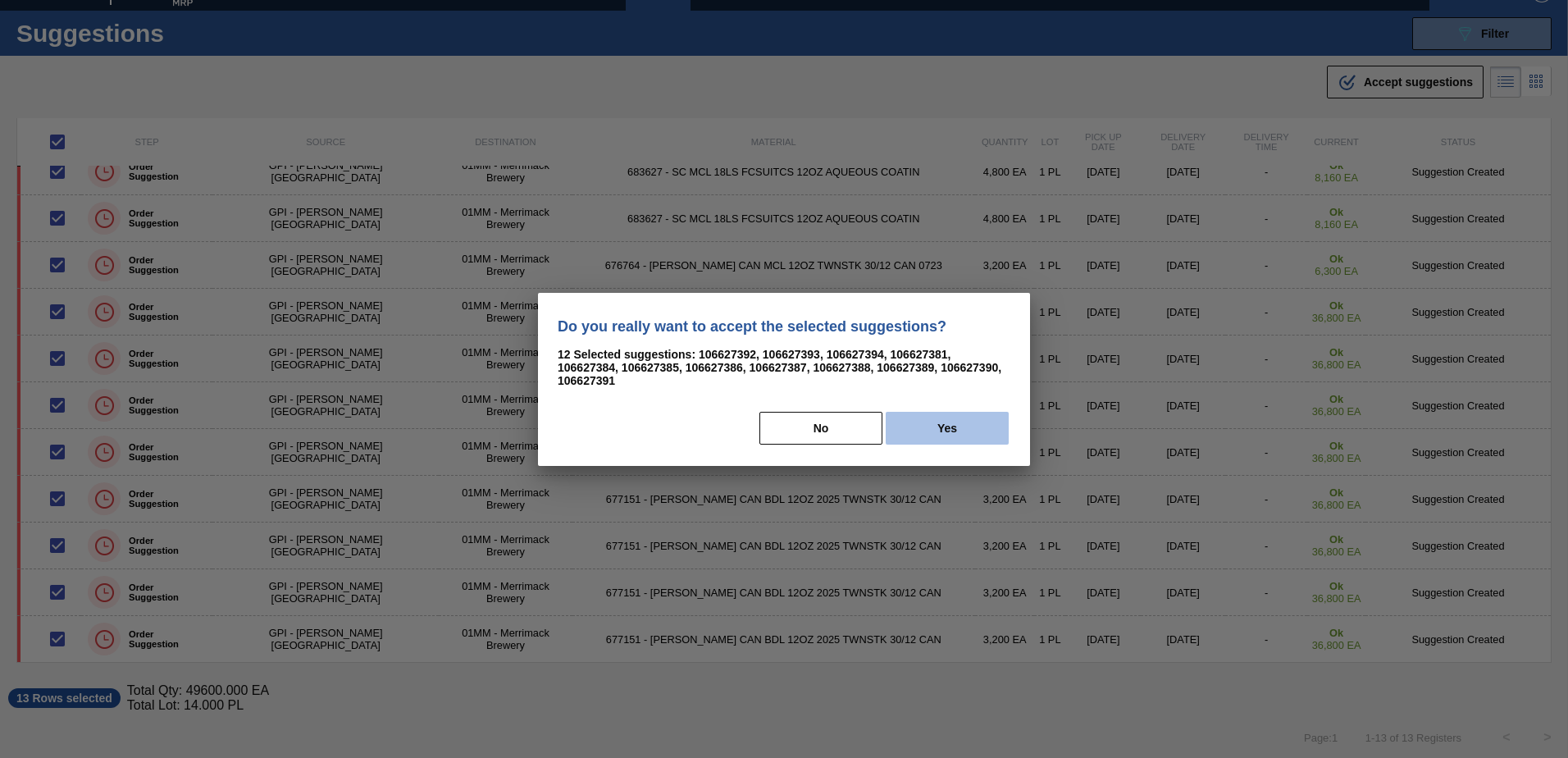
click at [965, 426] on button "Yes" at bounding box center [947, 427] width 123 height 32
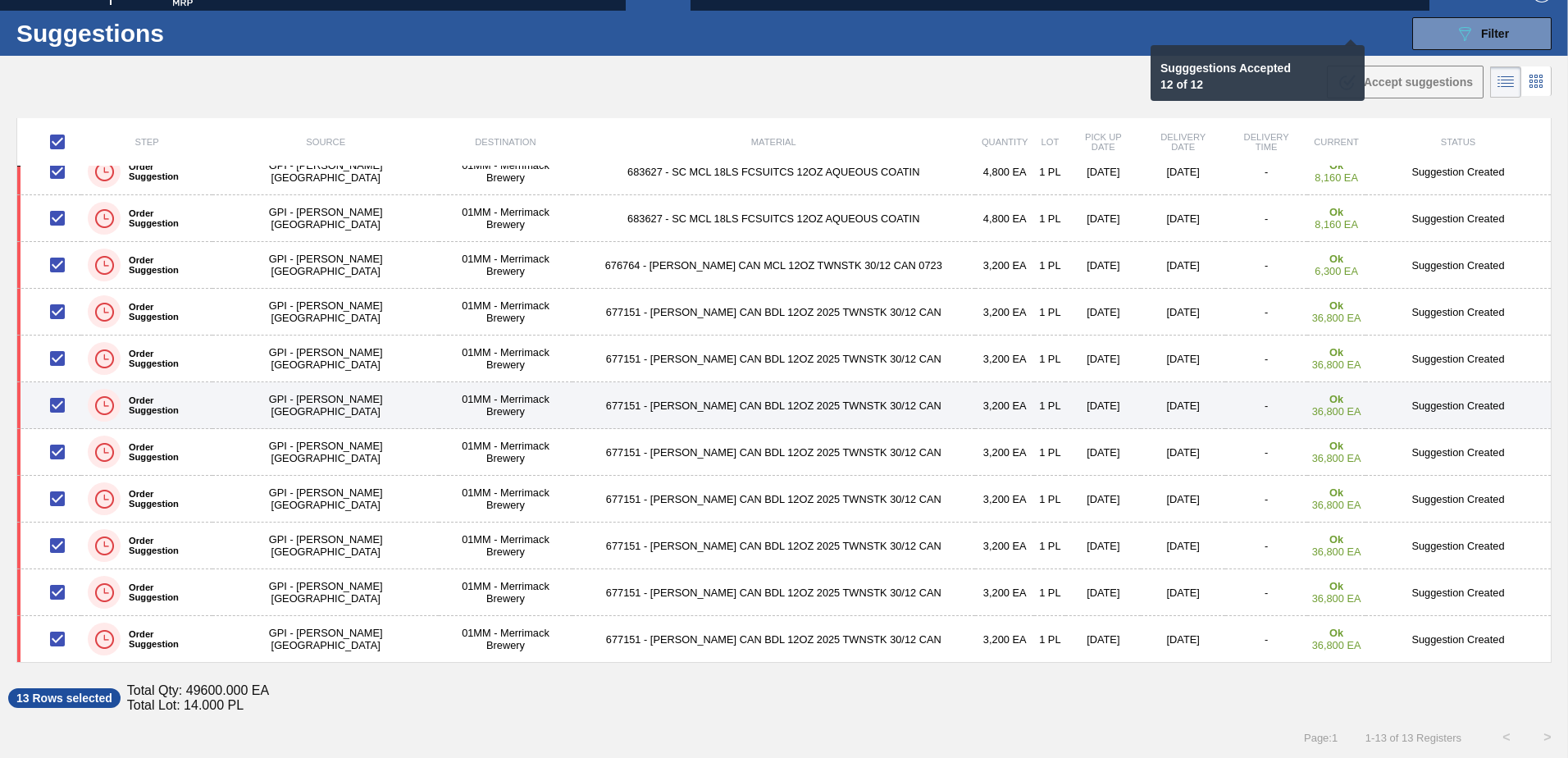
checkbox input "false"
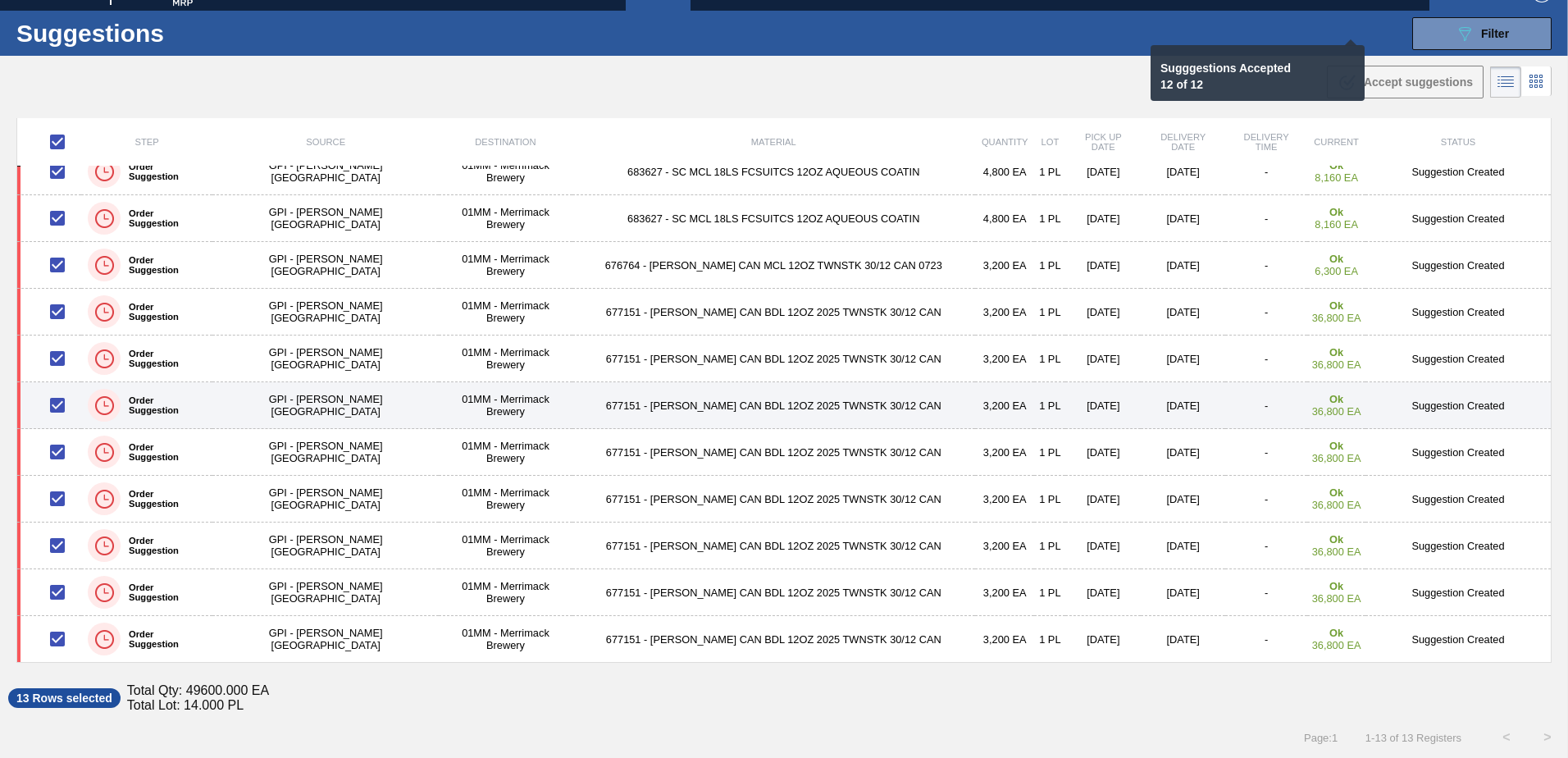
checkbox input "false"
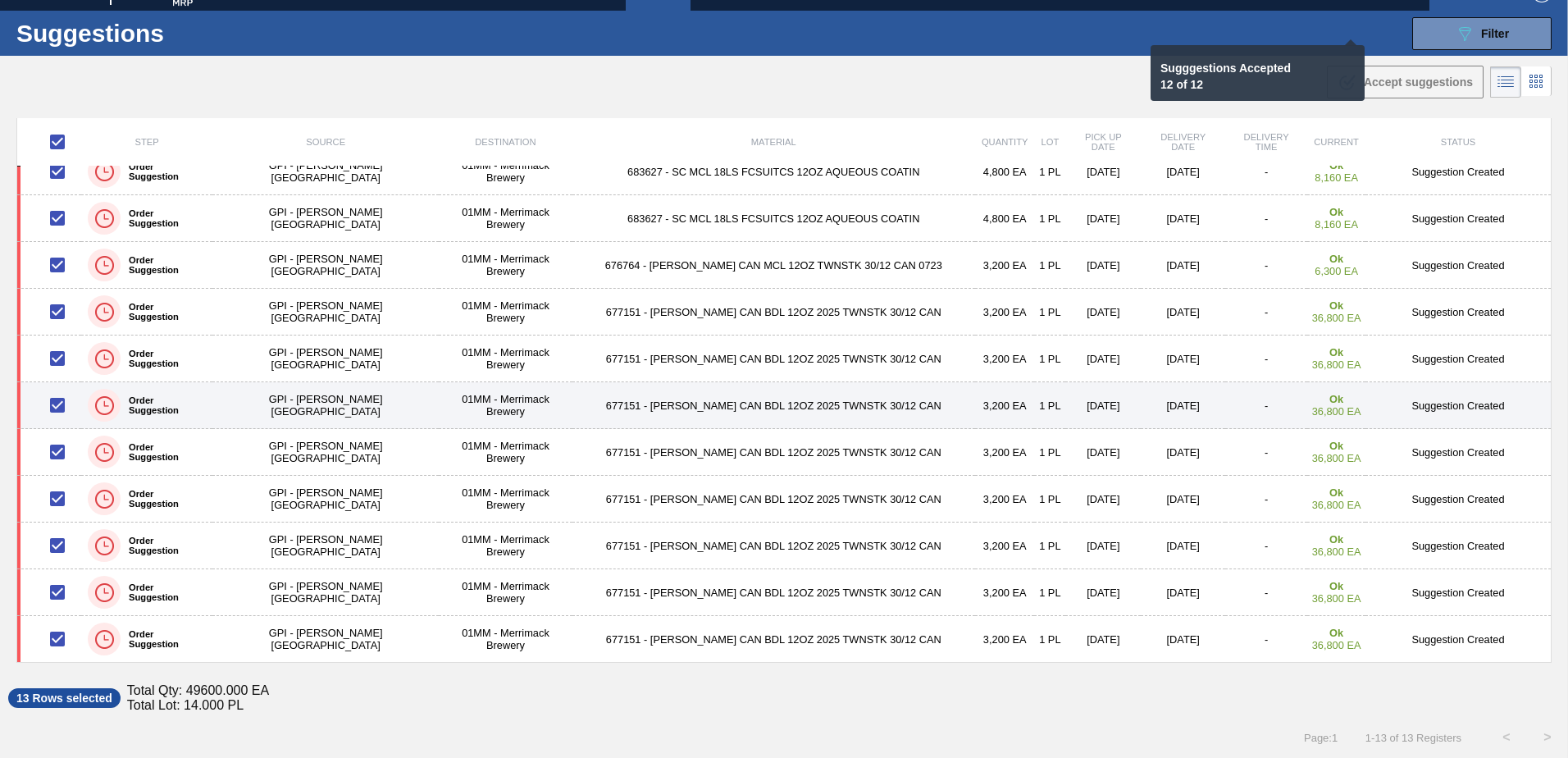
checkbox input "false"
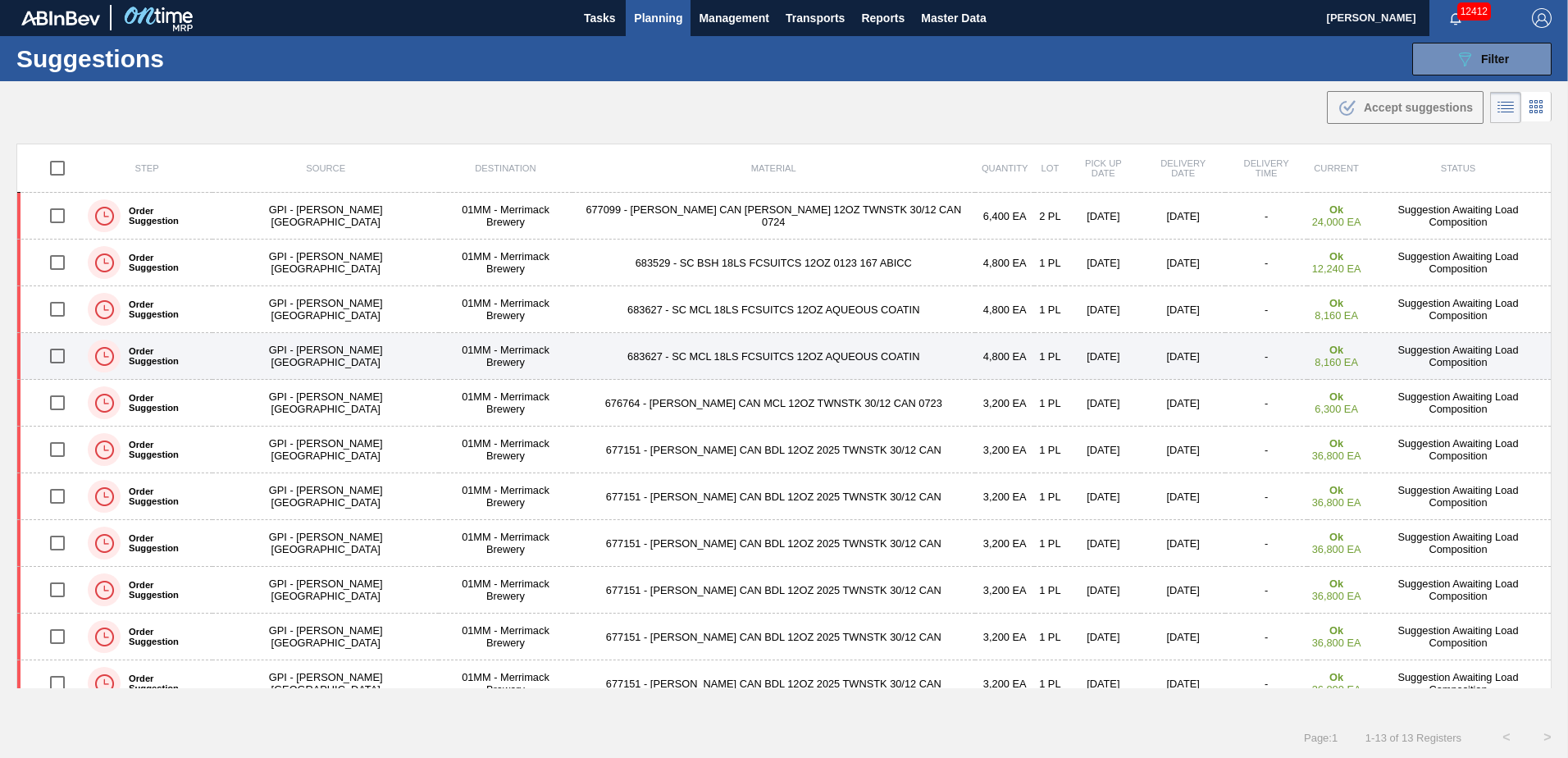
scroll to position [0, 0]
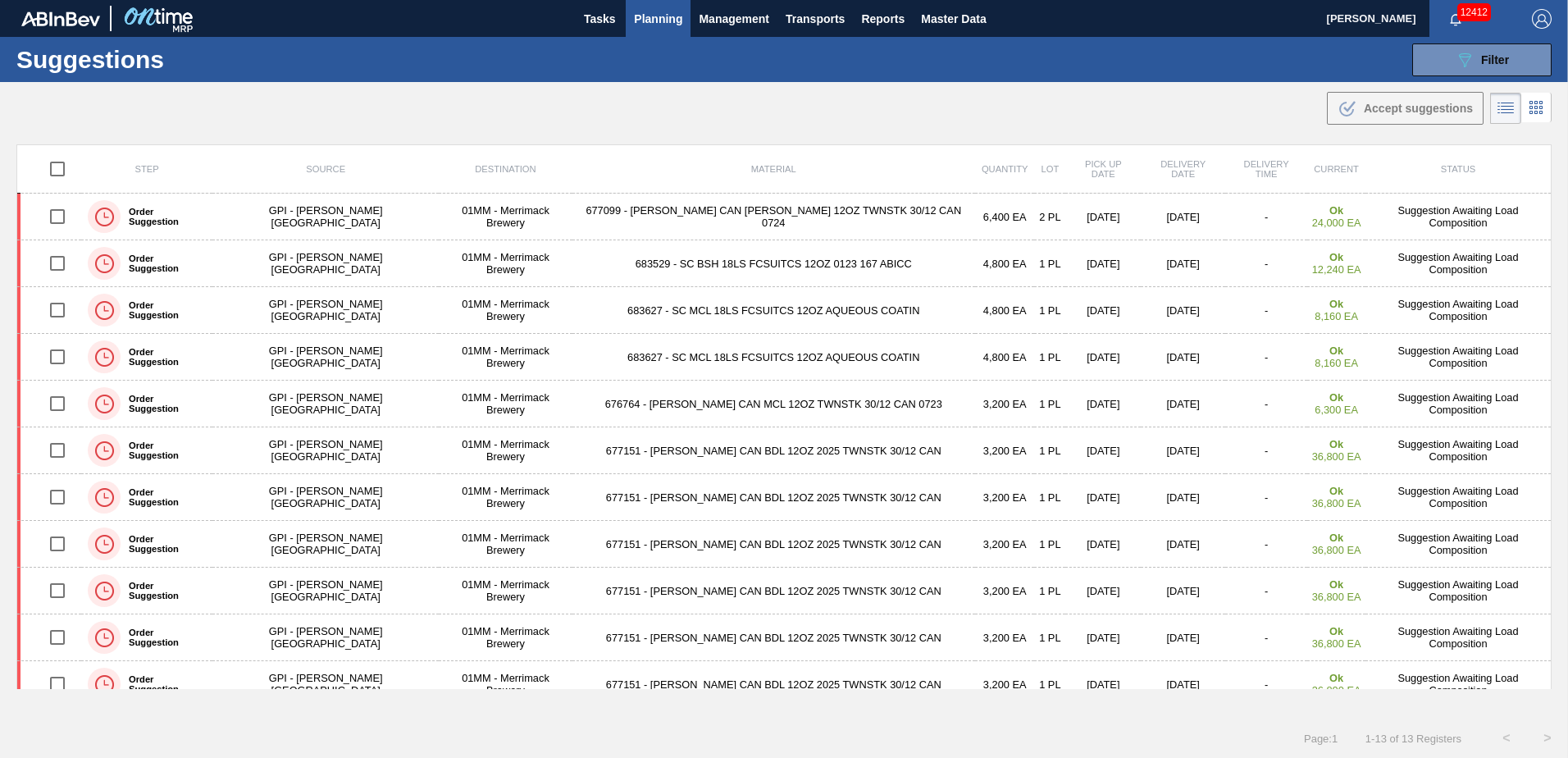
click at [638, 15] on span "Planning" at bounding box center [658, 19] width 48 height 19
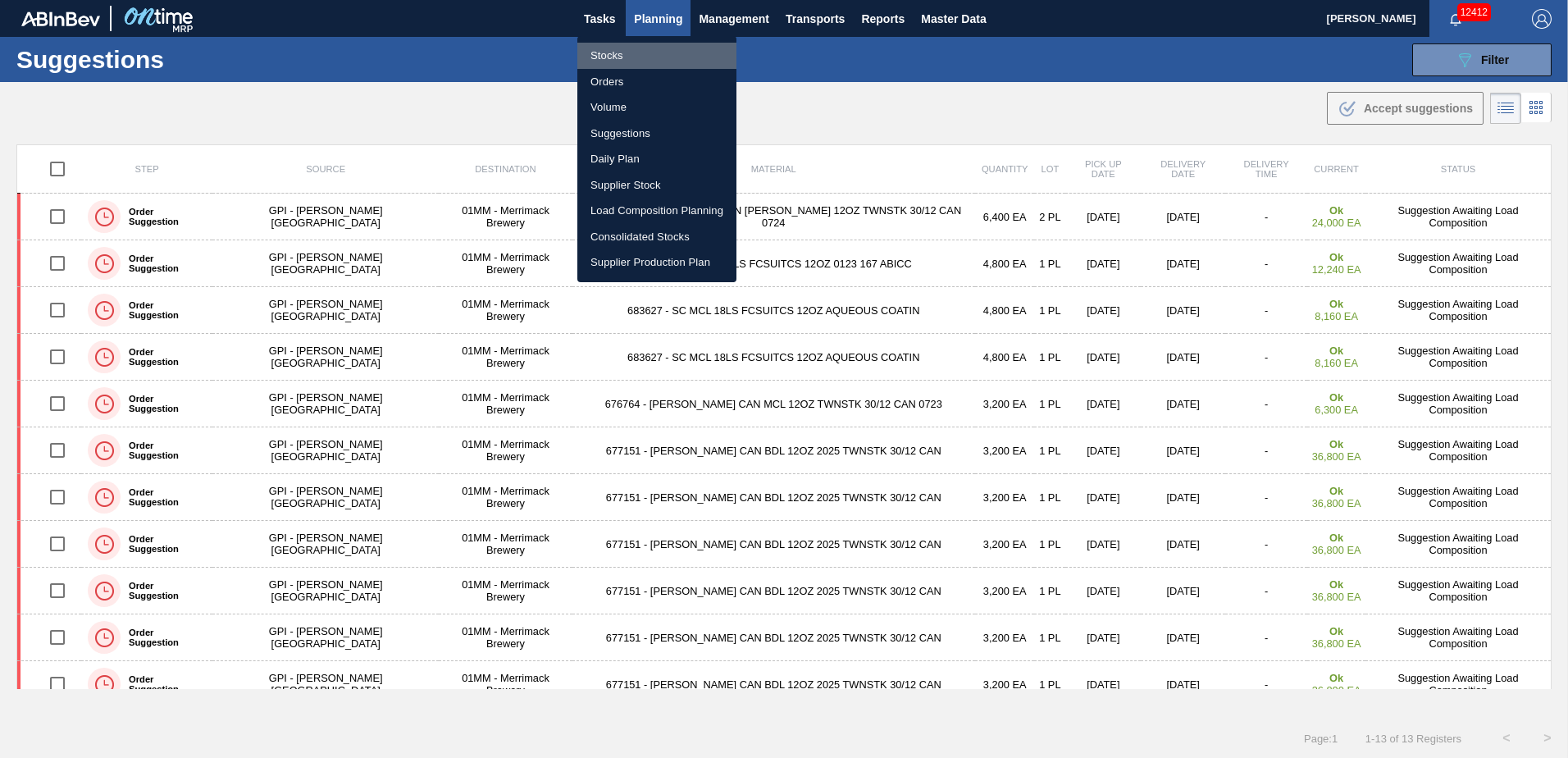
click at [606, 56] on li "Stocks" at bounding box center [657, 56] width 159 height 26
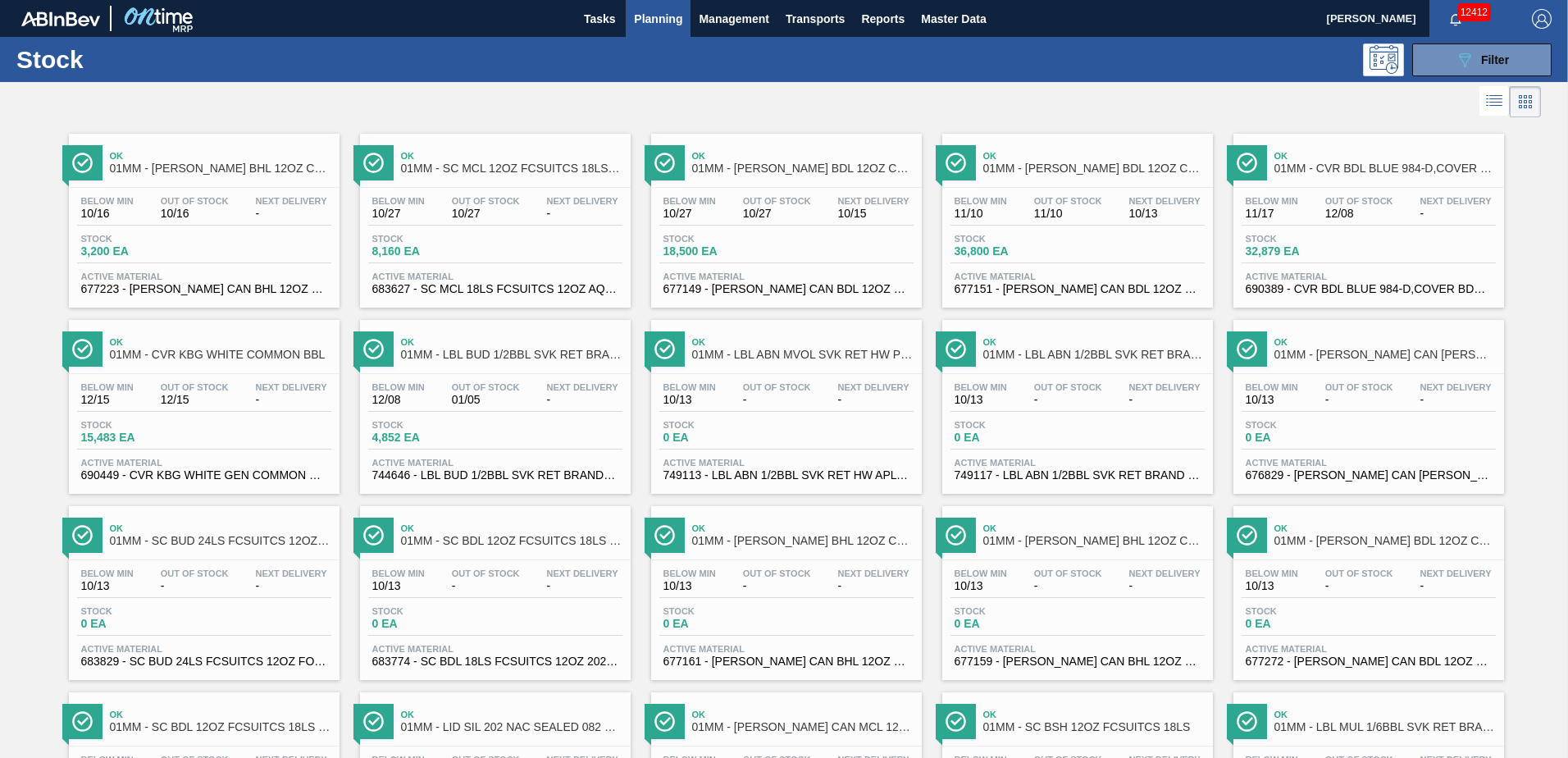
scroll to position [1266, 0]
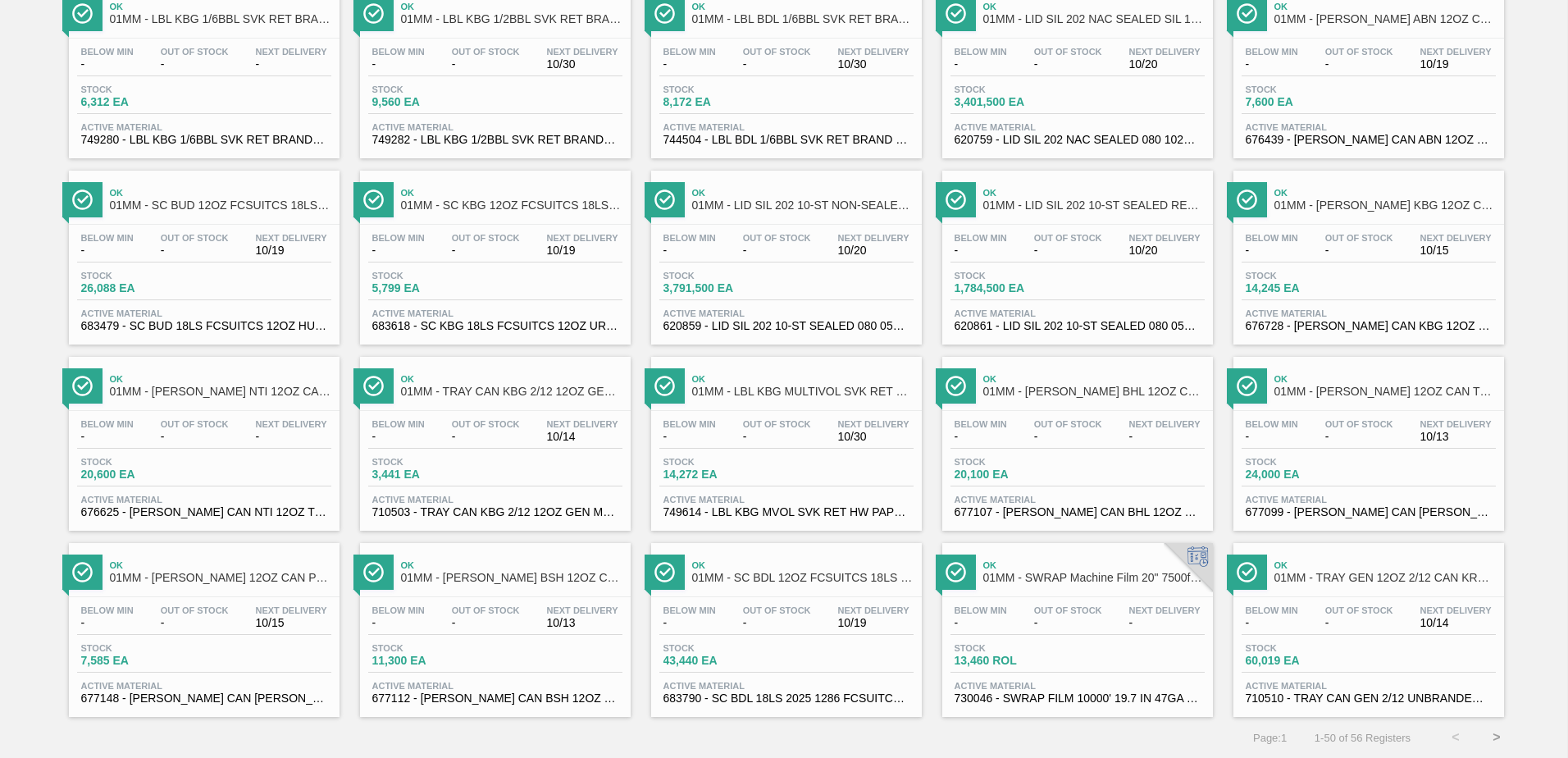
click at [1323, 430] on div "Out Of Stock -" at bounding box center [1359, 431] width 76 height 24
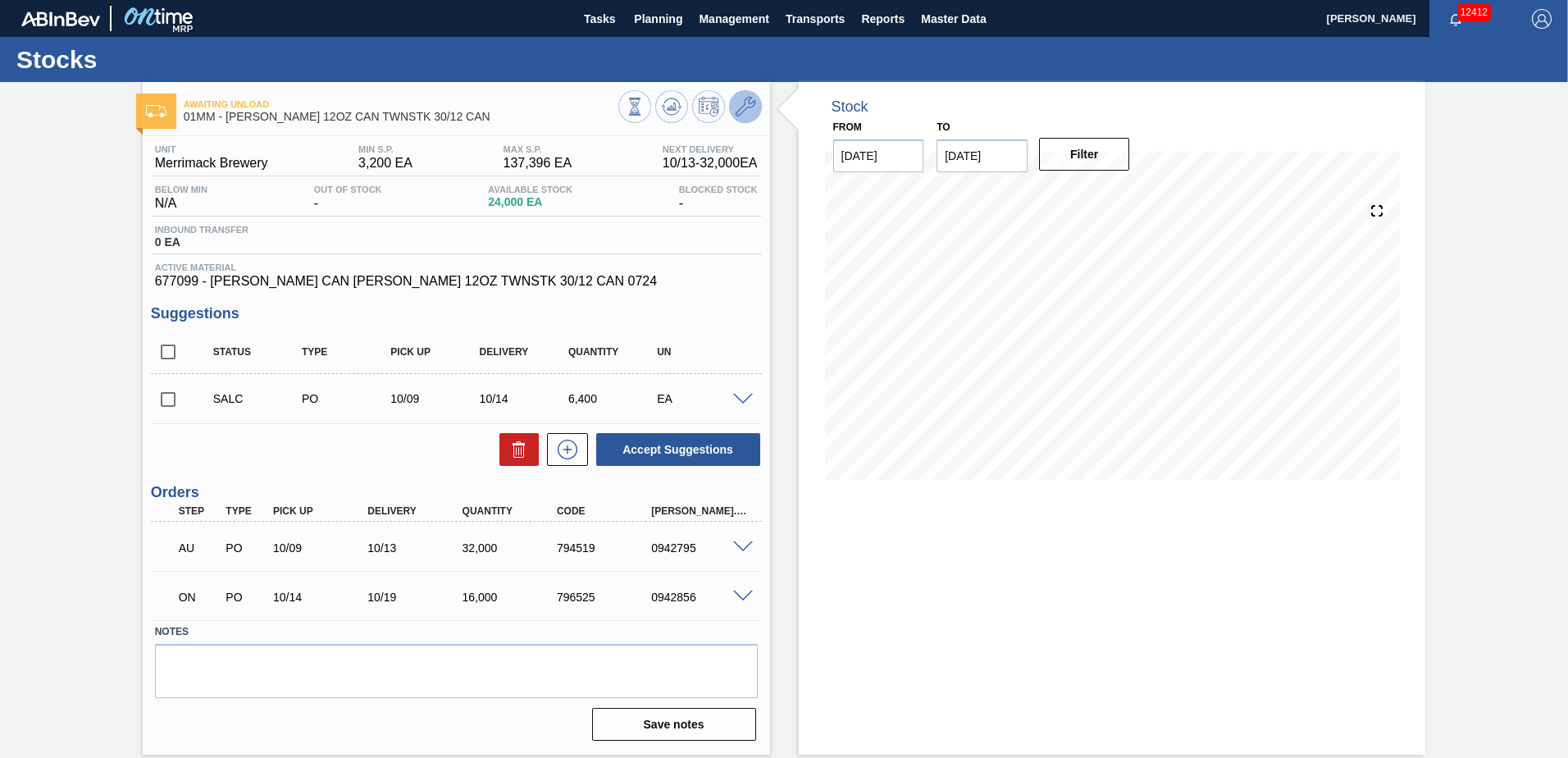
click at [741, 101] on icon at bounding box center [745, 106] width 19 height 19
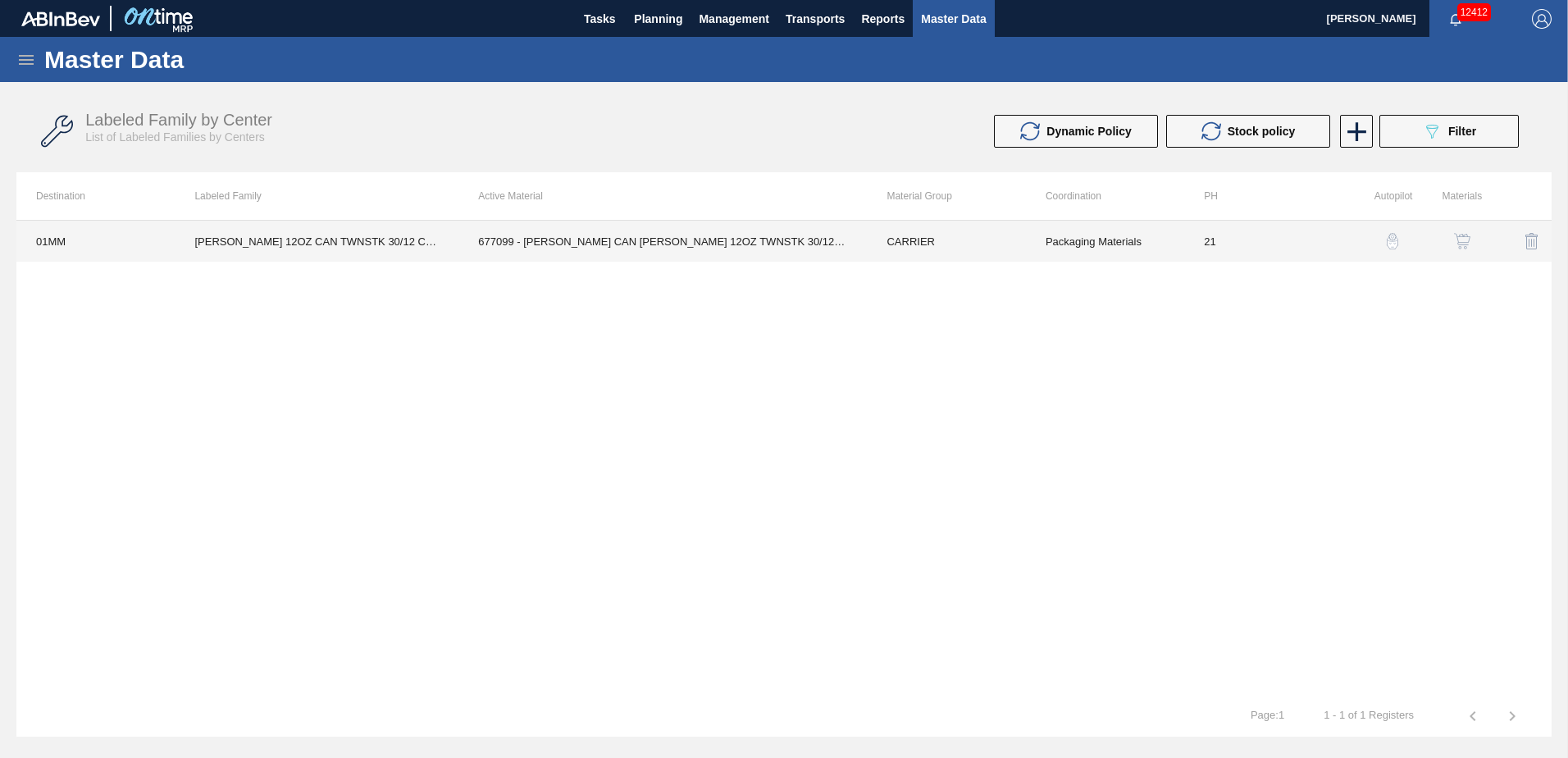
click at [727, 253] on td "677099 - [PERSON_NAME] CAN [PERSON_NAME] 12OZ TWNSTK 30/12 CAN 0724" at bounding box center [662, 241] width 408 height 41
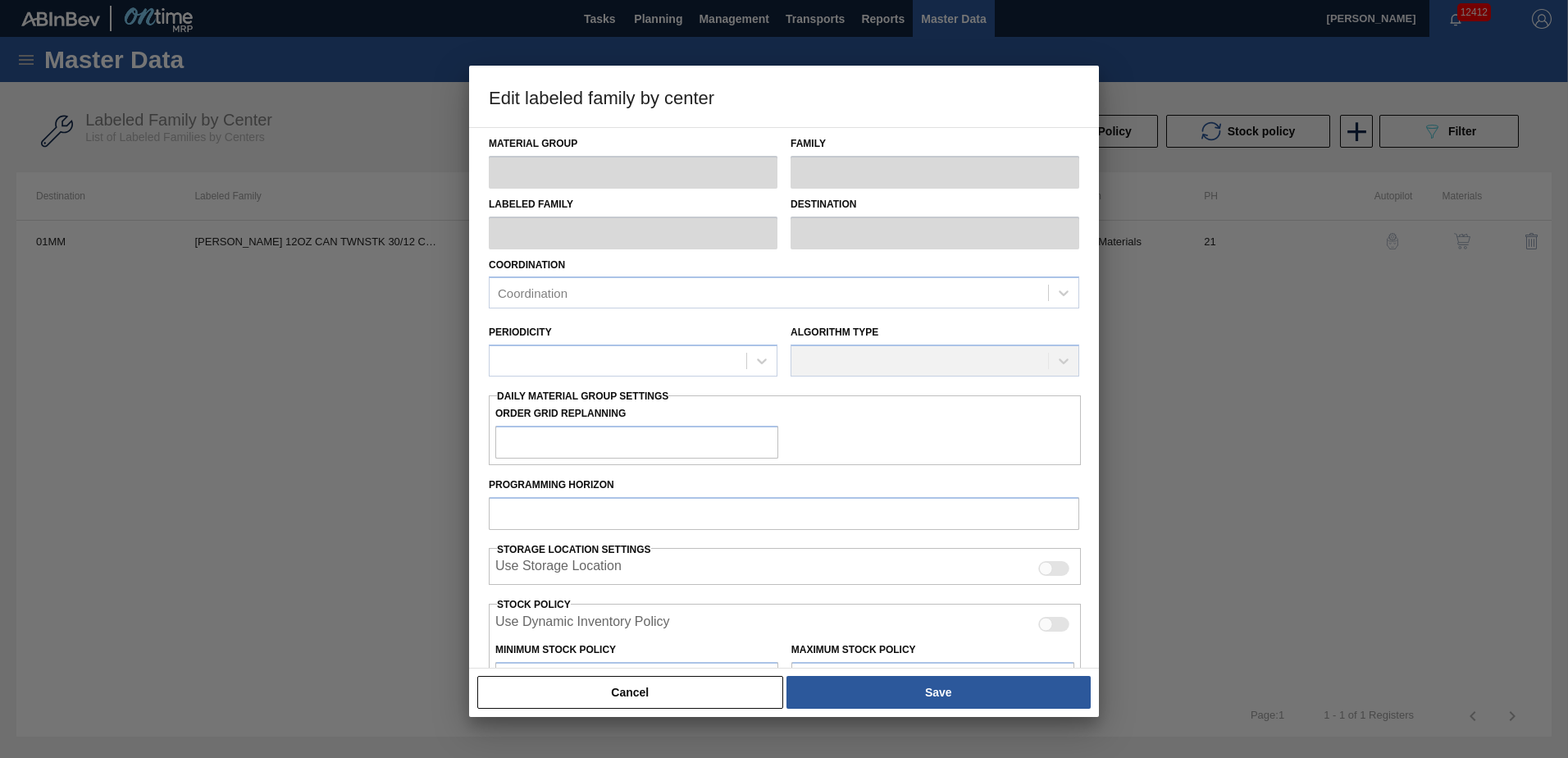
type input "CARRIER"
type input "Can Carriers"
type input "CARR BUD 12OZ CAN TWNSTK 30/12 CAN"
type input "01MM - Merrimack Brewery"
type input "21"
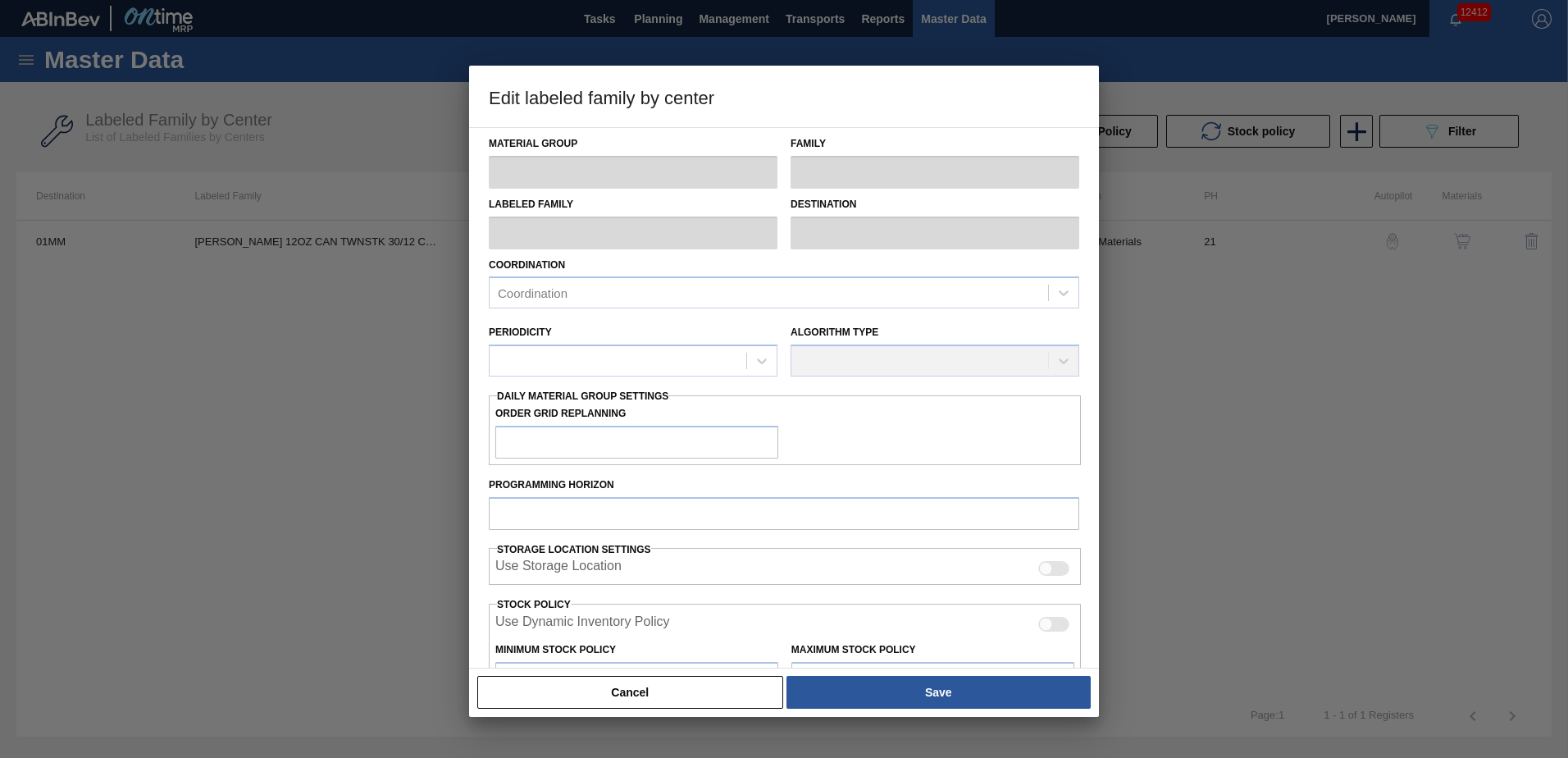
type input "3,200"
type input "137,396"
type input "0"
type input "3,200"
checkbox input "true"
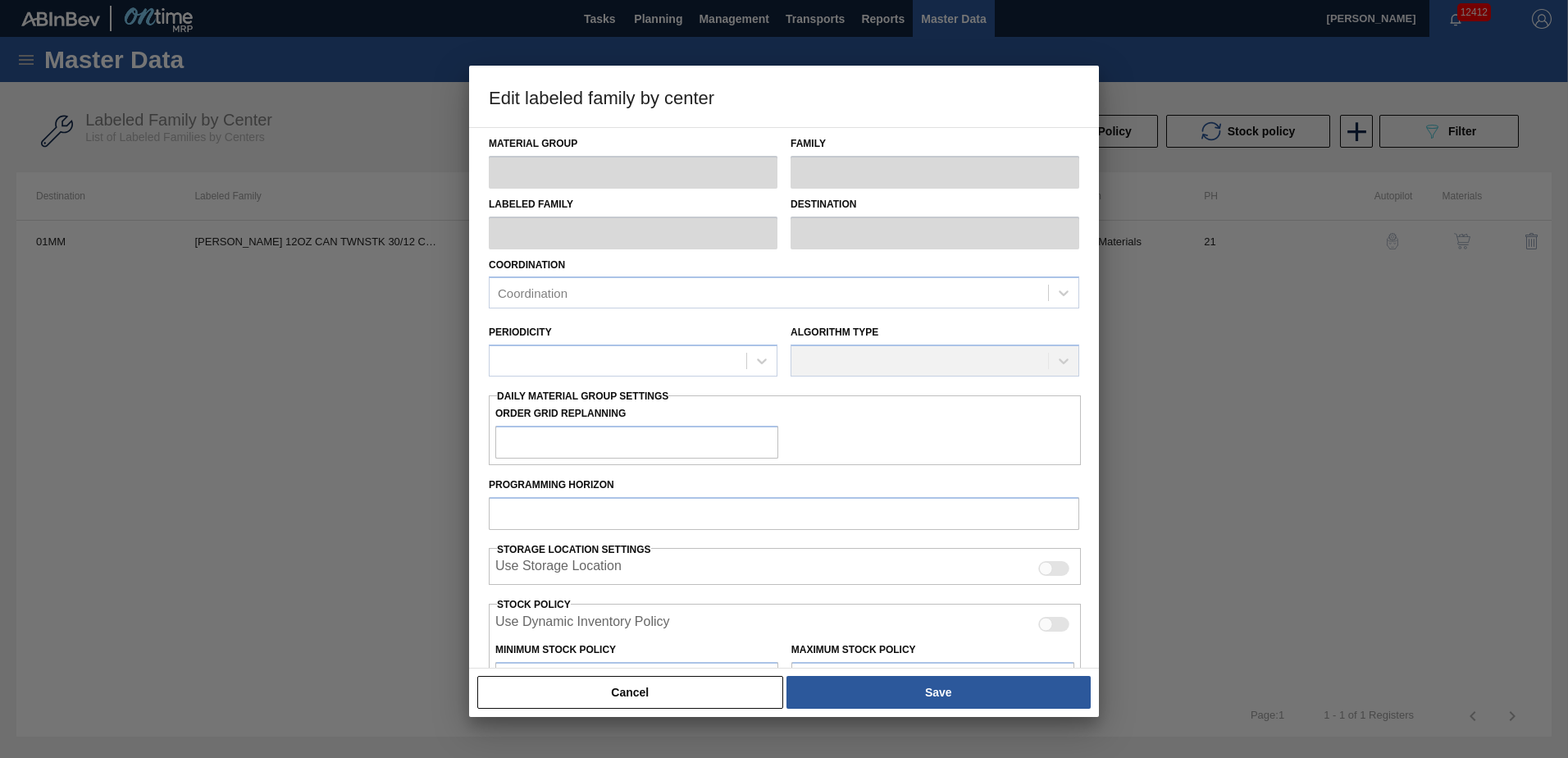
checkbox input "true"
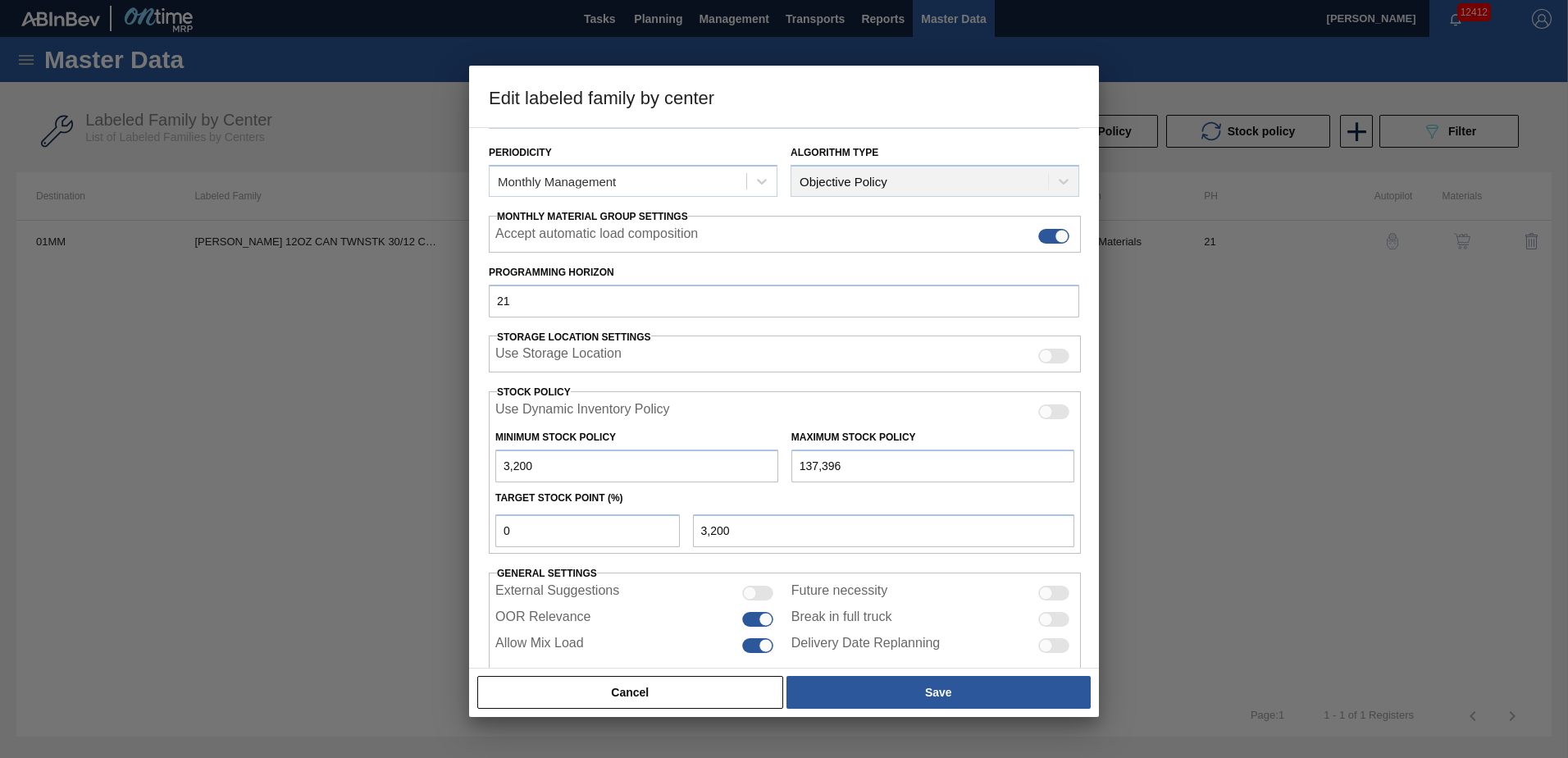
scroll to position [212, 0]
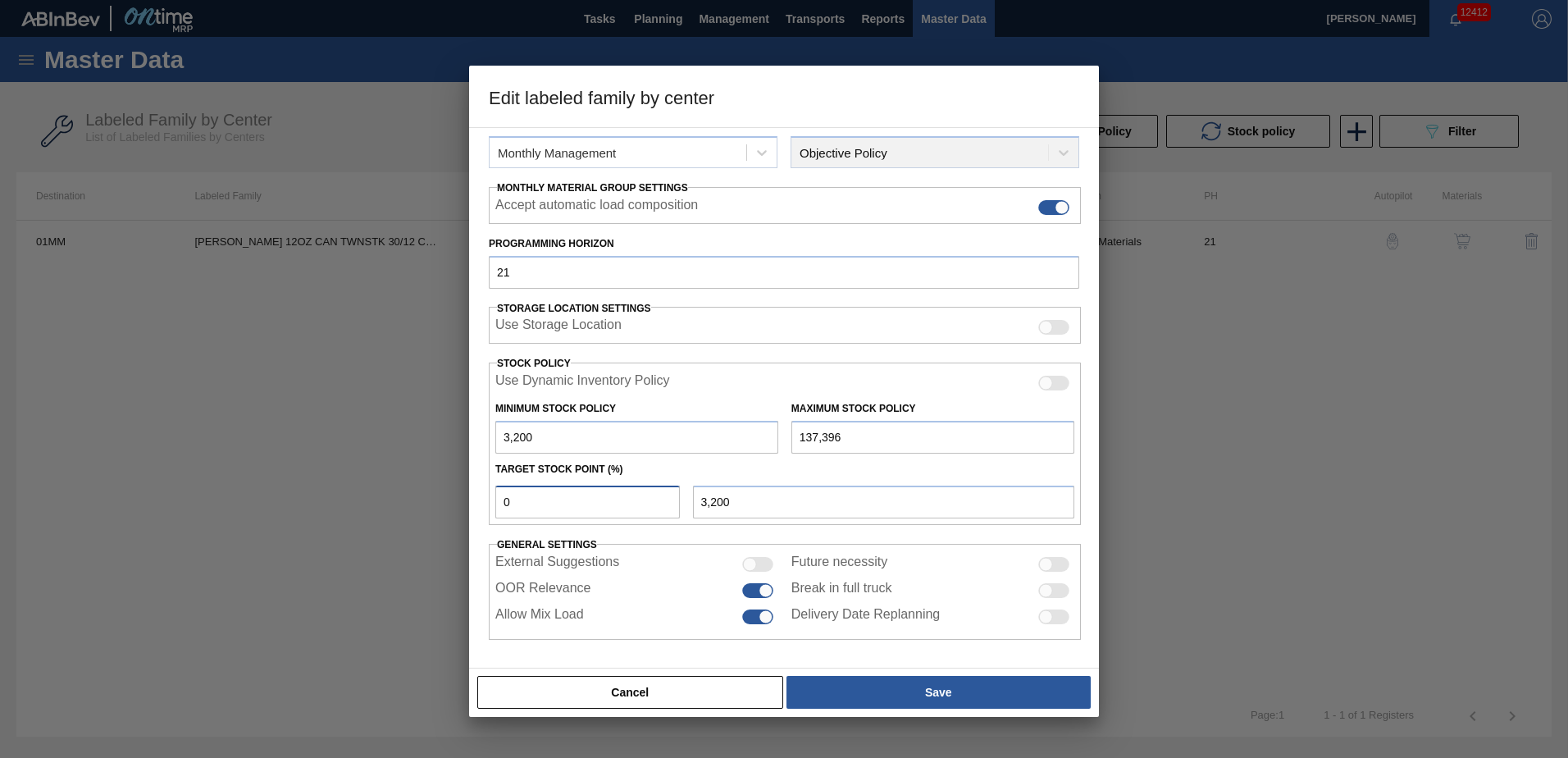
click at [538, 504] on input "0" at bounding box center [587, 501] width 184 height 32
drag, startPoint x: 538, startPoint y: 504, endPoint x: 499, endPoint y: 504, distance: 39.0
click at [499, 504] on input "0" at bounding box center [587, 501] width 184 height 32
type input "2"
type input "5,884"
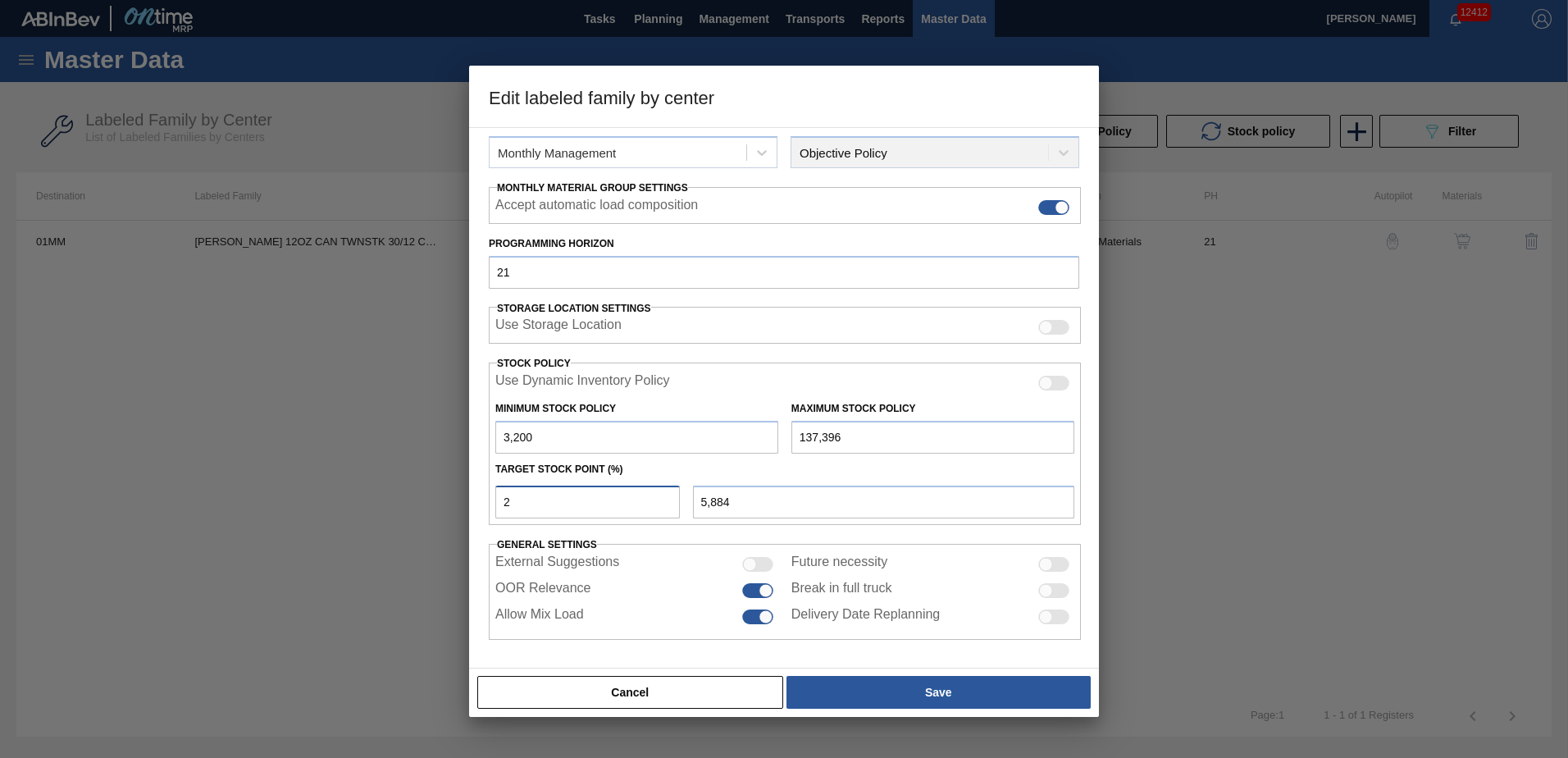
type input "20"
type input "30,039"
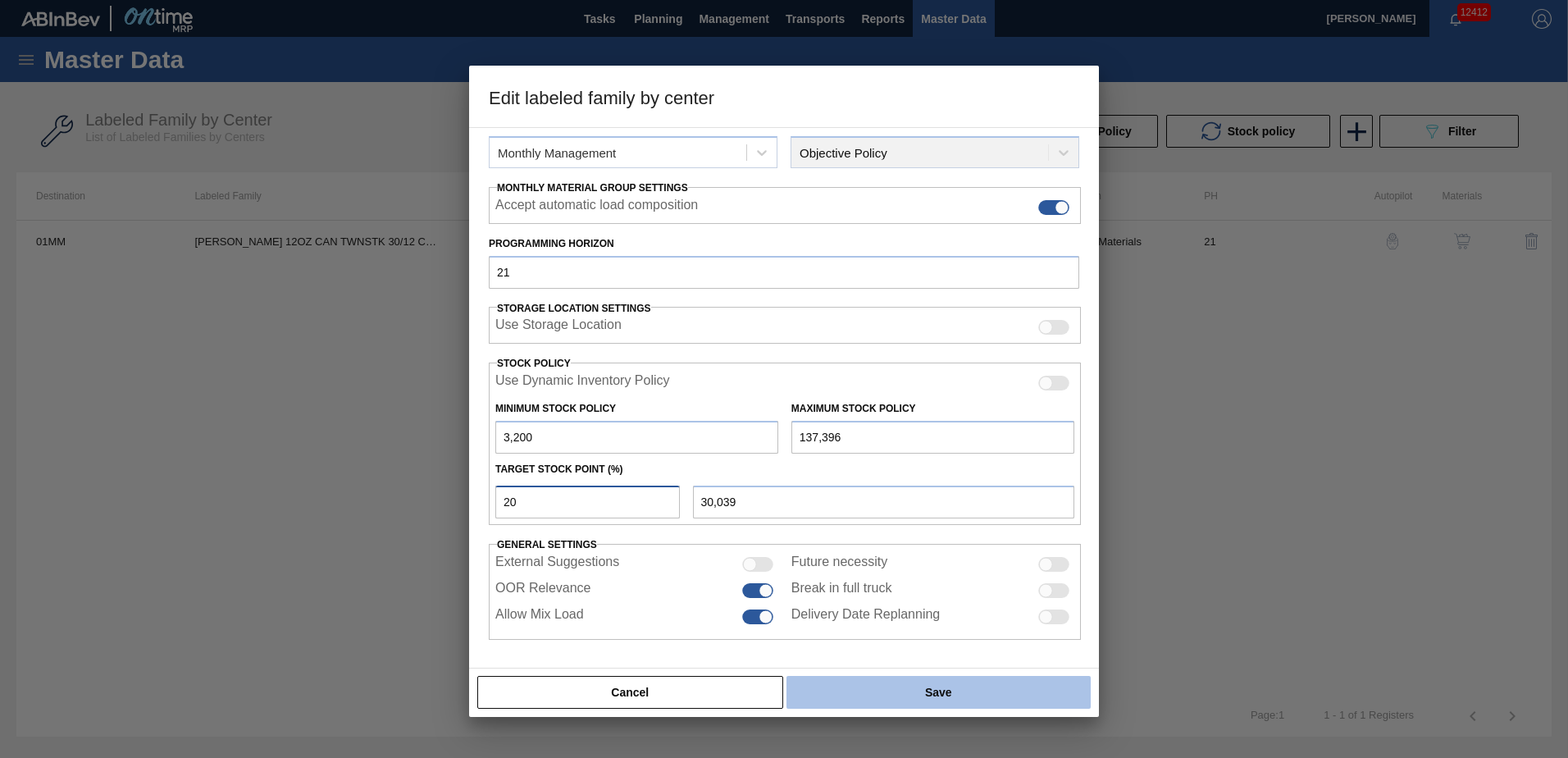
type input "20"
click at [945, 697] on button "Save" at bounding box center [938, 691] width 304 height 32
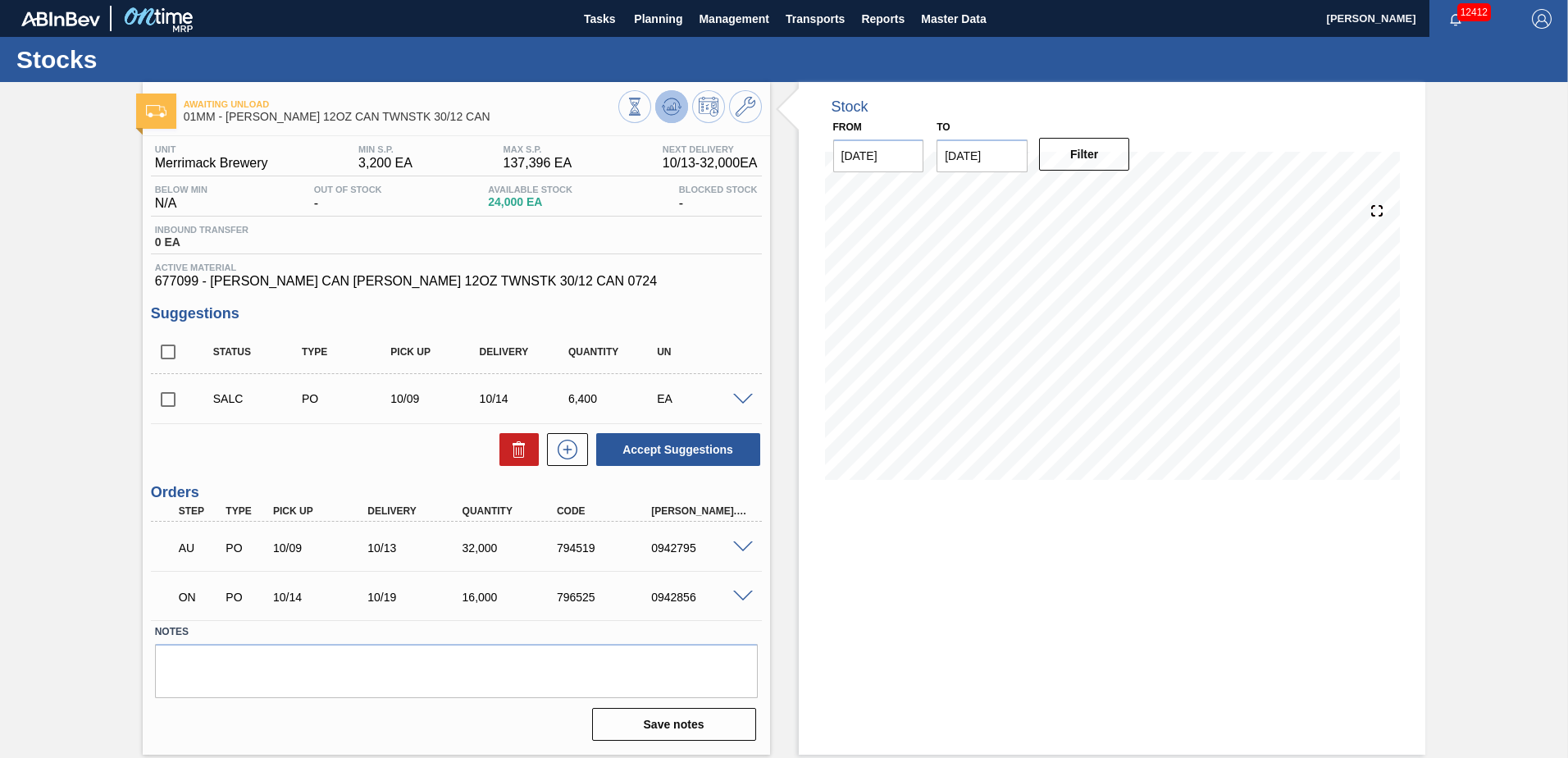
click at [669, 107] on g at bounding box center [671, 107] width 19 height 18
click at [669, 95] on button at bounding box center [671, 106] width 32 height 32
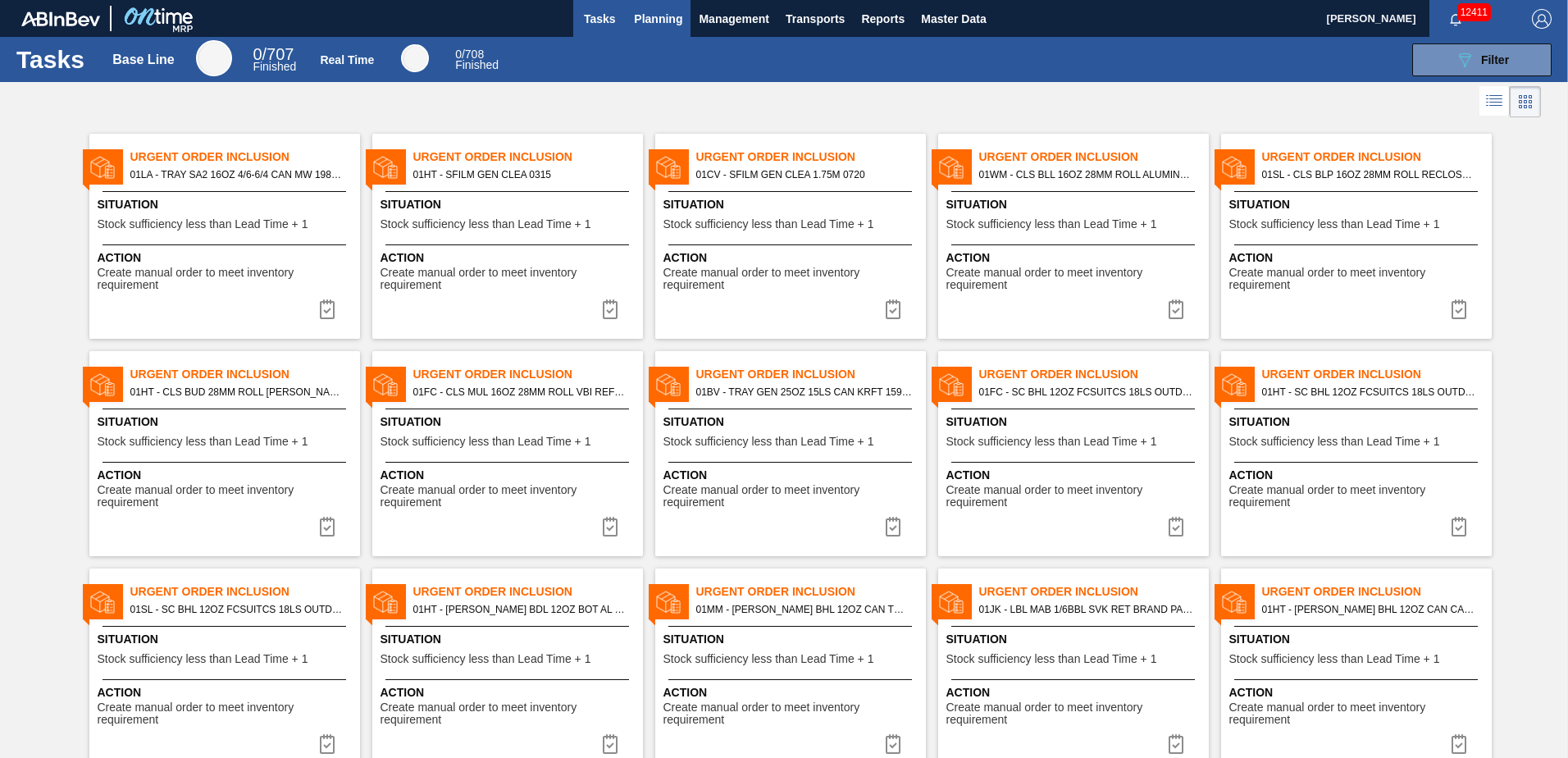
click at [658, 19] on span "Planning" at bounding box center [658, 19] width 48 height 19
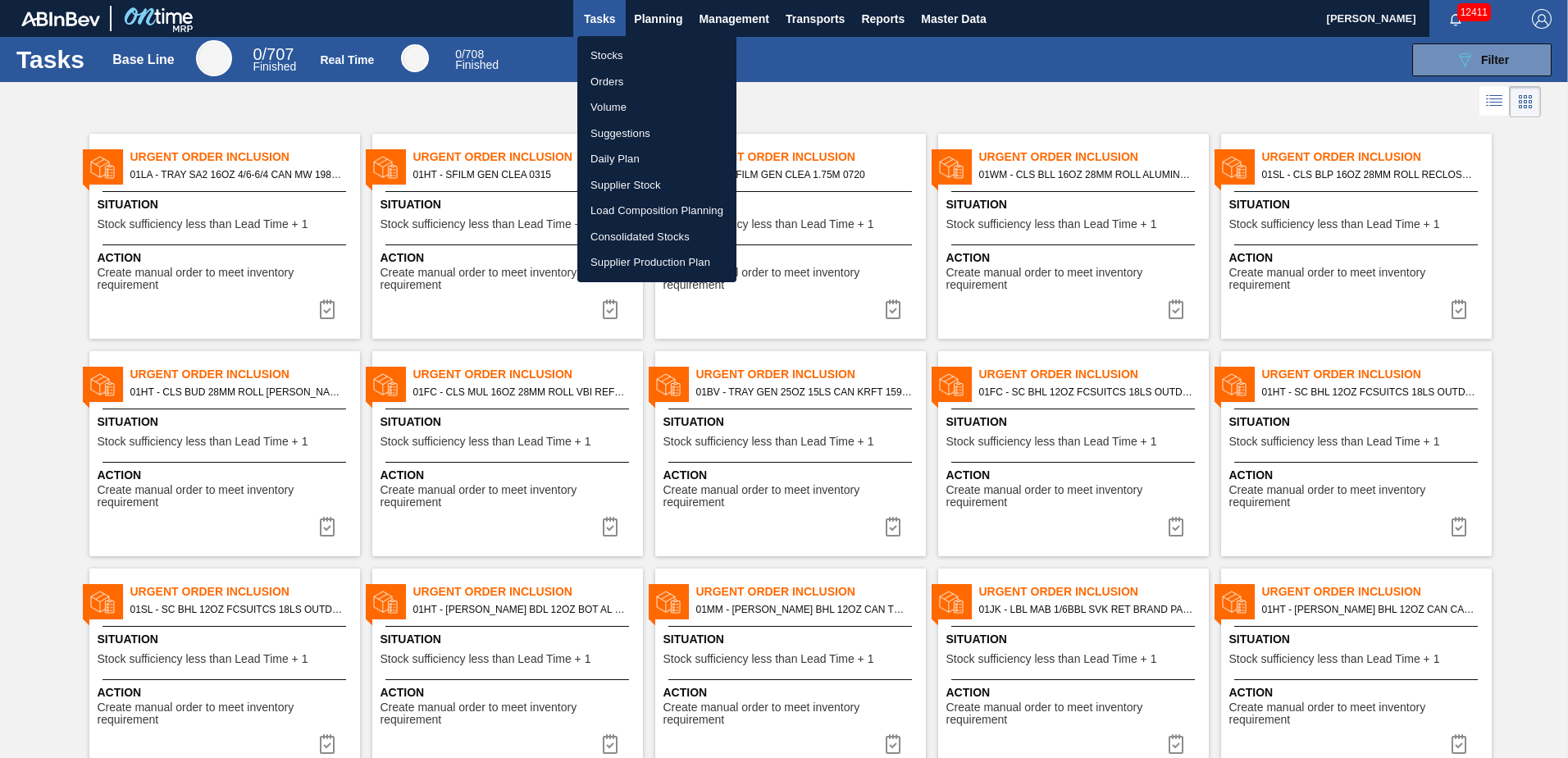
click at [607, 45] on li "Stocks" at bounding box center [657, 56] width 159 height 26
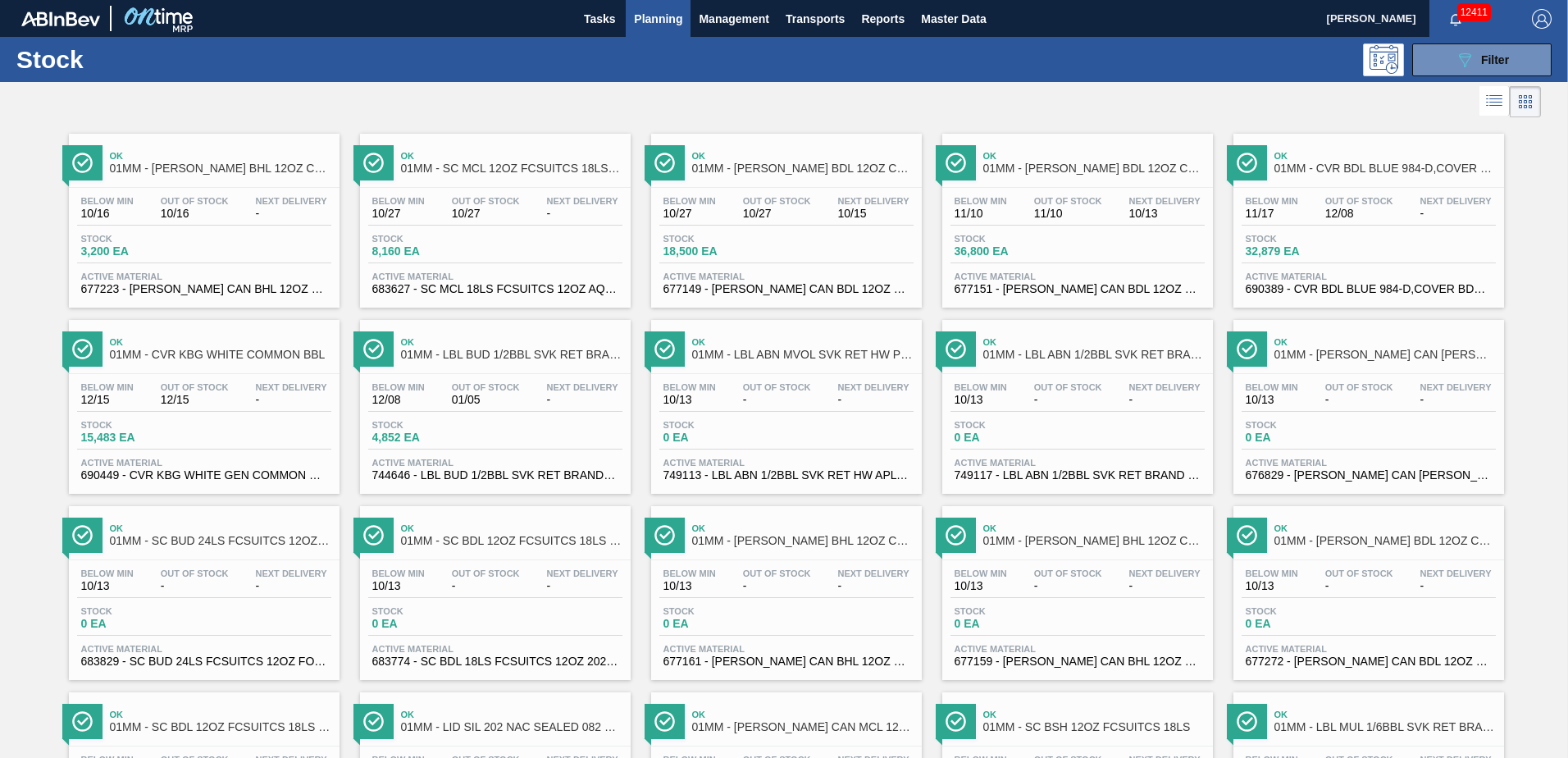
click at [658, 18] on span "Planning" at bounding box center [658, 19] width 48 height 19
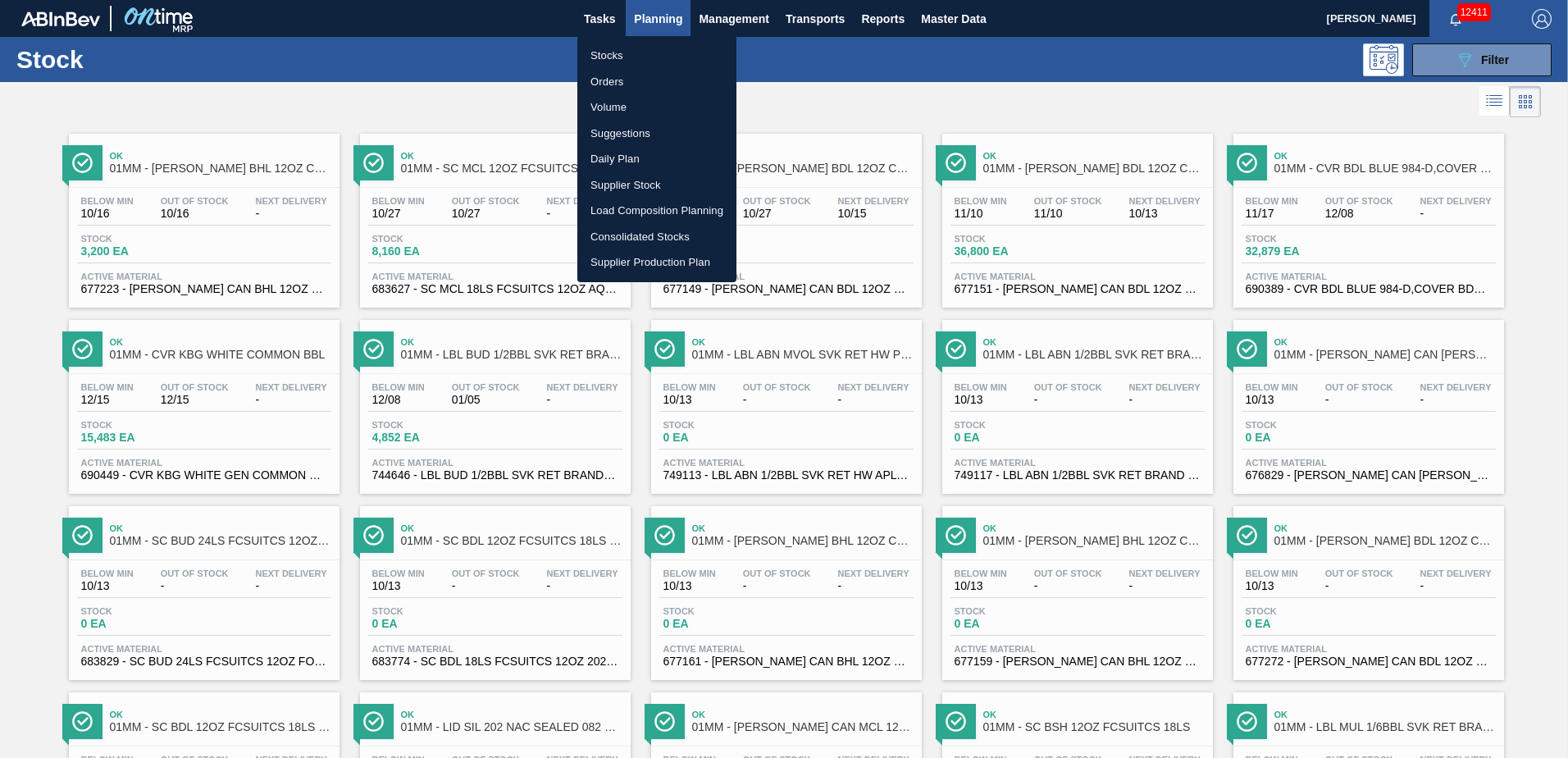
click at [658, 204] on li "Load Composition Planning" at bounding box center [657, 210] width 159 height 26
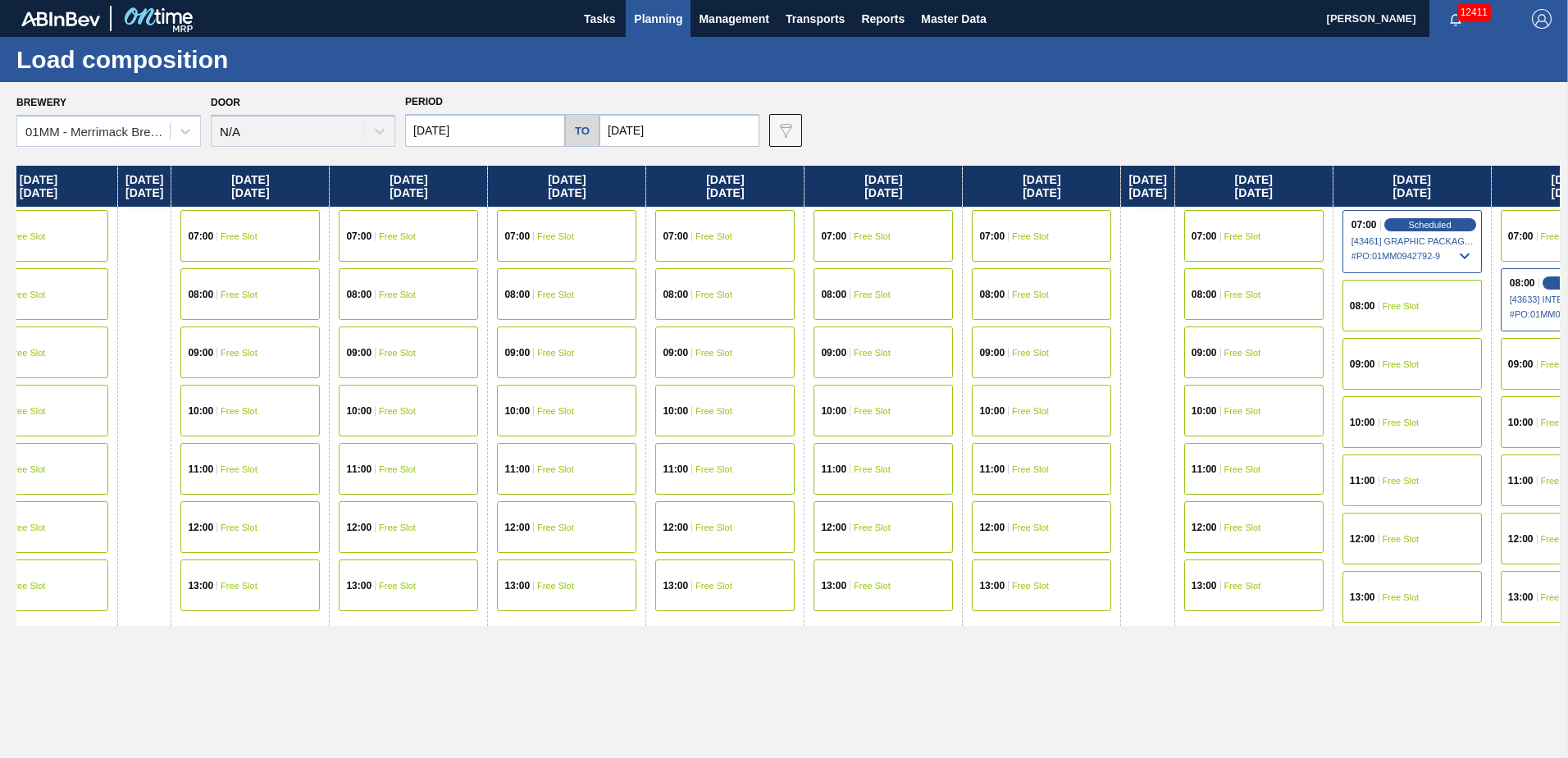
scroll to position [0, 406]
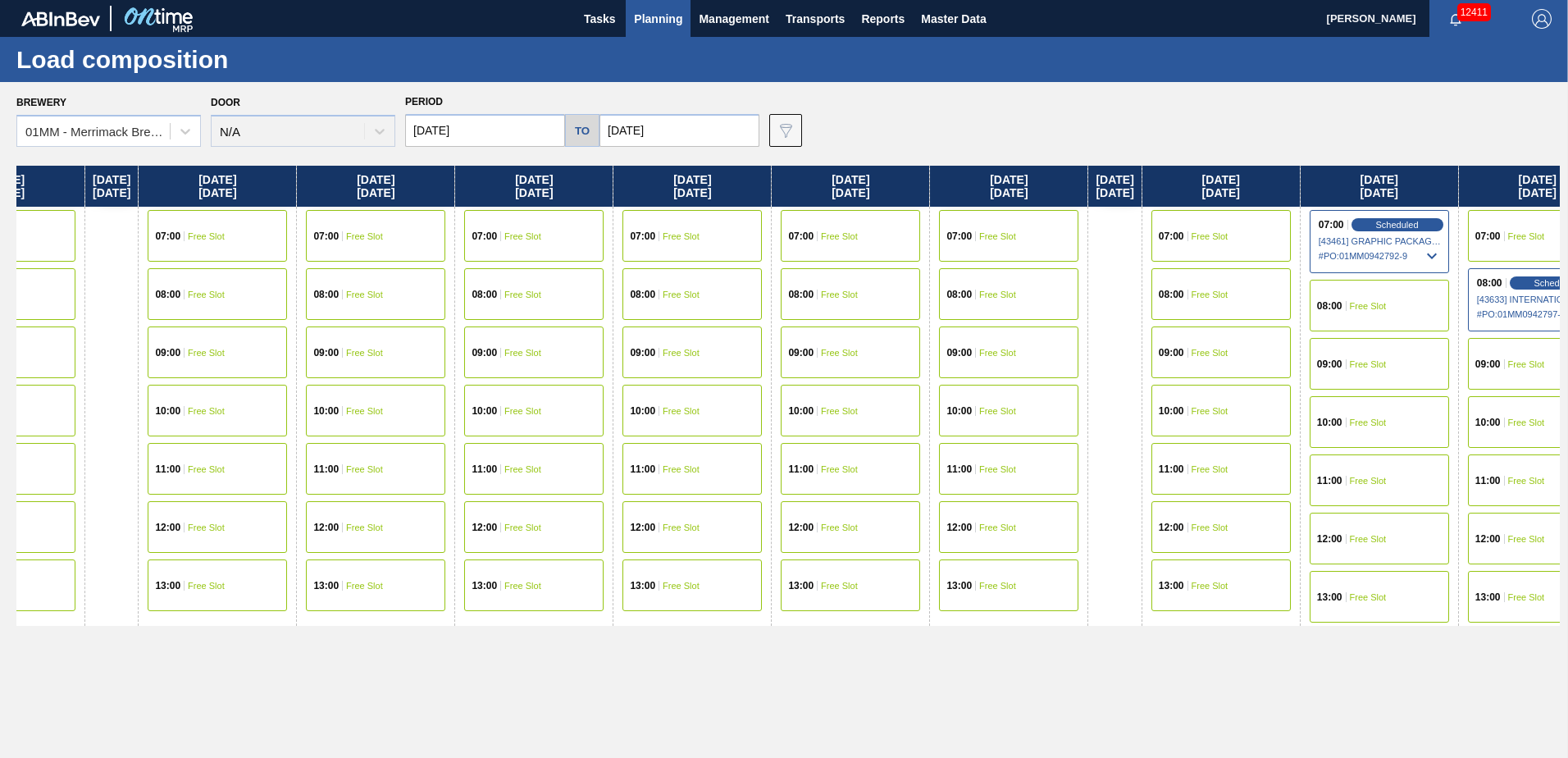
drag, startPoint x: 943, startPoint y: 380, endPoint x: 577, endPoint y: 380, distance: 366.0
click at [577, 380] on div "Wednesday 10/01/2025 07:00 Free Slot 08:00 Free Slot 10:00 Free Slot 11:00 Free…" at bounding box center [788, 457] width 1543 height 583
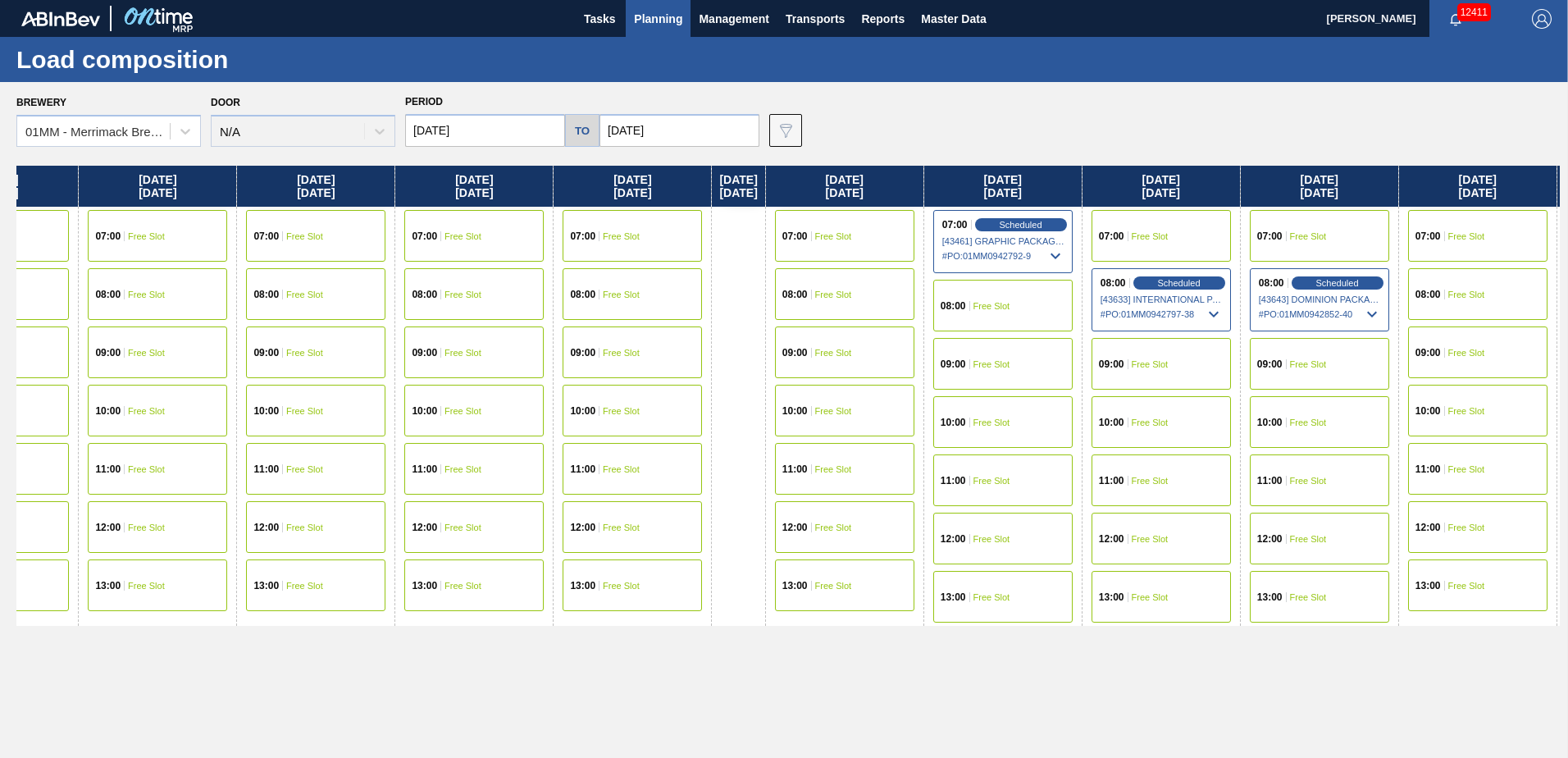
drag, startPoint x: 1133, startPoint y: 361, endPoint x: 496, endPoint y: 363, distance: 637.0
click at [507, 363] on div "Wednesday 10/01/2025 07:00 Free Slot 08:00 Free Slot 10:00 Free Slot 11:00 Free…" at bounding box center [788, 457] width 1543 height 583
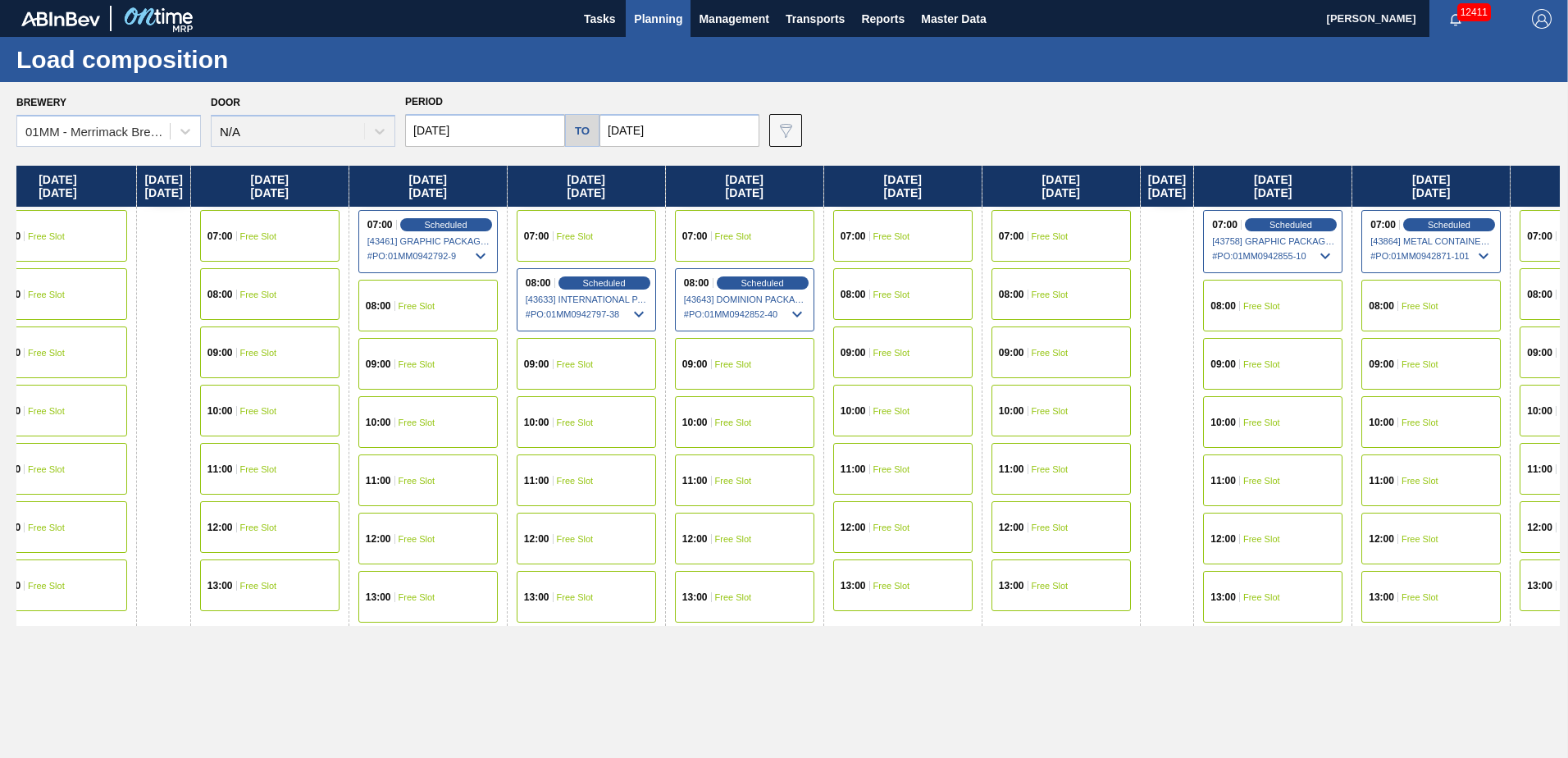
drag, startPoint x: 583, startPoint y: 410, endPoint x: 483, endPoint y: 410, distance: 100.0
click at [469, 410] on div "Wednesday 10/01/2025 07:00 Free Slot 08:00 Free Slot 10:00 Free Slot 11:00 Free…" at bounding box center [788, 457] width 1543 height 583
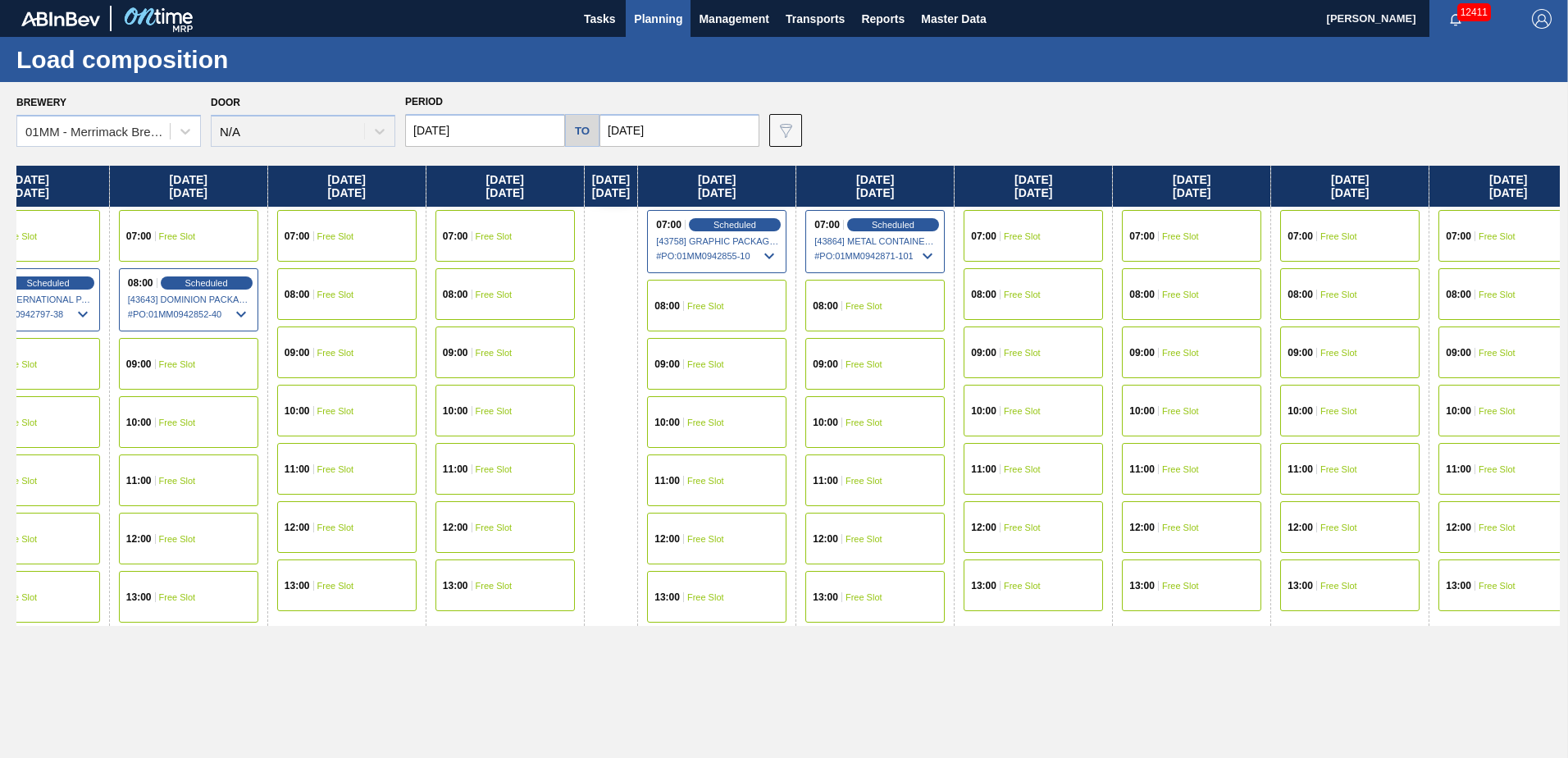
drag, startPoint x: 975, startPoint y: 420, endPoint x: 567, endPoint y: 419, distance: 408.0
click at [531, 420] on div "Wednesday 10/01/2025 07:00 Free Slot 08:00 Free Slot 10:00 Free Slot 11:00 Free…" at bounding box center [788, 457] width 1543 height 583
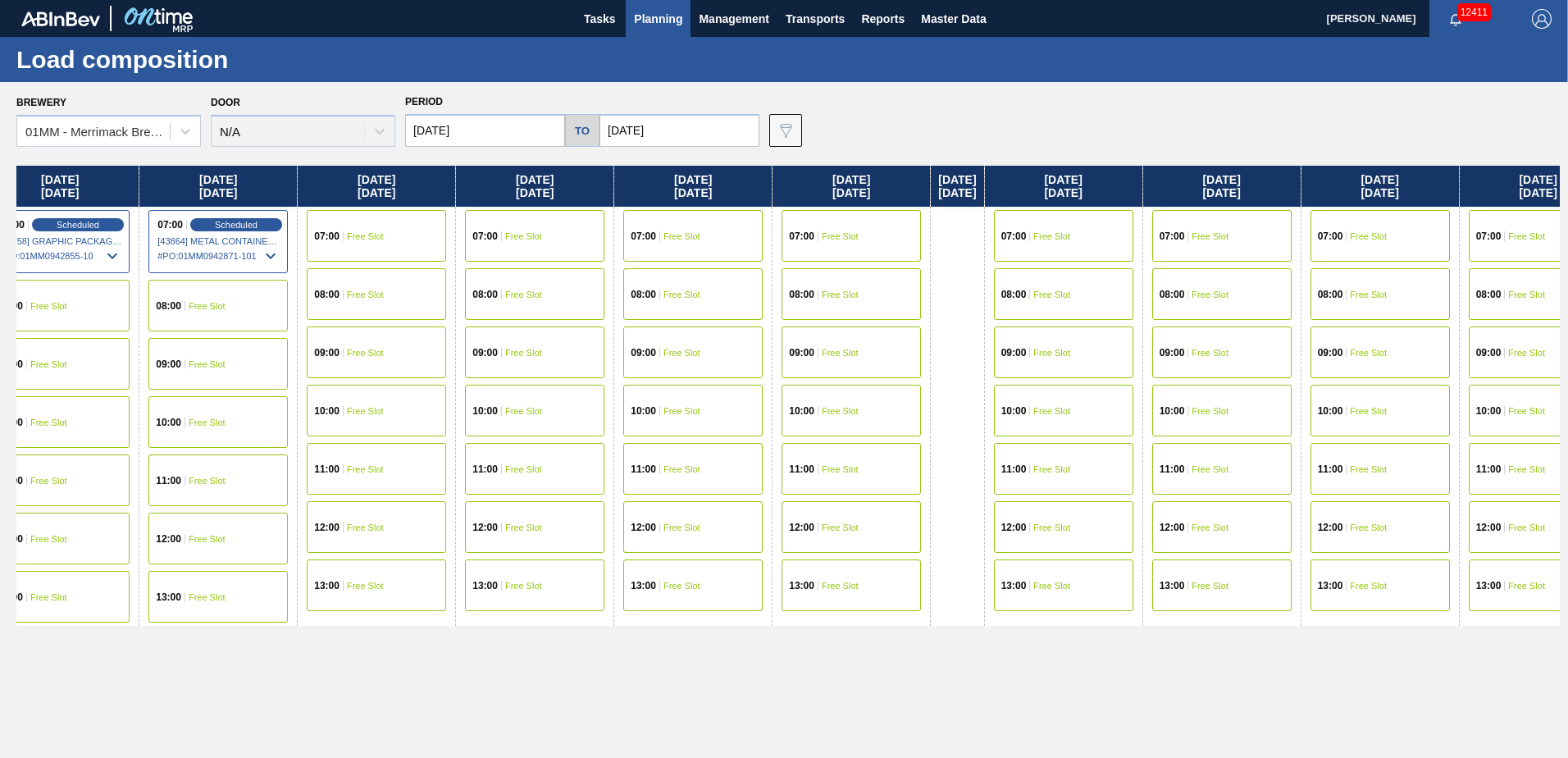
drag, startPoint x: 987, startPoint y: 413, endPoint x: 496, endPoint y: 398, distance: 491.2
click at [493, 401] on div "Wednesday 10/01/2025 07:00 Free Slot 08:00 Free Slot 10:00 Free Slot 11:00 Free…" at bounding box center [788, 457] width 1543 height 583
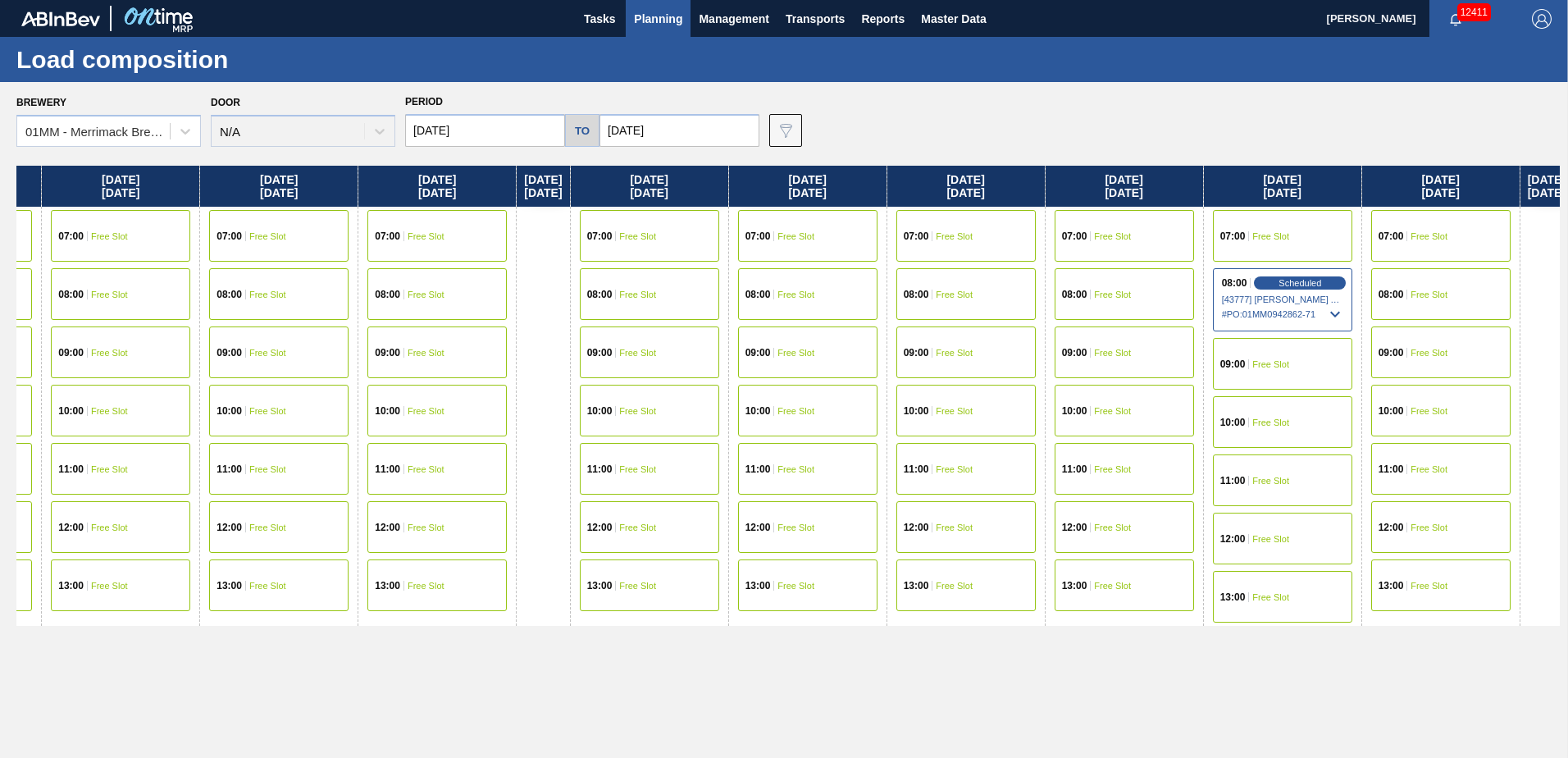
drag, startPoint x: 955, startPoint y: 383, endPoint x: 715, endPoint y: 388, distance: 240.1
click at [715, 388] on div "Wednesday 10/01/2025 07:00 Free Slot 08:00 Free Slot 10:00 Free Slot 11:00 Free…" at bounding box center [788, 457] width 1543 height 583
click at [875, 228] on div "07:00 Free Slot" at bounding box center [806, 236] width 140 height 52
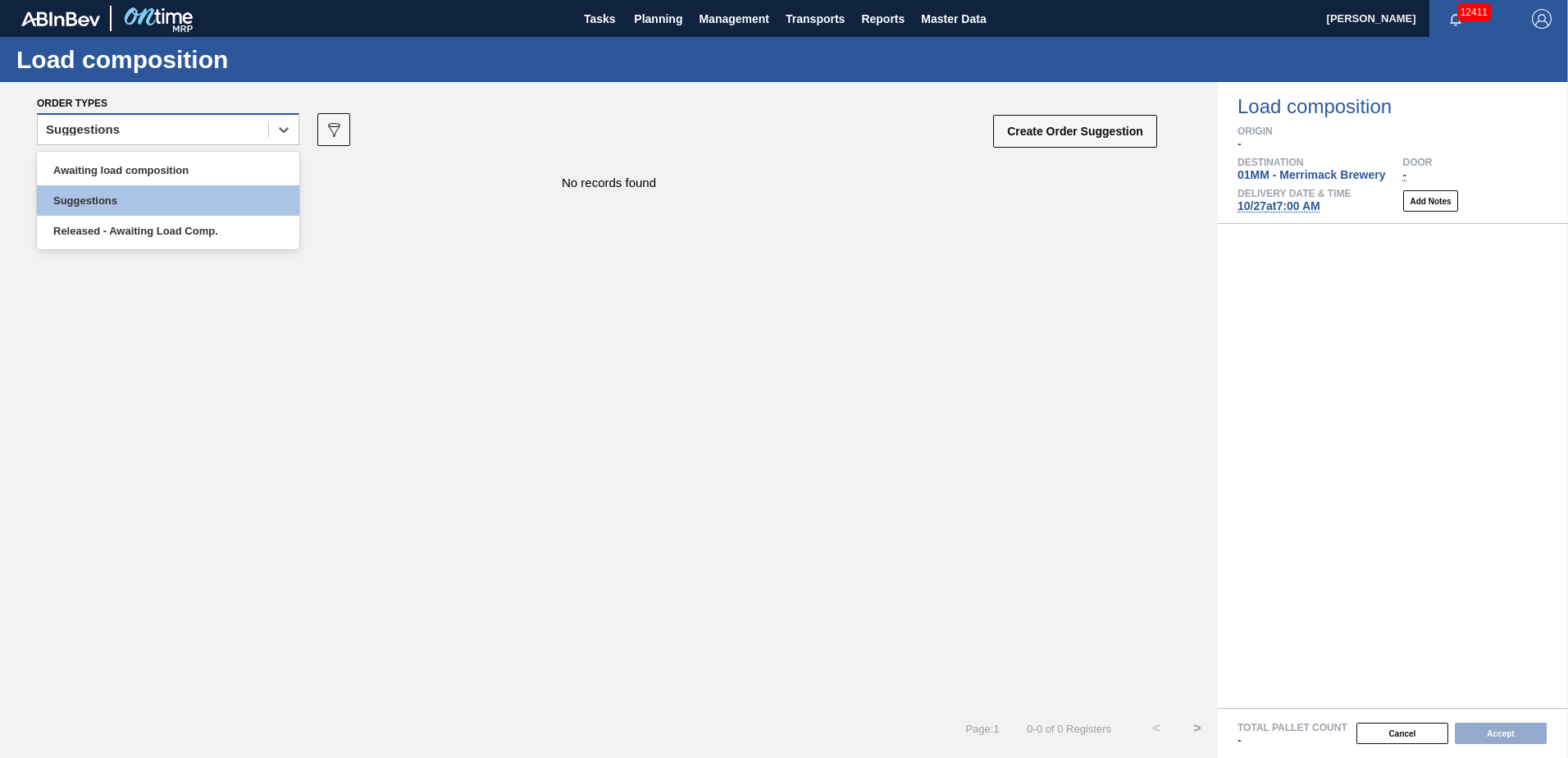
click at [187, 132] on div "Suggestions" at bounding box center [153, 130] width 231 height 24
click at [152, 156] on div "Awaiting load composition" at bounding box center [168, 170] width 262 height 31
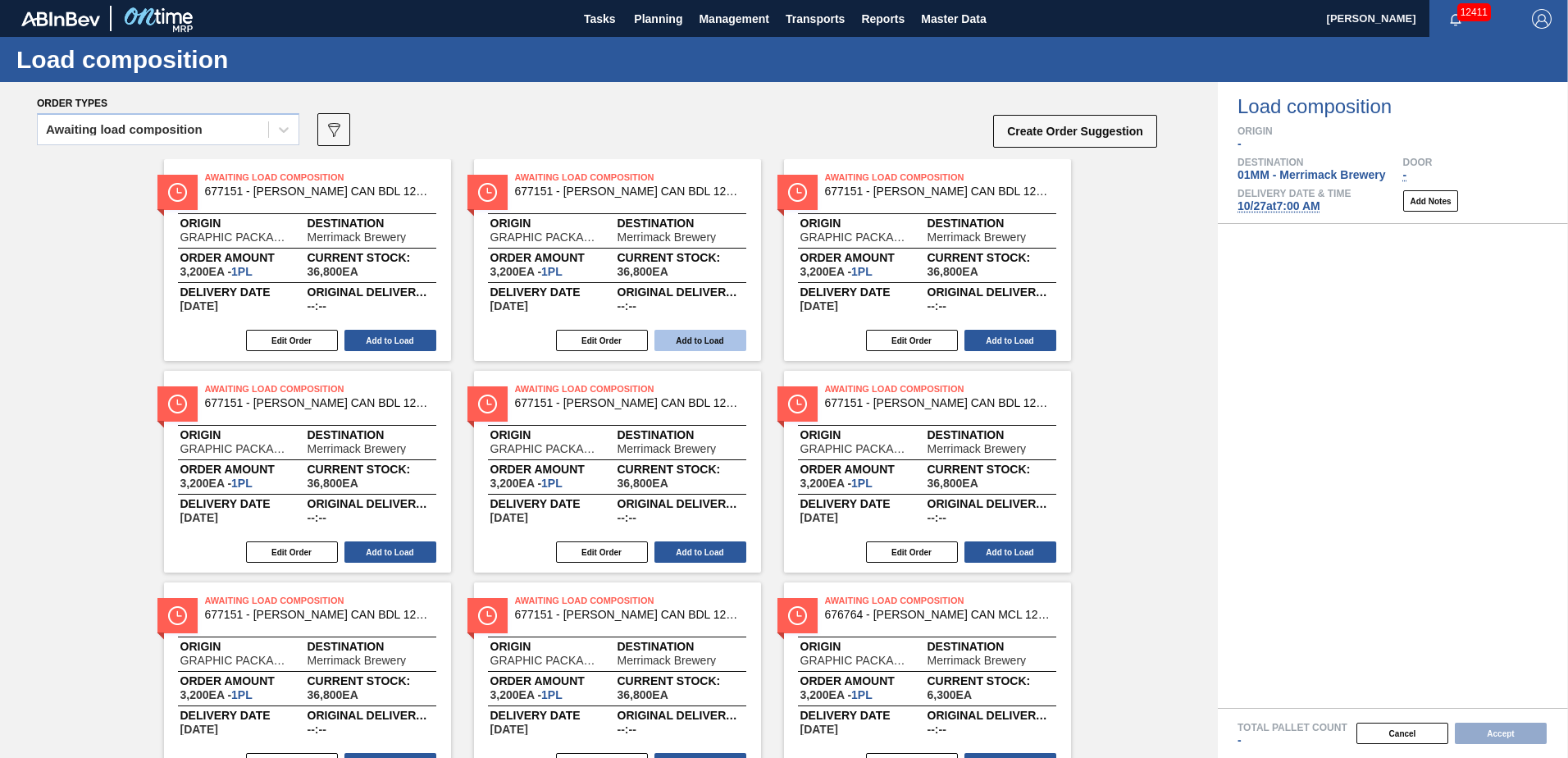
click at [685, 333] on button "Add to Load" at bounding box center [699, 340] width 92 height 21
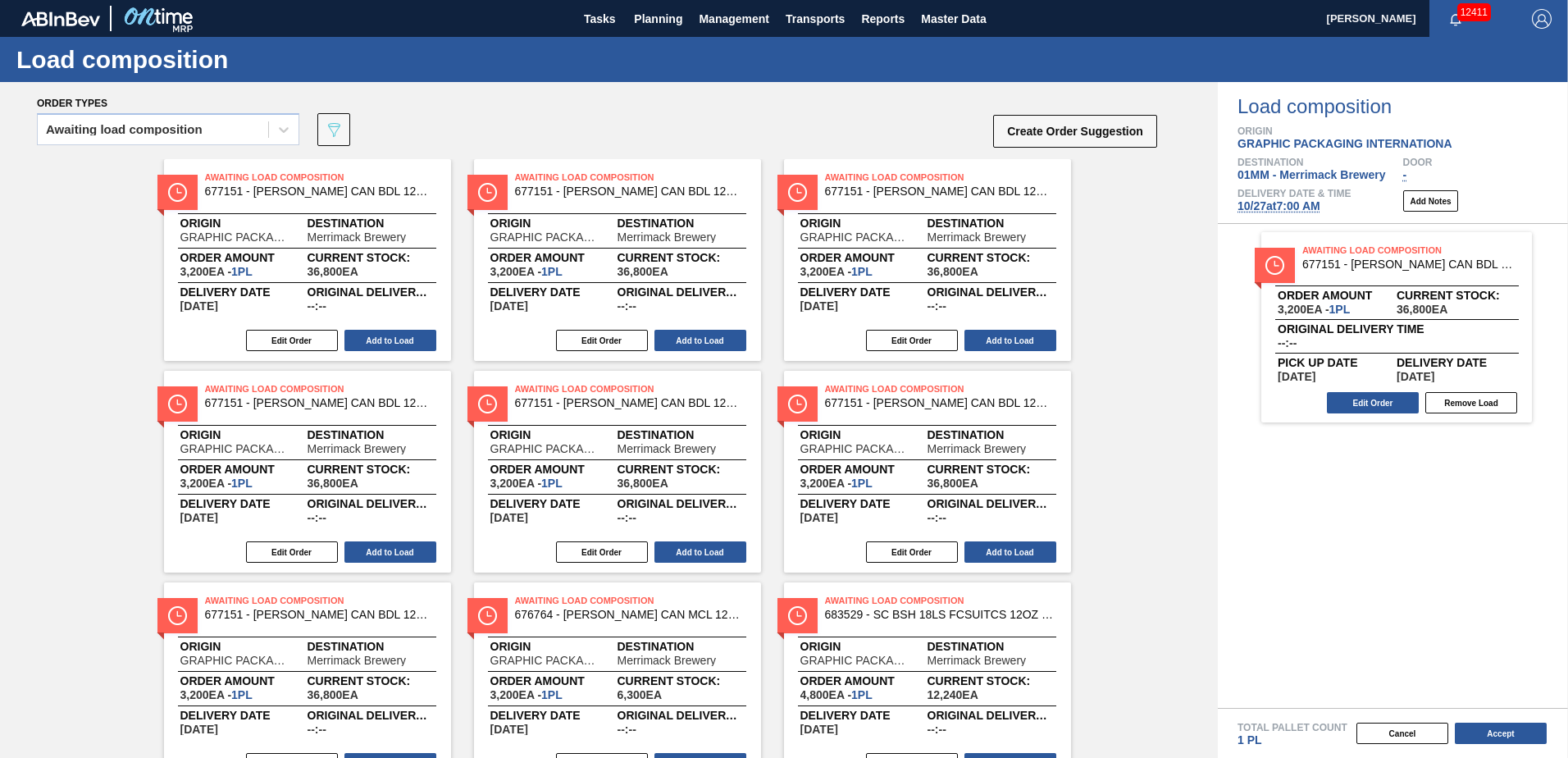
click at [685, 333] on button "Add to Load" at bounding box center [699, 340] width 92 height 21
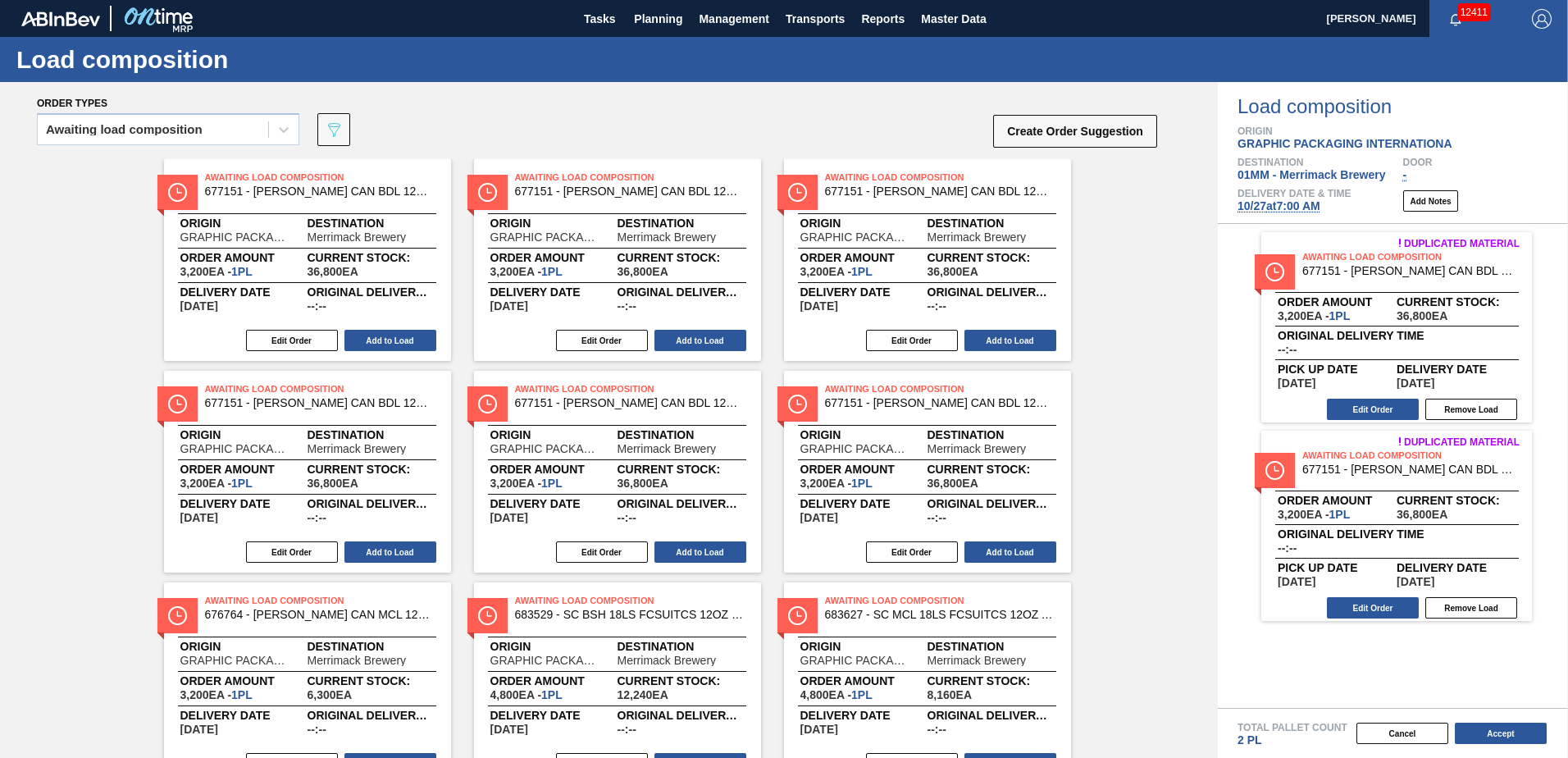
click at [685, 333] on button "Add to Load" at bounding box center [699, 340] width 92 height 21
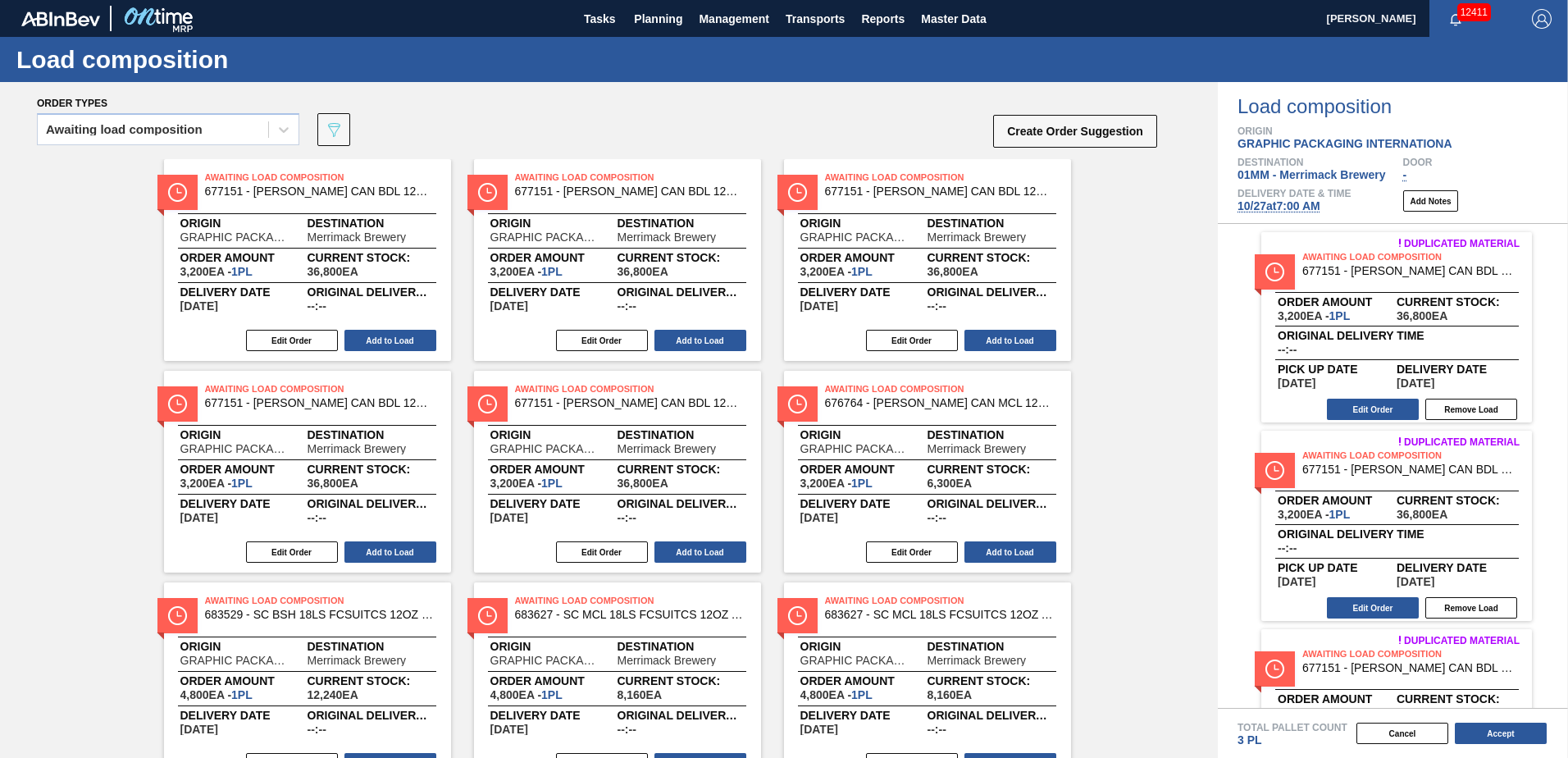
click at [685, 333] on button "Add to Load" at bounding box center [699, 340] width 92 height 21
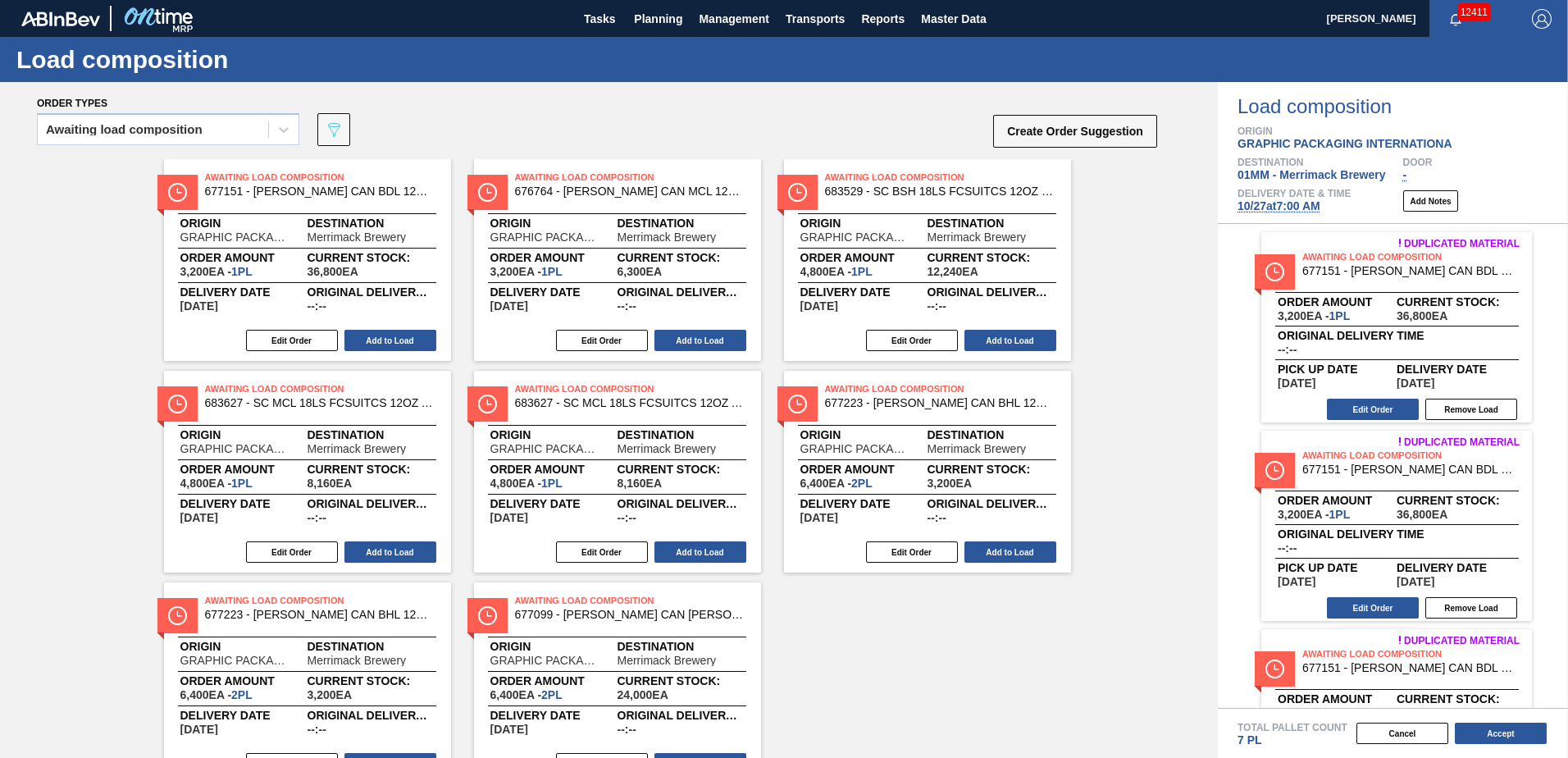
click at [685, 333] on button "Add to Load" at bounding box center [699, 340] width 92 height 21
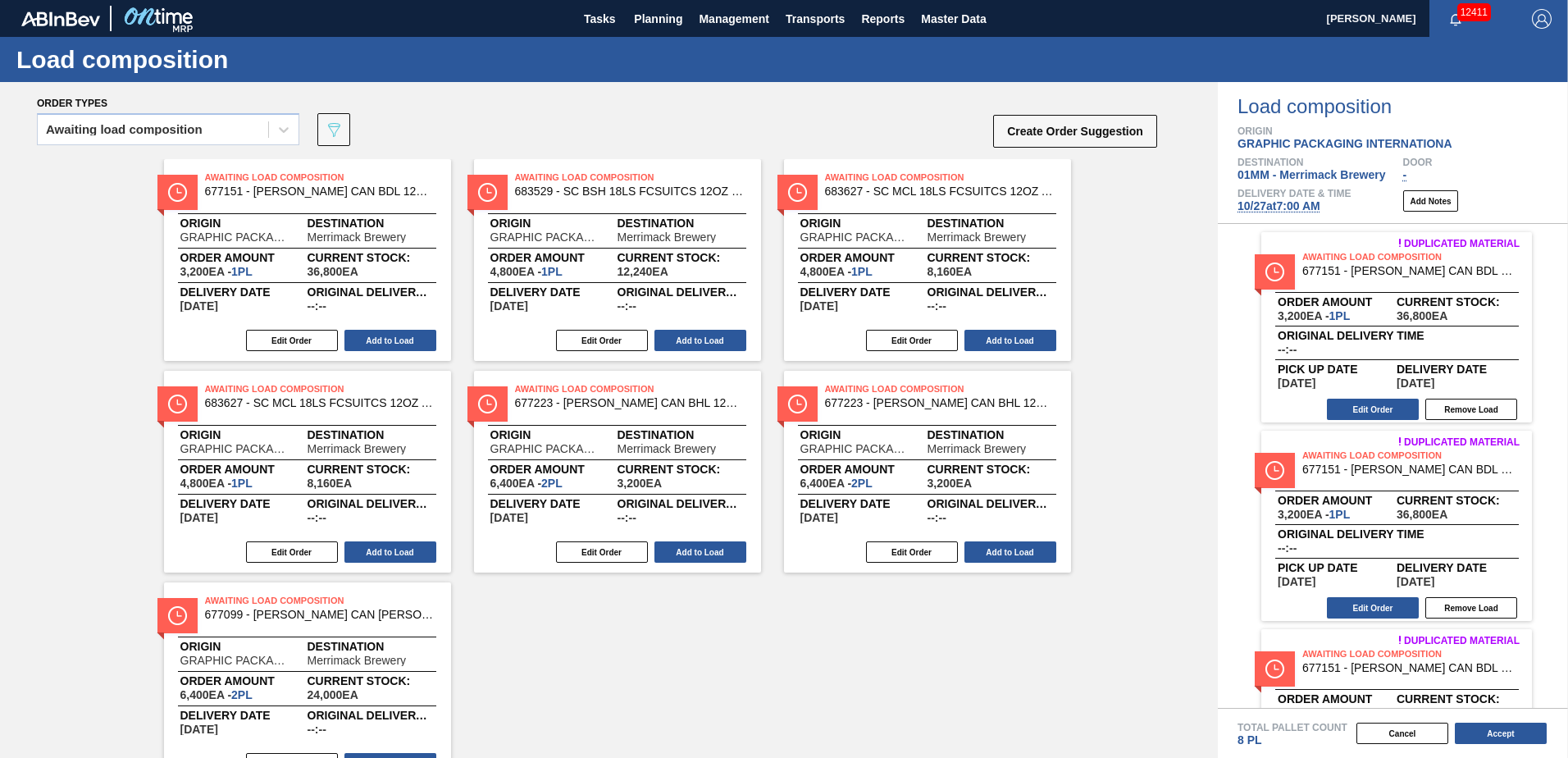
click at [685, 333] on button "Add to Load" at bounding box center [699, 340] width 92 height 21
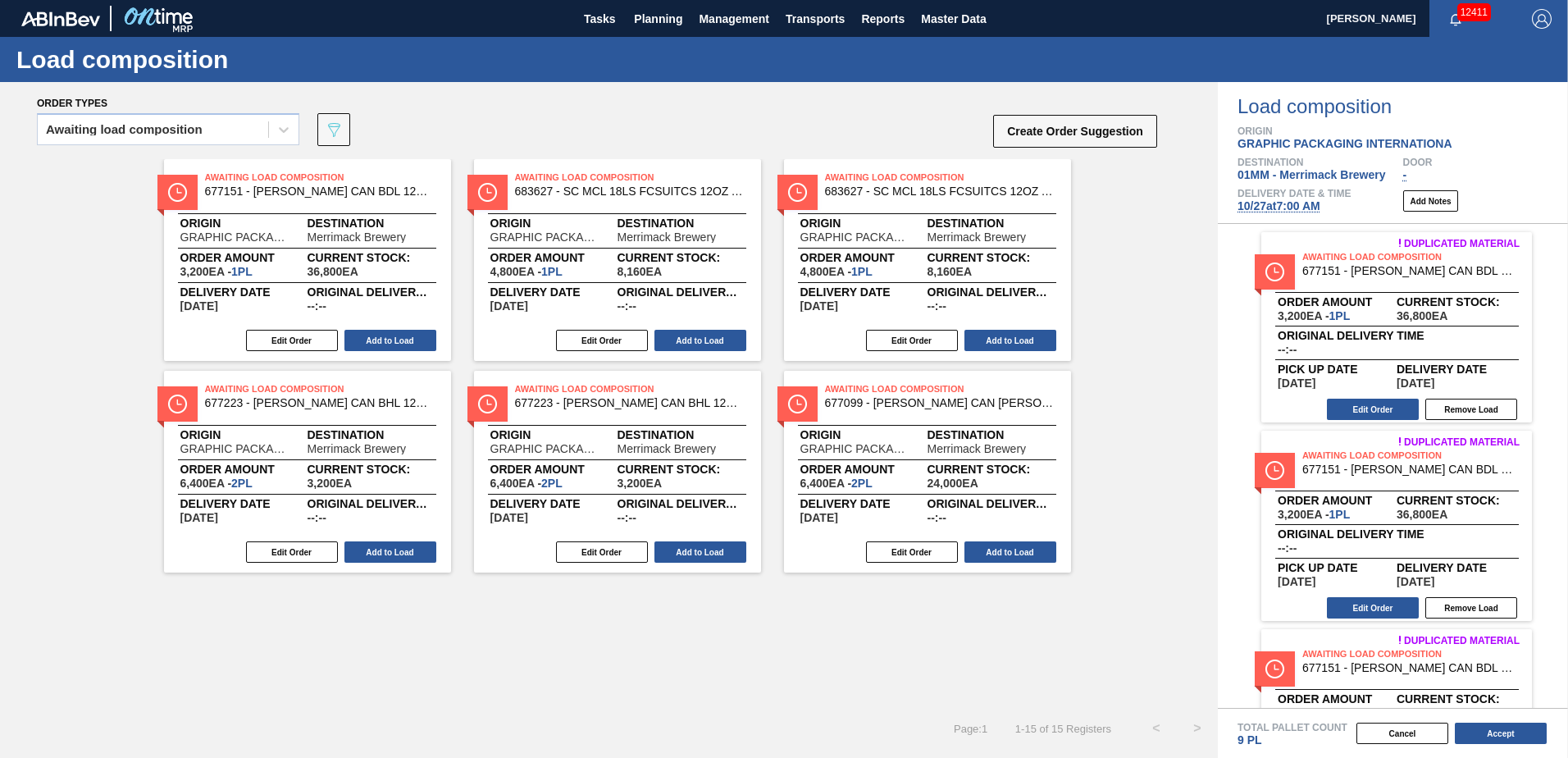
click at [685, 333] on button "Add to Load" at bounding box center [699, 340] width 92 height 21
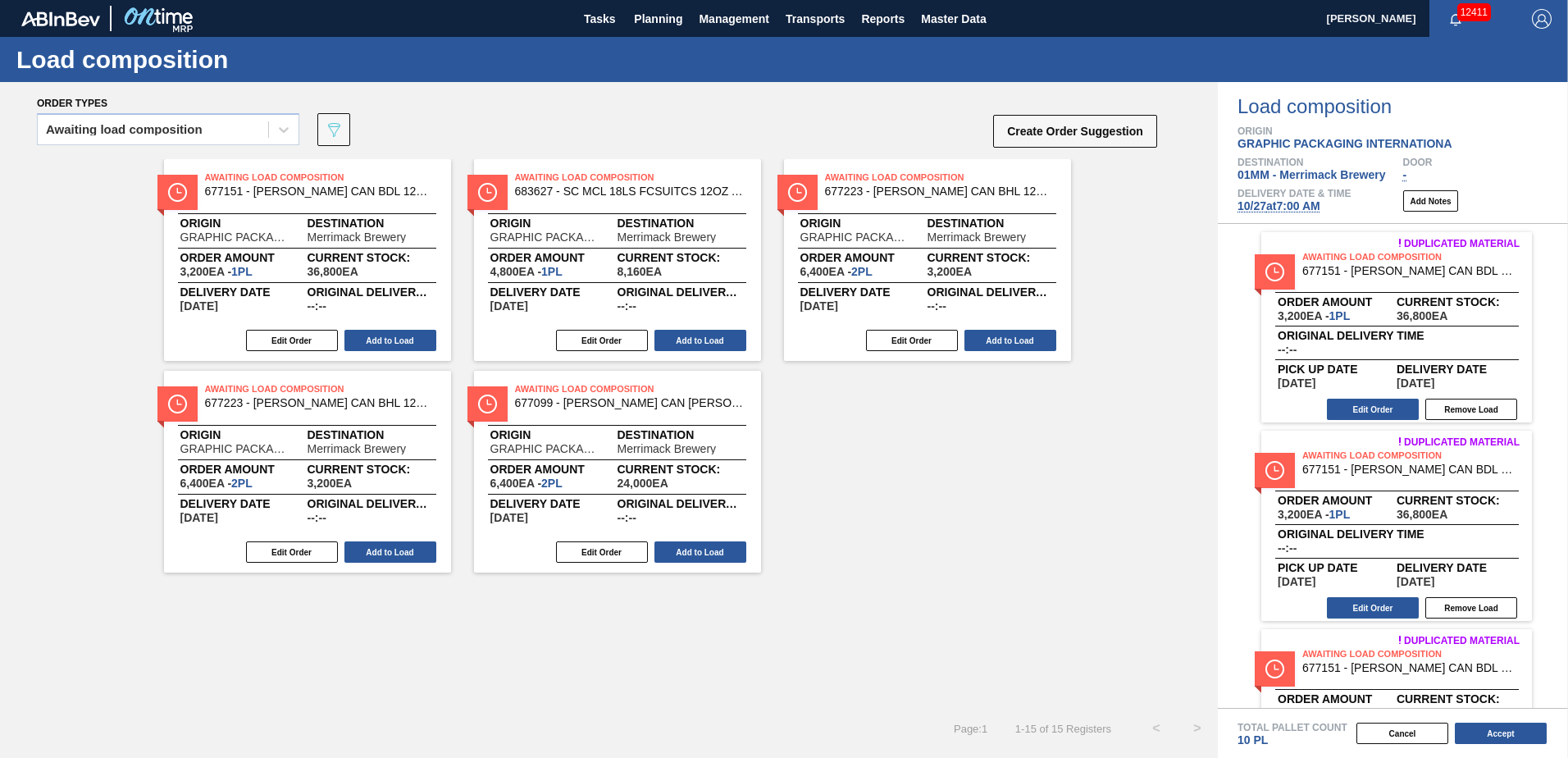
click at [685, 333] on button "Add to Load" at bounding box center [699, 340] width 92 height 21
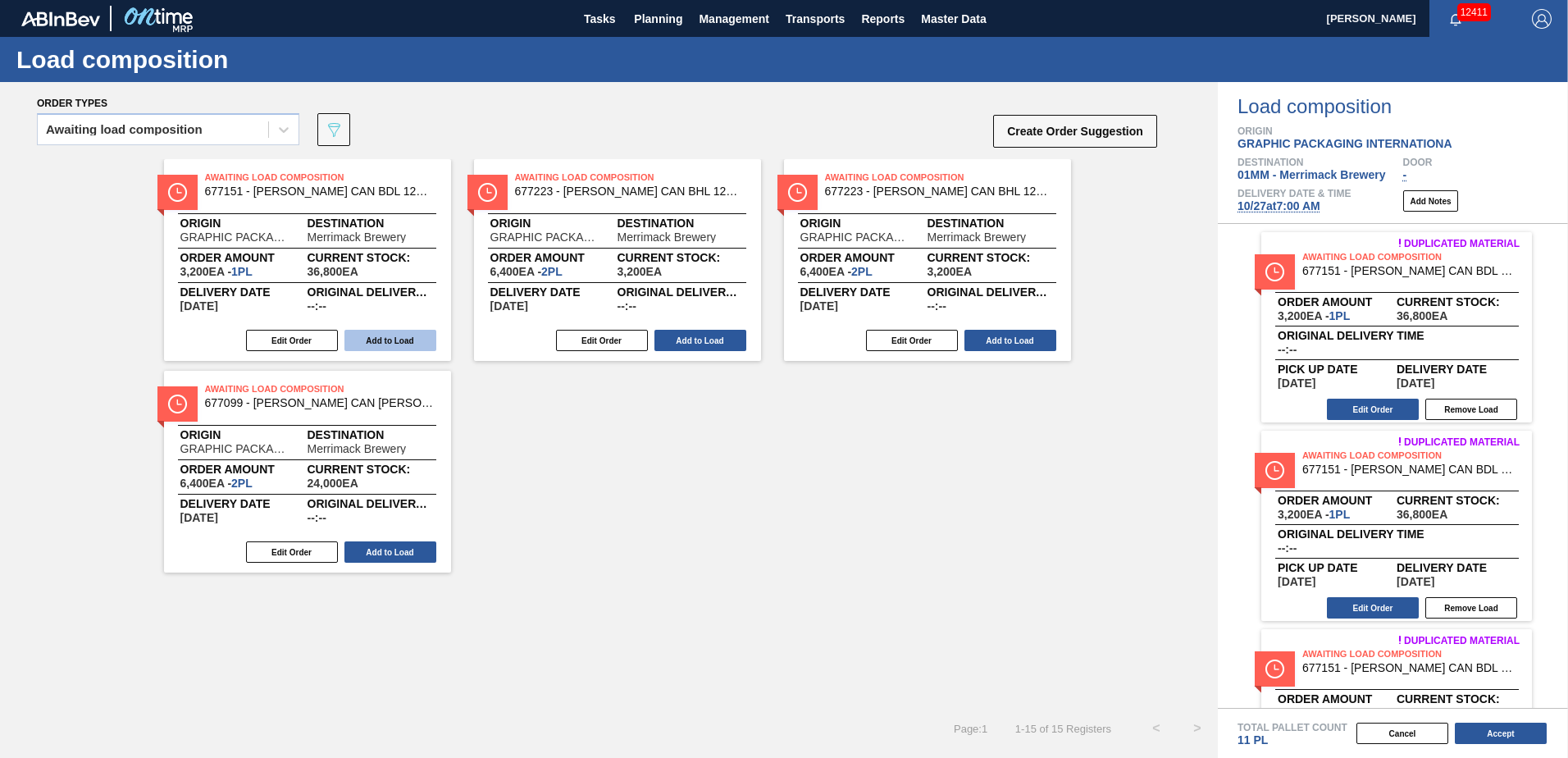
click at [404, 336] on button "Add to Load" at bounding box center [390, 340] width 92 height 21
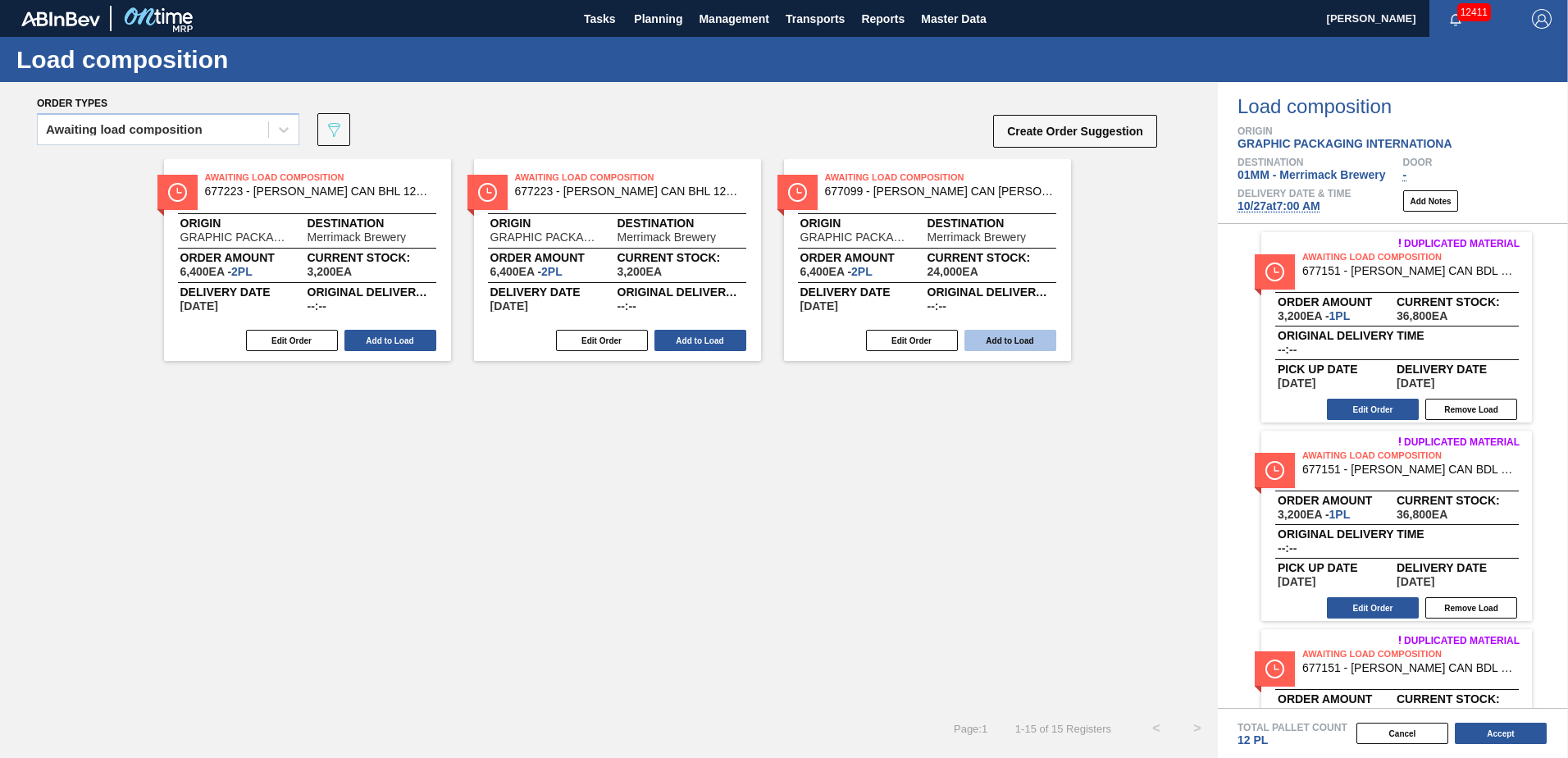
click at [1018, 347] on button "Add to Load" at bounding box center [1010, 340] width 92 height 21
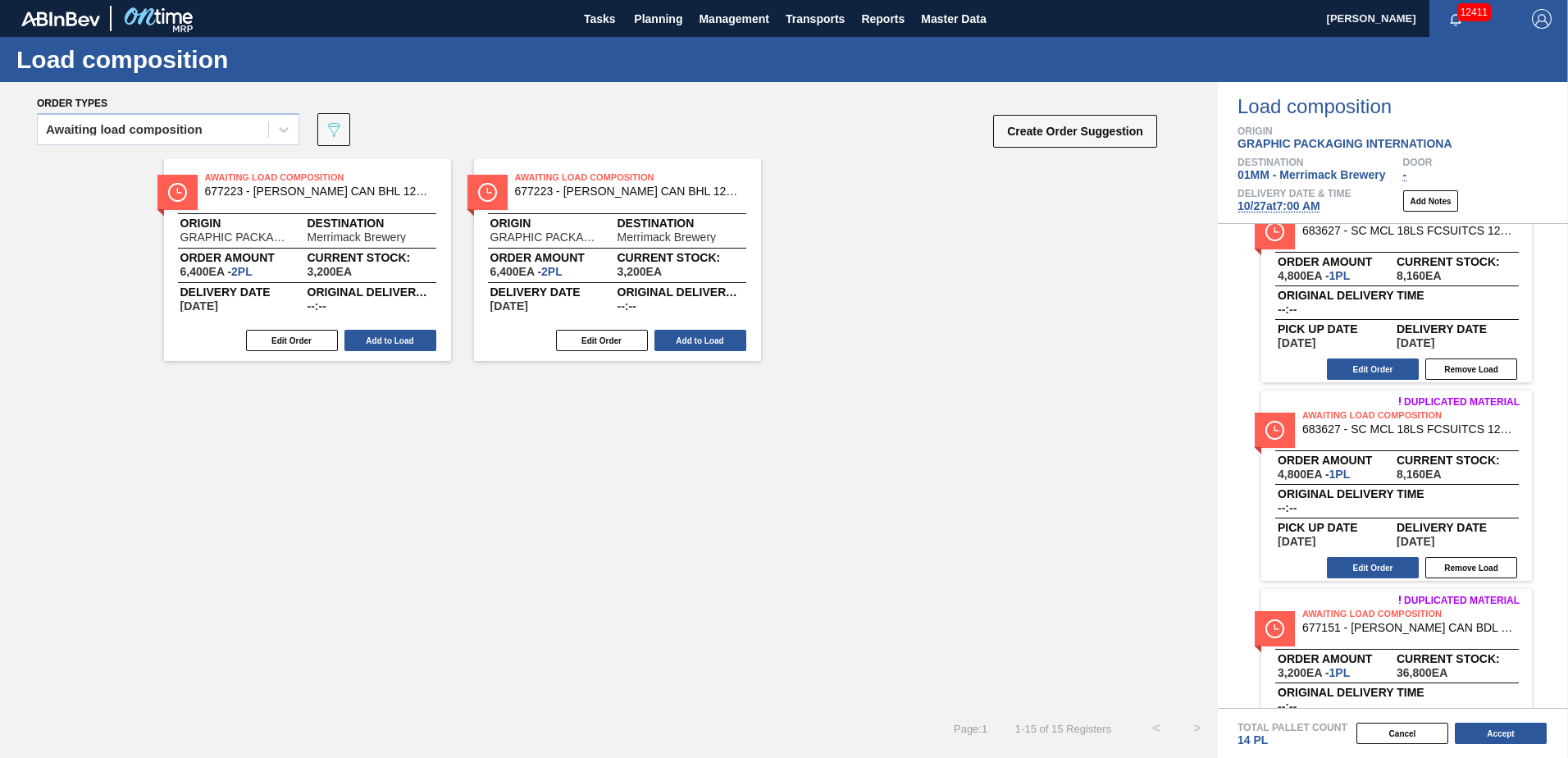
scroll to position [1777, 0]
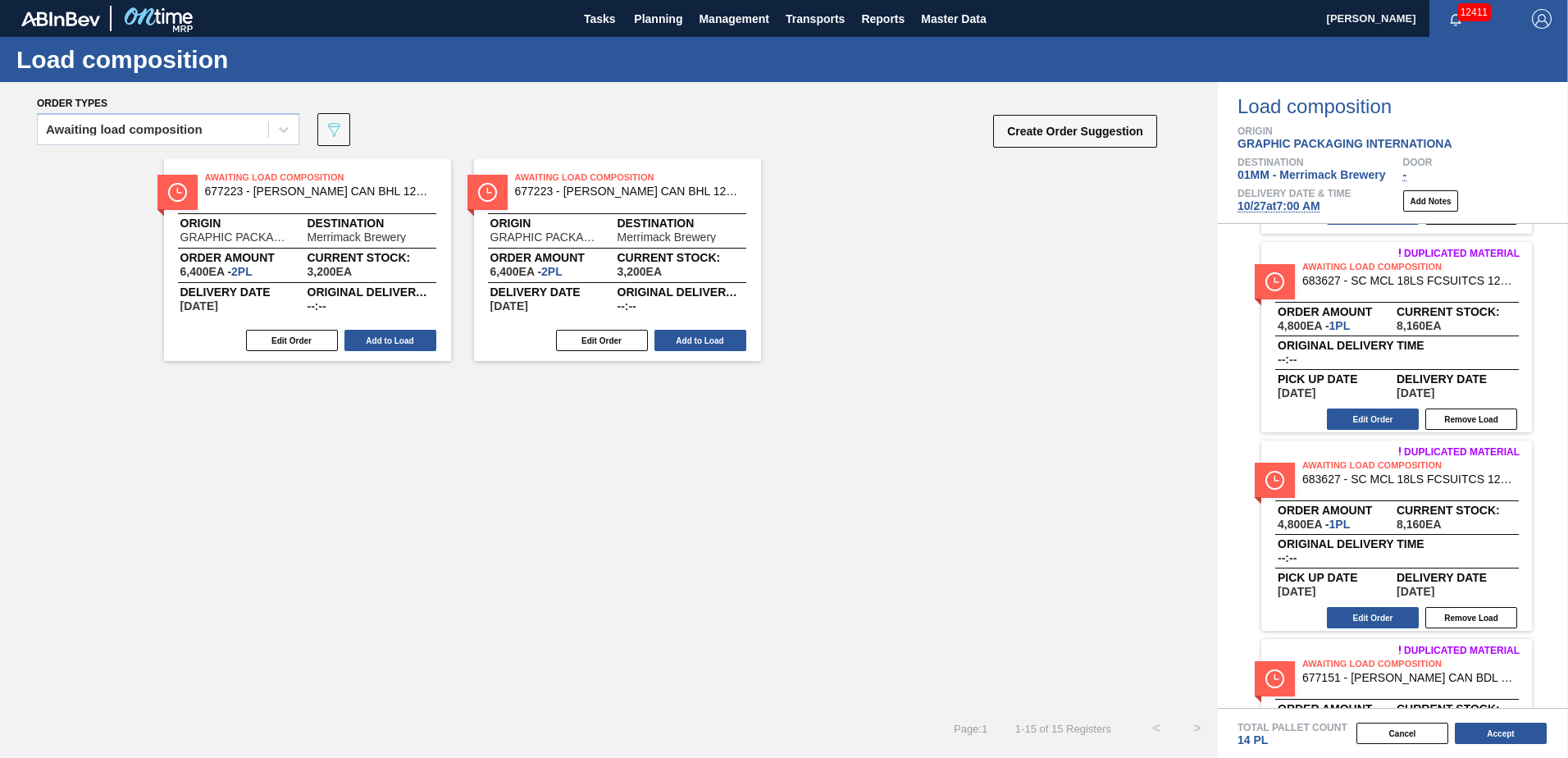
click at [333, 304] on div "Original delivery time --:--" at bounding box center [370, 299] width 127 height 25
click at [307, 334] on button "Edit Order" at bounding box center [292, 340] width 92 height 21
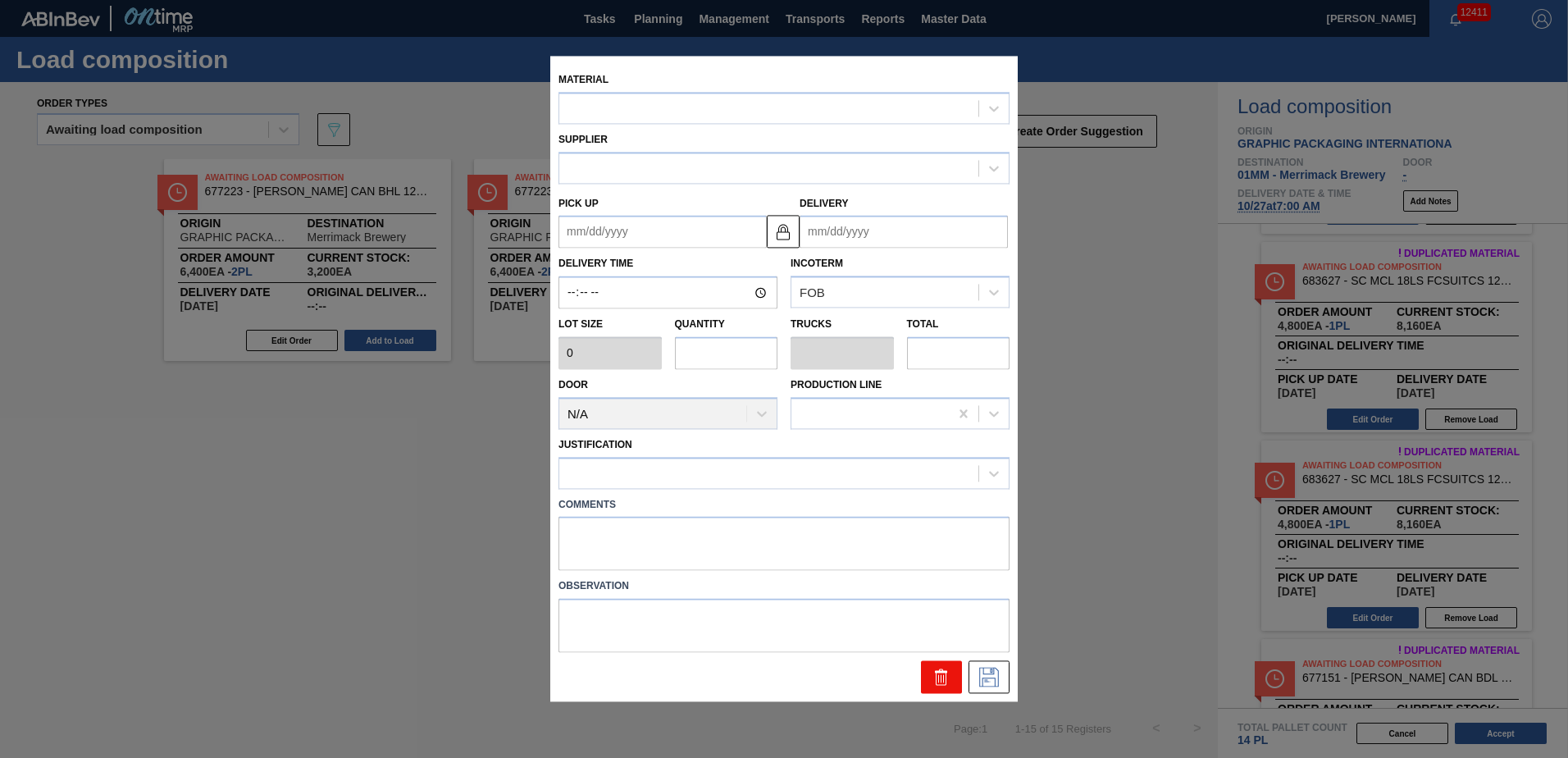
type input "3,200"
type input "2"
type input "0.077"
type input "6,400"
type up "10/10/2025"
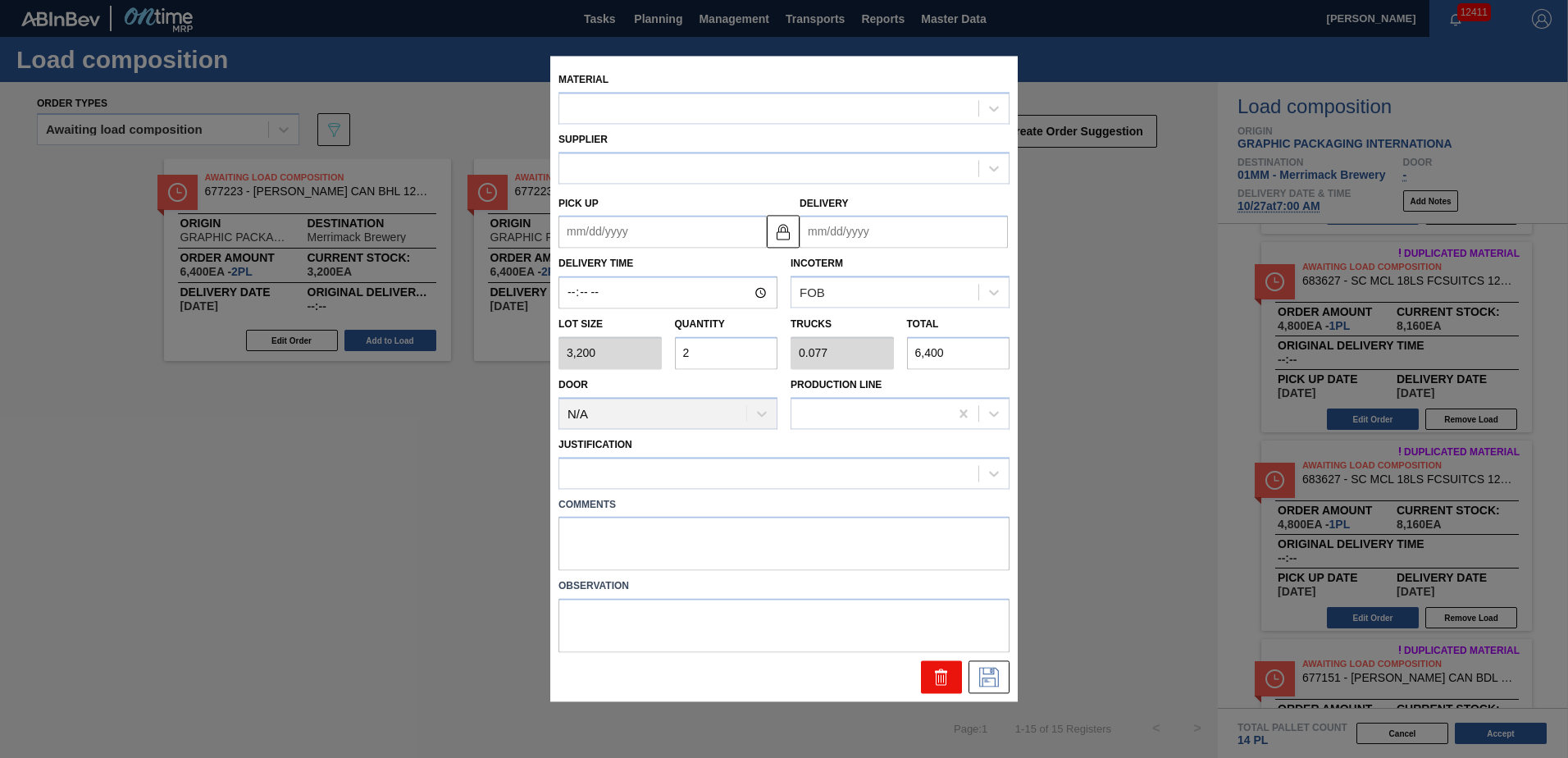
type input "[DATE]"
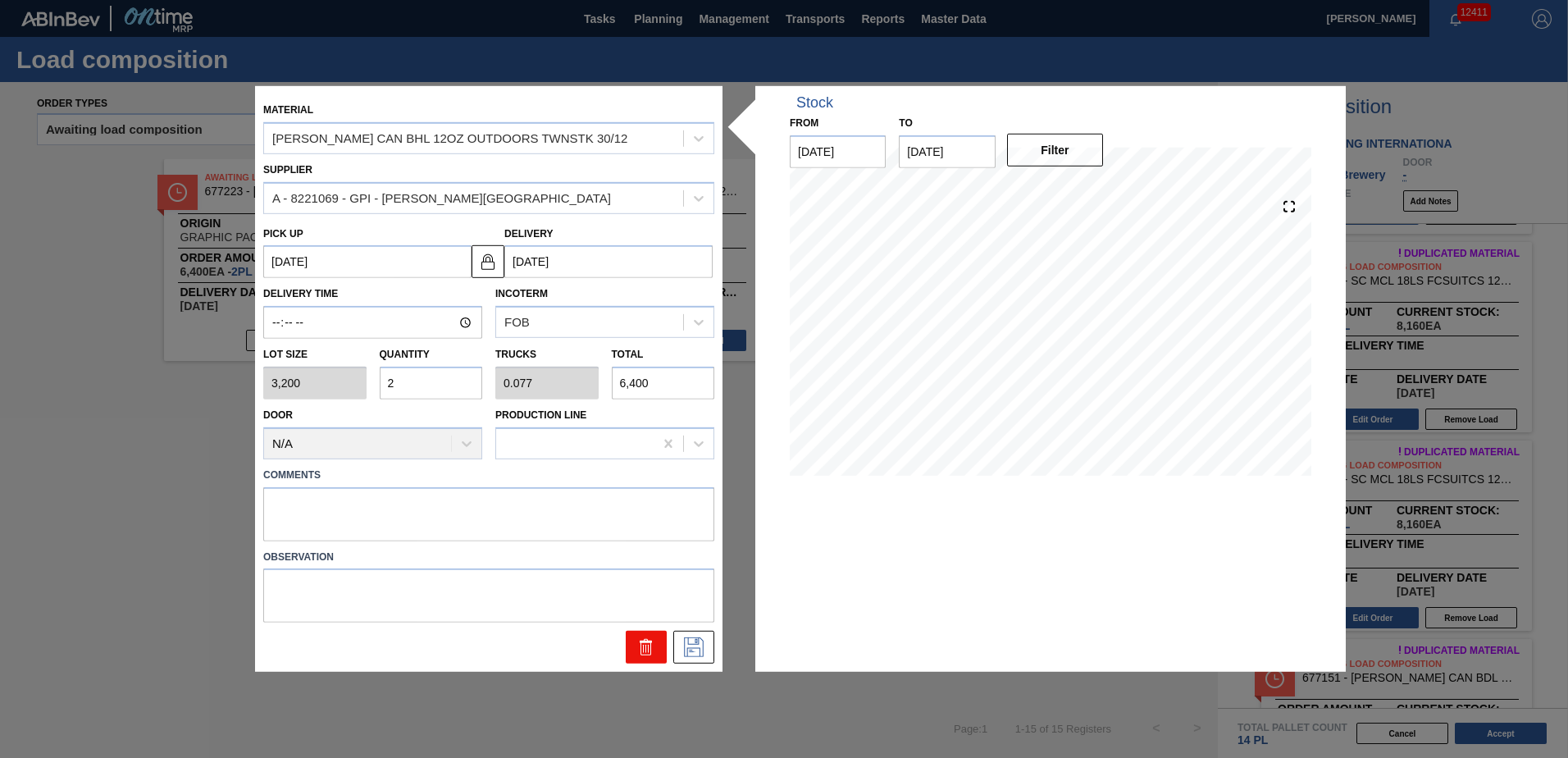
click at [637, 648] on icon at bounding box center [646, 647] width 19 height 19
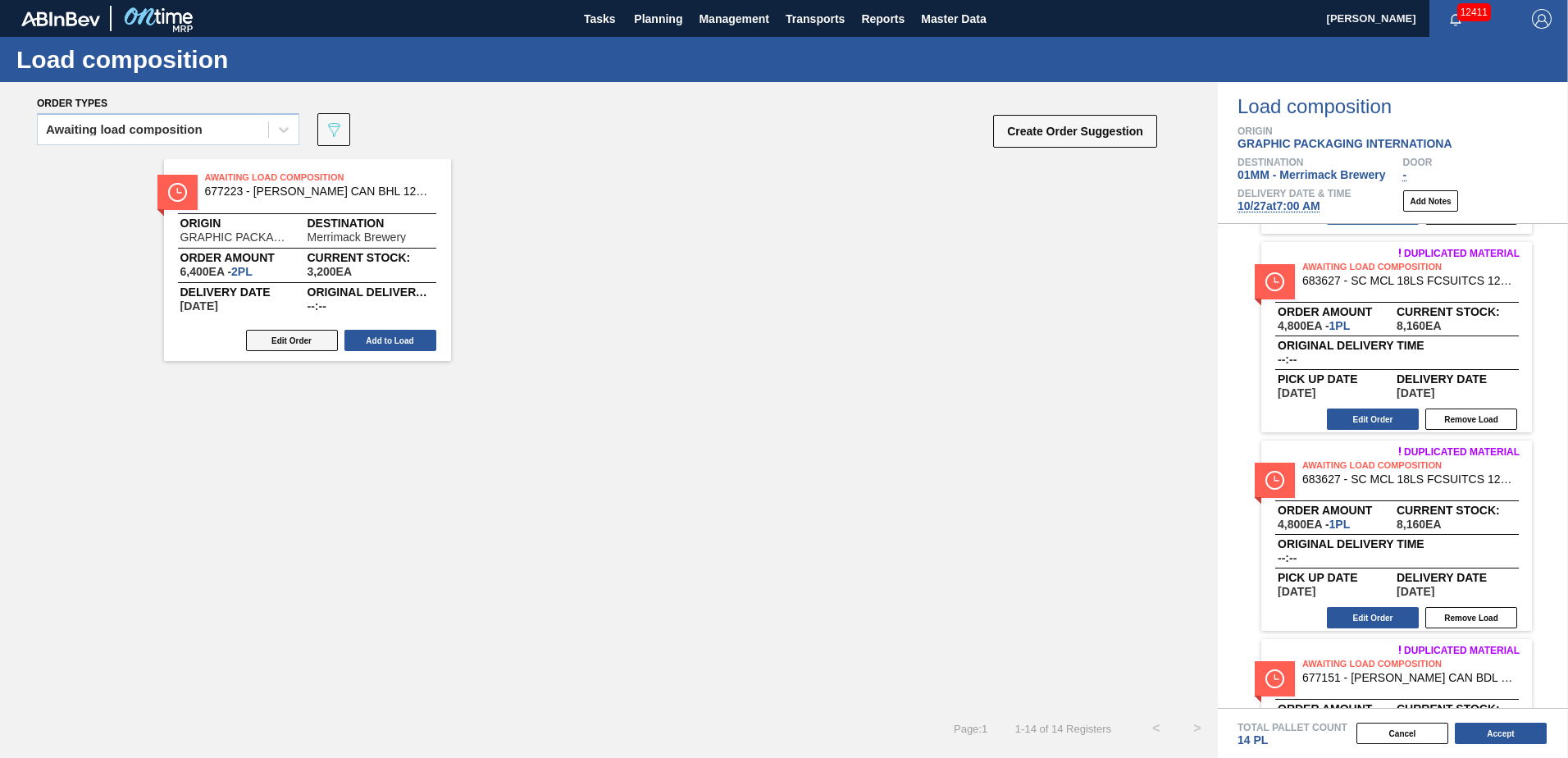
click at [261, 338] on button "Edit Order" at bounding box center [292, 340] width 92 height 21
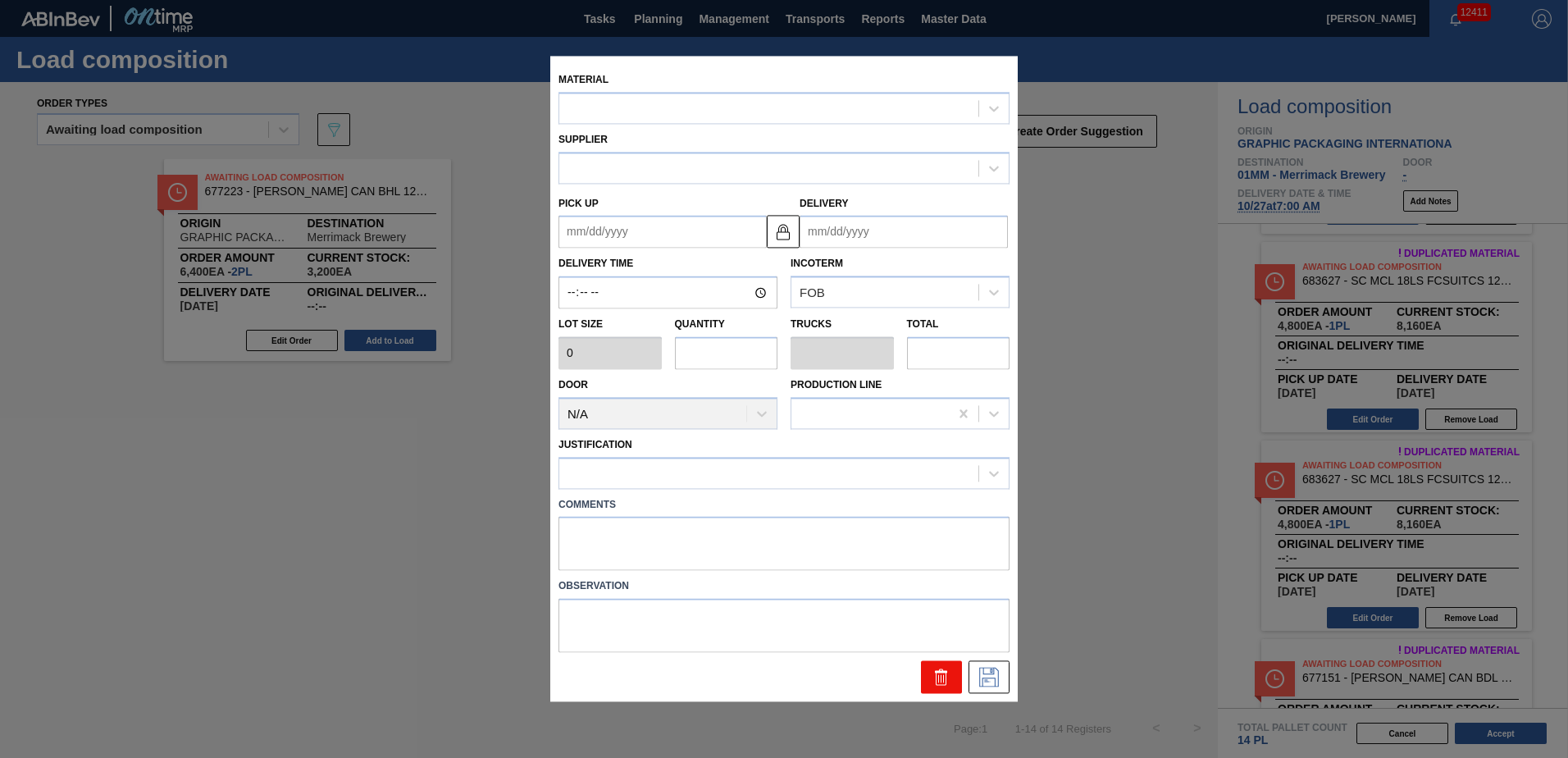
type input "3,200"
type input "2"
type input "0.077"
type input "6,400"
type up "10/10/2025"
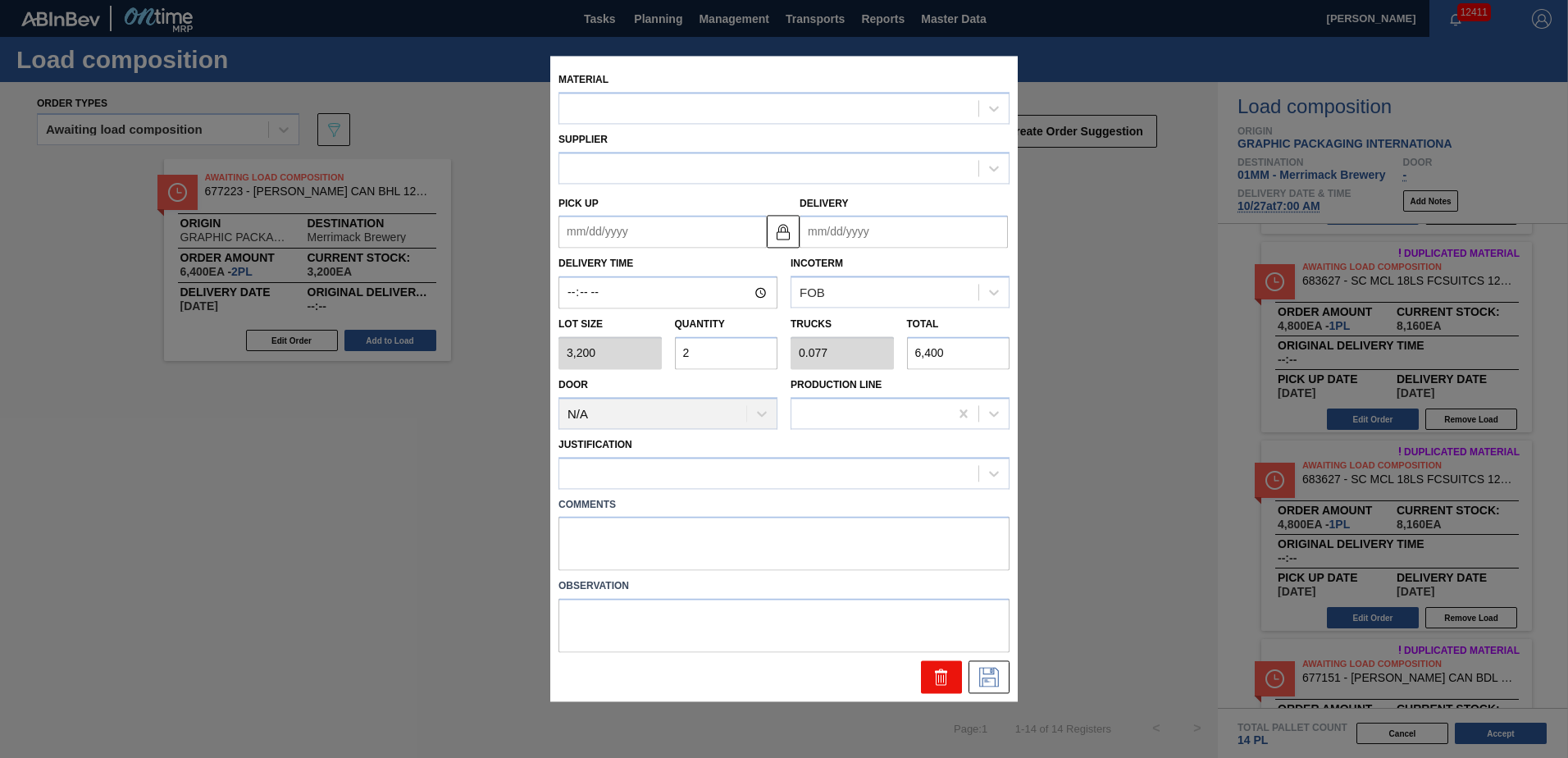
type input "[DATE]"
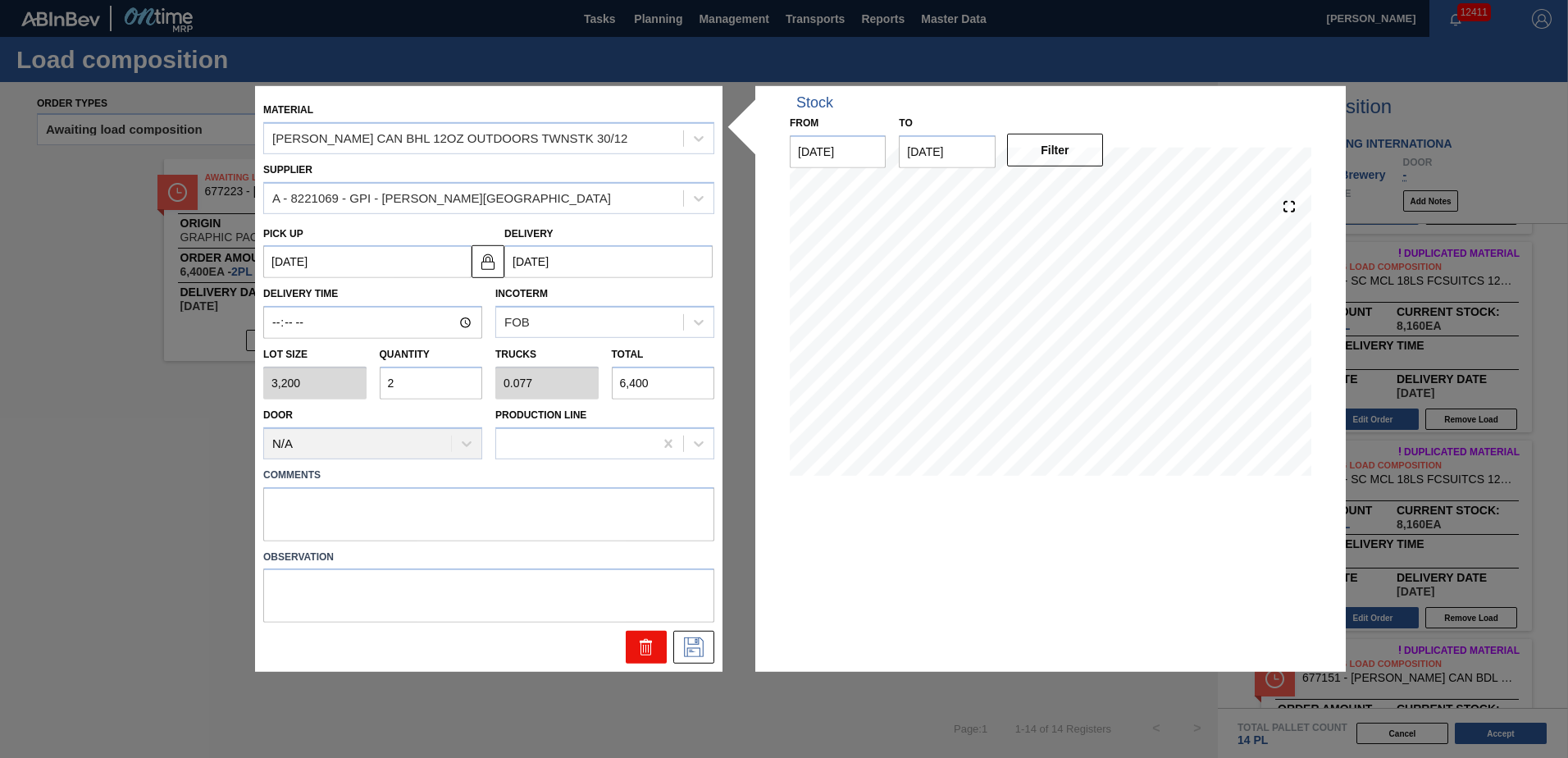
click at [647, 646] on icon at bounding box center [646, 647] width 19 height 19
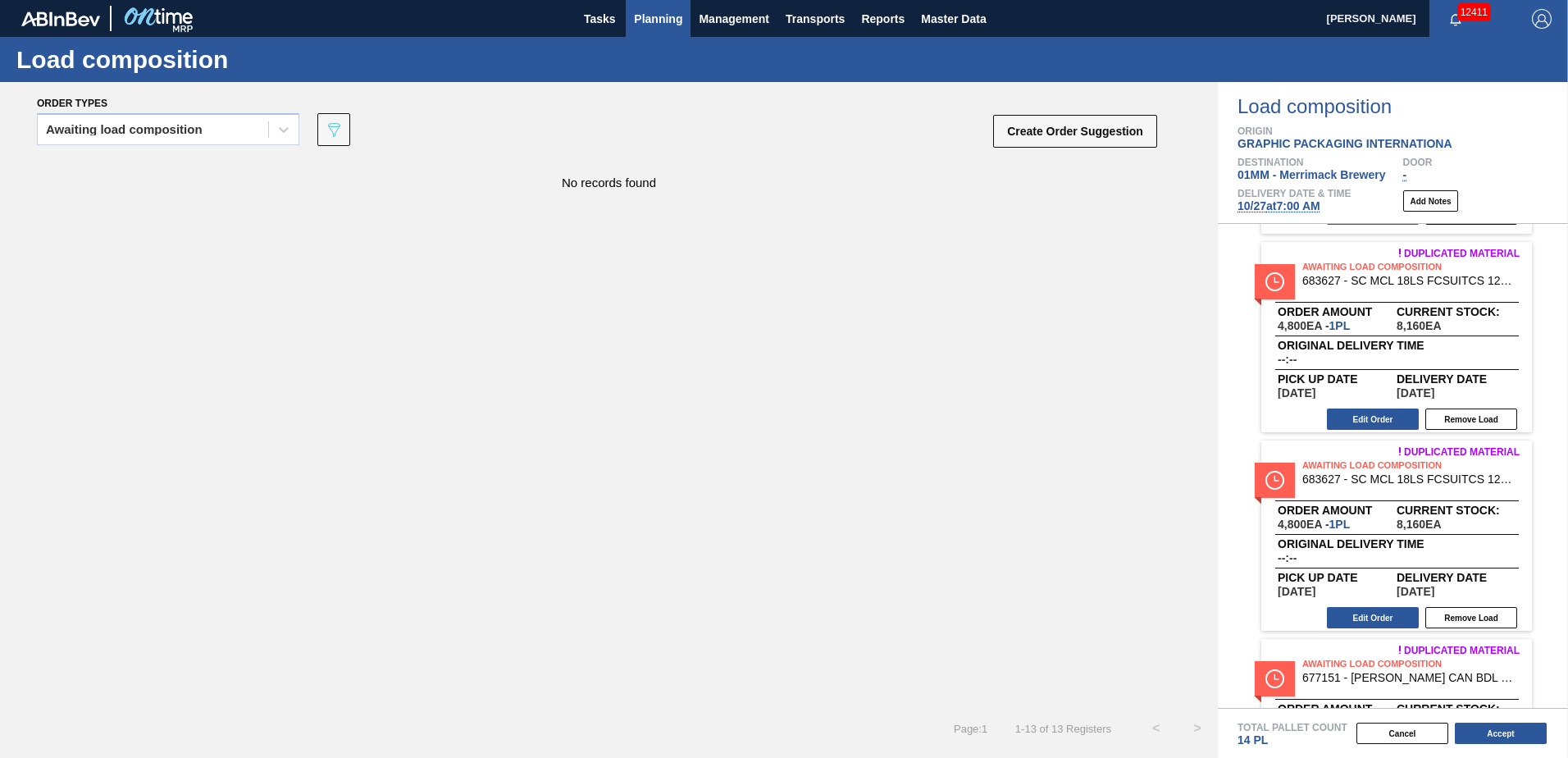
click at [649, 17] on span "Planning" at bounding box center [658, 19] width 48 height 19
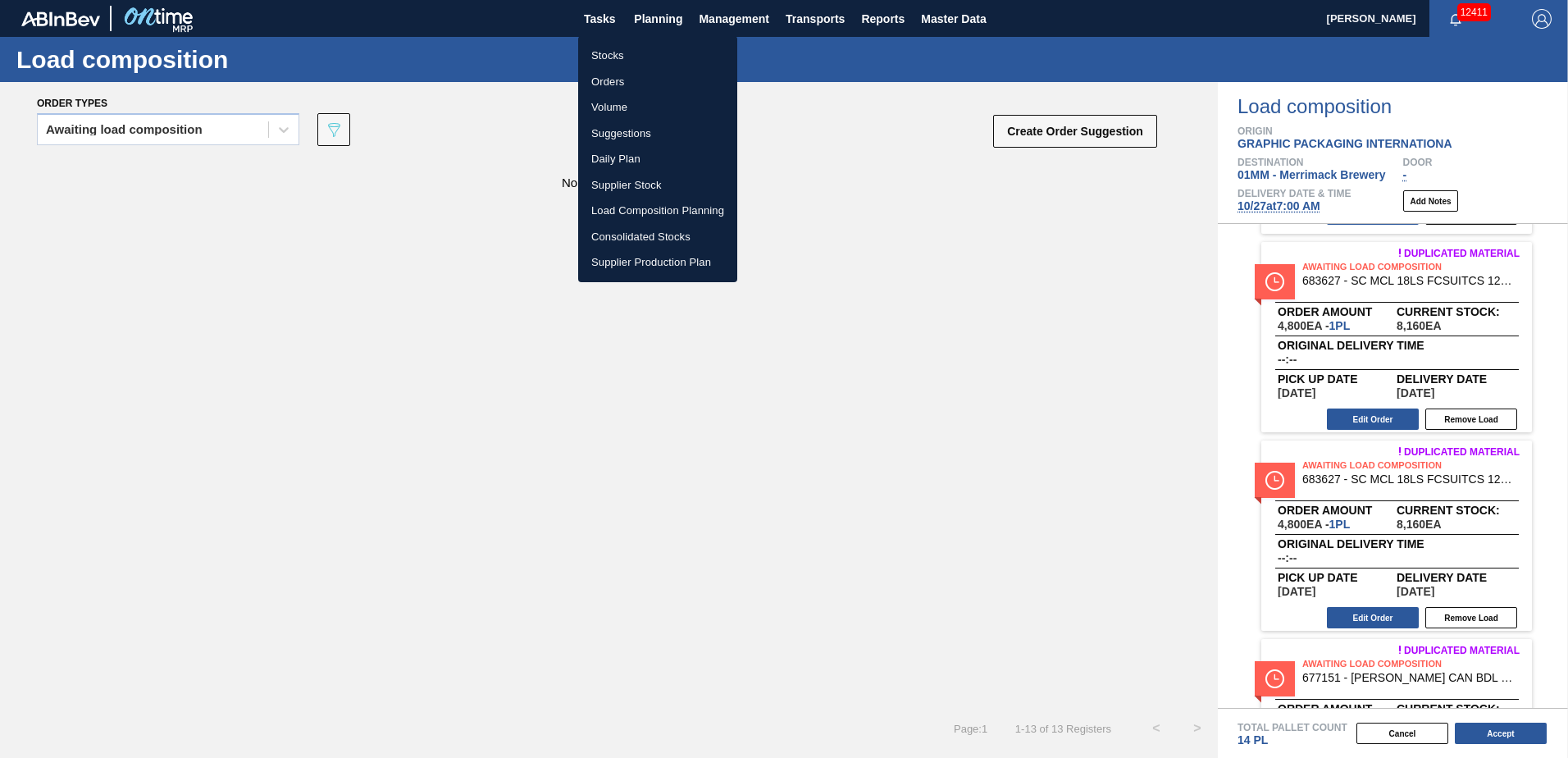
click at [613, 54] on li "Stocks" at bounding box center [658, 56] width 159 height 26
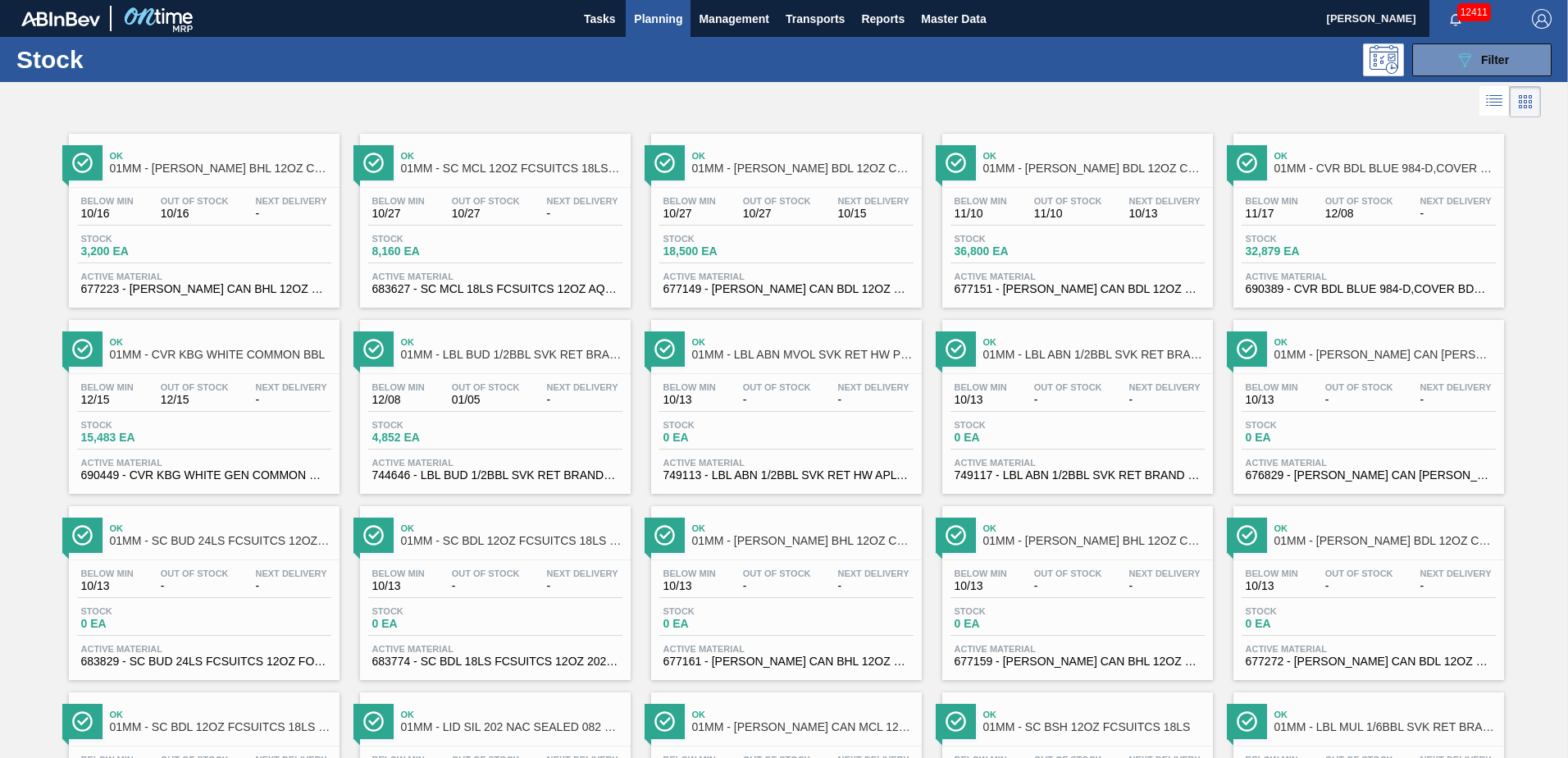
scroll to position [1266, 0]
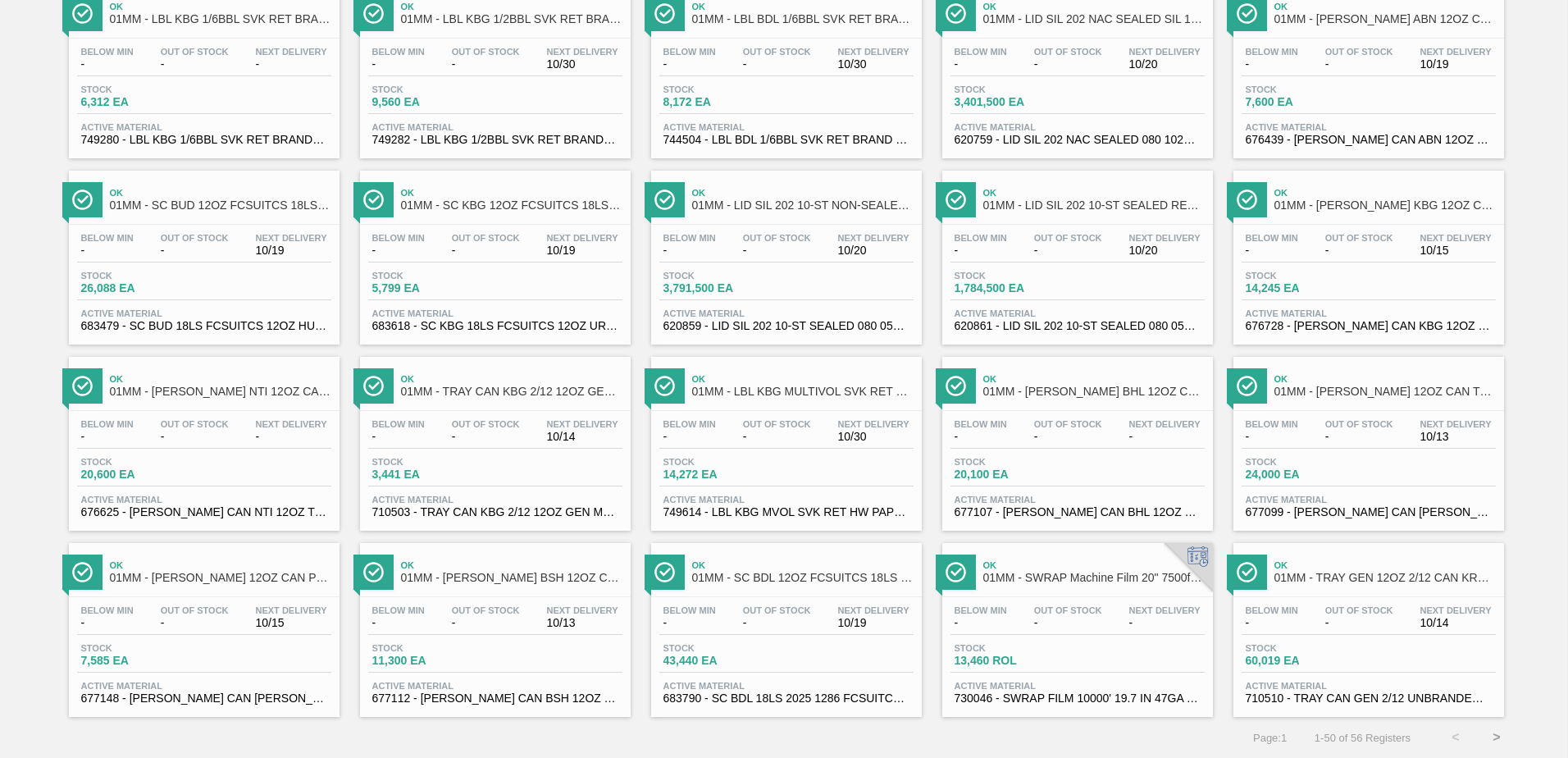
click at [744, 650] on span "Stock" at bounding box center [721, 648] width 115 height 10
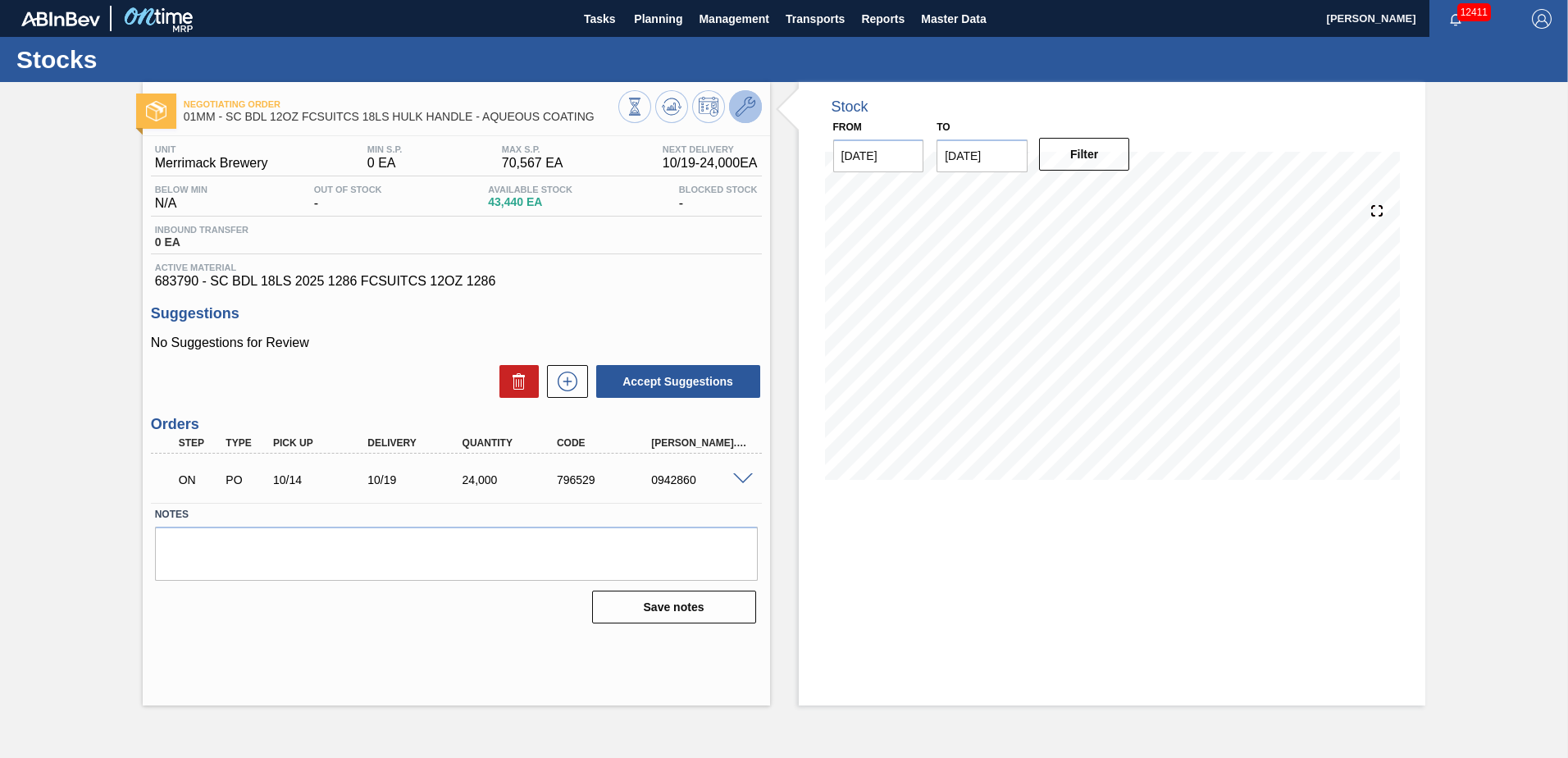
click at [743, 114] on icon at bounding box center [745, 106] width 19 height 19
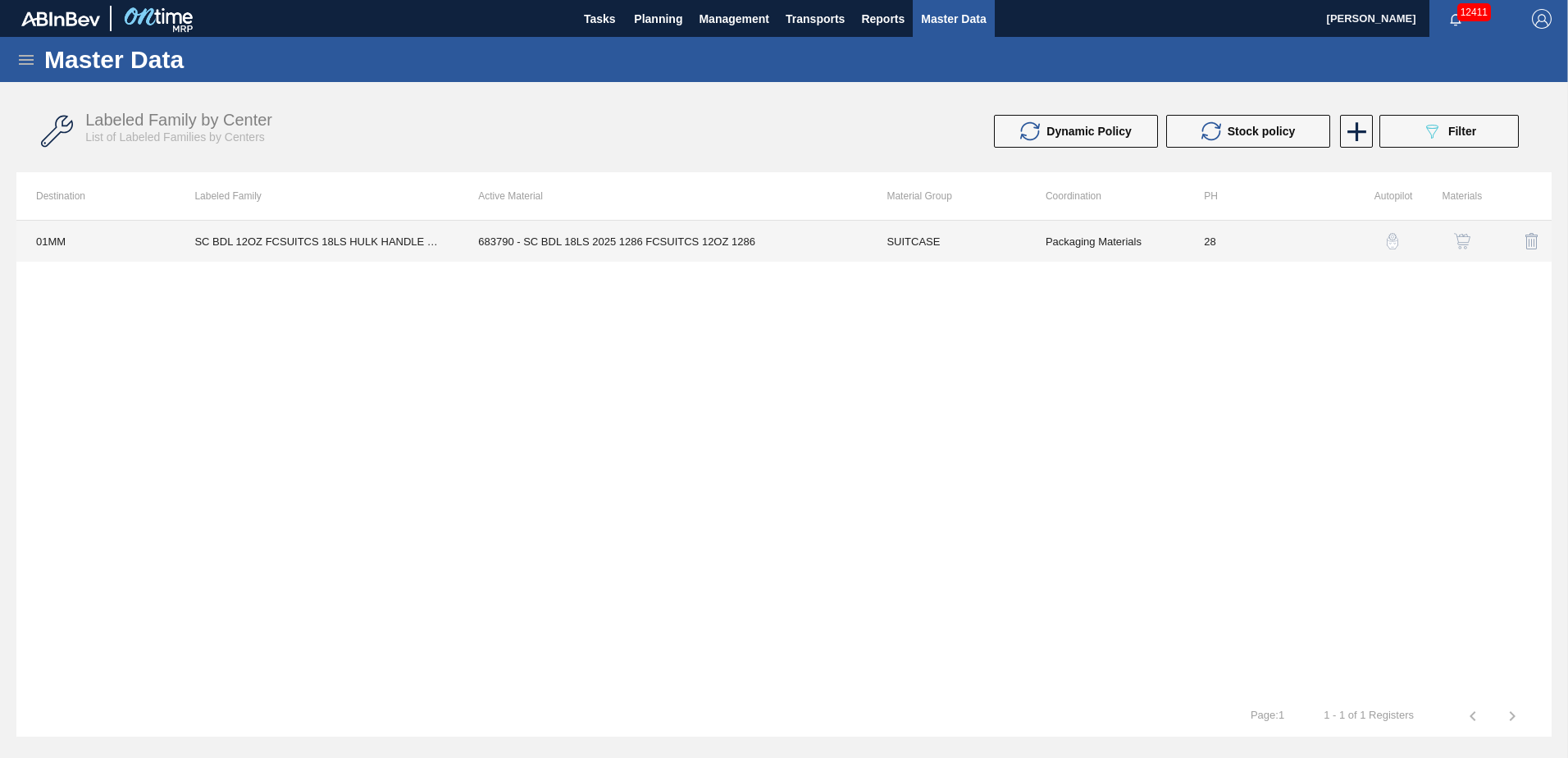
click at [621, 238] on td "683790 - SC BDL 18LS 2025 1286 FCSUITCS 12OZ 1286" at bounding box center [662, 241] width 408 height 41
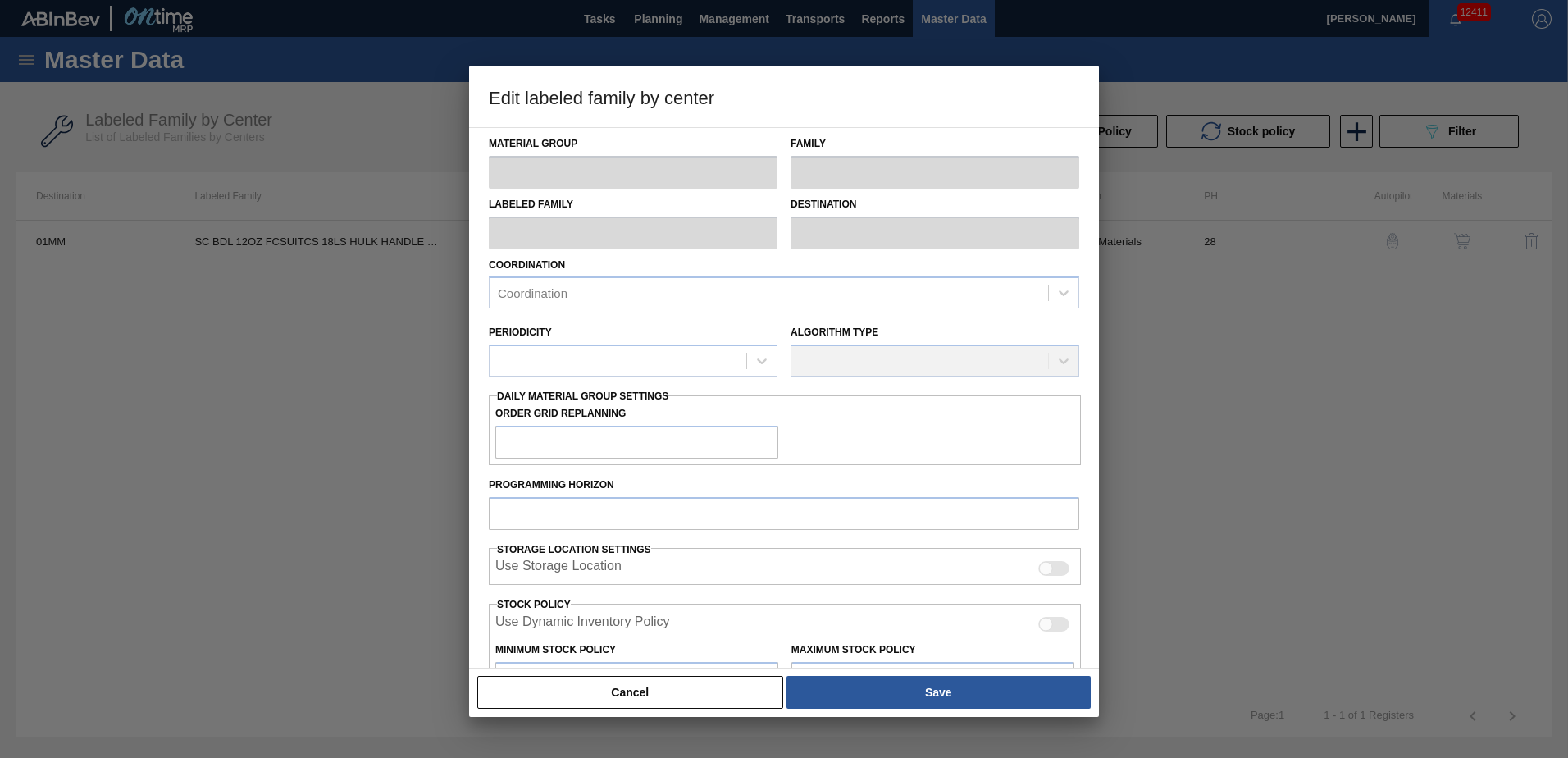
type input "SUITCASE"
type input "Suitcases"
type input "SC BDL 12OZ FCSUITCS 18LS HULK HANDLE - AQUEOUS COATING"
type input "01MM - Merrimack Brewery"
type input "28"
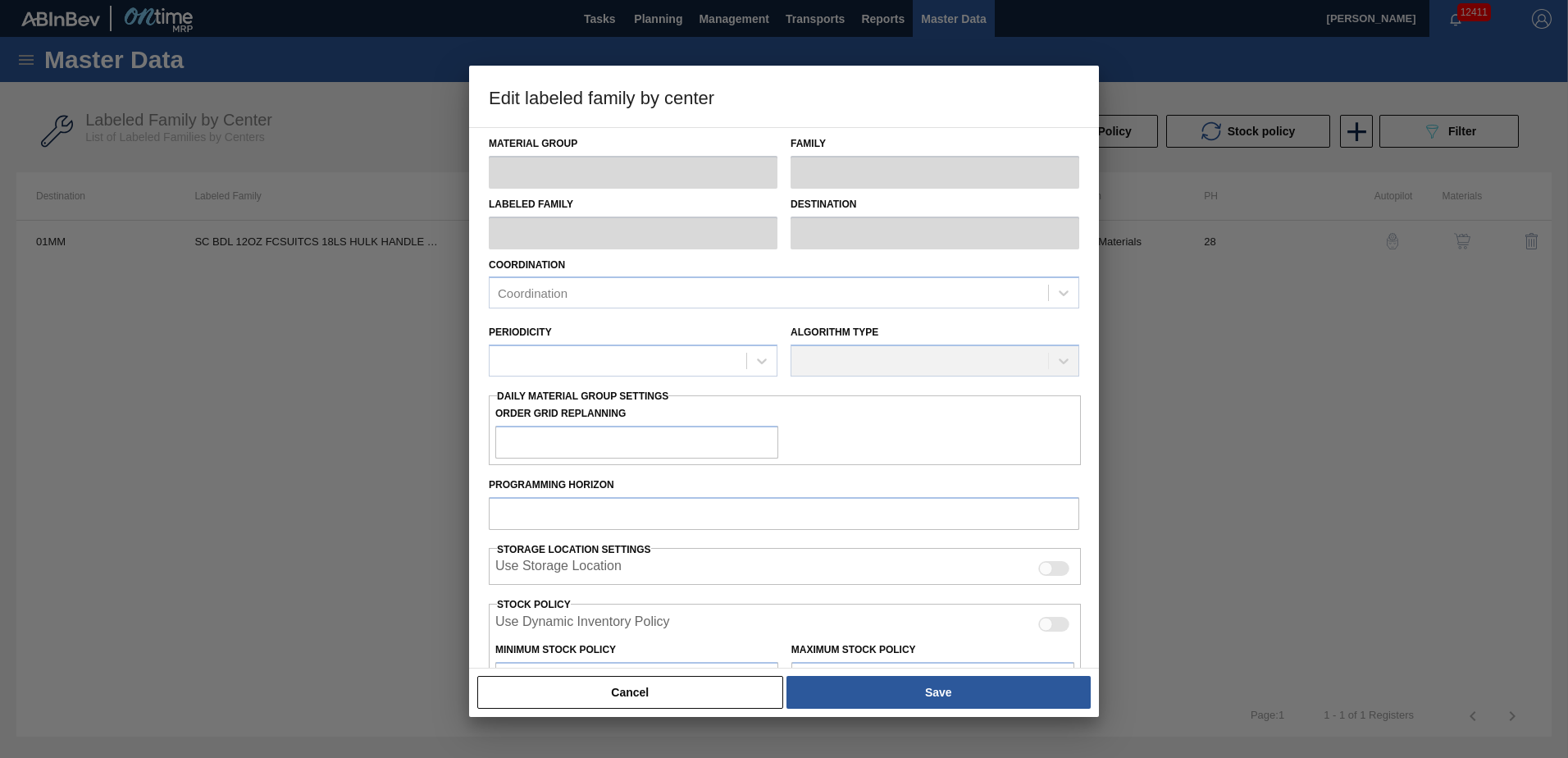
type input "0"
type input "70,567"
type input "0"
checkbox input "true"
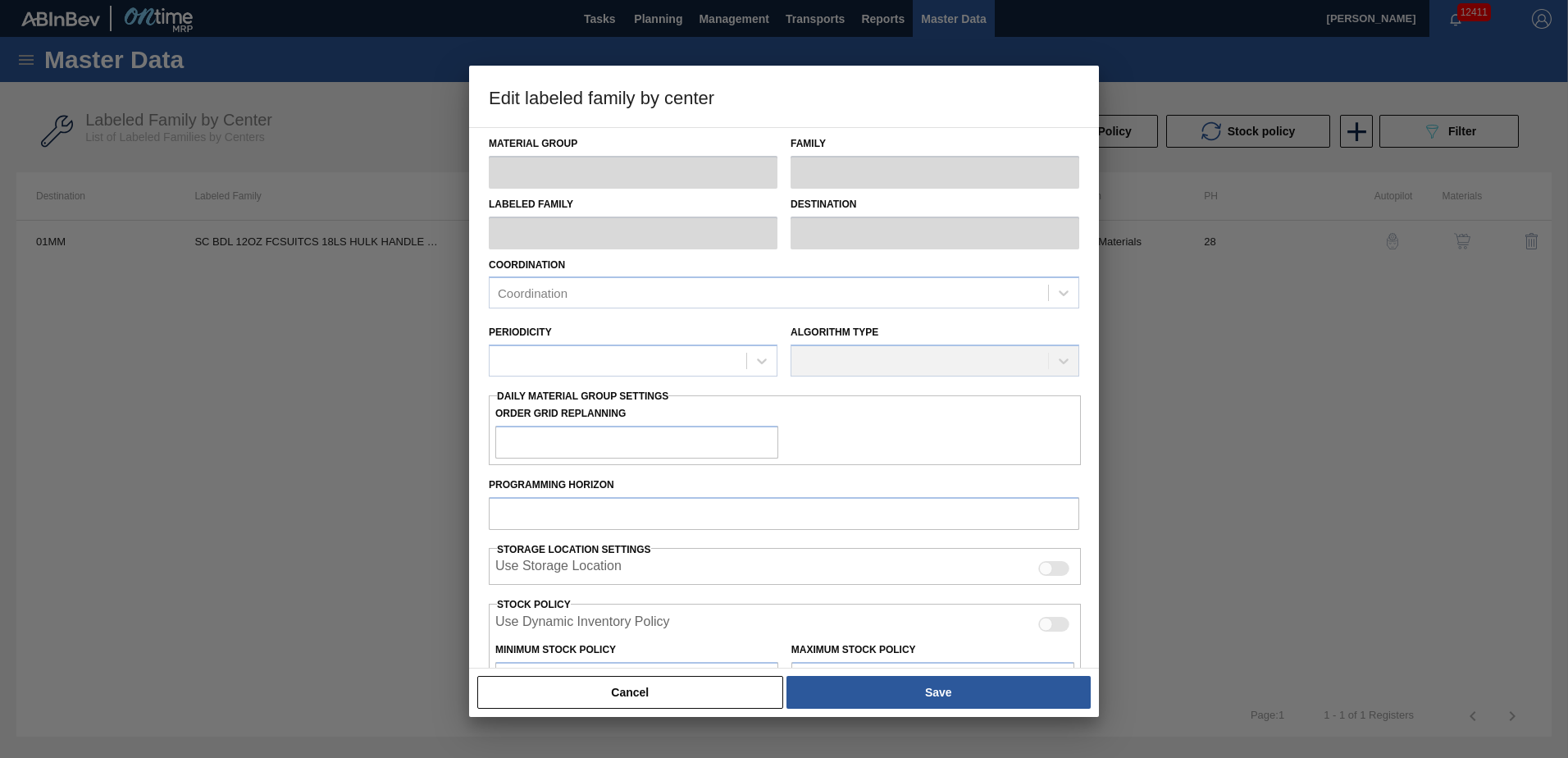
checkbox input "true"
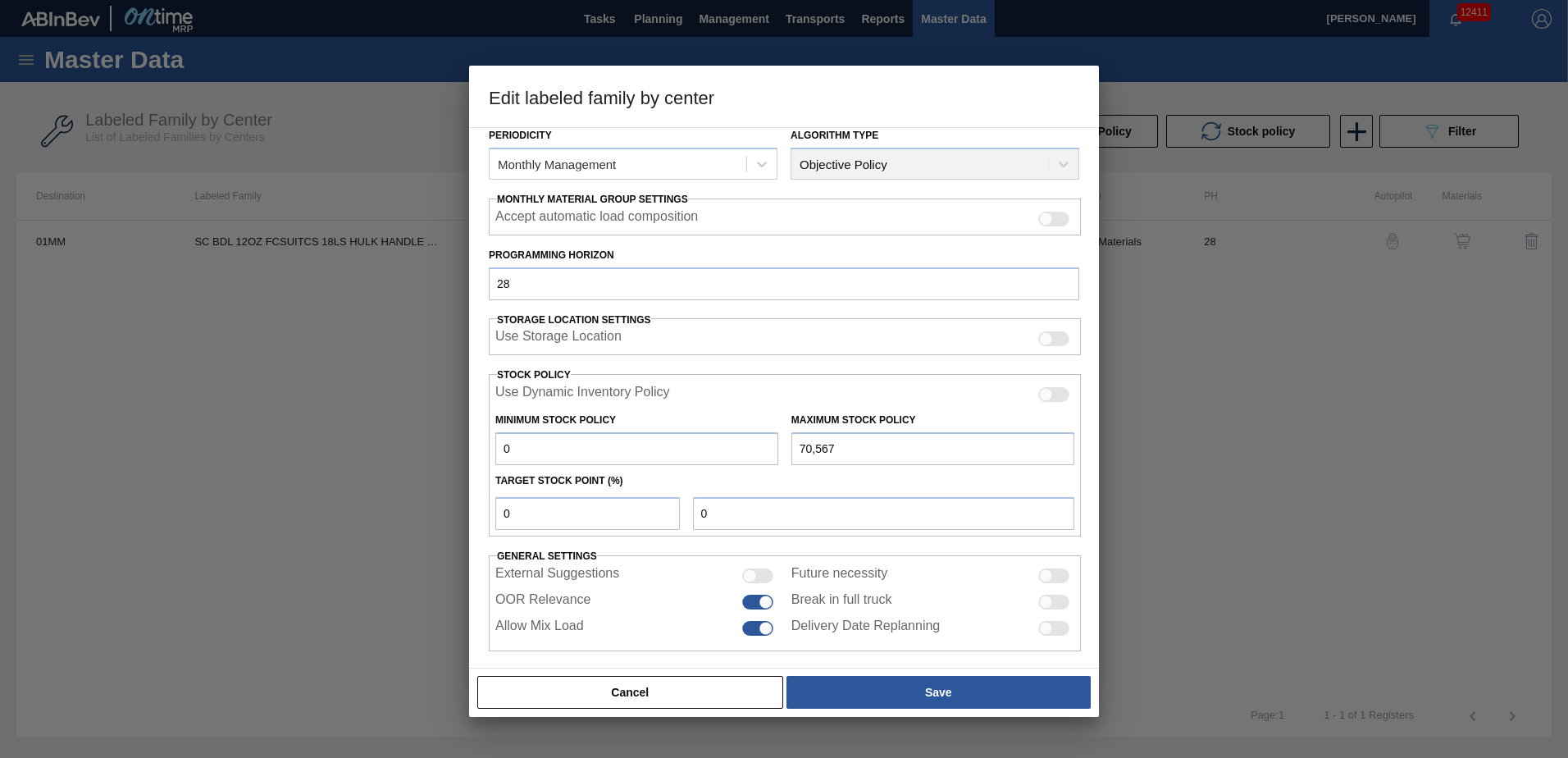
scroll to position [212, 0]
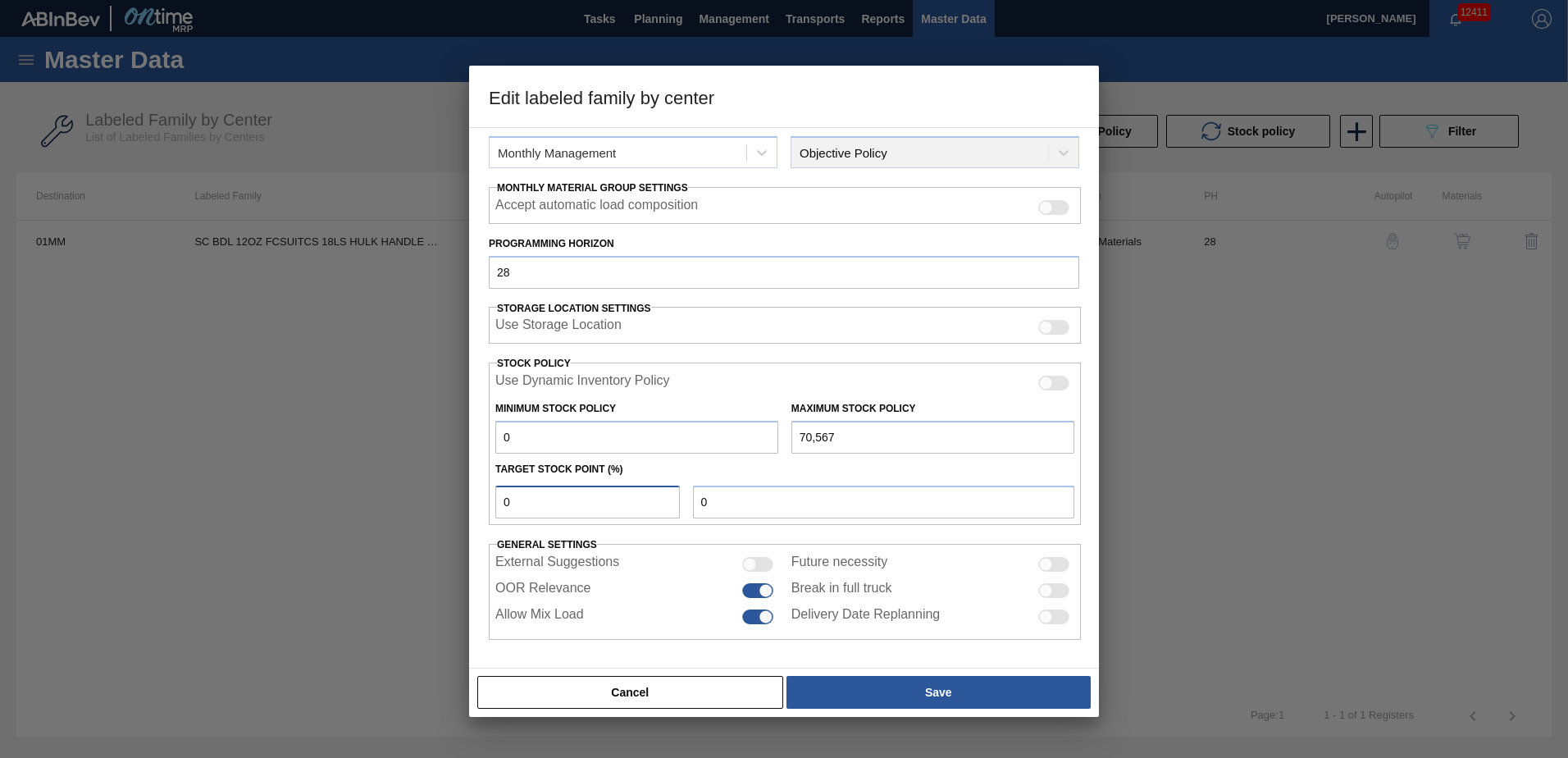
drag, startPoint x: 525, startPoint y: 500, endPoint x: 494, endPoint y: 497, distance: 31.1
click at [494, 497] on div "0" at bounding box center [587, 501] width 197 height 32
type input "2"
type input "1,411"
type input "20"
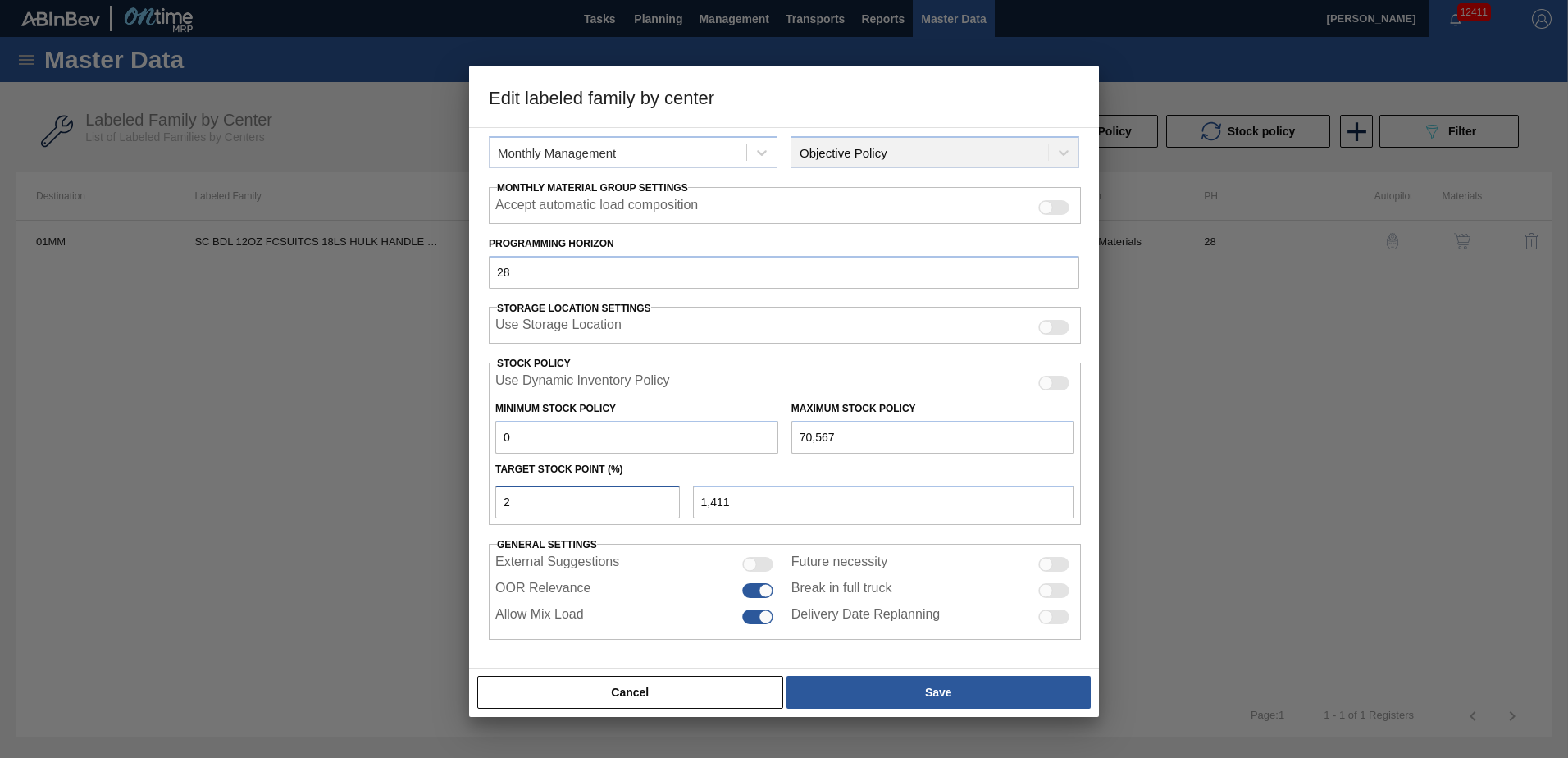
type input "14,113"
type input "2"
type input "1,411"
type input "0"
type input "3"
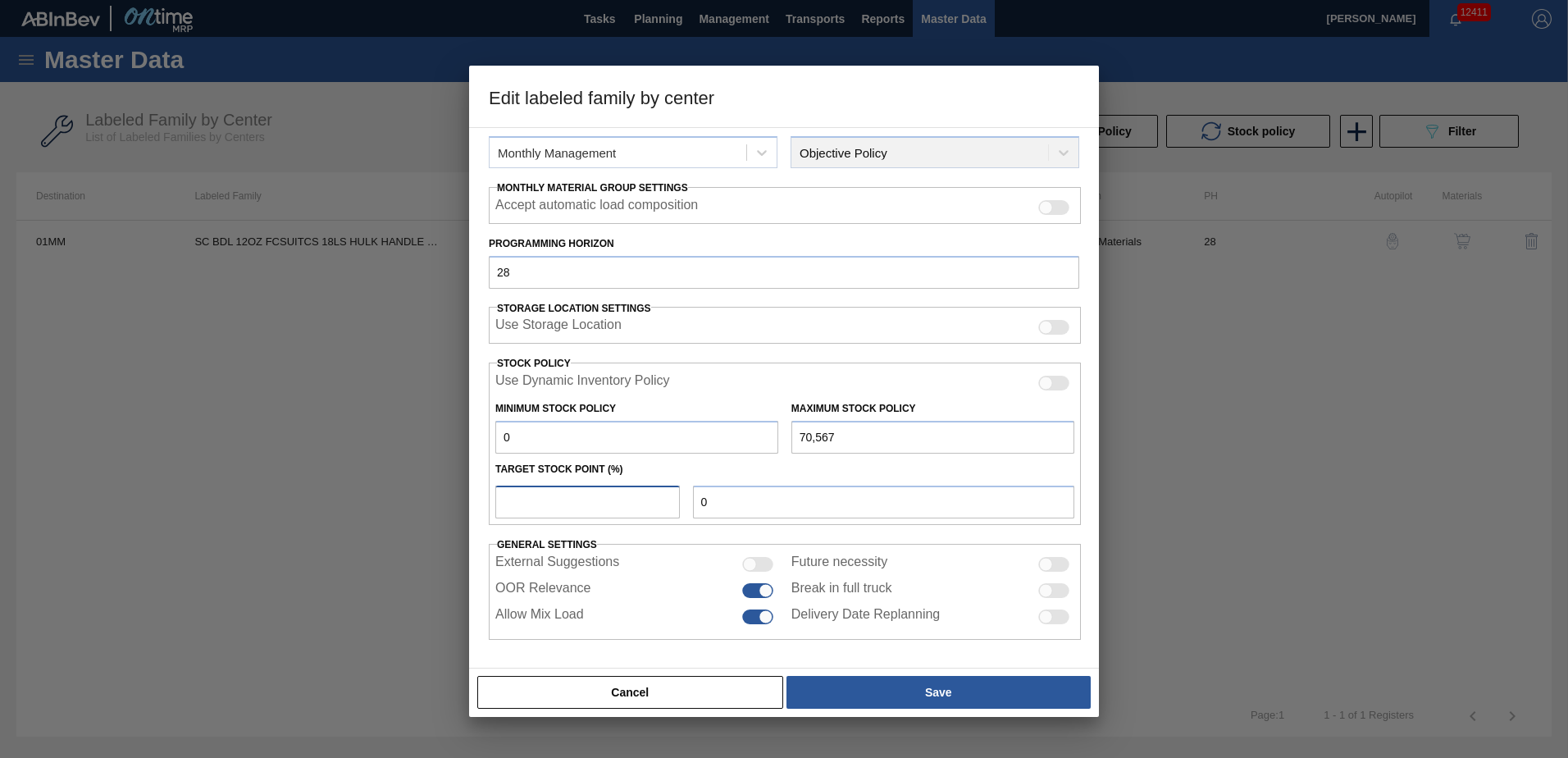
type input "2,117"
type input "30"
type input "21,170"
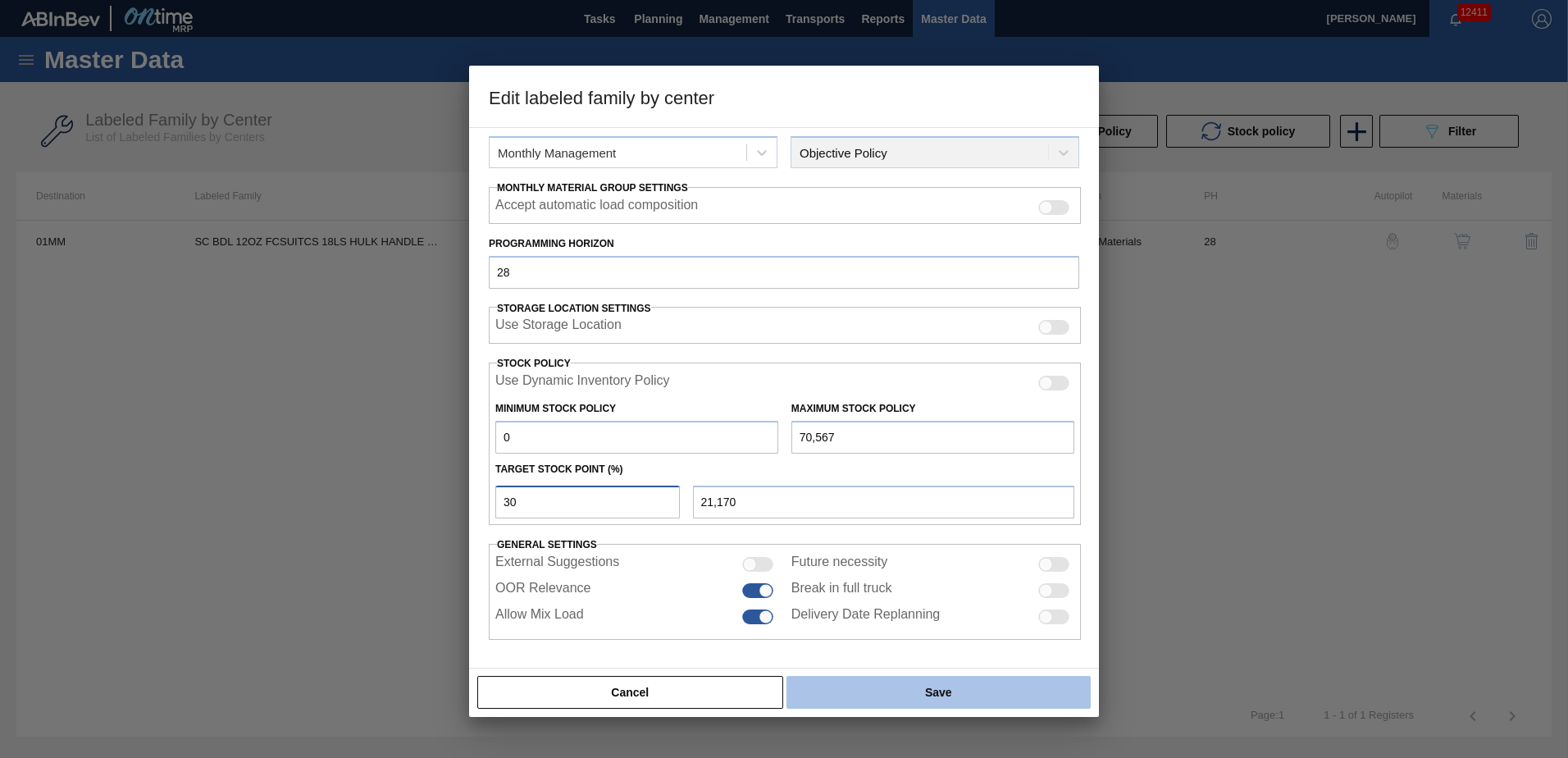
type input "30"
click at [915, 683] on button "Save" at bounding box center [938, 691] width 304 height 32
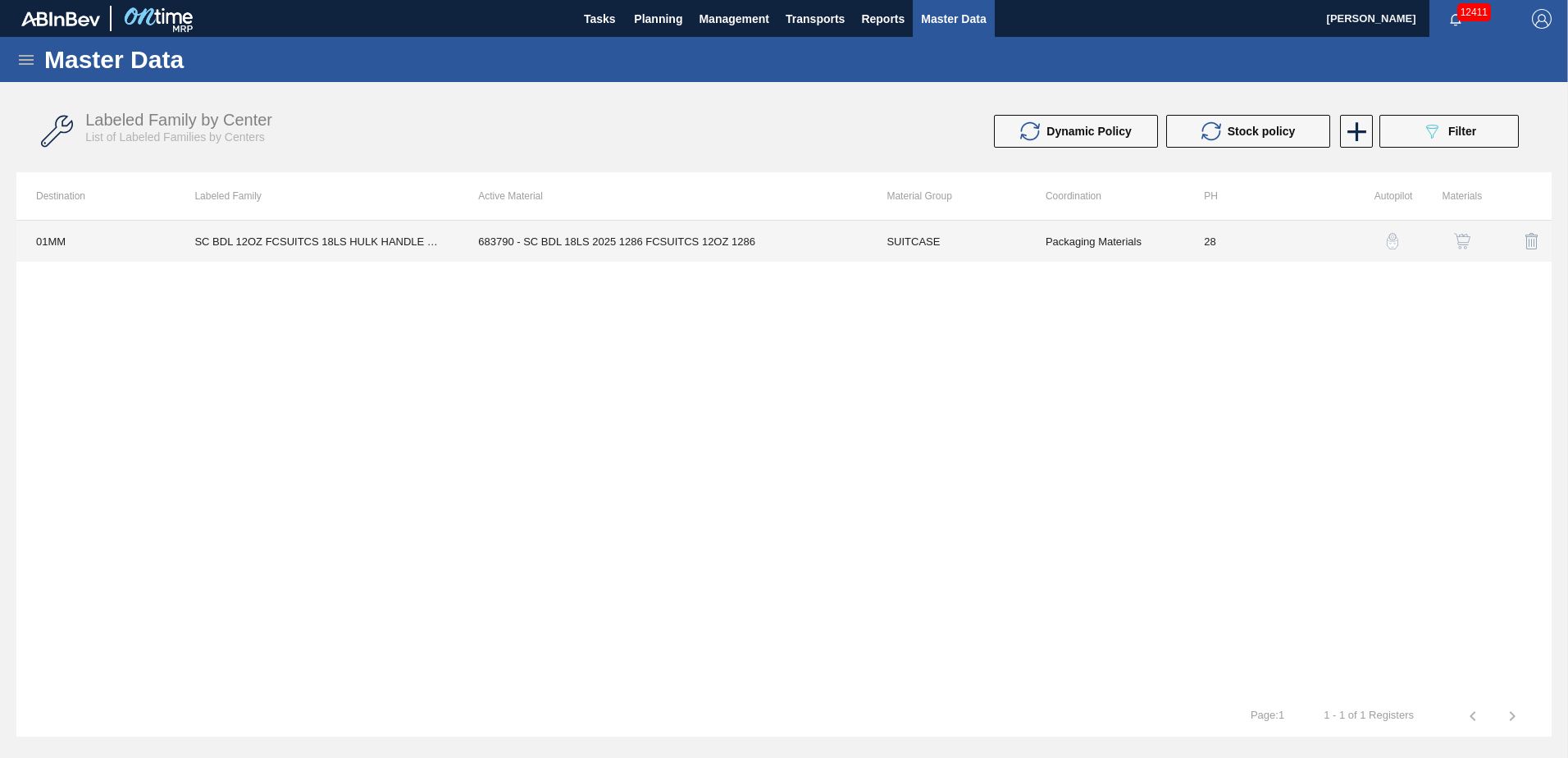
click at [816, 237] on td "683790 - SC BDL 18LS 2025 1286 FCSUITCS 12OZ 1286" at bounding box center [662, 241] width 408 height 41
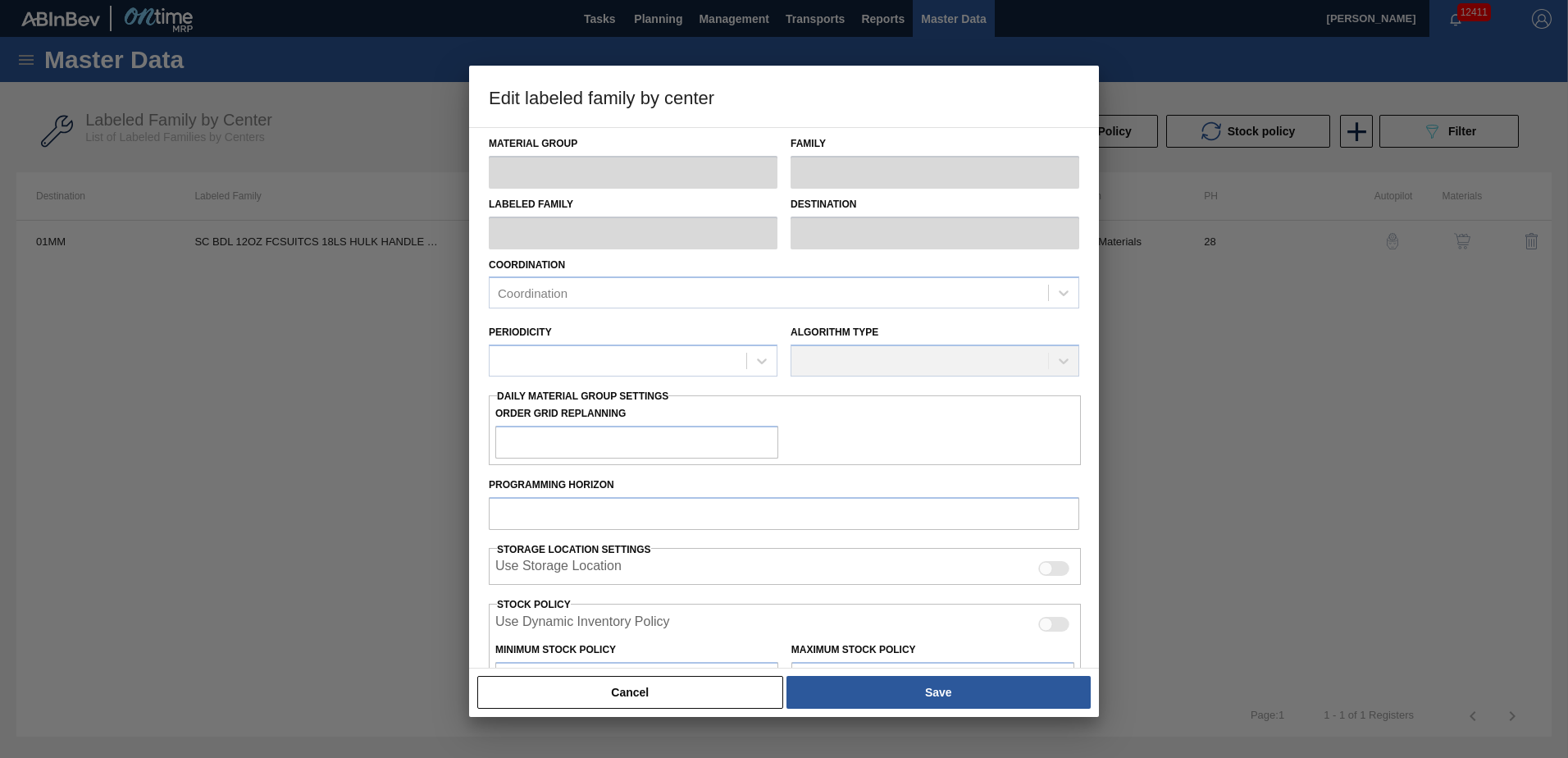
type input "SUITCASE"
type input "Suitcases"
type input "SC BDL 12OZ FCSUITCS 18LS HULK HANDLE - AQUEOUS COATING"
type input "01MM - Merrimack Brewery"
type input "28"
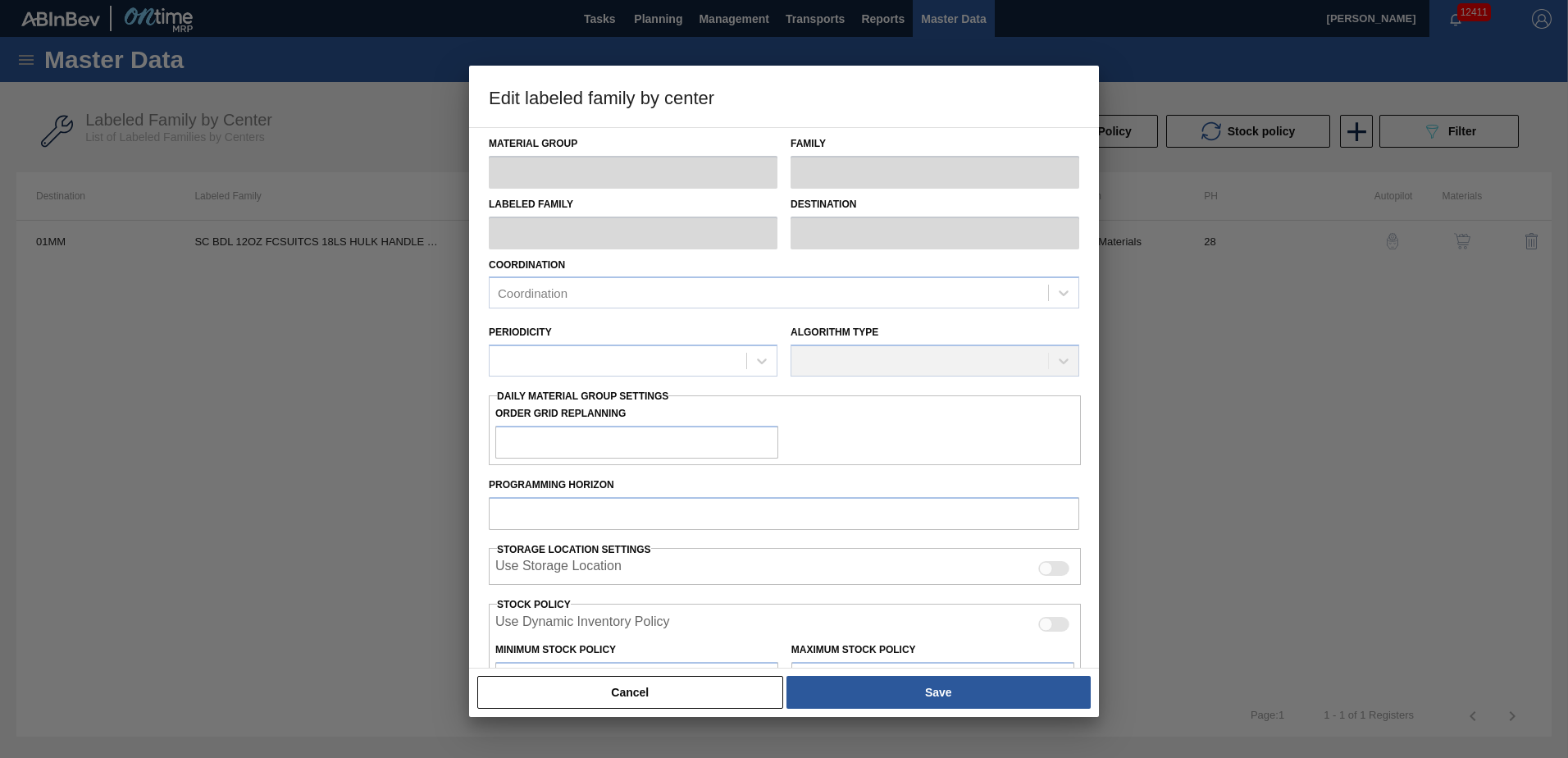
type input "0"
type input "70,567"
type input "30"
type input "21,170"
checkbox input "true"
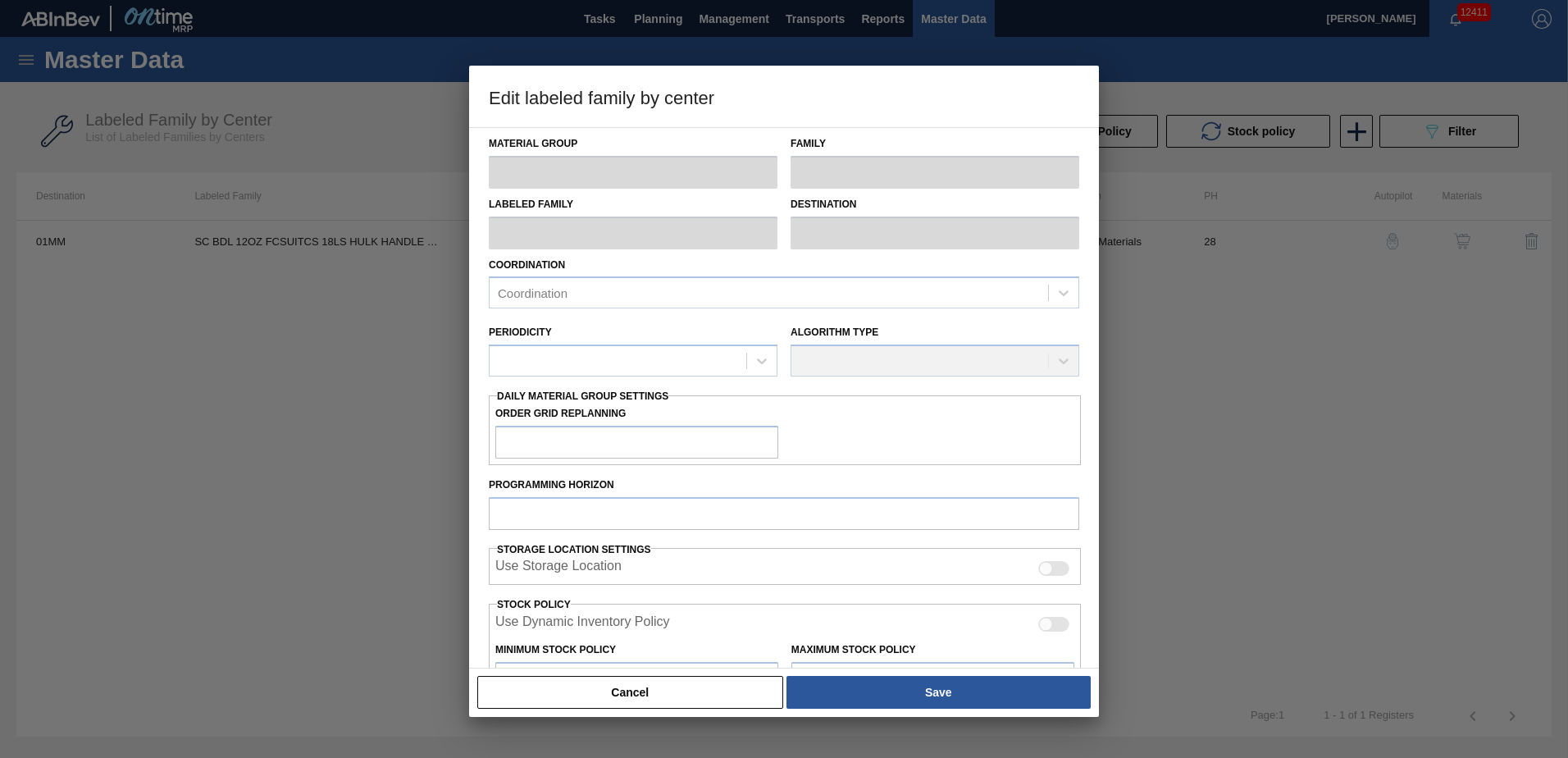
checkbox input "true"
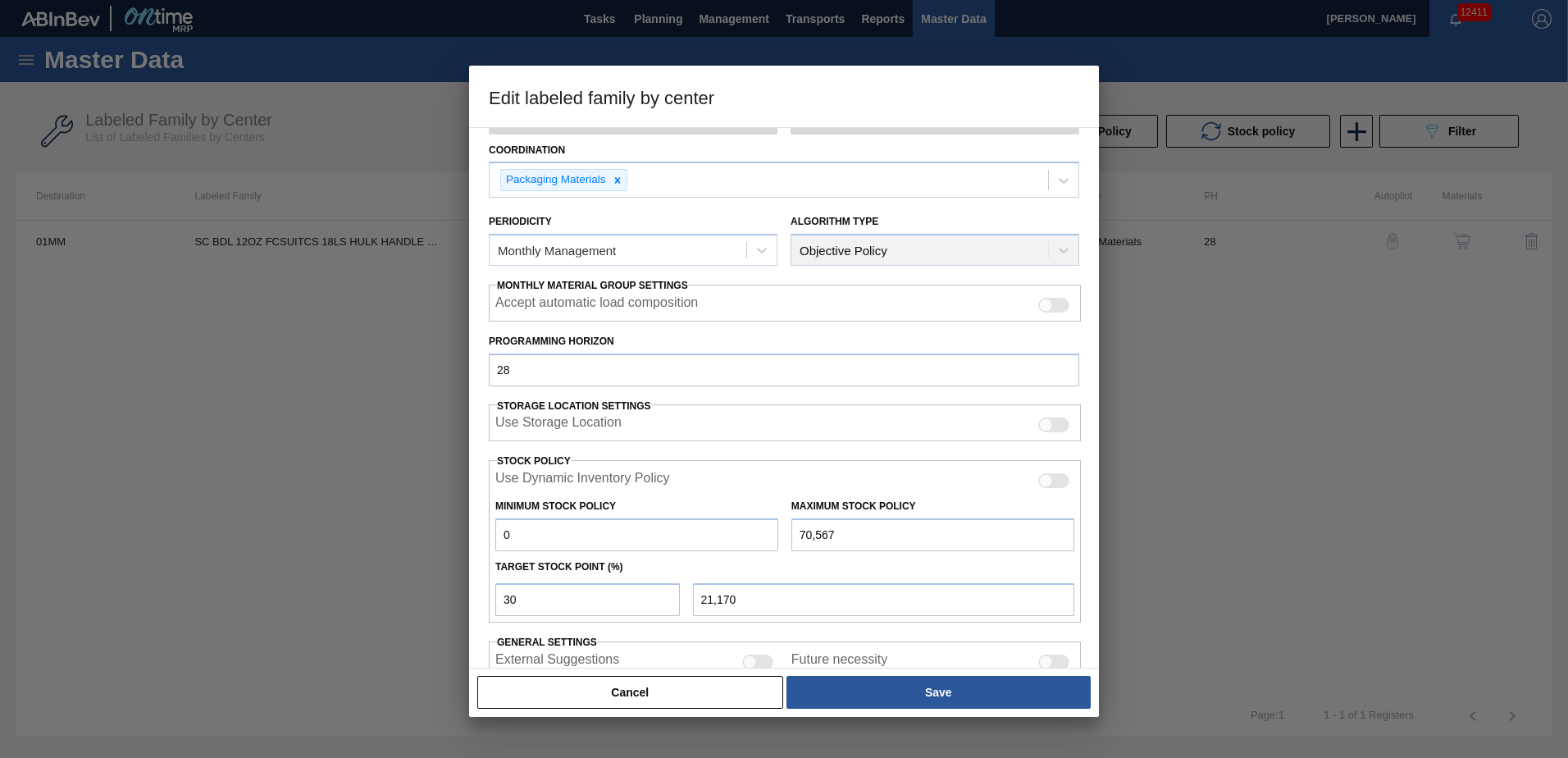
scroll to position [0, 0]
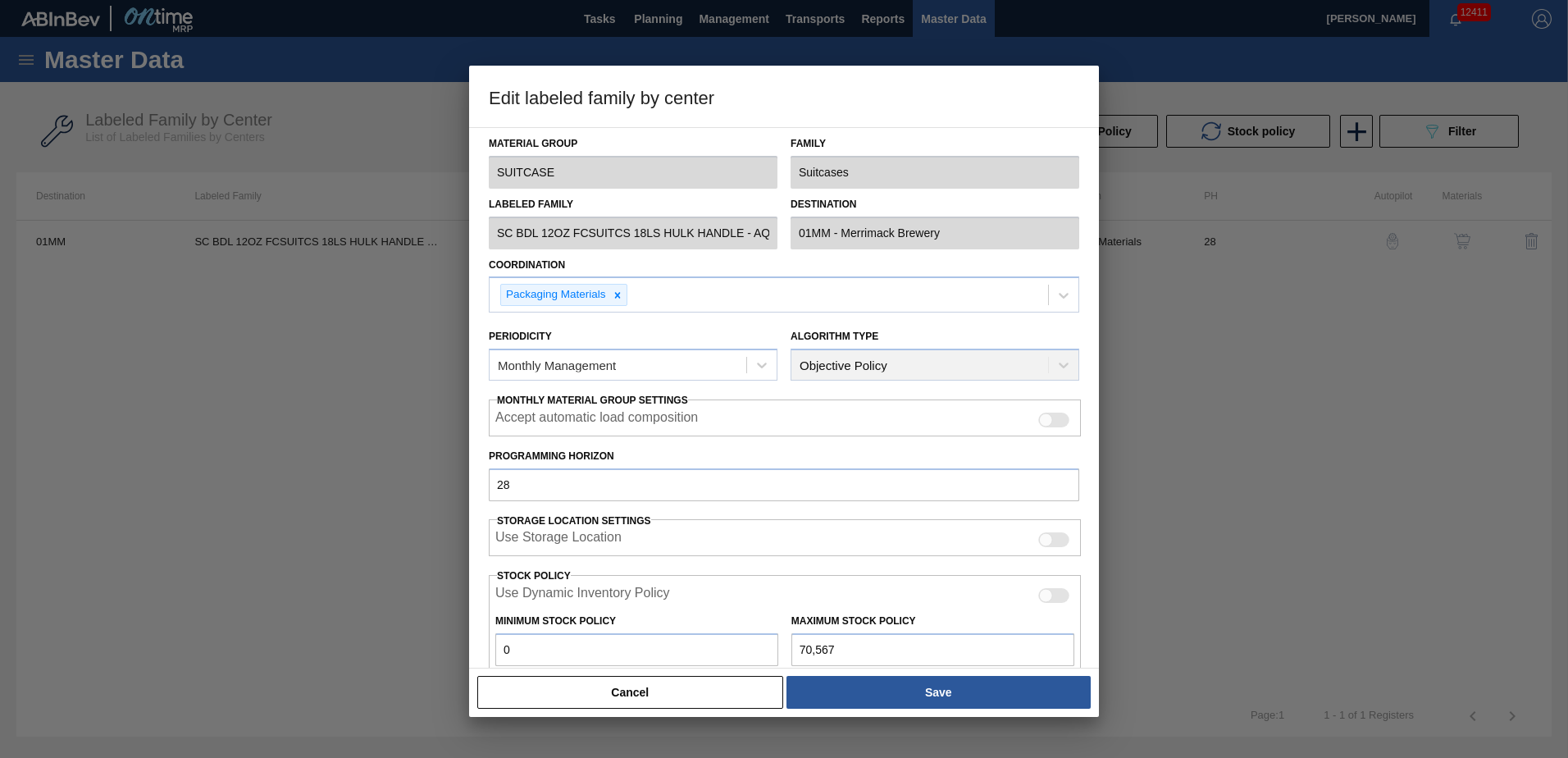
click at [653, 693] on button "Cancel" at bounding box center [630, 691] width 306 height 32
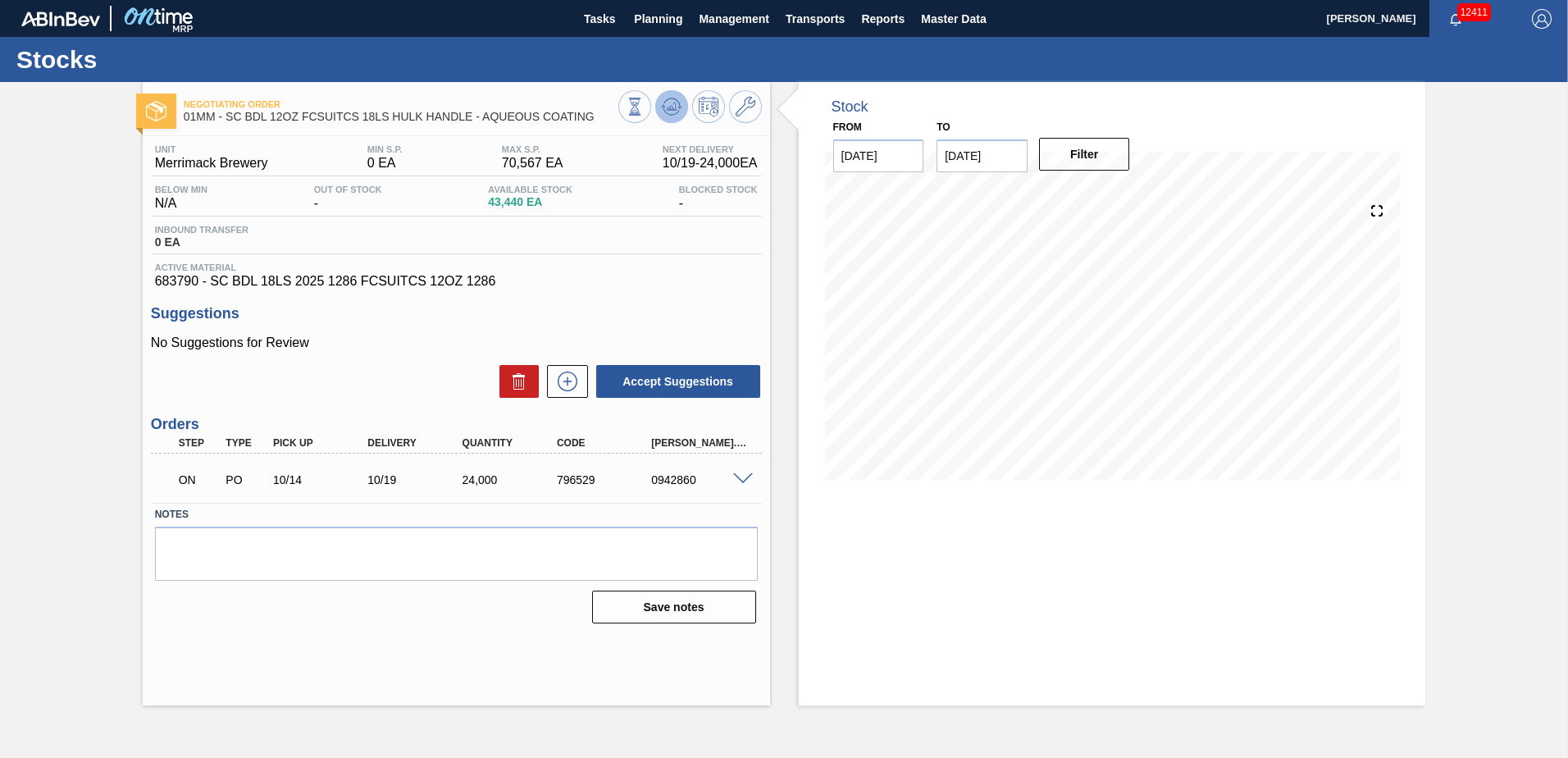
click at [672, 107] on icon at bounding box center [671, 106] width 19 height 19
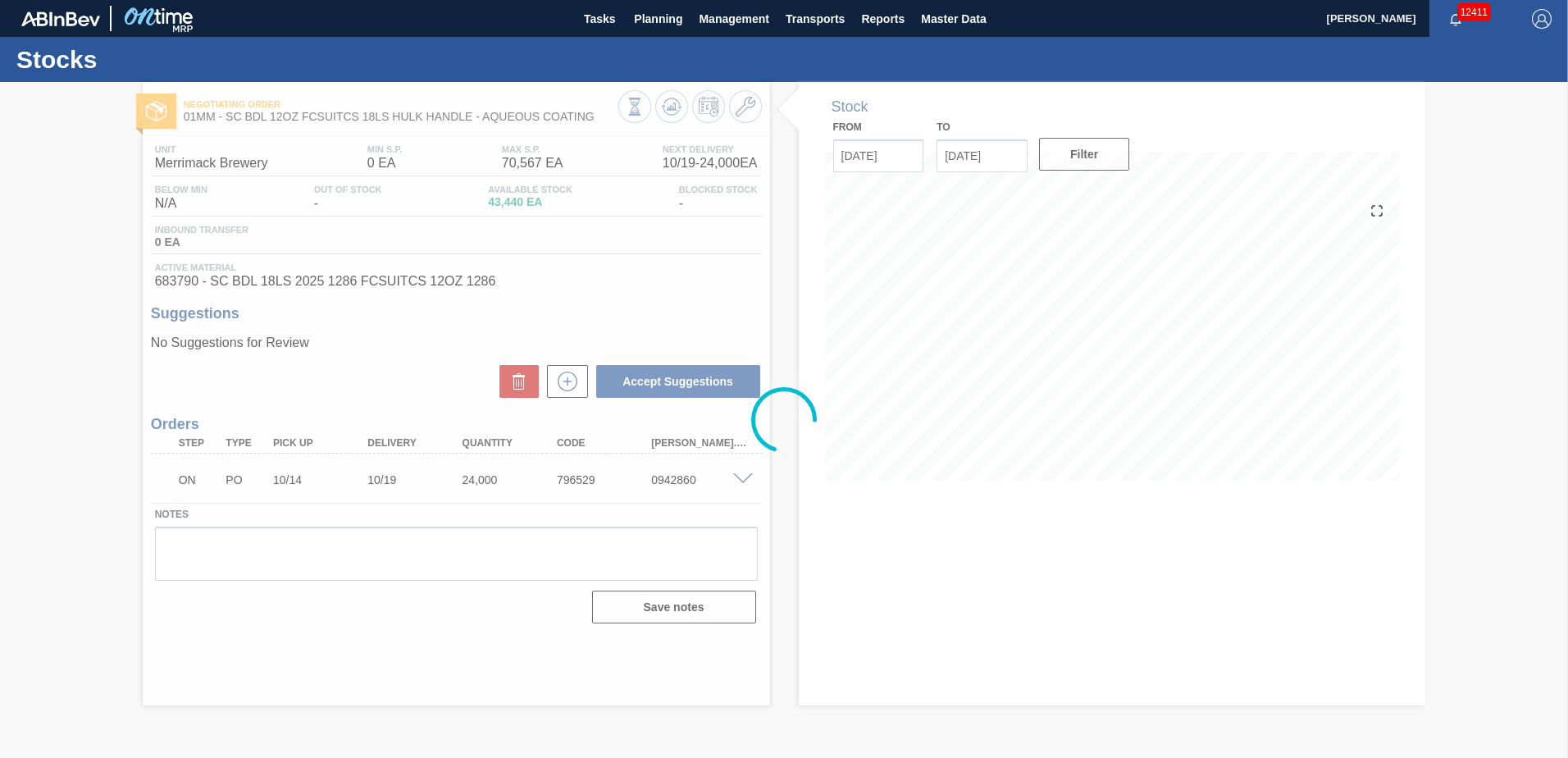
click at [667, 110] on div at bounding box center [784, 420] width 1568 height 676
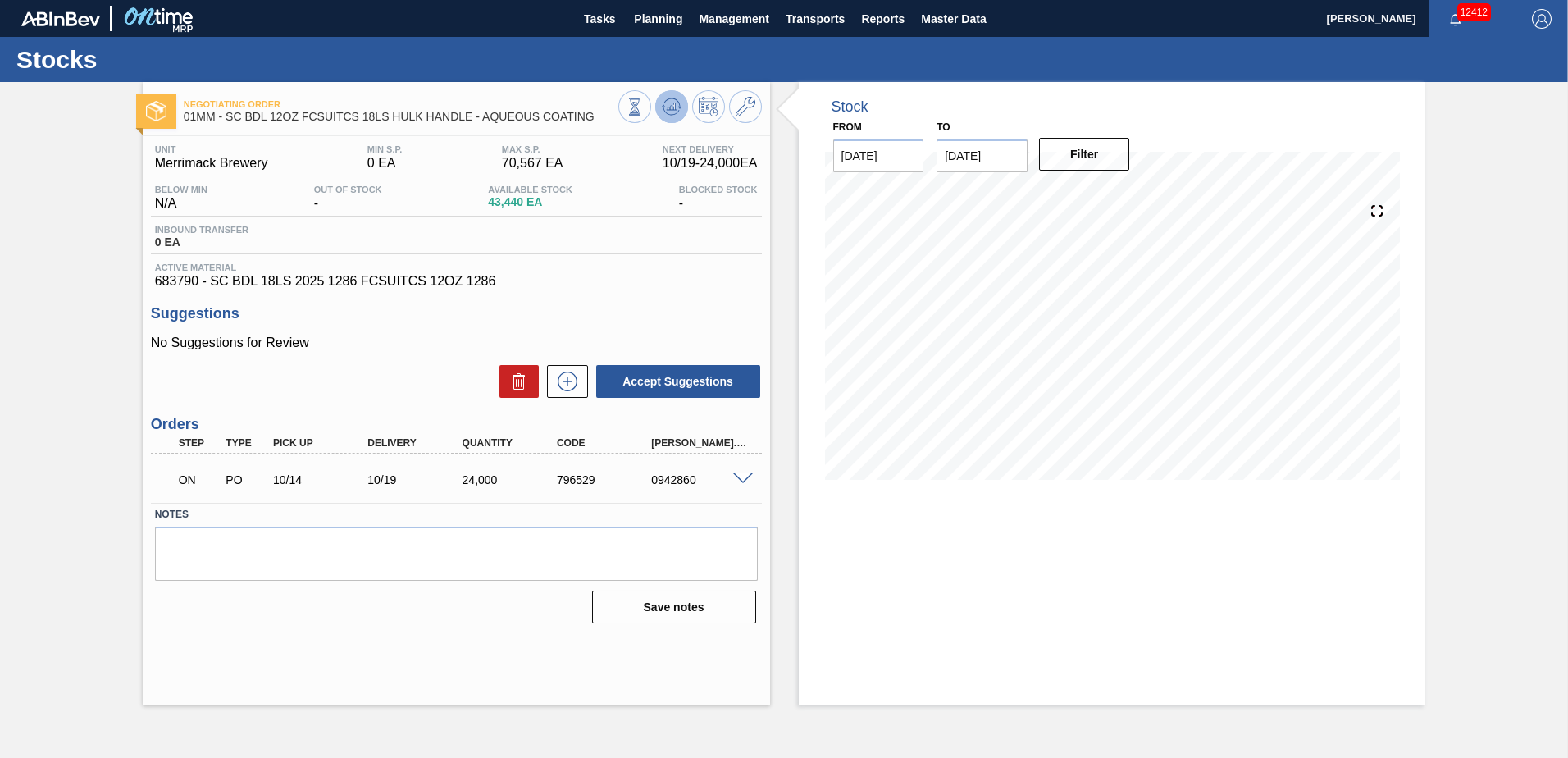
click at [665, 104] on icon at bounding box center [671, 106] width 19 height 19
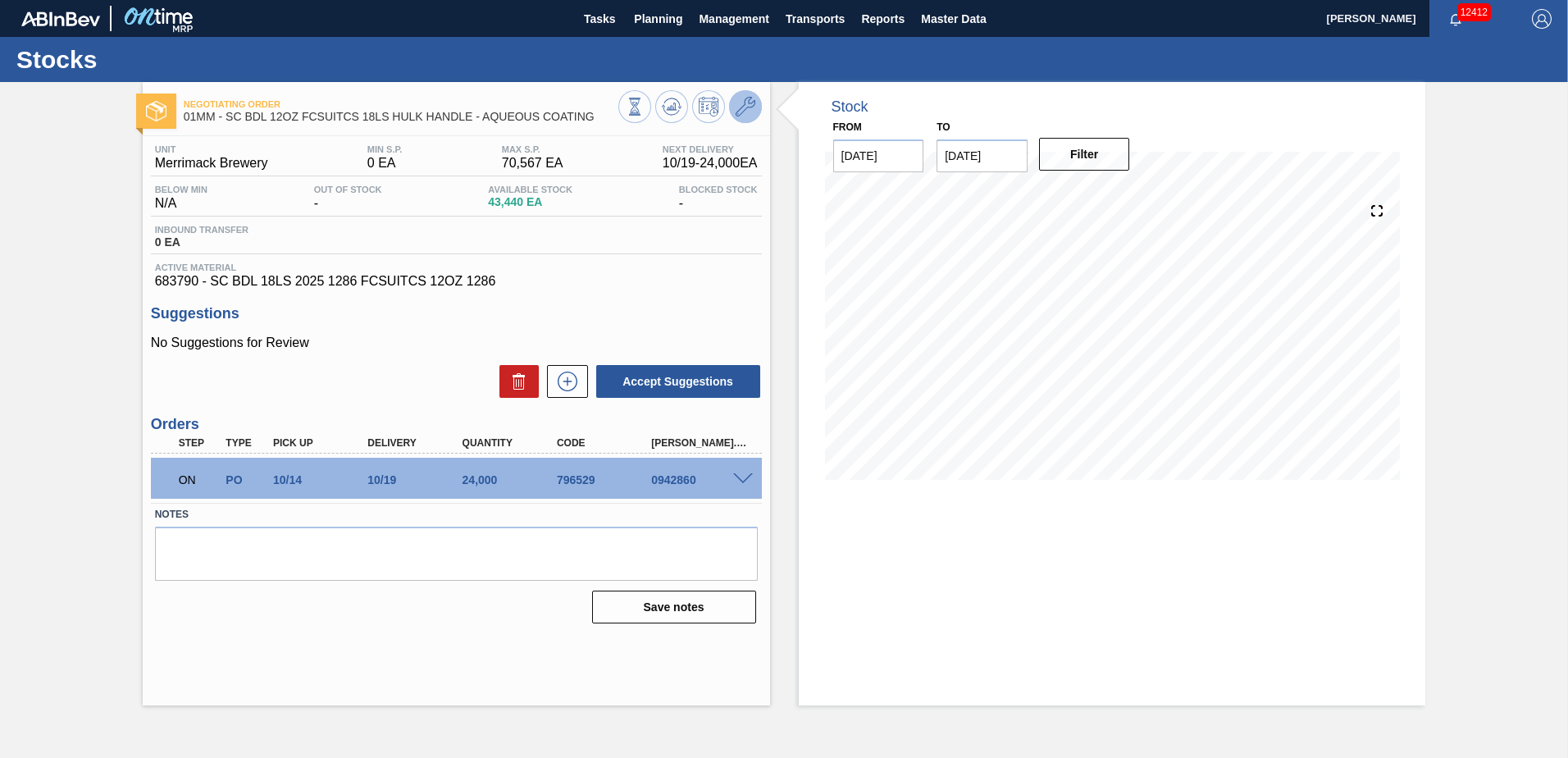
click at [747, 107] on icon at bounding box center [745, 106] width 19 height 19
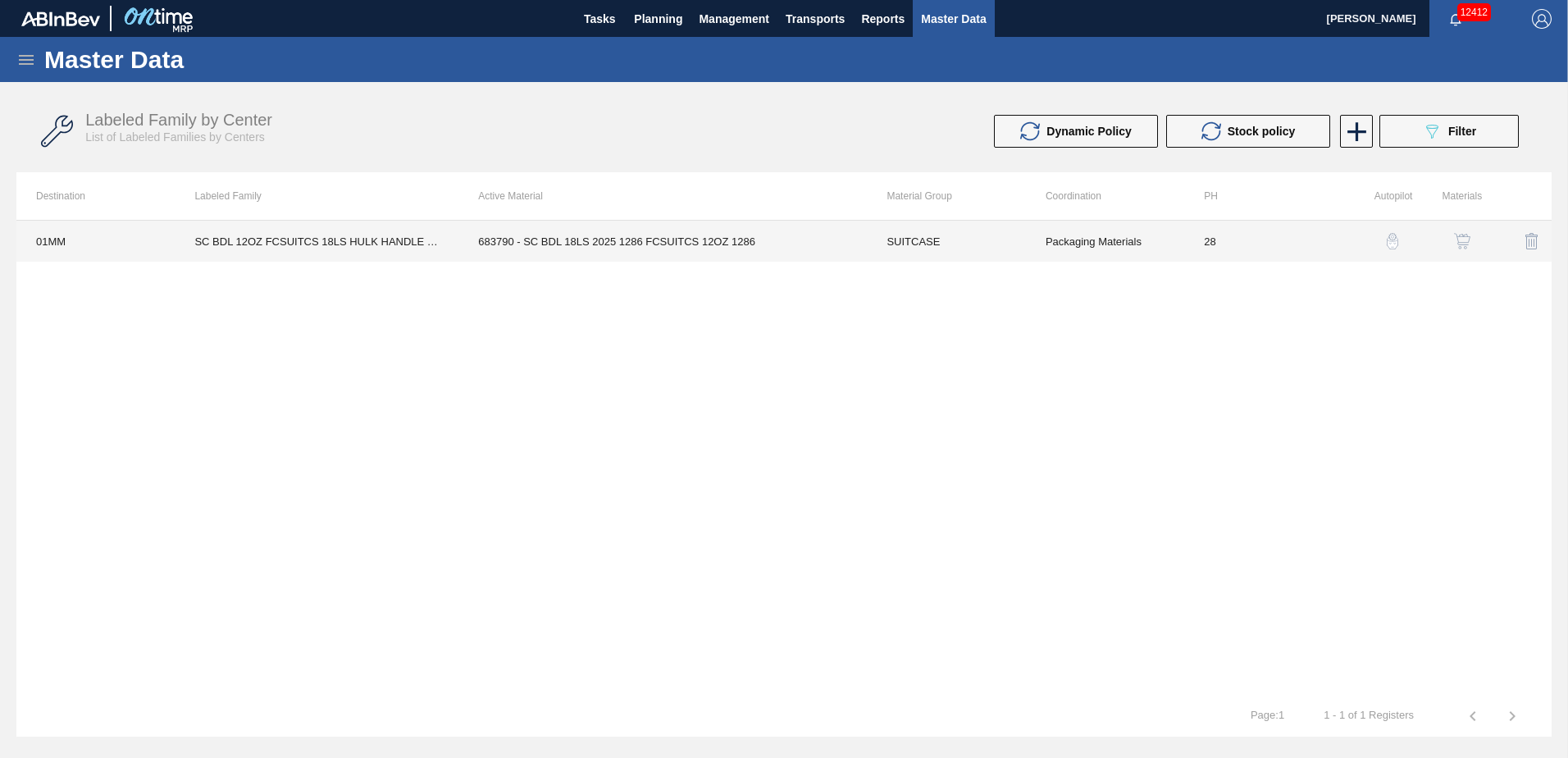
click at [670, 251] on td "683790 - SC BDL 18LS 2025 1286 FCSUITCS 12OZ 1286" at bounding box center [662, 241] width 408 height 41
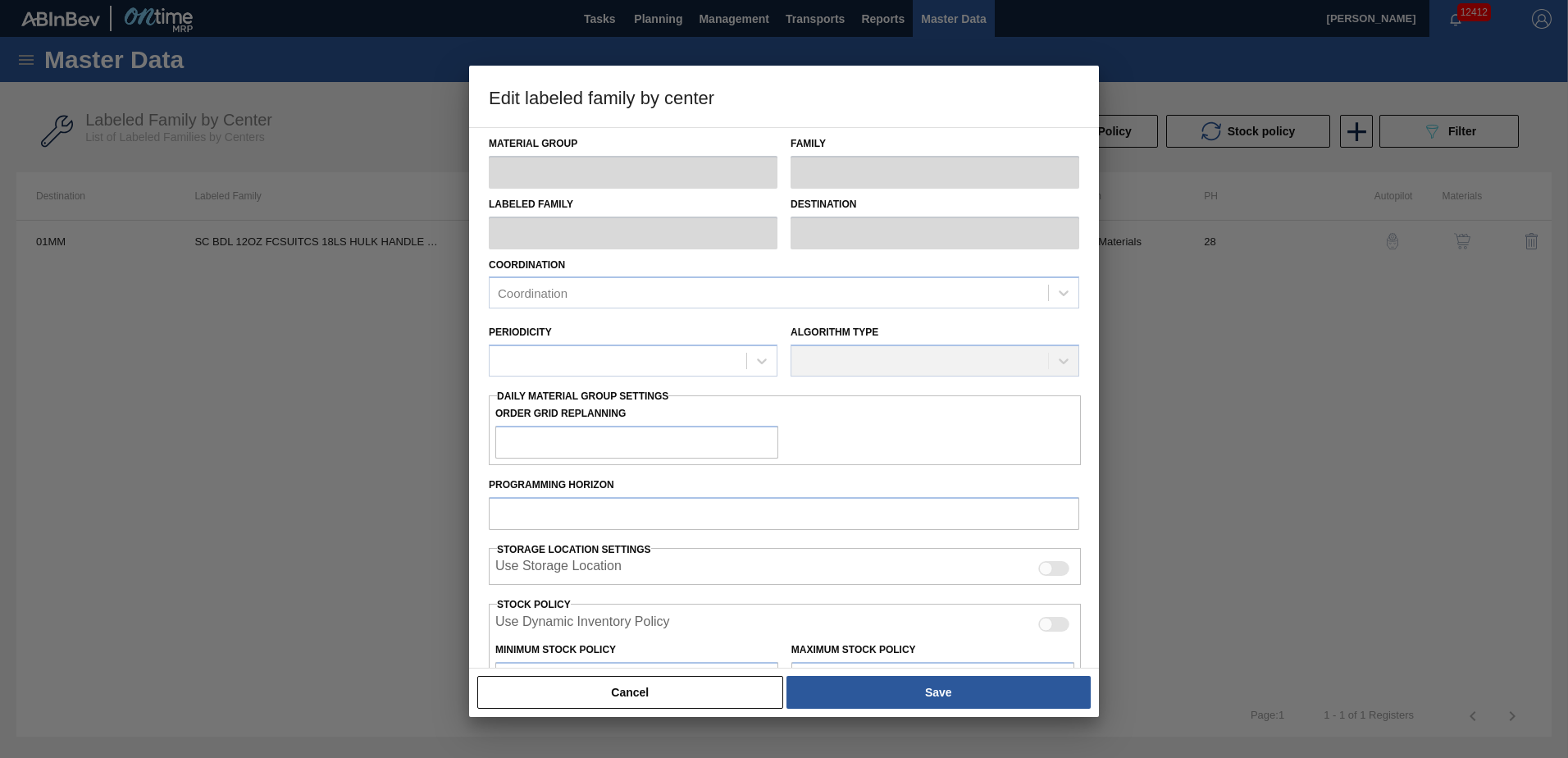
type input "SUITCASE"
type input "Suitcases"
type input "SC BDL 12OZ FCSUITCS 18LS HULK HANDLE - AQUEOUS COATING"
type input "01MM - Merrimack Brewery"
type input "28"
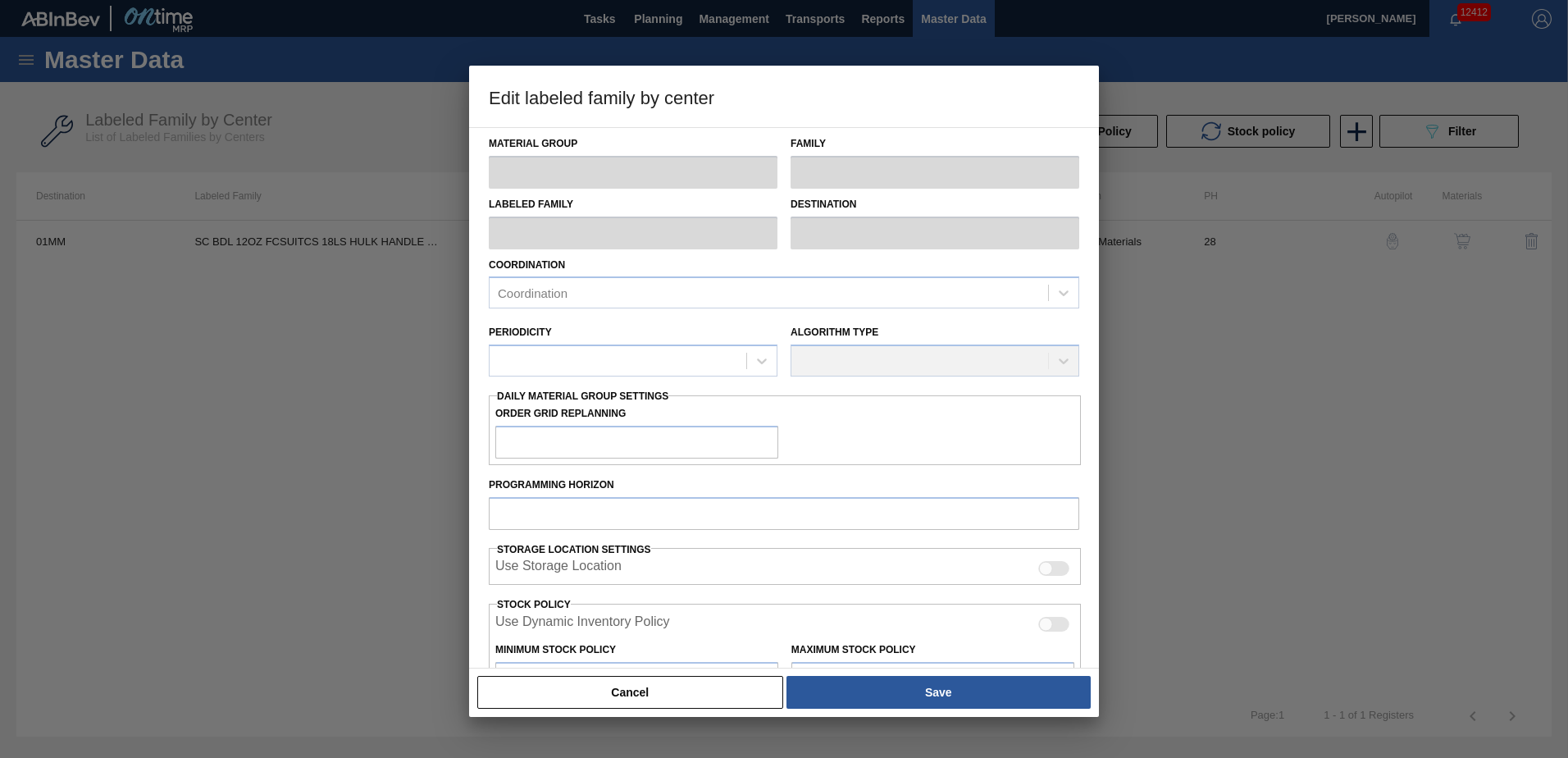
type input "0"
type input "70,567"
type input "30"
type input "21,170"
checkbox input "true"
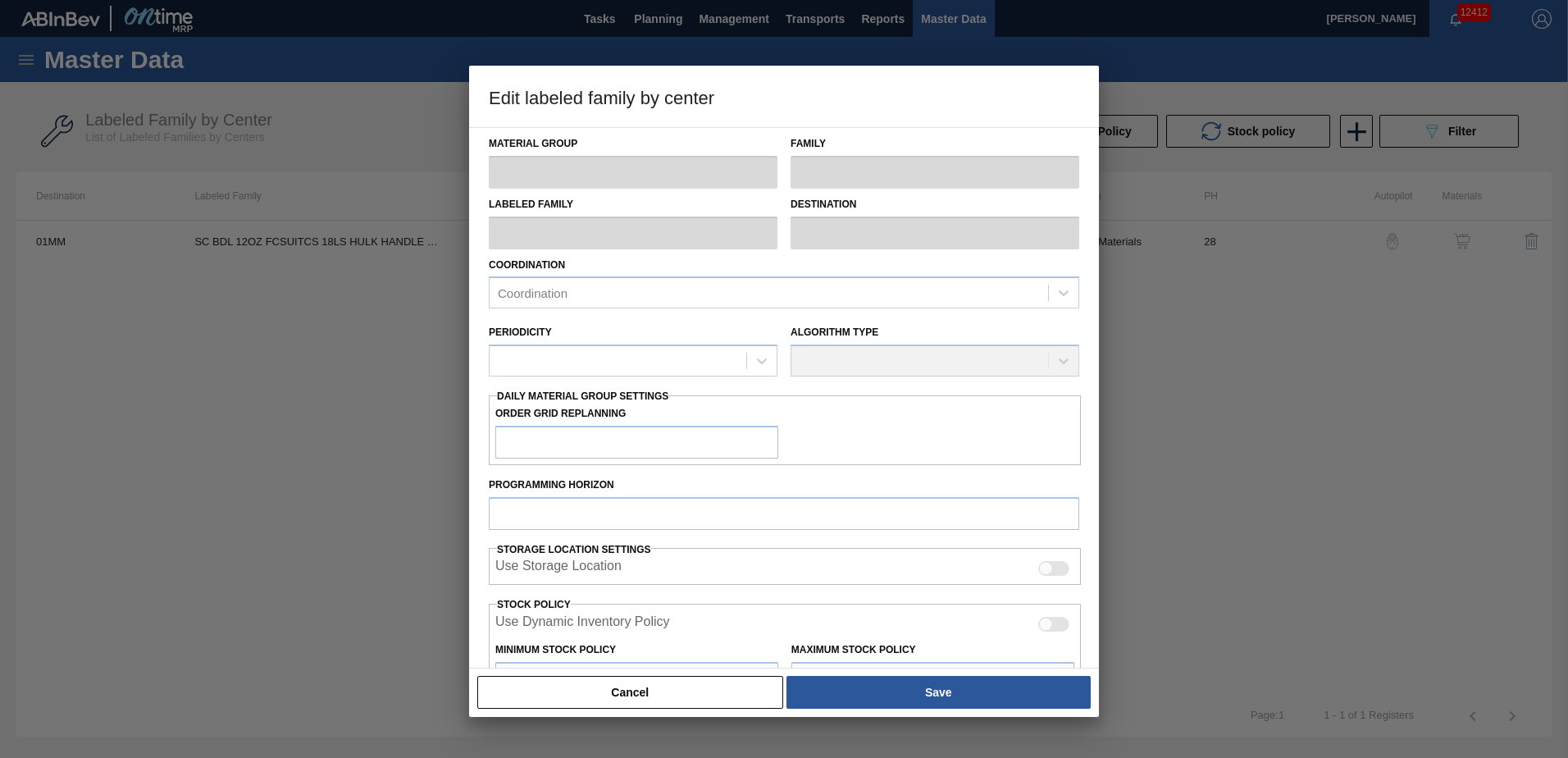
checkbox input "true"
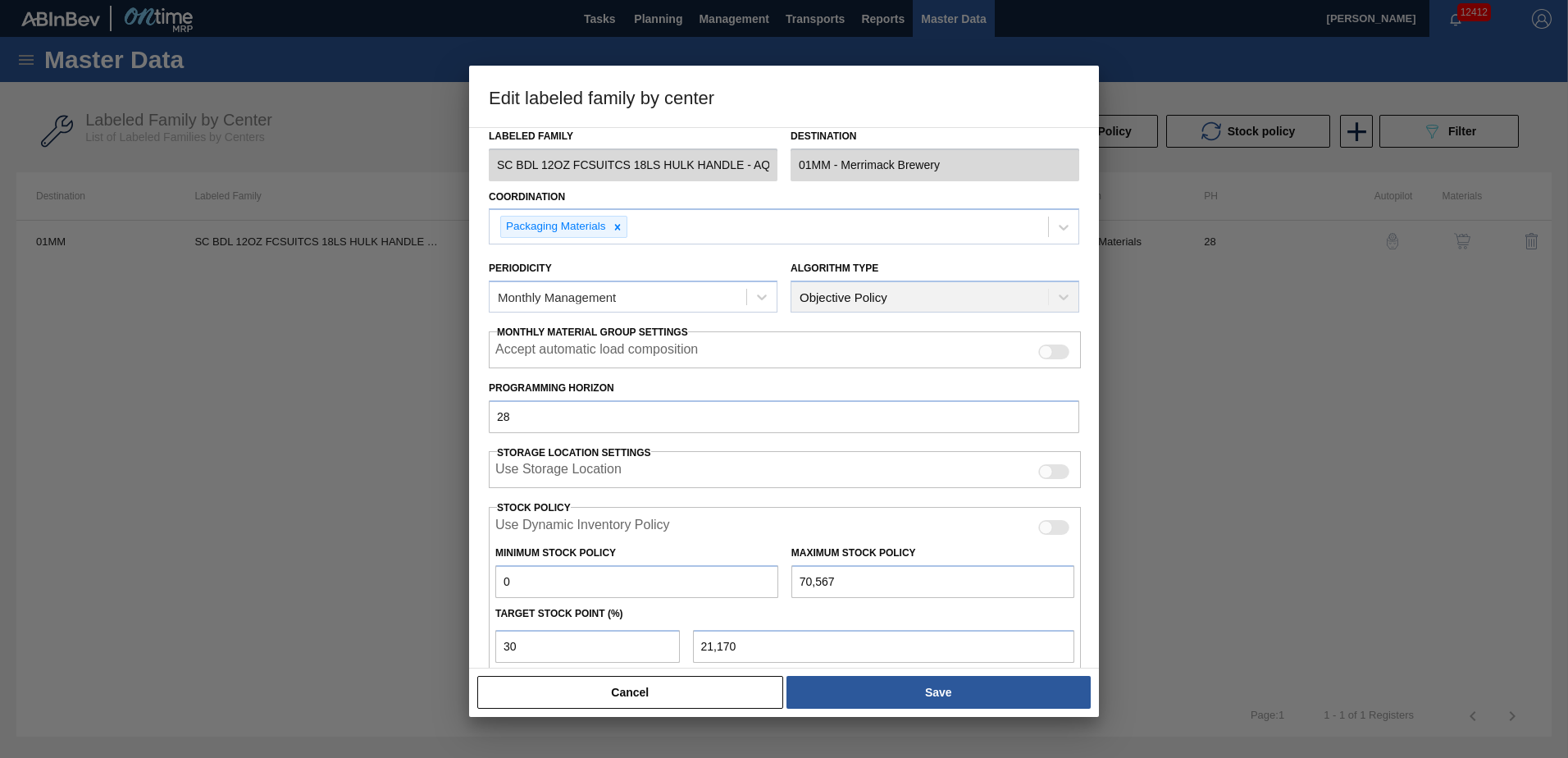
scroll to position [212, 0]
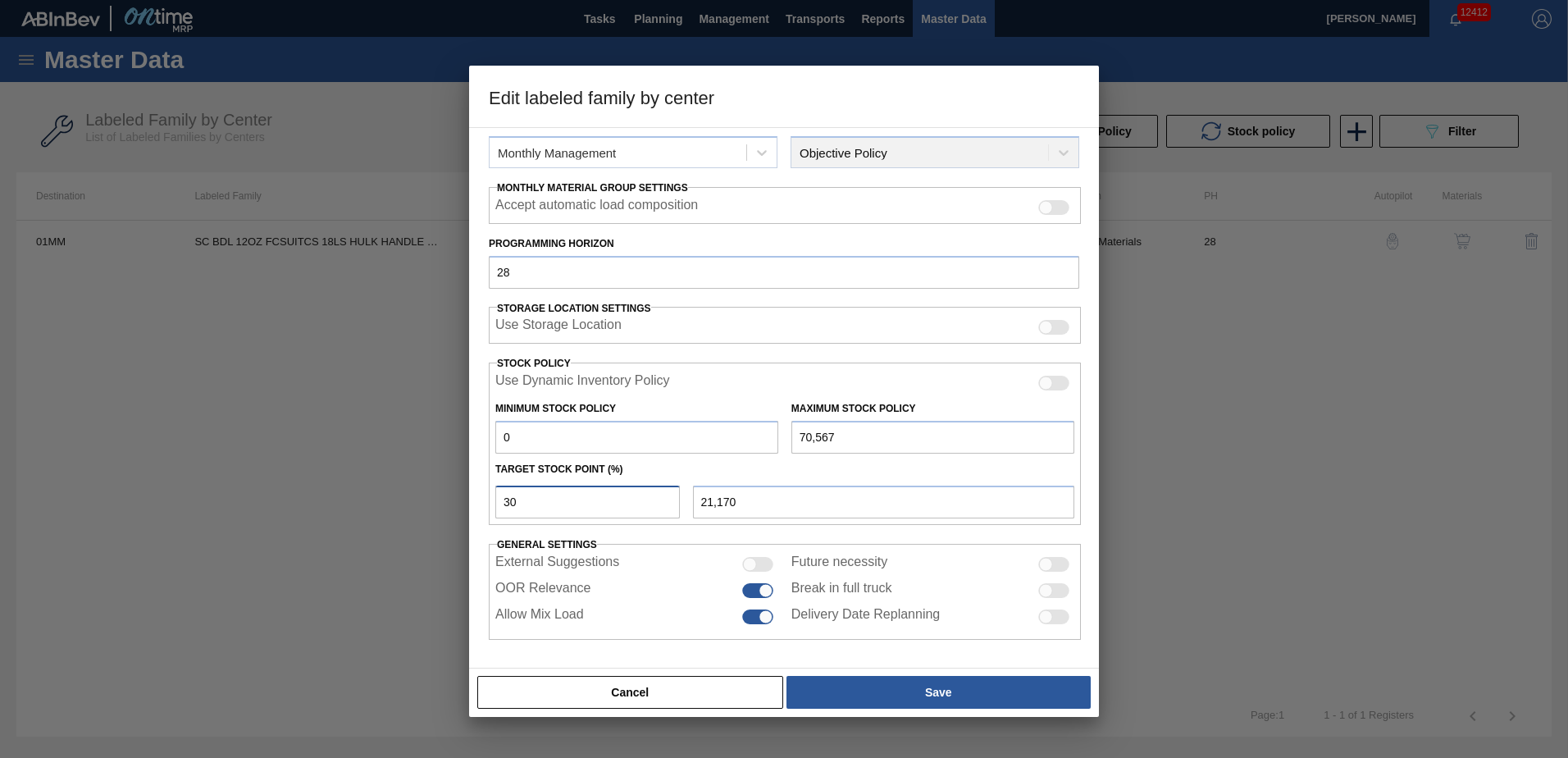
drag, startPoint x: 541, startPoint y: 505, endPoint x: 465, endPoint y: 504, distance: 76.0
click at [482, 504] on div "Material Group SUITCASE Family Suitcases Labeled Family SC BDL 12OZ FCSUITCS 18…" at bounding box center [784, 398] width 630 height 541
type input "6"
type input "4,234"
type input "60"
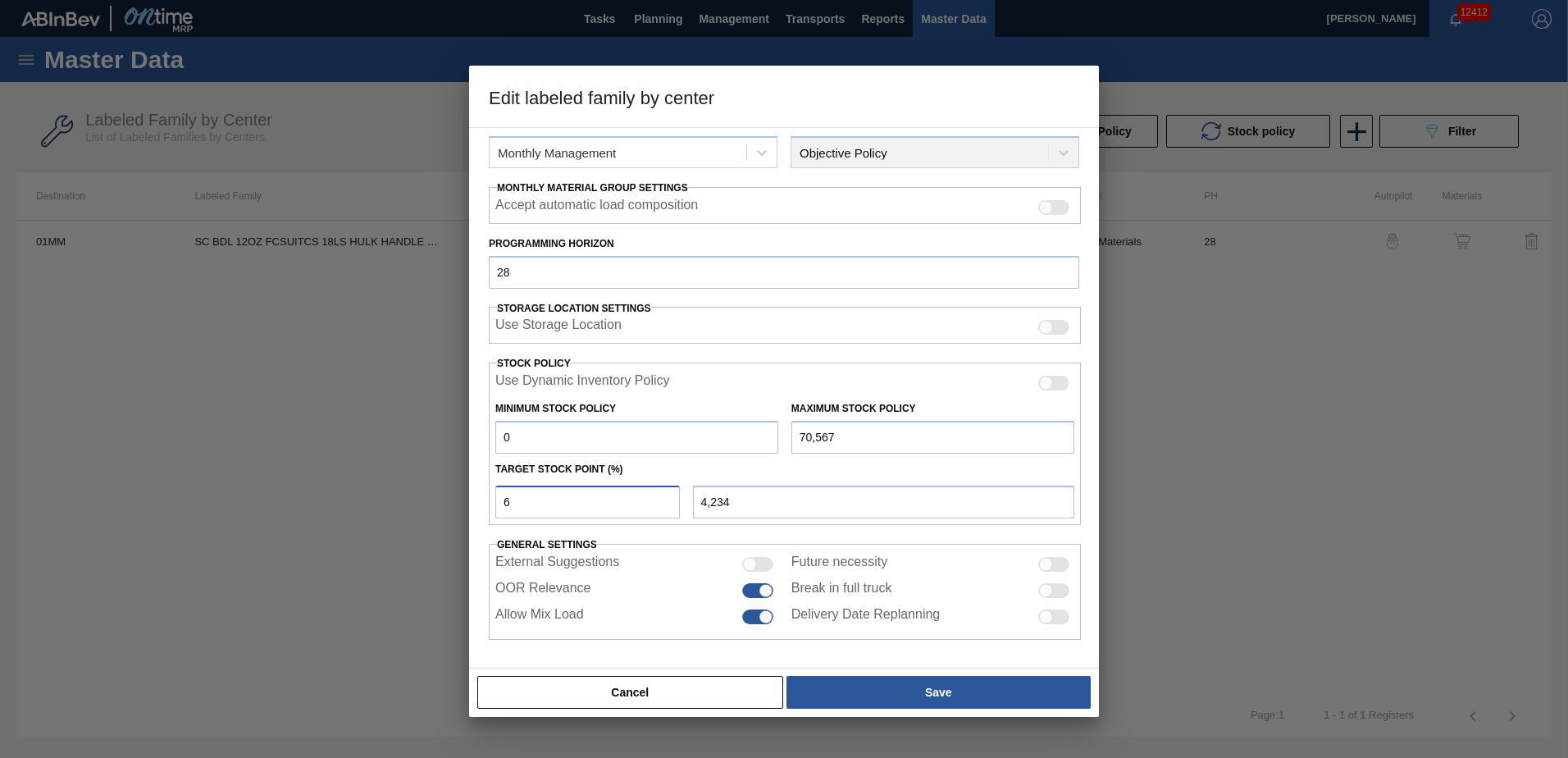
type input "42,340"
type input "6"
type input "4,234"
type input "0"
type input "7"
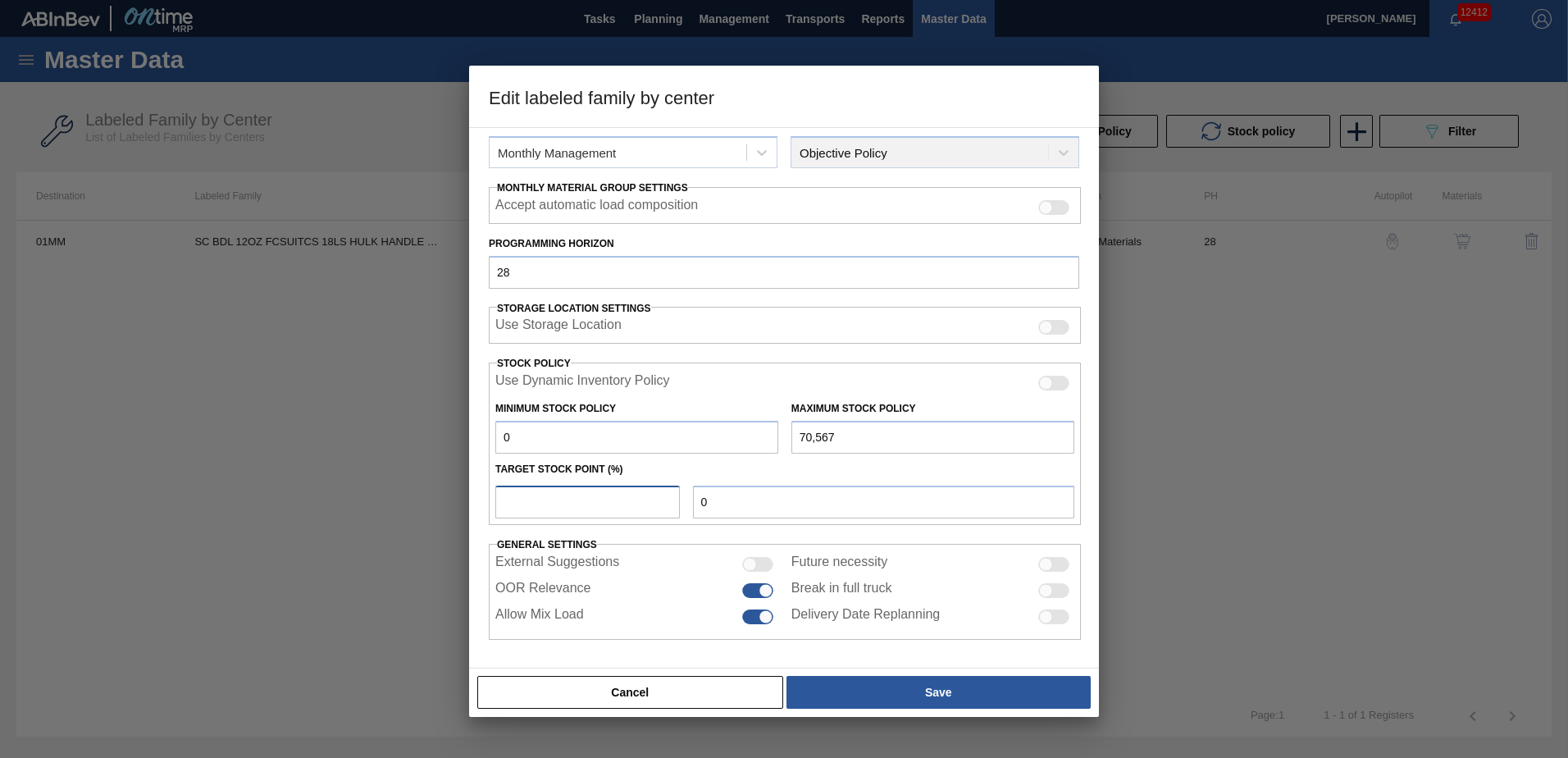
type input "4,940"
type input "75"
type input "52,925"
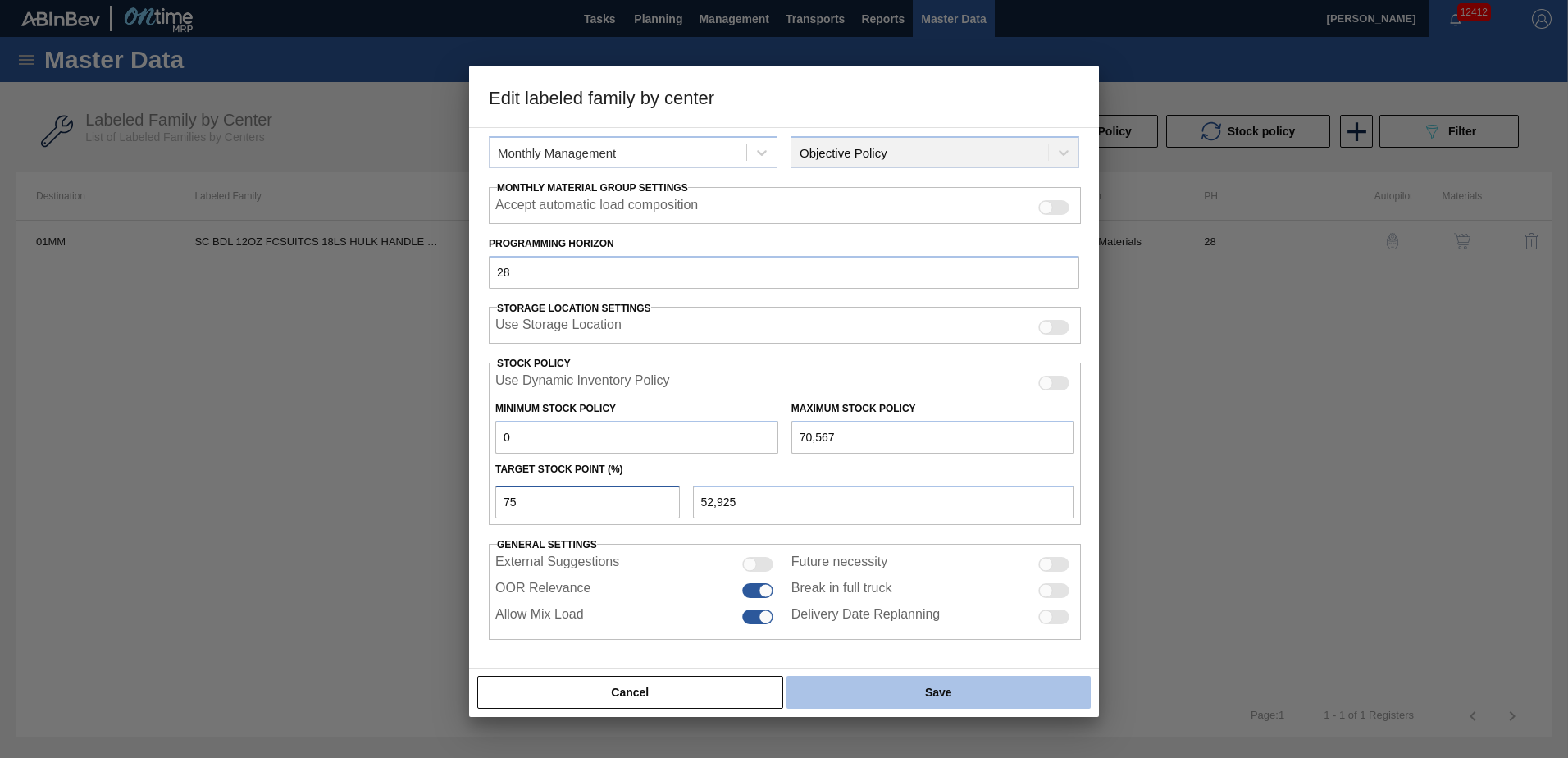
type input "75"
click at [969, 696] on button "Save" at bounding box center [938, 691] width 304 height 32
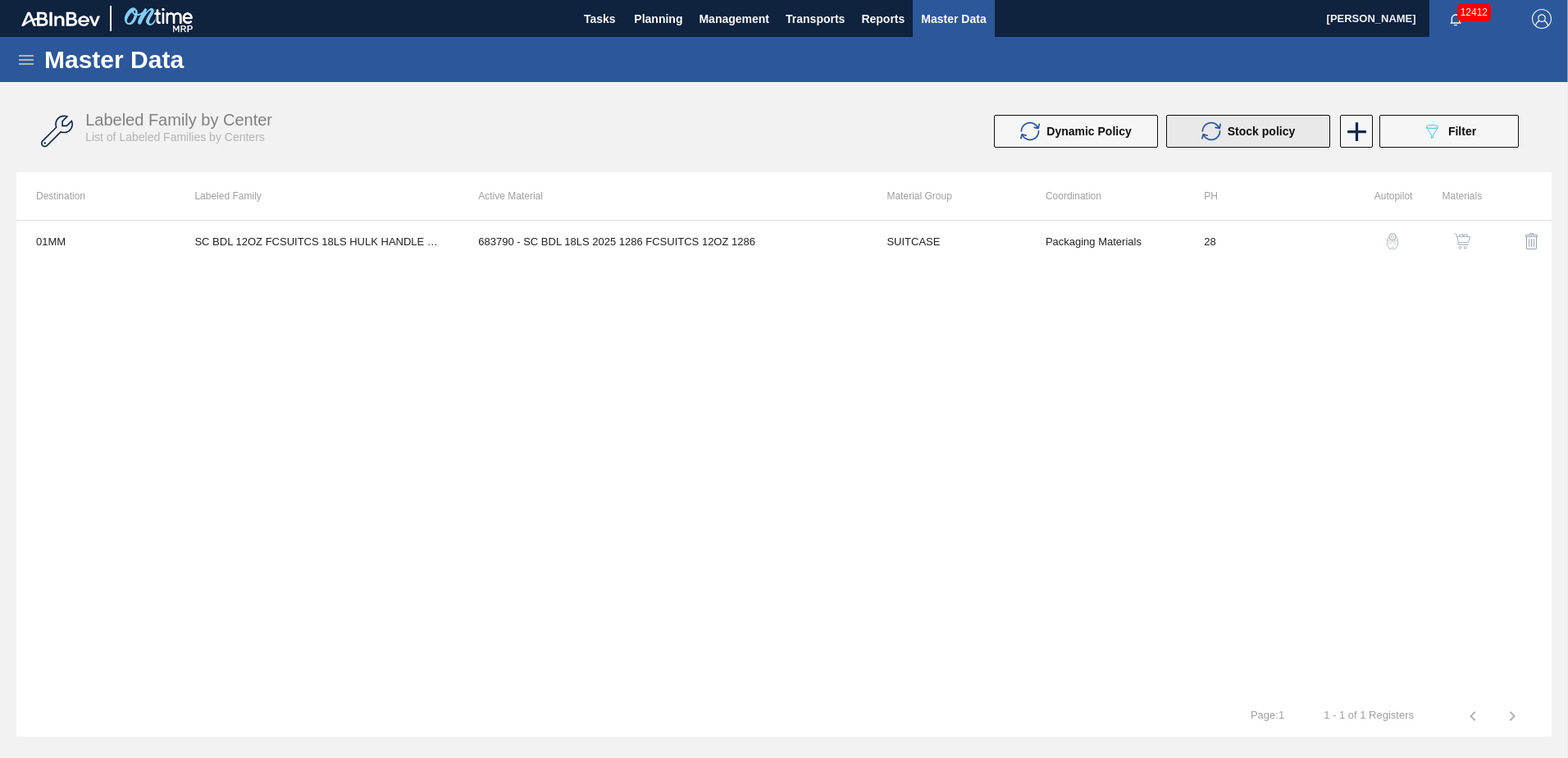
click at [1205, 132] on icon at bounding box center [1210, 131] width 19 height 19
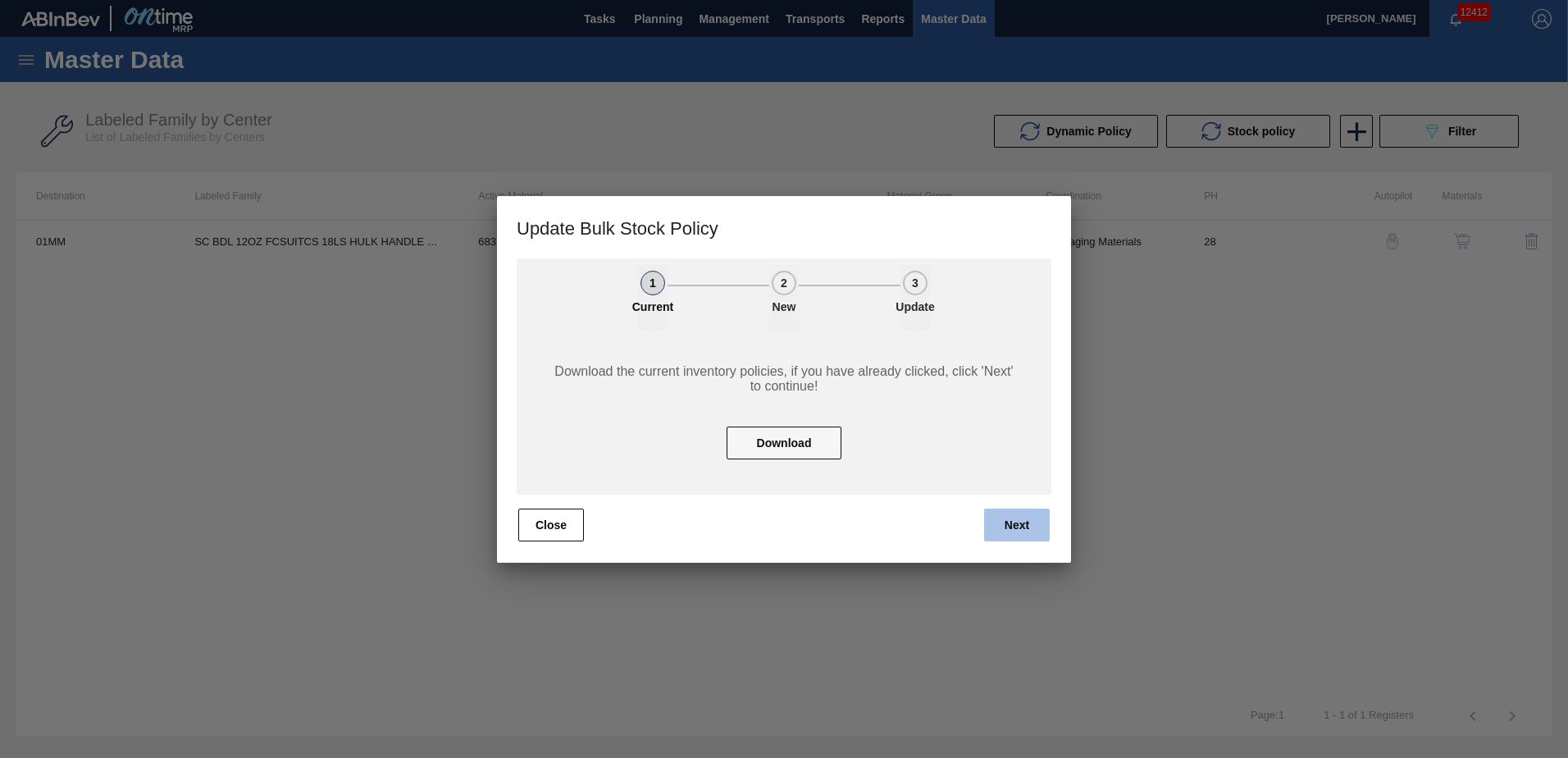
click at [1021, 525] on button "Next" at bounding box center [1016, 524] width 66 height 32
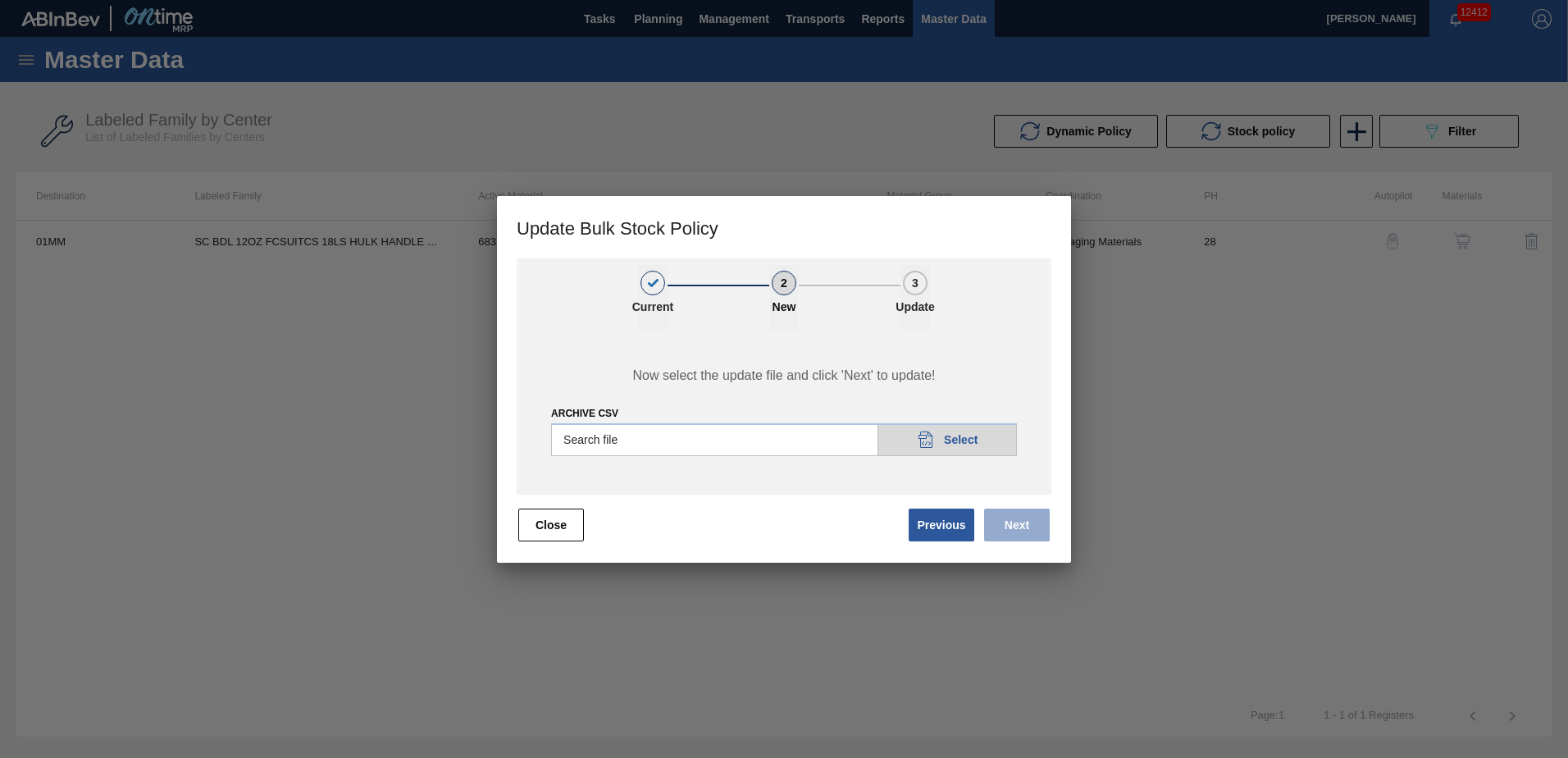
click at [965, 440] on input "Archive CSV" at bounding box center [784, 439] width 466 height 32
click at [546, 519] on button "Close" at bounding box center [551, 524] width 66 height 32
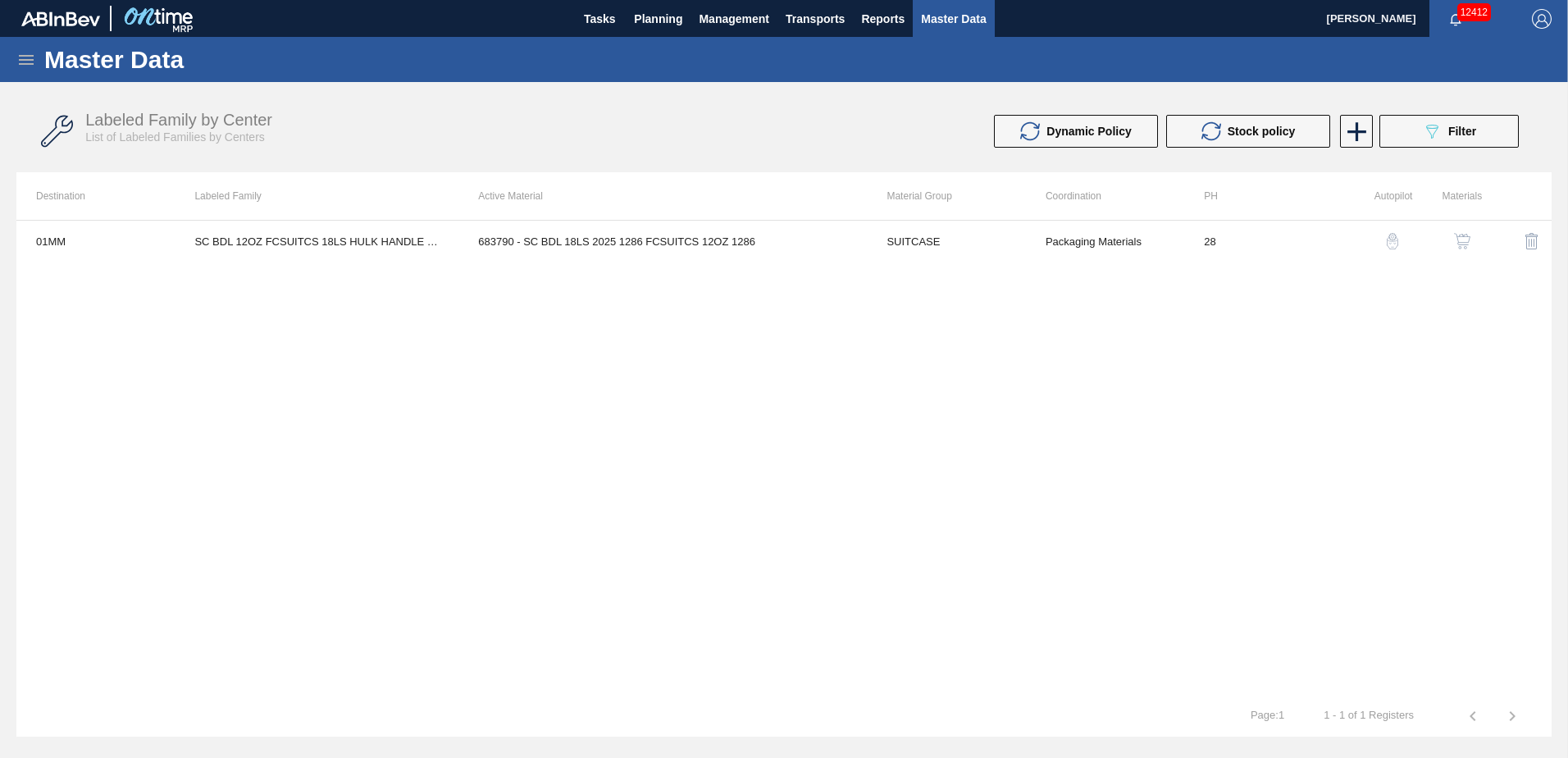
click at [1461, 239] on img "button" at bounding box center [1462, 241] width 17 height 17
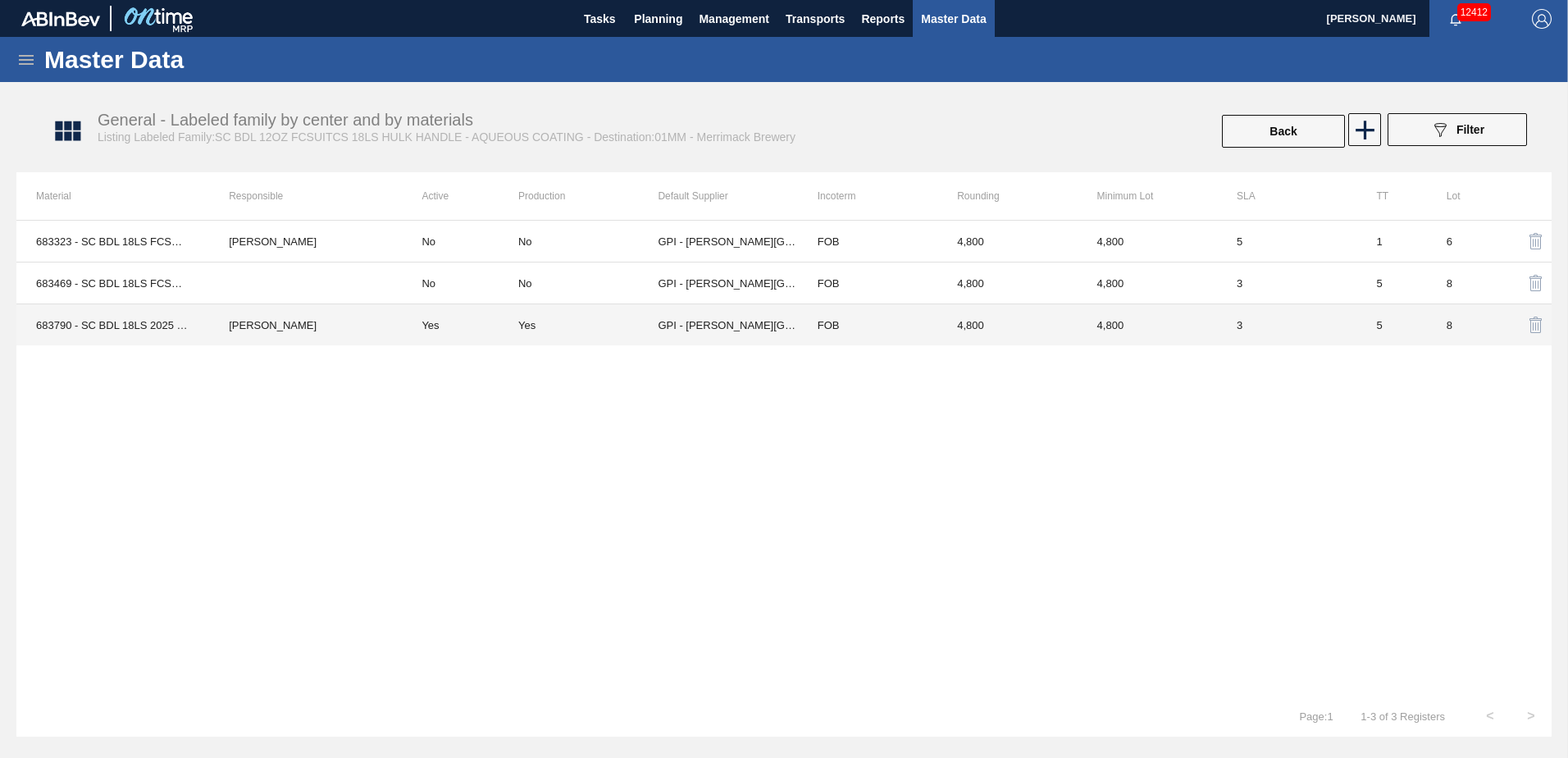
click at [1018, 325] on td "4,800" at bounding box center [1007, 324] width 140 height 42
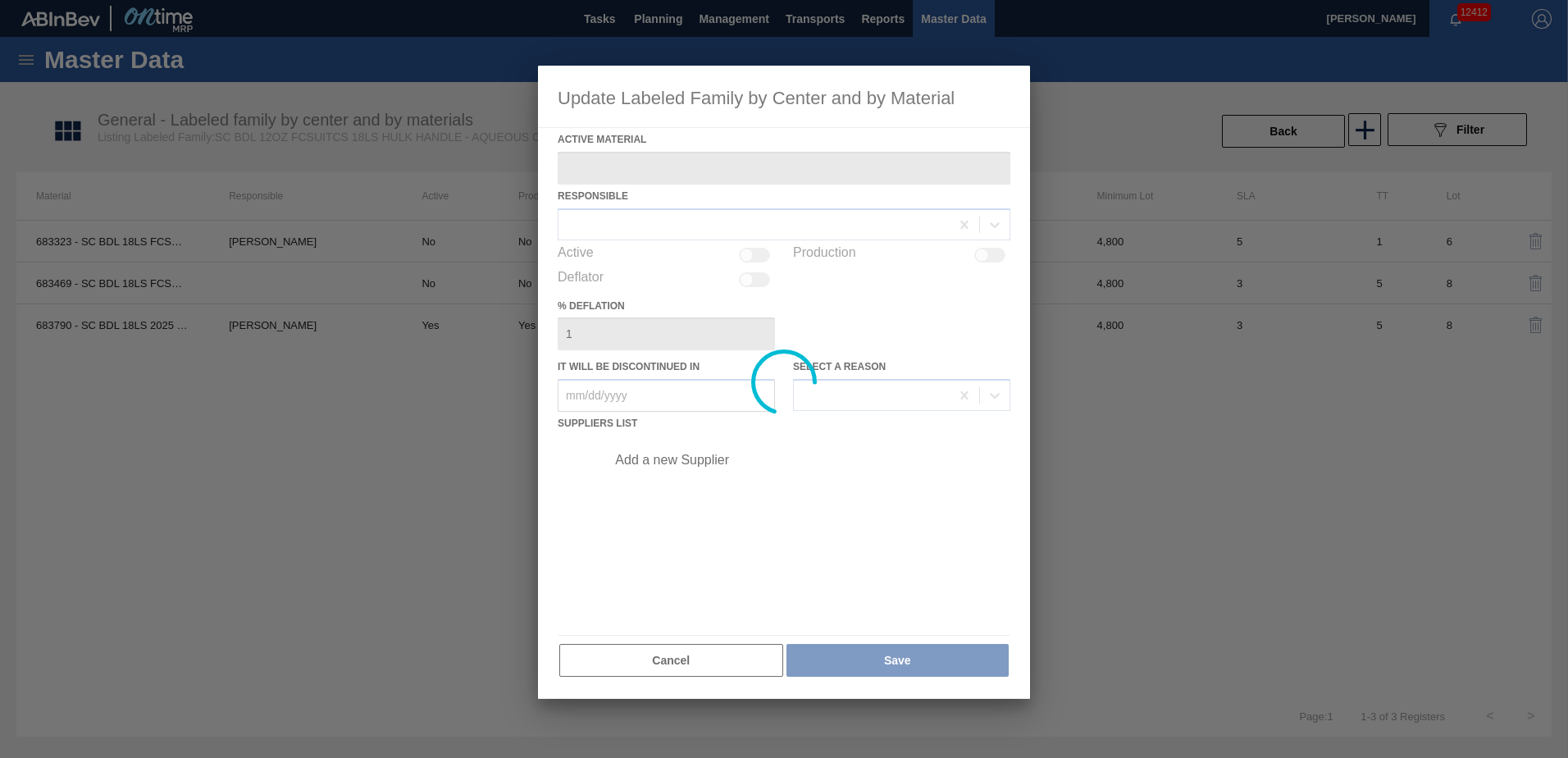
type Material "683790 - SC BDL 18LS 2025 1286 FCSUITCS 12OZ 1286"
checkbox input "true"
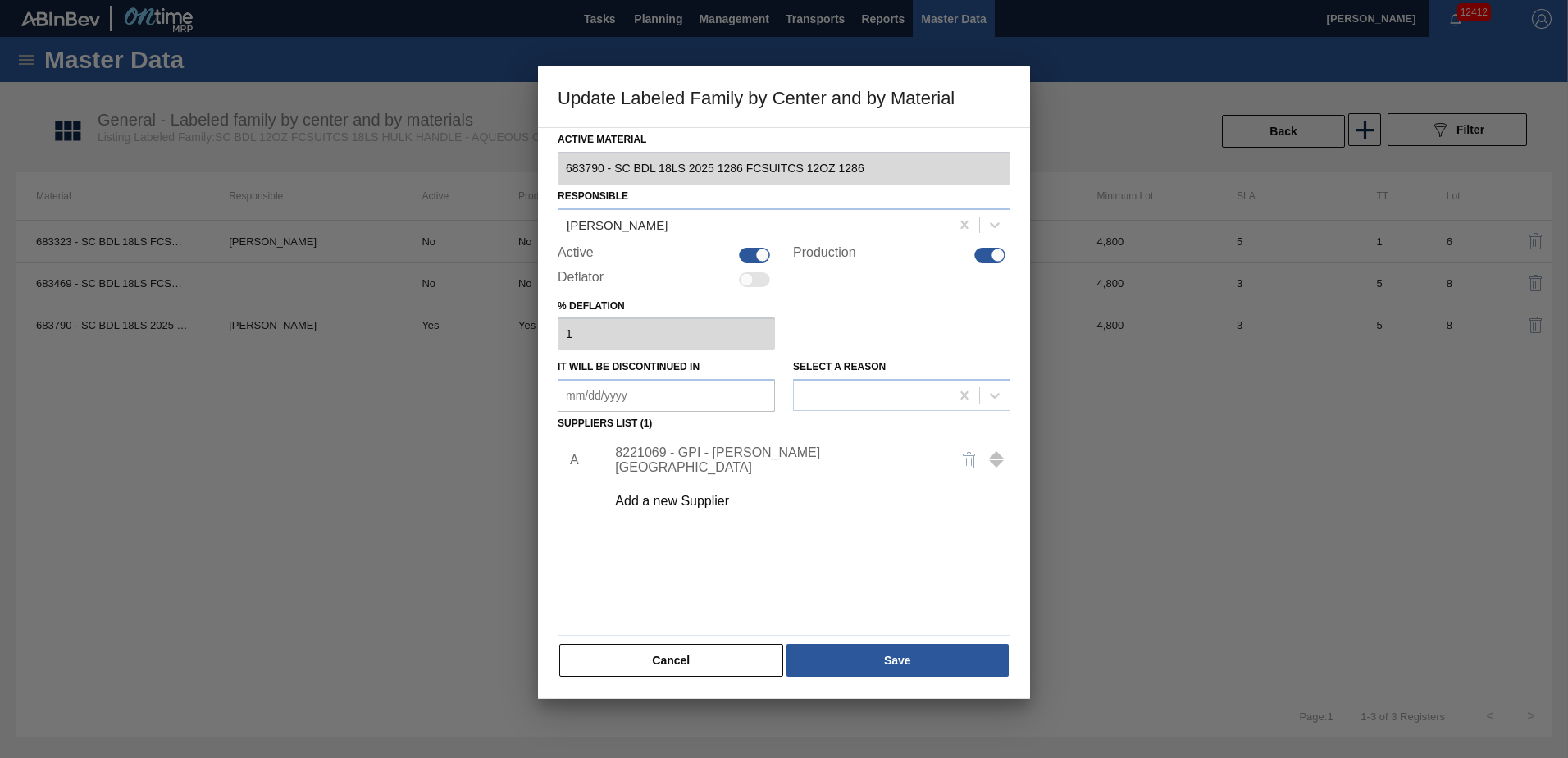
click at [699, 673] on button "Cancel" at bounding box center [671, 660] width 224 height 32
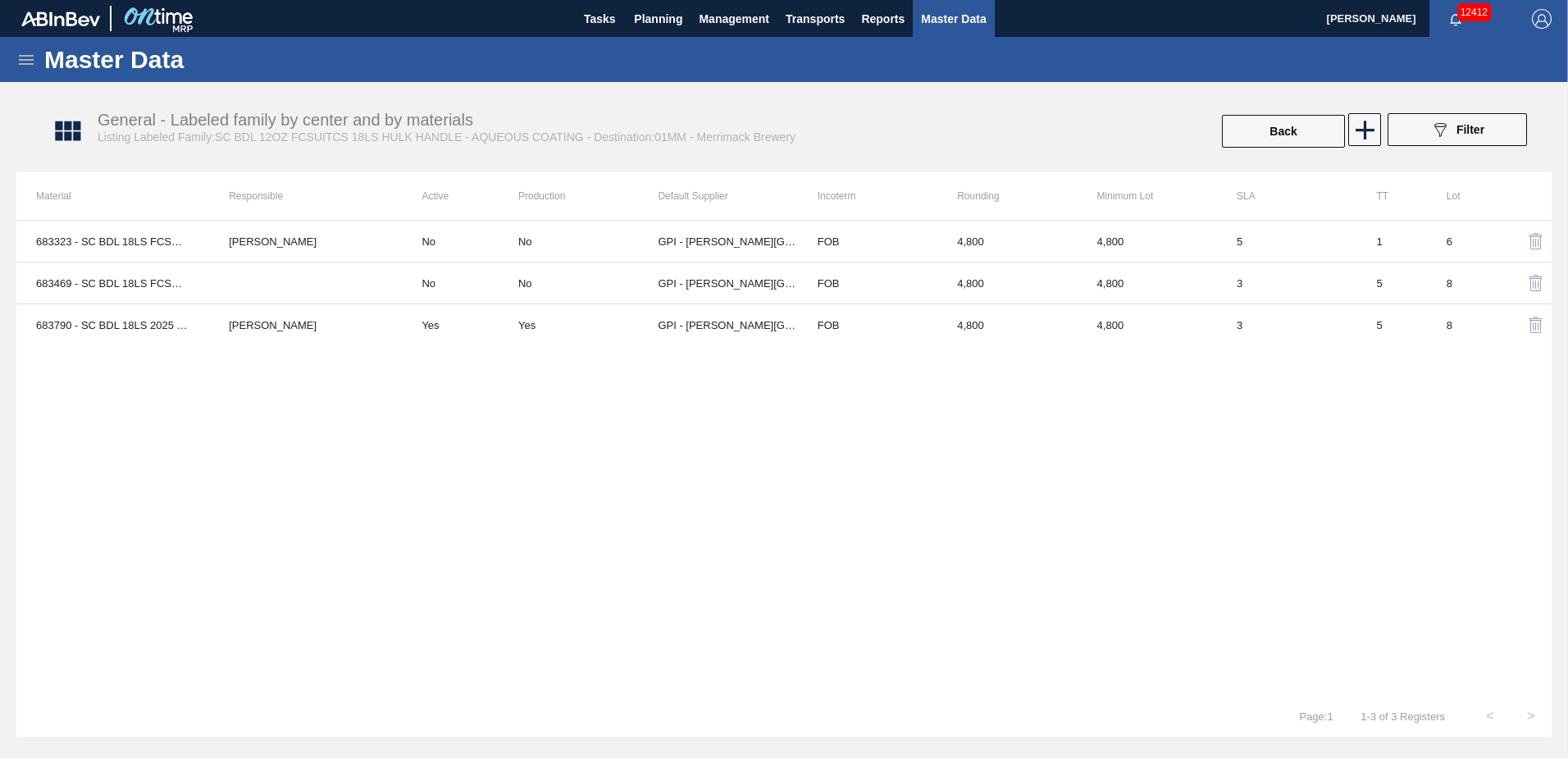
click at [990, 469] on div "683323 - SC BDL 18LS FCSUITCS 12OZ AQUEOUS COATI [PERSON_NAME] No No GPI - [PER…" at bounding box center [784, 457] width 1535 height 475
click at [1002, 423] on div "683323 - SC BDL 18LS FCSUITCS 12OZ AQUEOUS COATI [PERSON_NAME] No No GPI - [PER…" at bounding box center [784, 457] width 1535 height 475
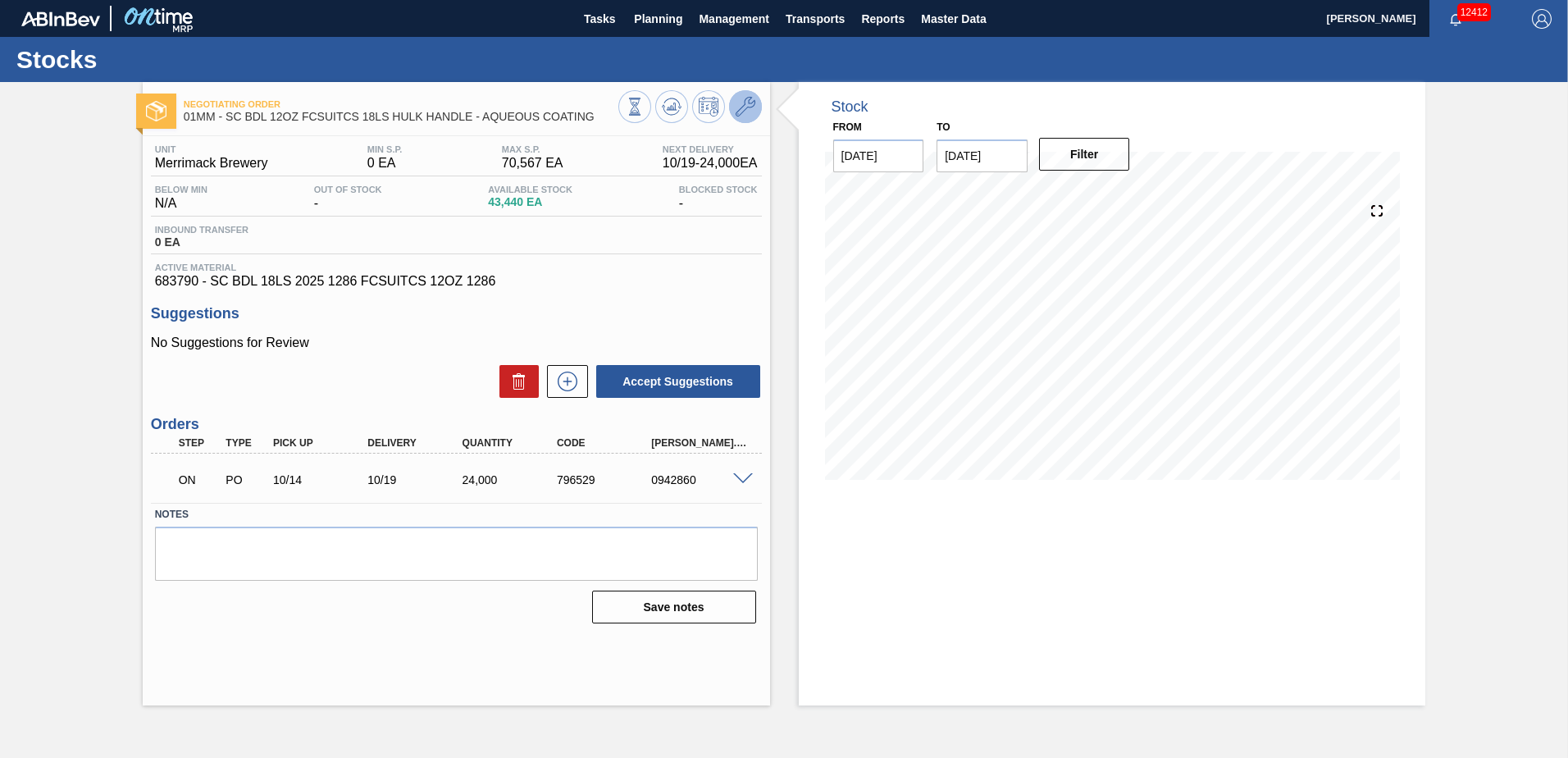
click at [742, 107] on icon at bounding box center [745, 106] width 19 height 19
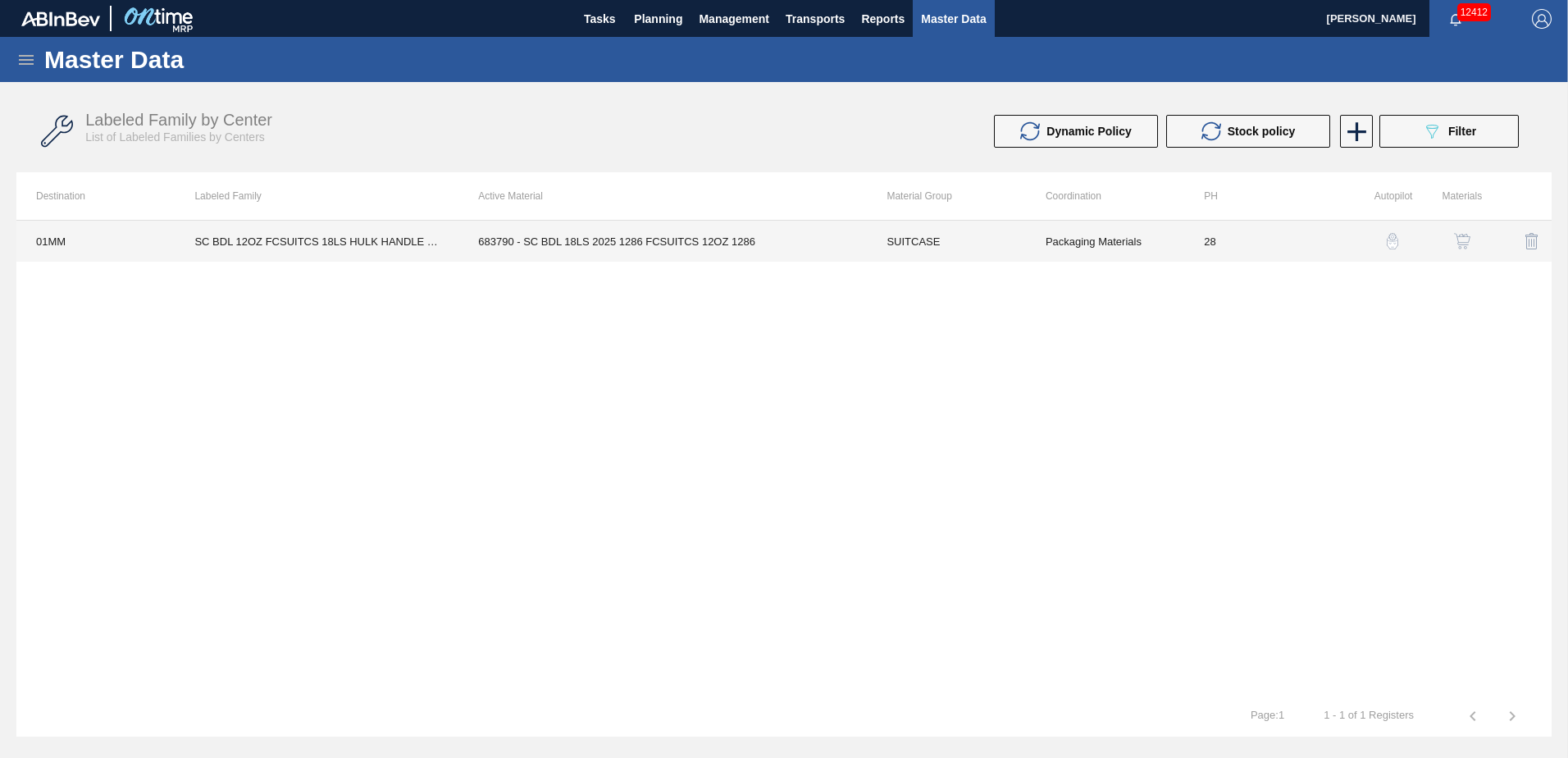
click at [747, 249] on td "683790 - SC BDL 18LS 2025 1286 FCSUITCS 12OZ 1286" at bounding box center [662, 241] width 408 height 41
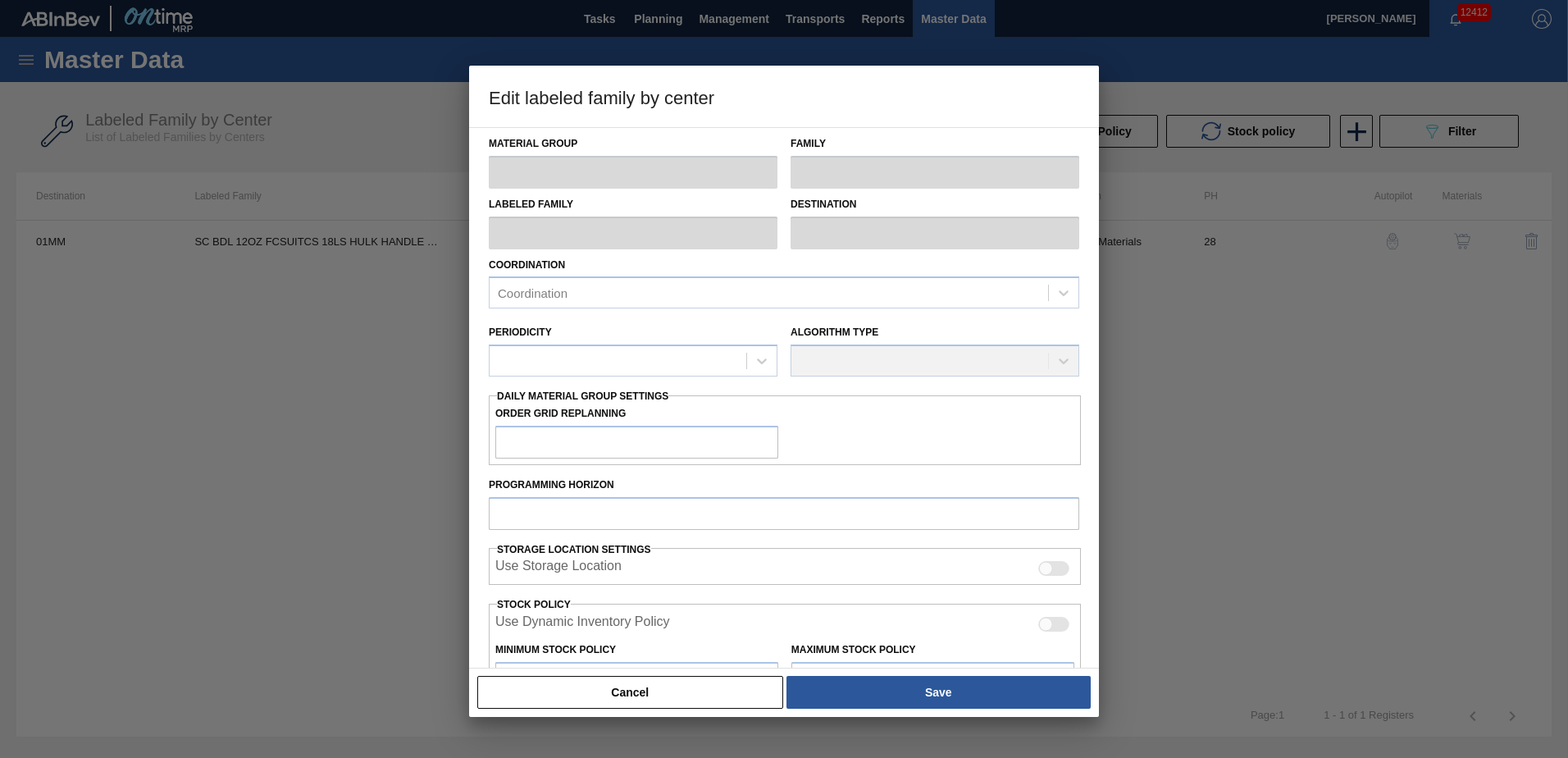
type input "SUITCASE"
type input "Suitcases"
type input "SC BDL 12OZ FCSUITCS 18LS HULK HANDLE - AQUEOUS COATING"
type input "01MM - Merrimack Brewery"
type input "28"
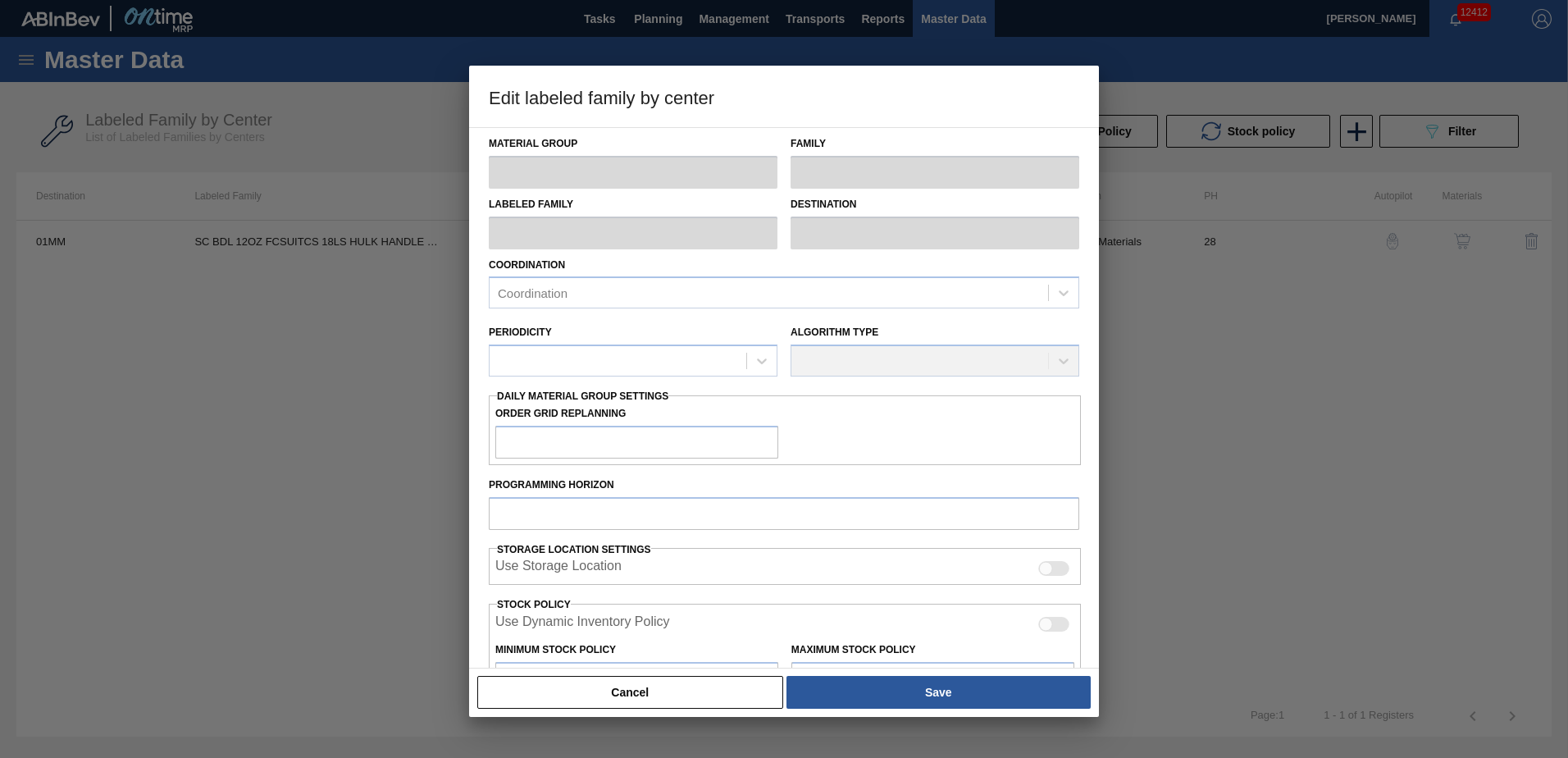
type input "0"
type input "70,567"
type input "75"
type input "52,925"
checkbox input "true"
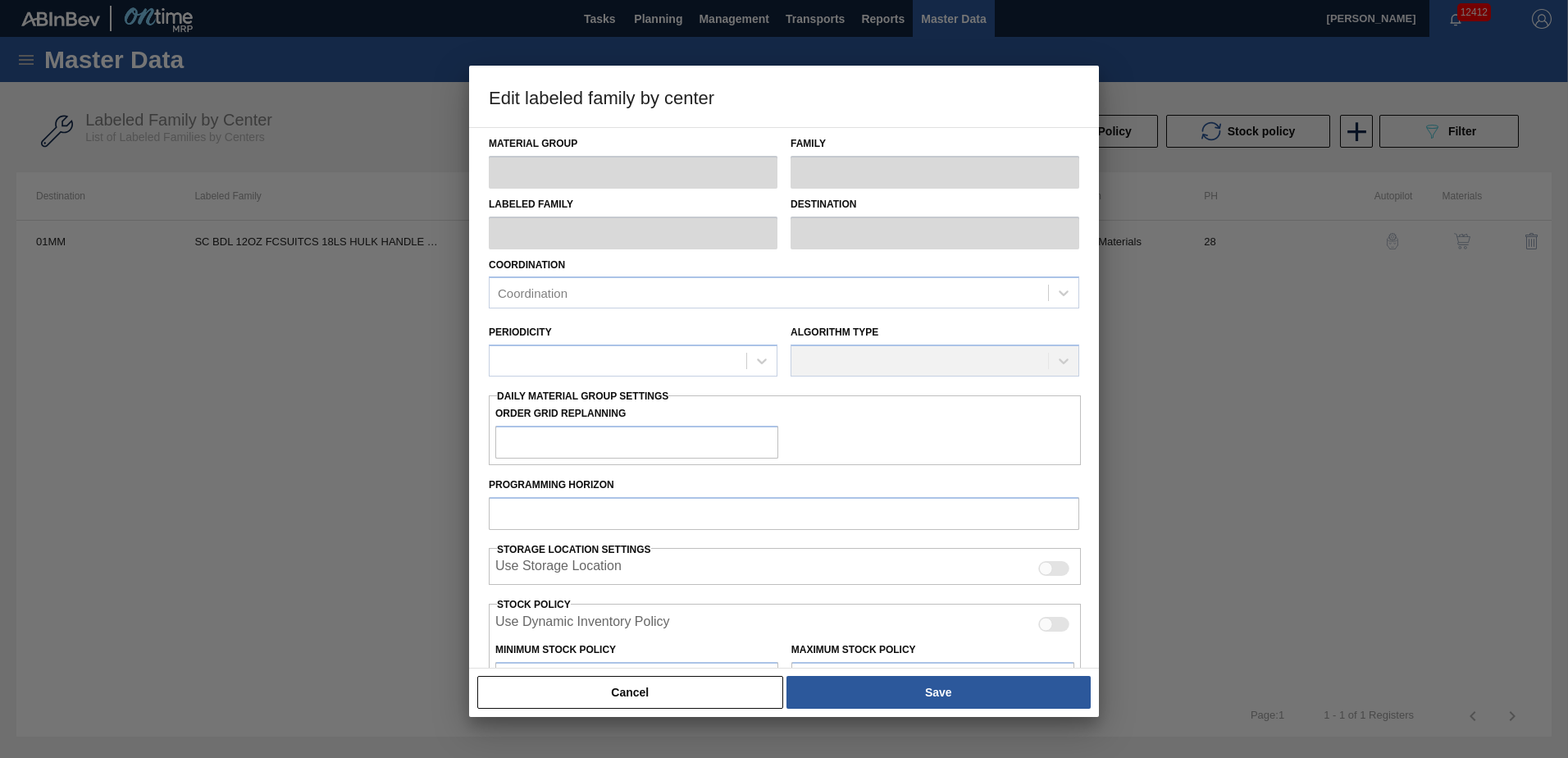
checkbox input "true"
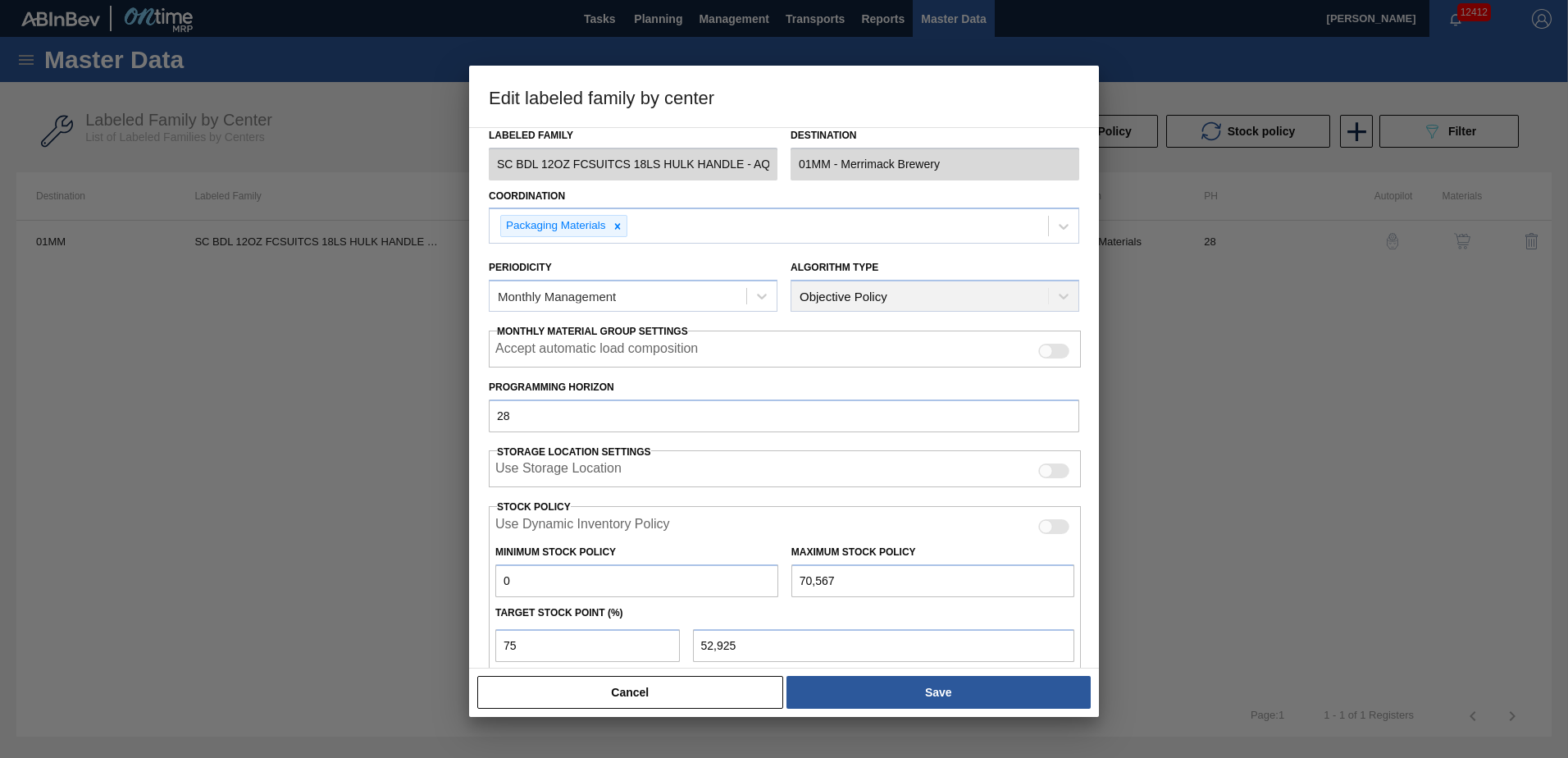
scroll to position [212, 0]
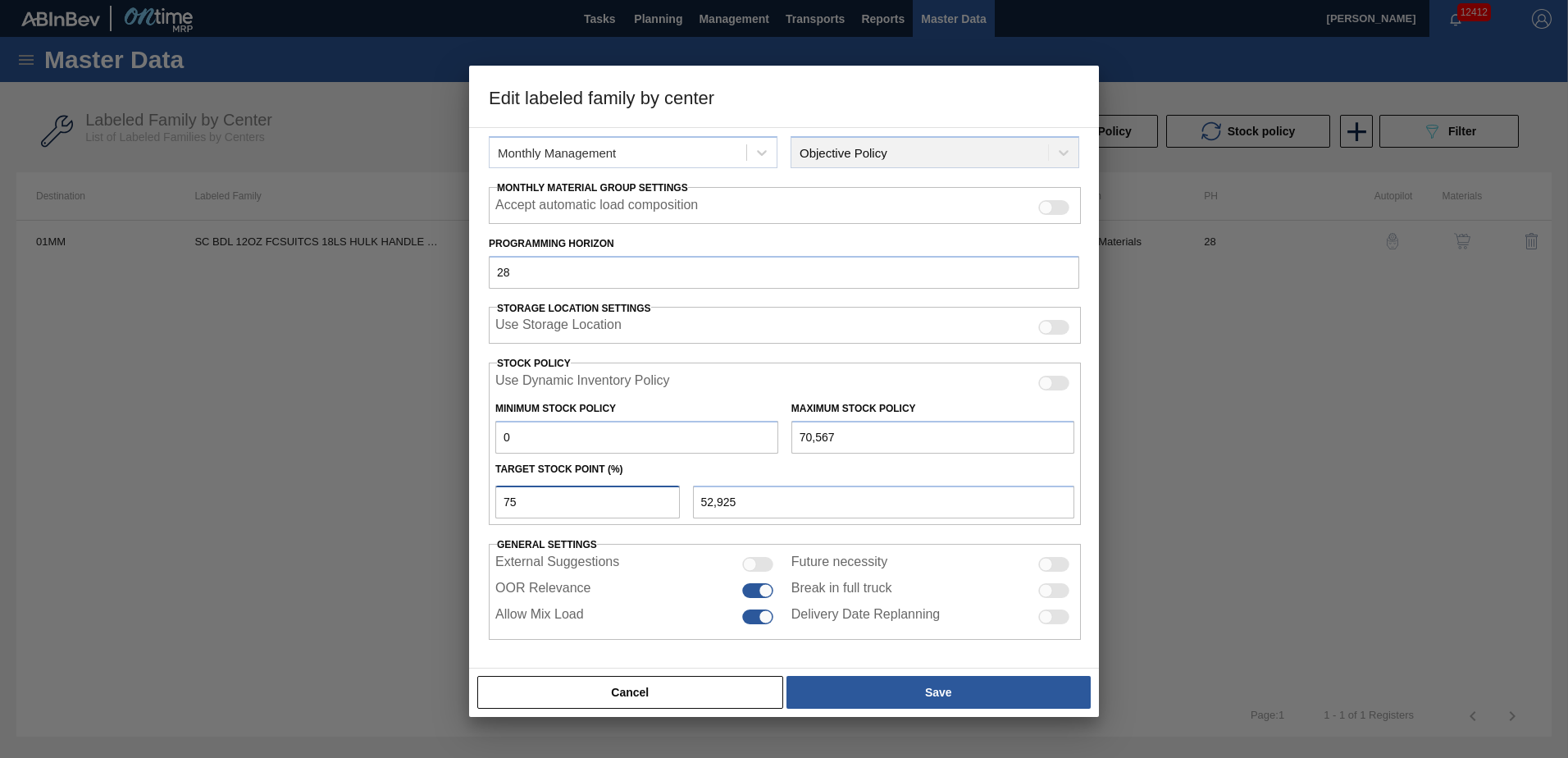
drag, startPoint x: 495, startPoint y: 501, endPoint x: 448, endPoint y: 499, distance: 47.0
click at [464, 501] on div "Edit labeled family by center Material Group SUITCASE Family Suitcases Labeled …" at bounding box center [784, 379] width 1568 height 758
type input "0"
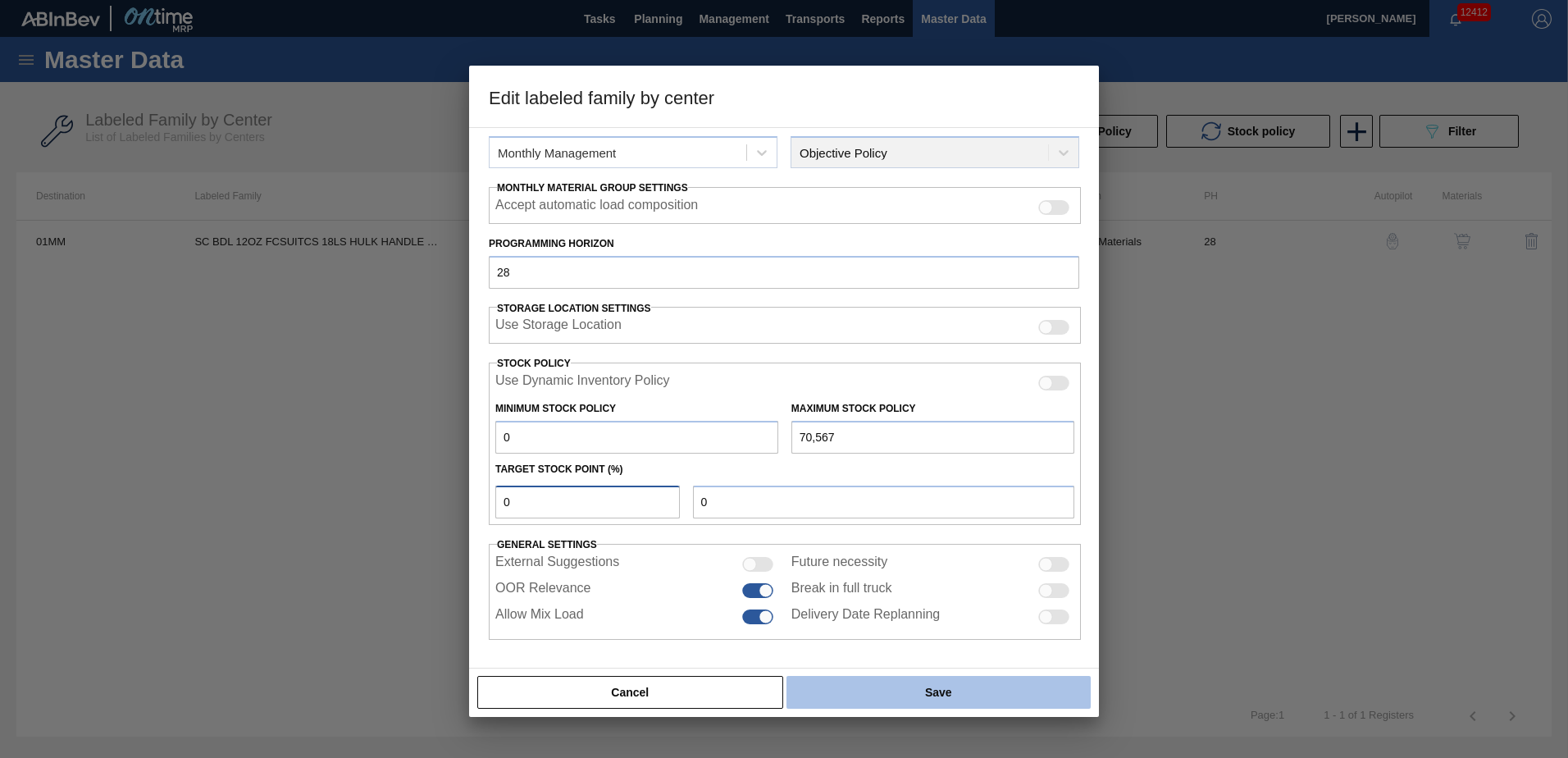
type input "0"
click at [909, 680] on button "Save" at bounding box center [938, 691] width 304 height 32
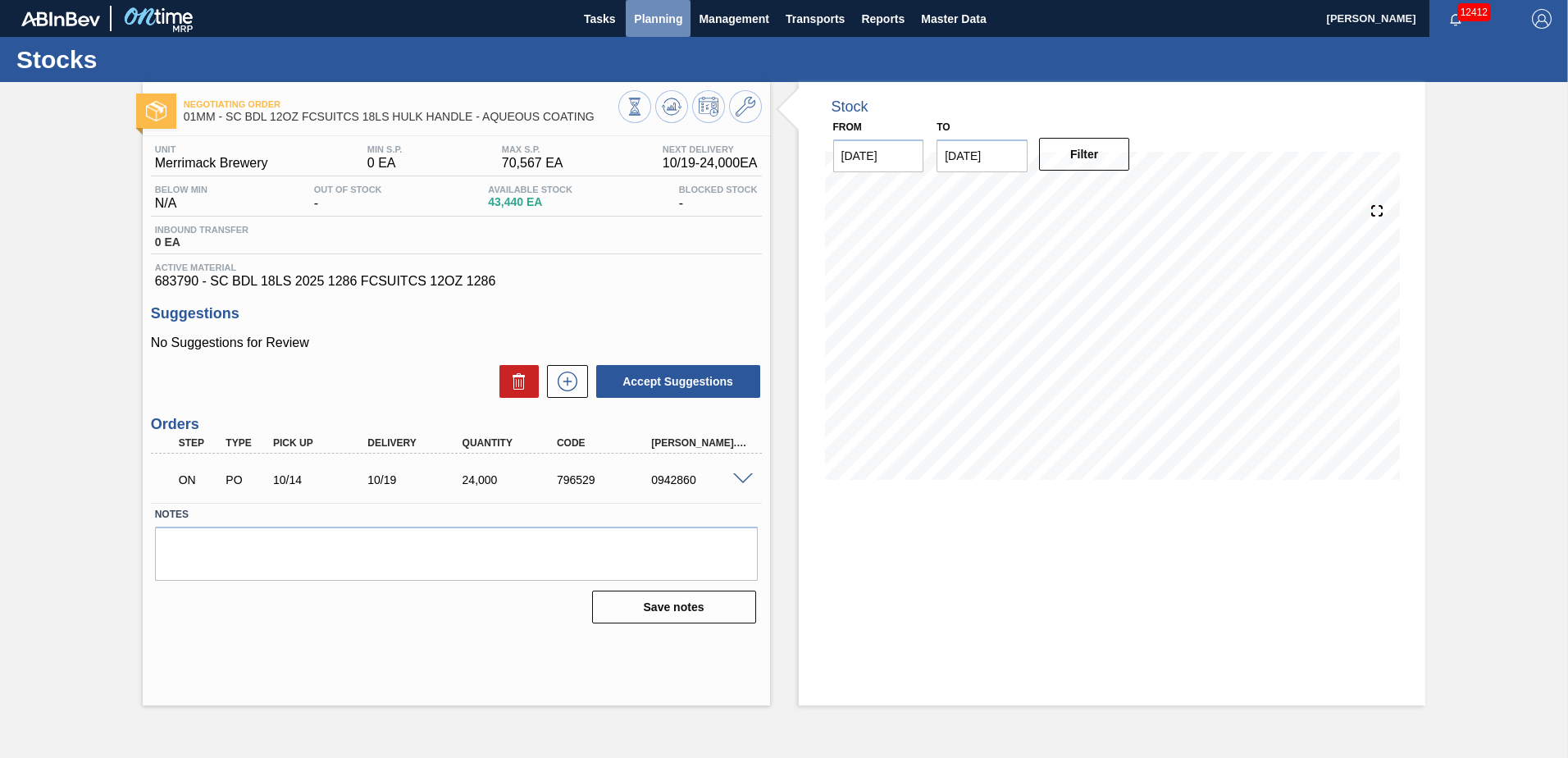
click at [665, 18] on span "Planning" at bounding box center [658, 19] width 48 height 19
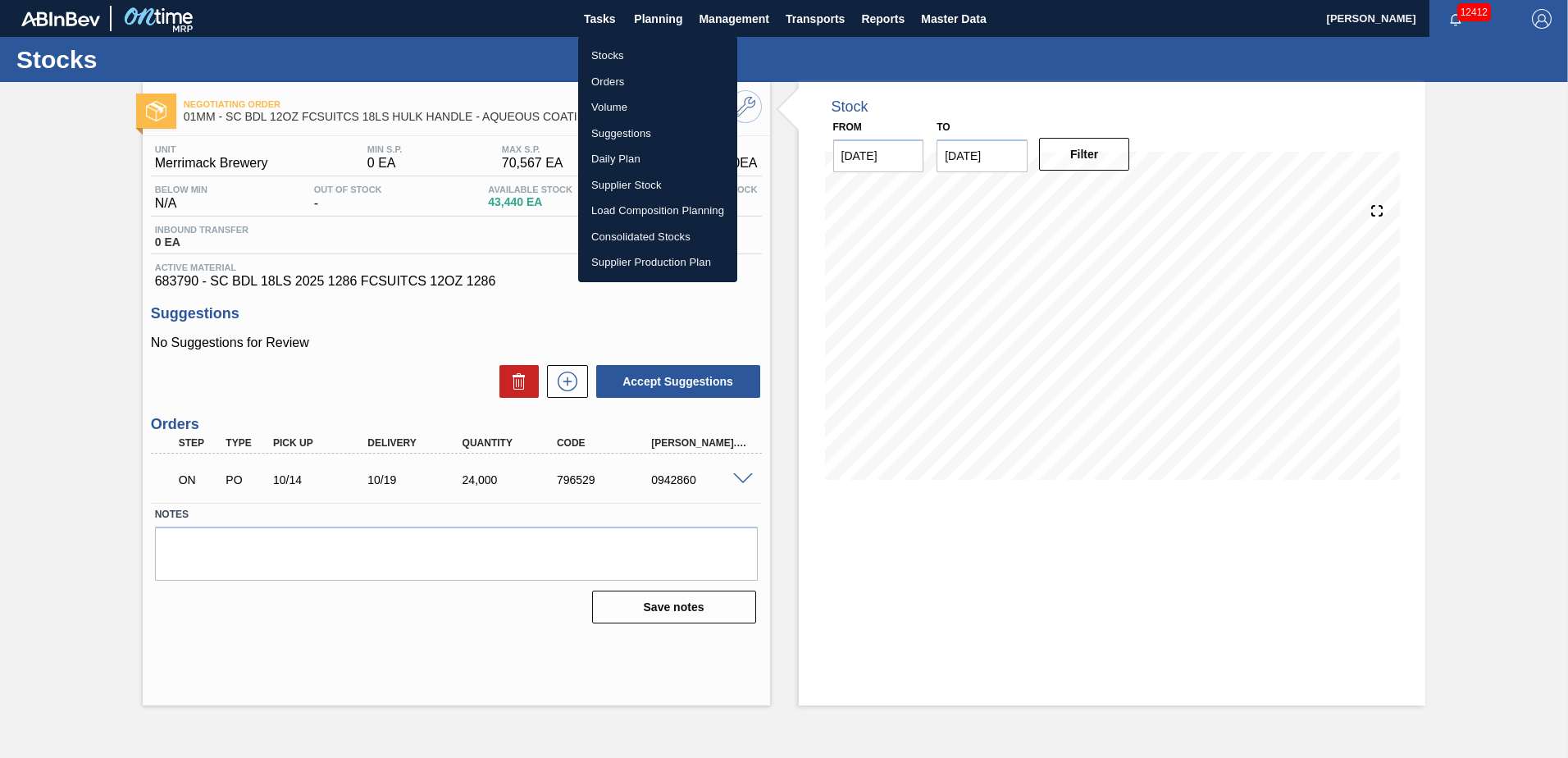
click at [607, 133] on li "Suggestions" at bounding box center [658, 133] width 159 height 26
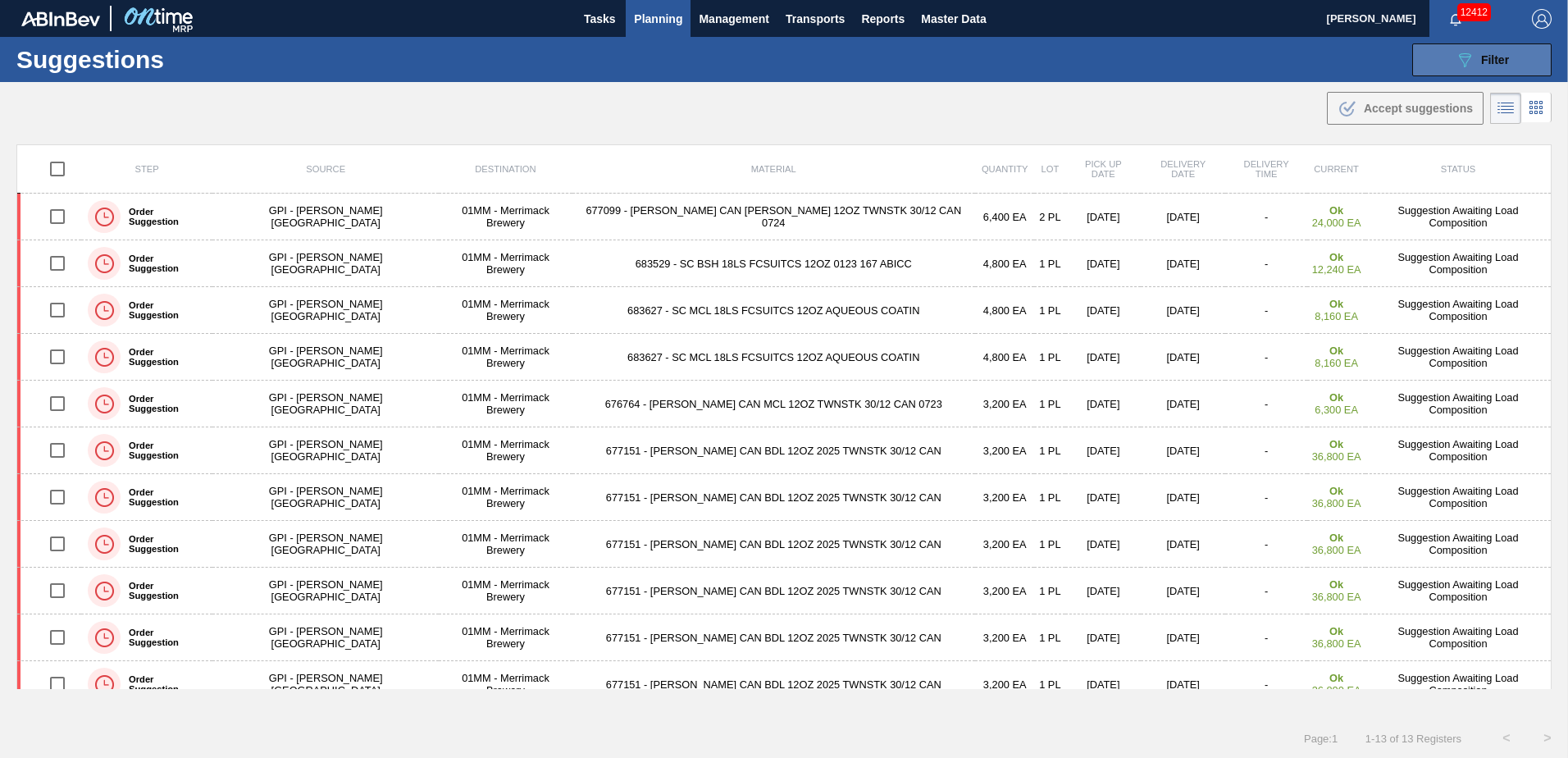
click at [1475, 72] on button "089F7B8B-B2A5-4AFE-B5C0-19BA573D28AC Filter" at bounding box center [1481, 59] width 140 height 32
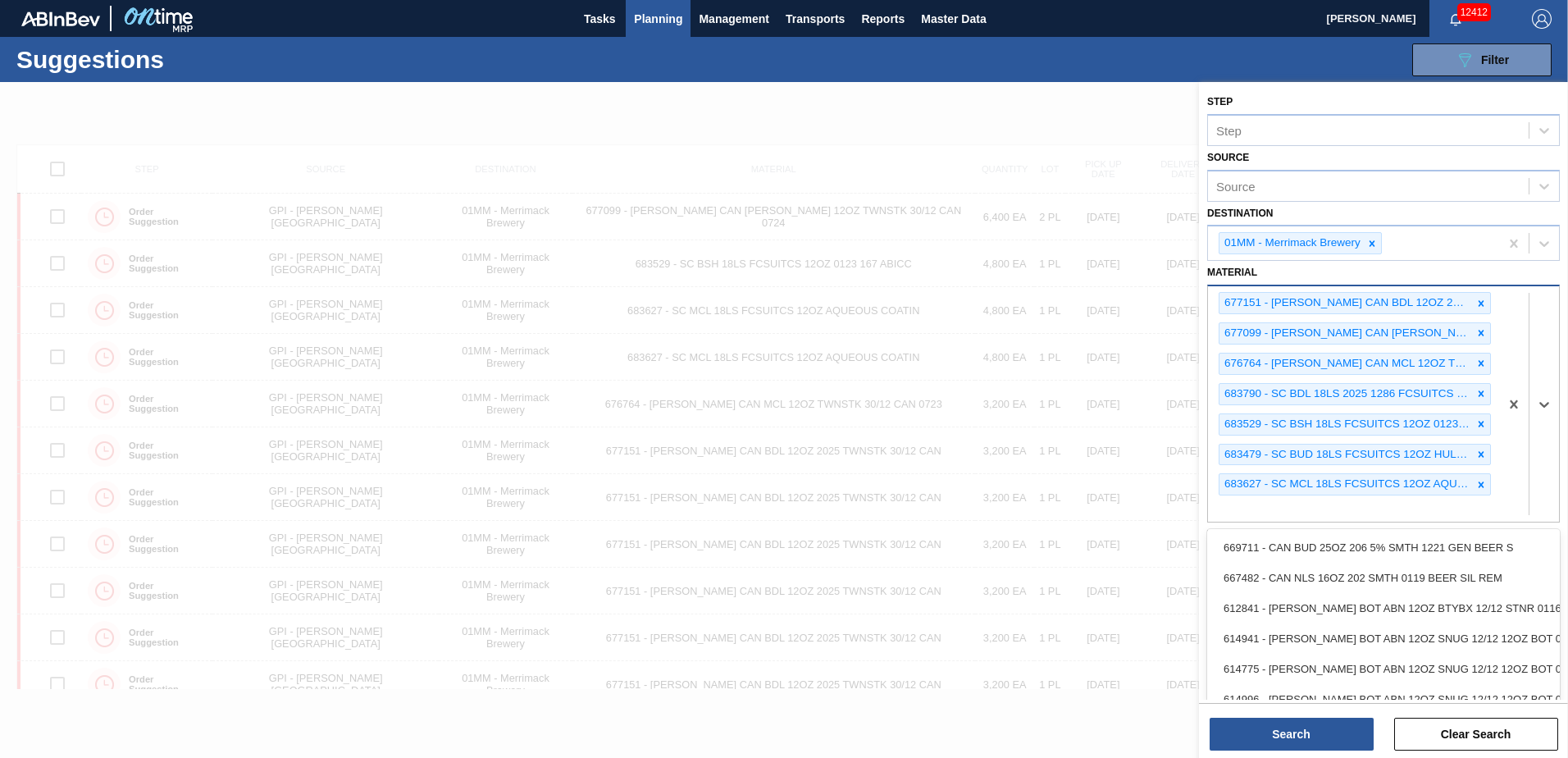
click at [1403, 515] on div "677151 - [PERSON_NAME] CAN BDL 12OZ 2025 TWNSTK 30/12 CAN 677099 - [PERSON_NAME…" at bounding box center [1353, 404] width 291 height 235
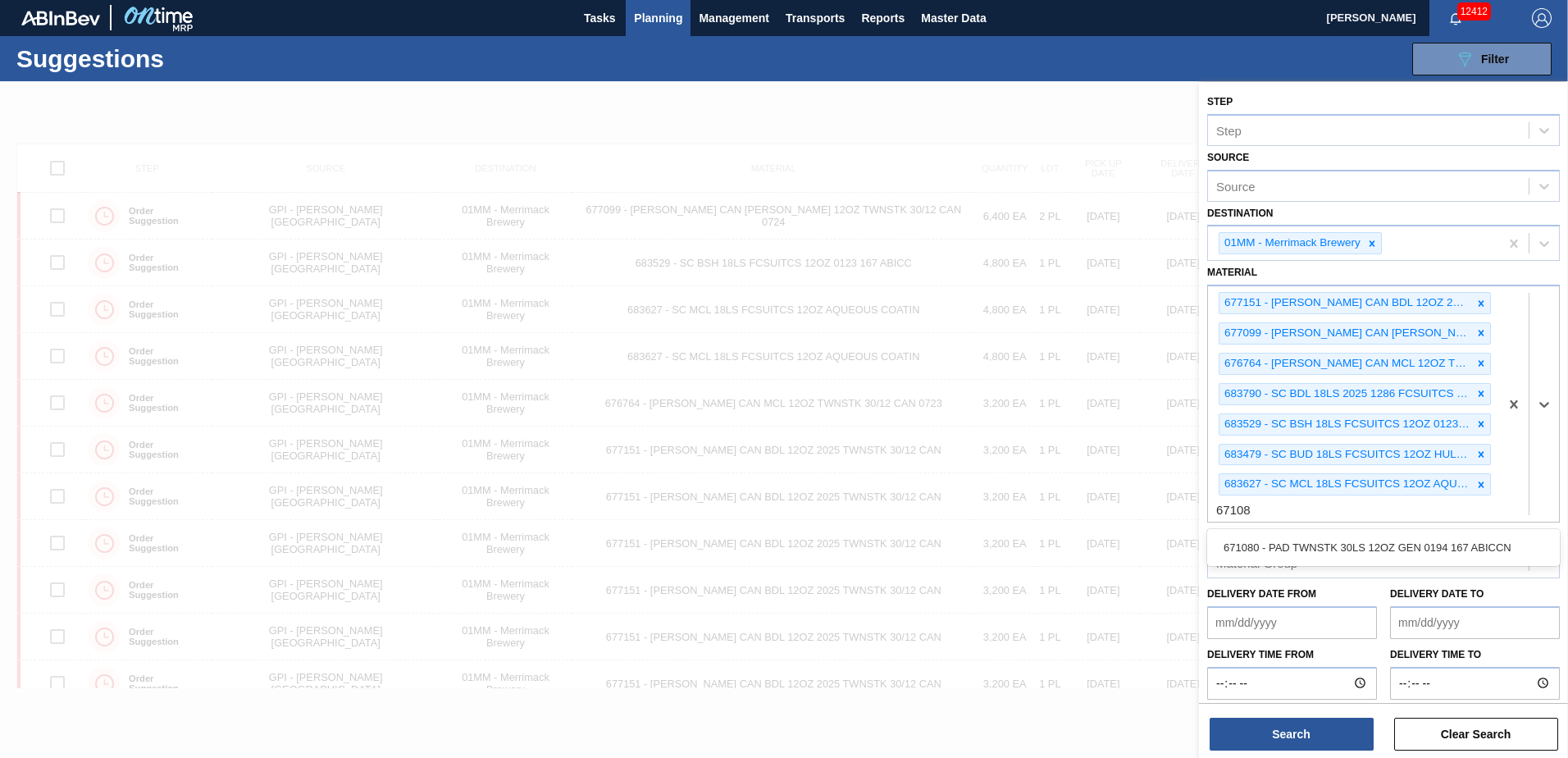
type input "671080"
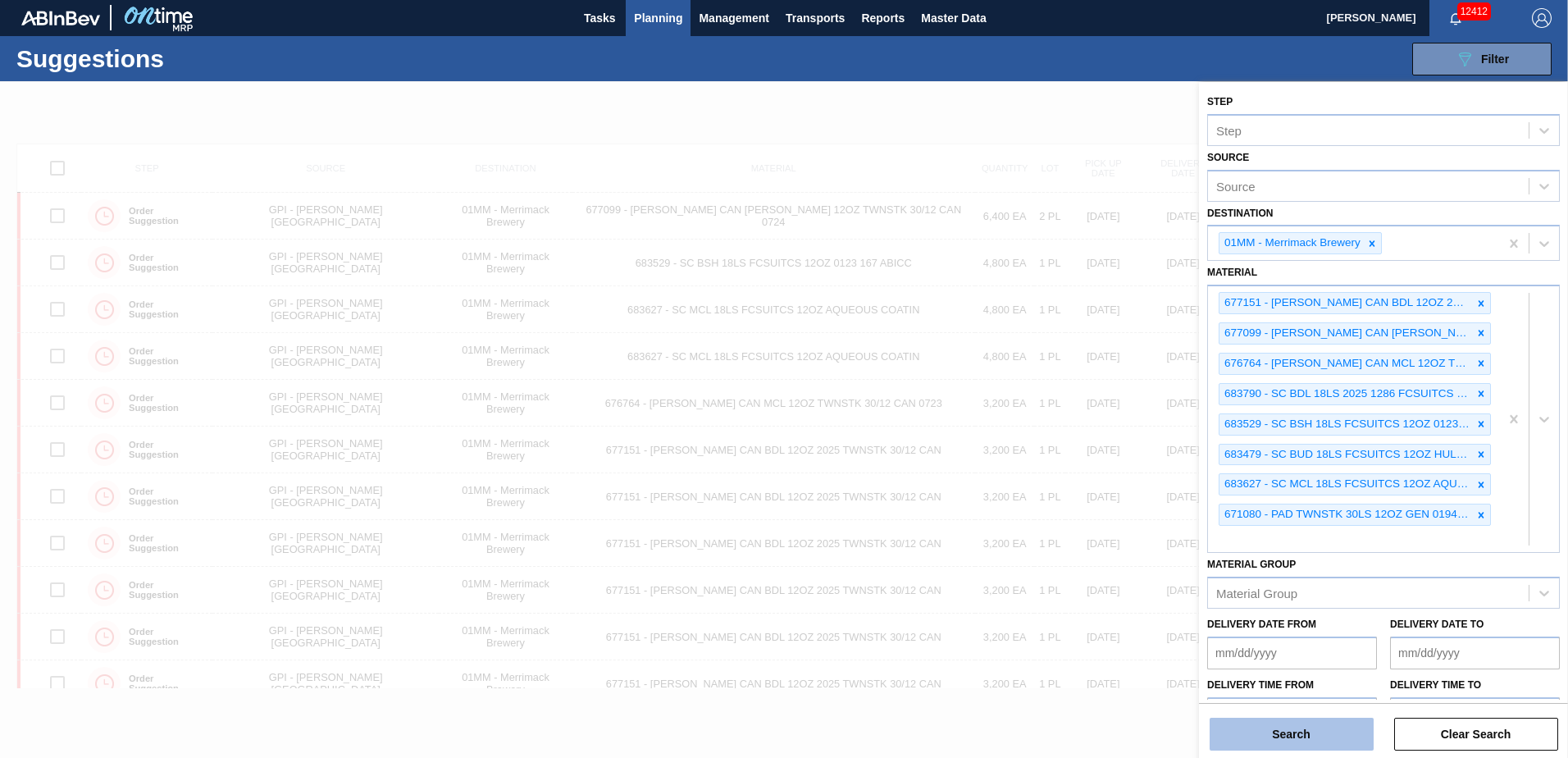
click at [1268, 743] on button "Search" at bounding box center [1291, 734] width 164 height 32
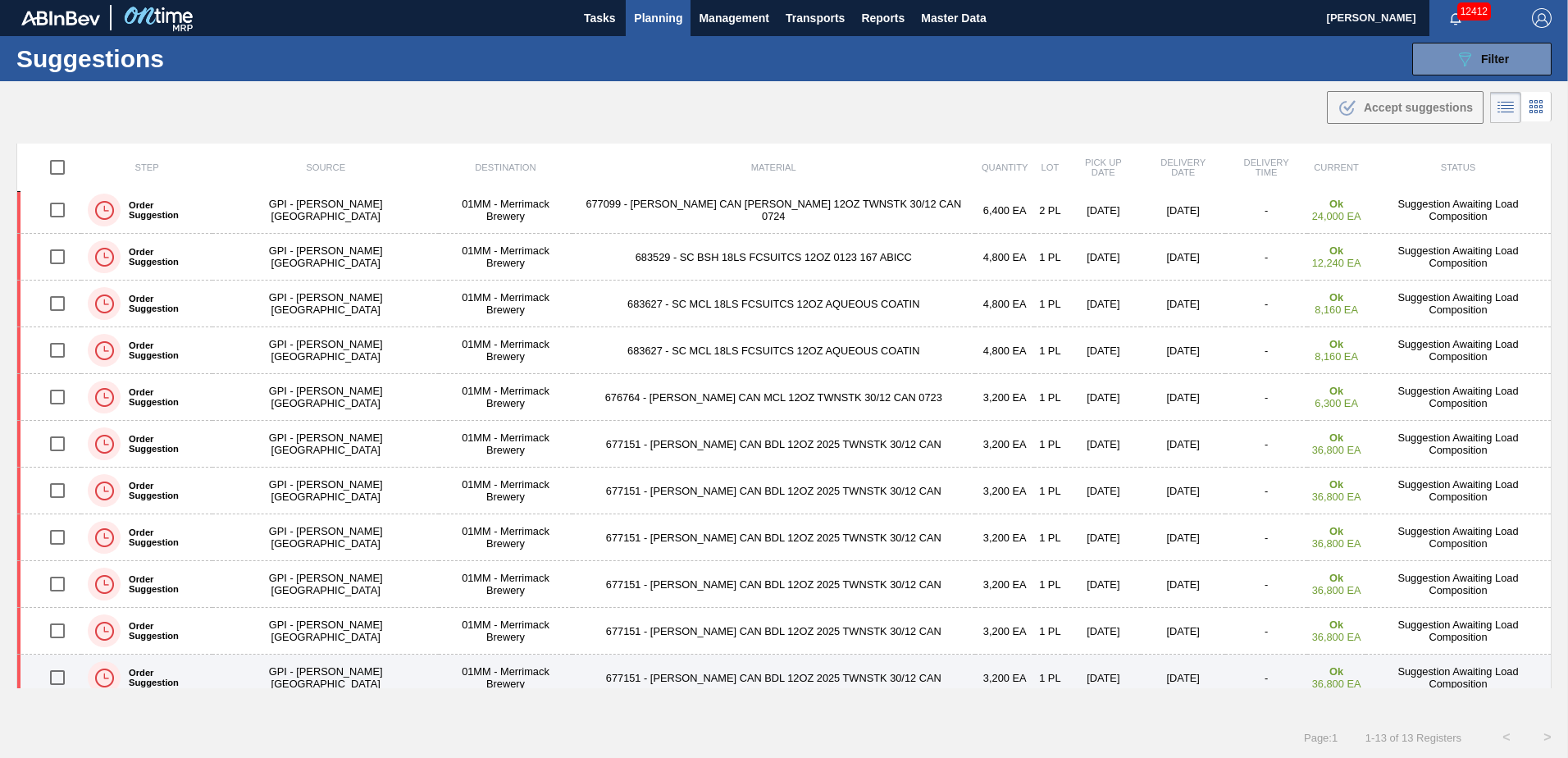
scroll to position [0, 0]
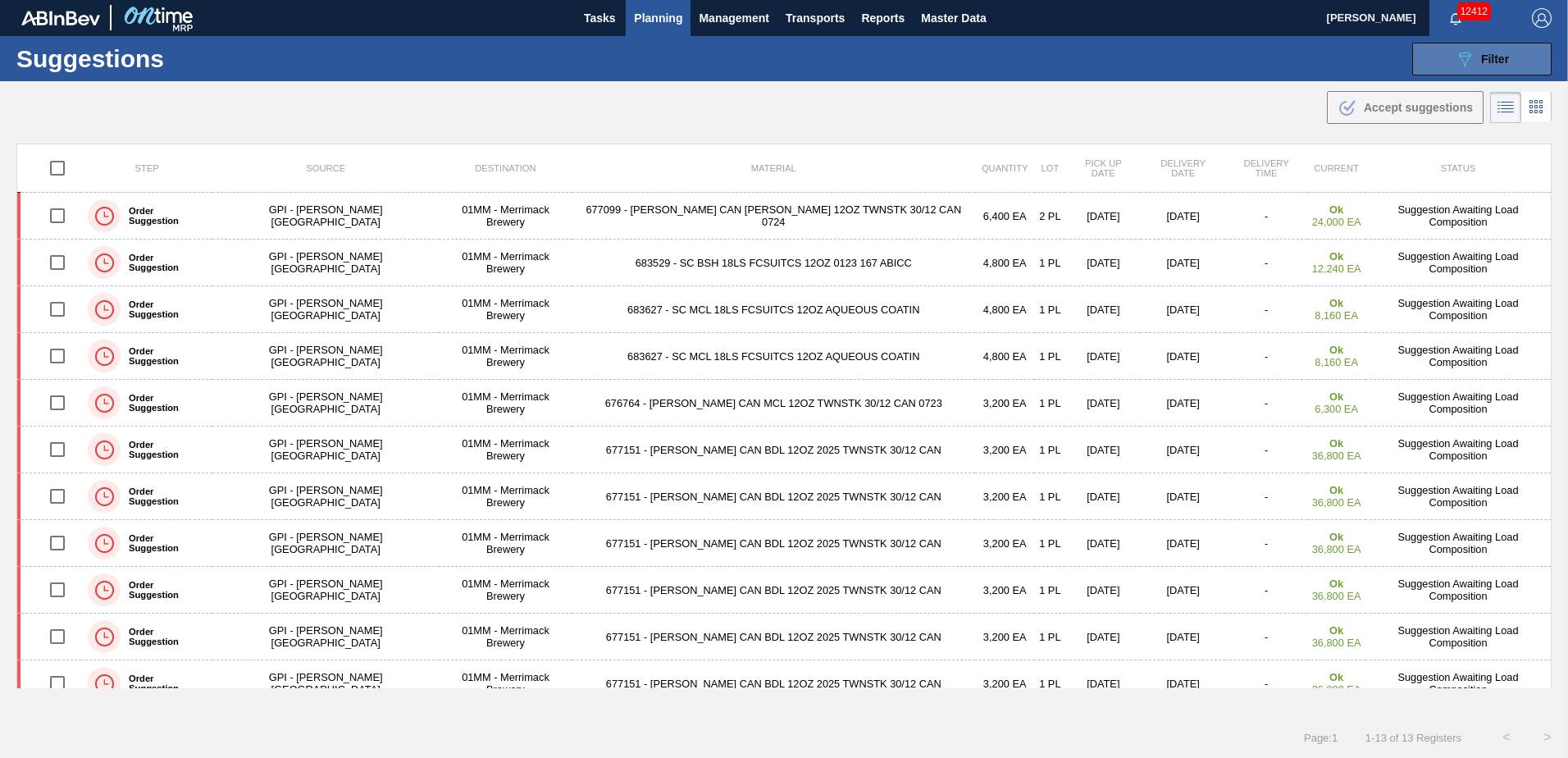
click at [1481, 54] on span "Filter" at bounding box center [1495, 59] width 28 height 13
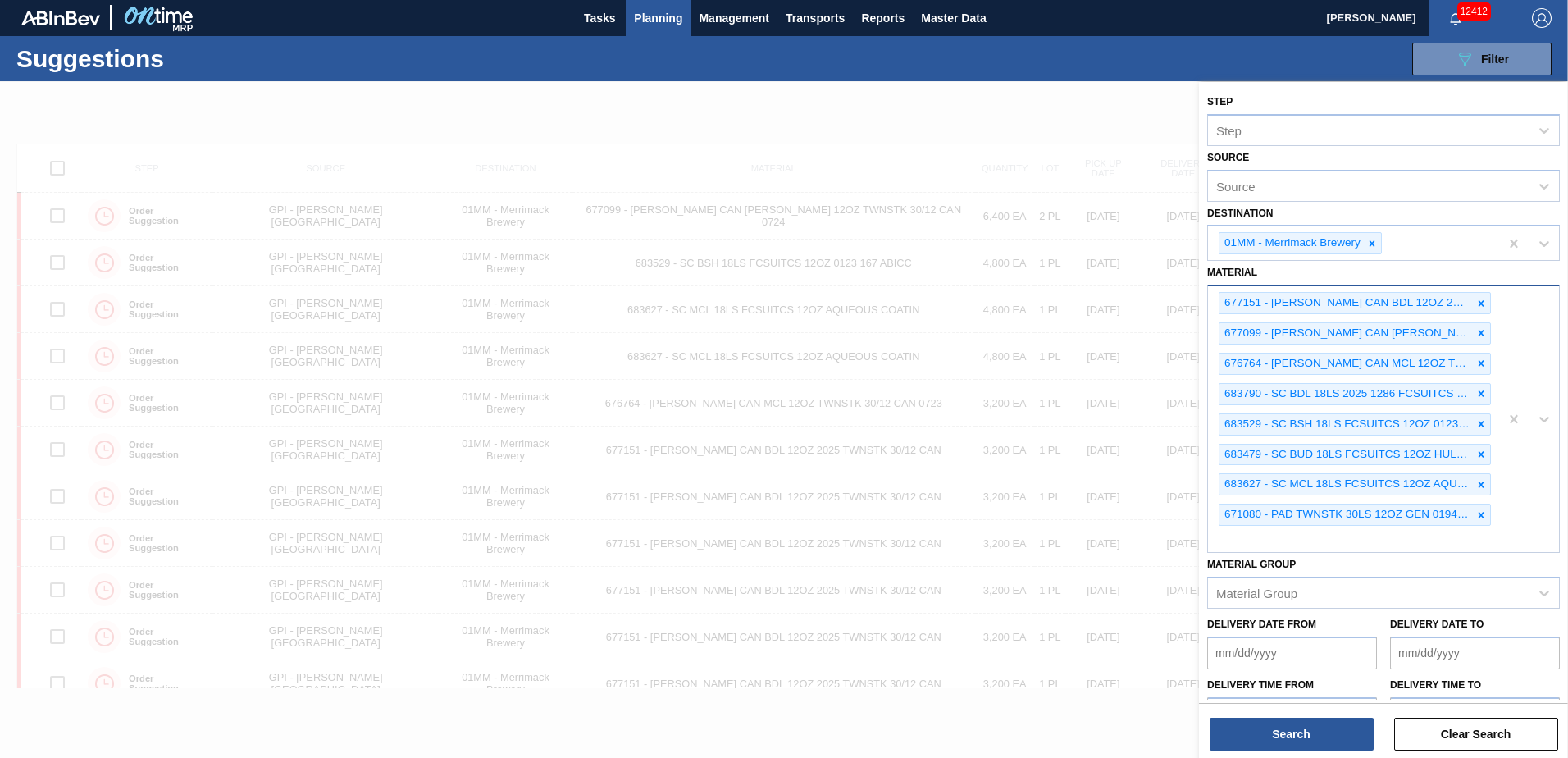
click at [1403, 539] on div "677151 - [PERSON_NAME] CAN BDL 12OZ 2025 TWNSTK 30/12 CAN 677099 - [PERSON_NAME…" at bounding box center [1353, 419] width 291 height 266
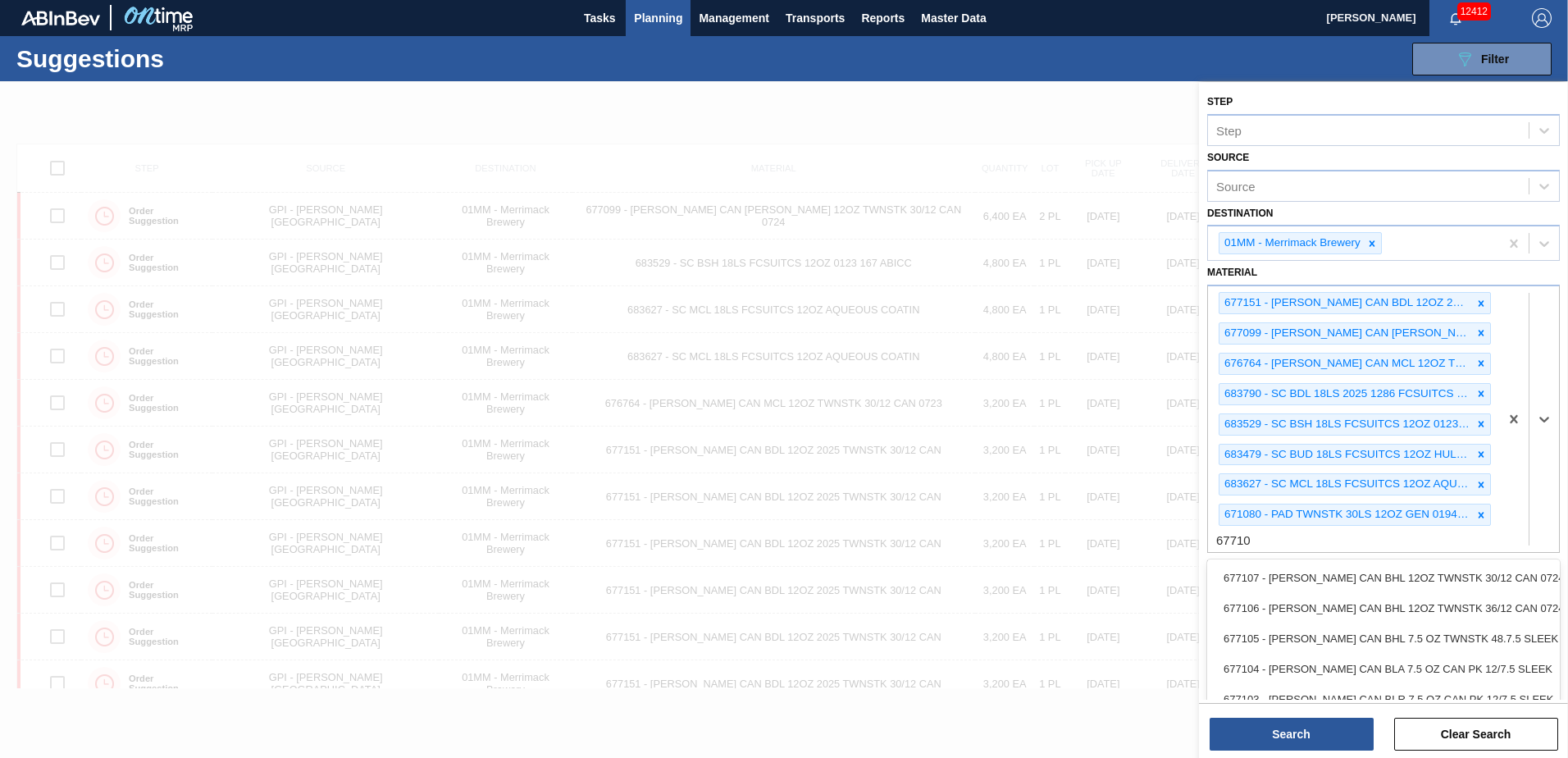
type input "677107"
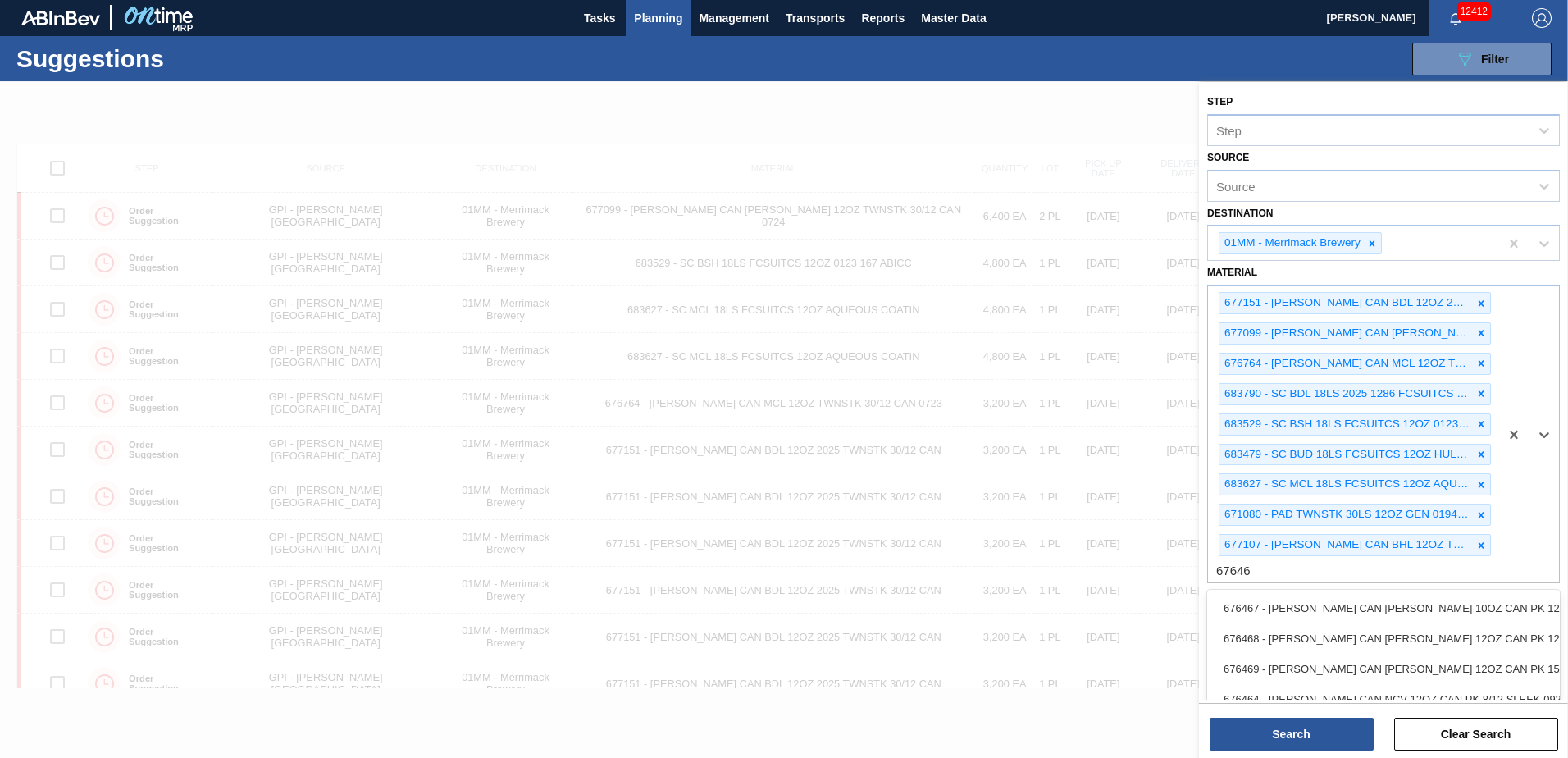
type input "676468"
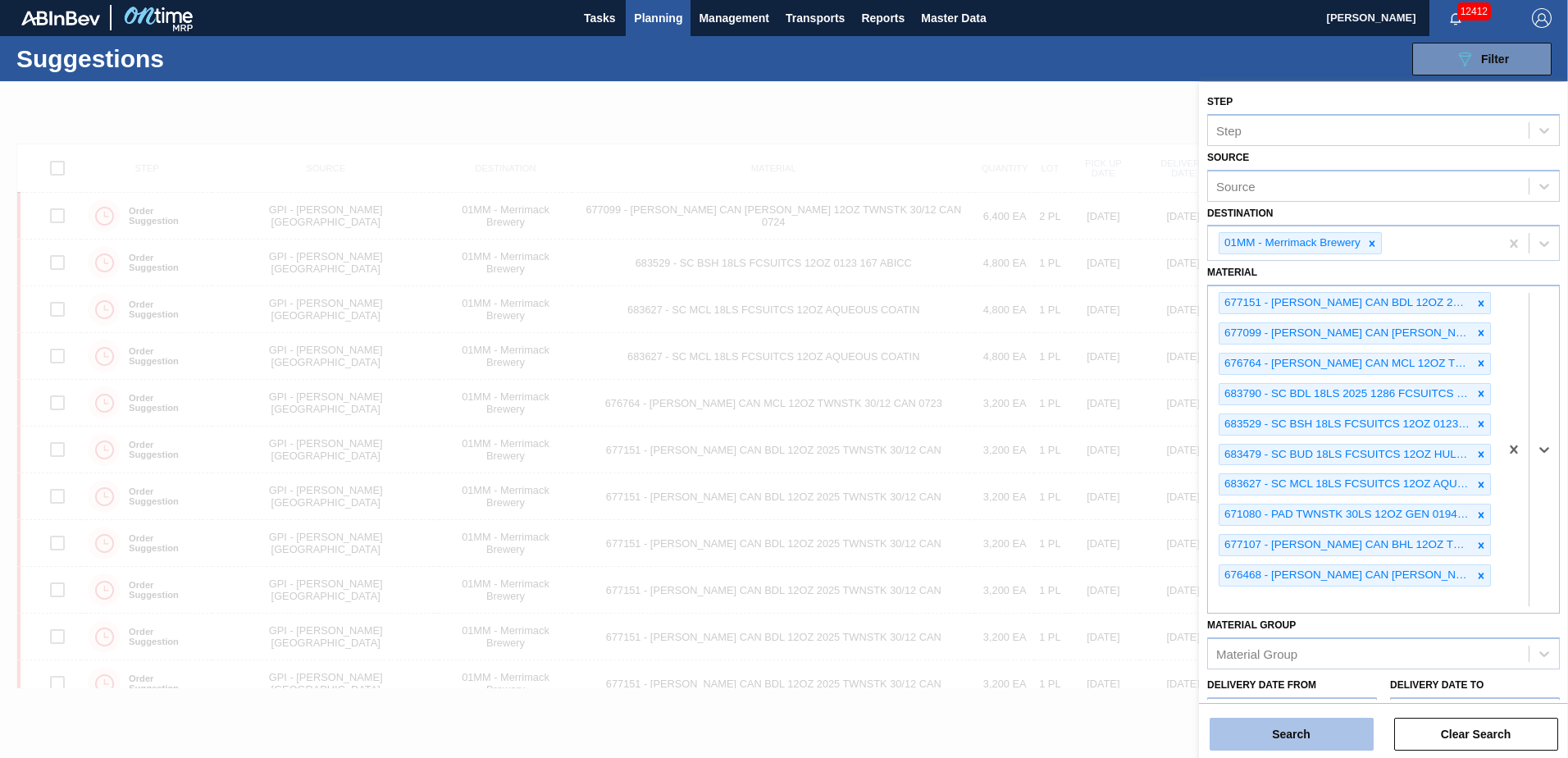
click at [1243, 740] on button "Search" at bounding box center [1291, 734] width 164 height 32
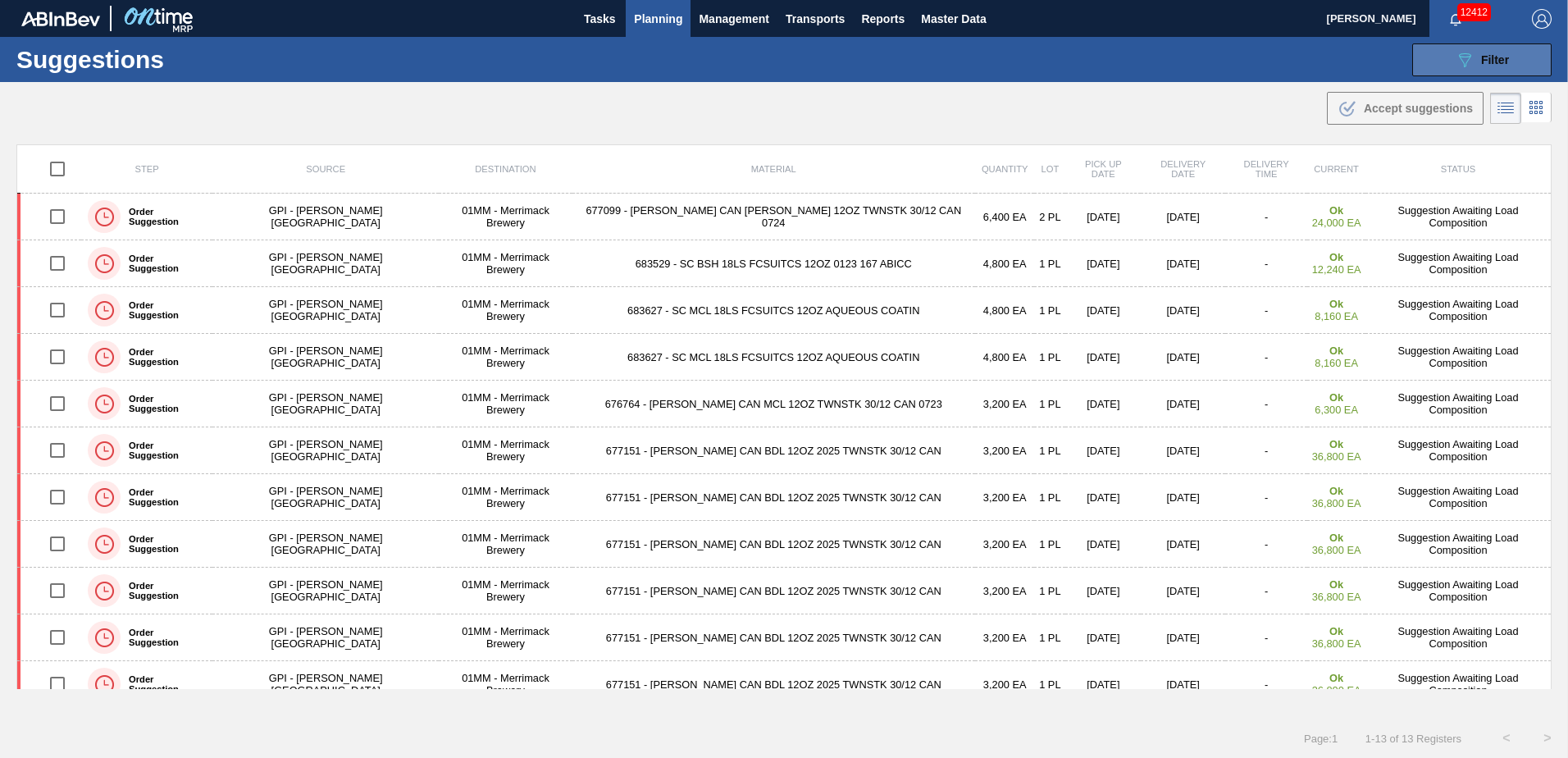
click at [1474, 54] on div "089F7B8B-B2A5-4AFE-B5C0-19BA573D28AC Filter" at bounding box center [1482, 59] width 54 height 19
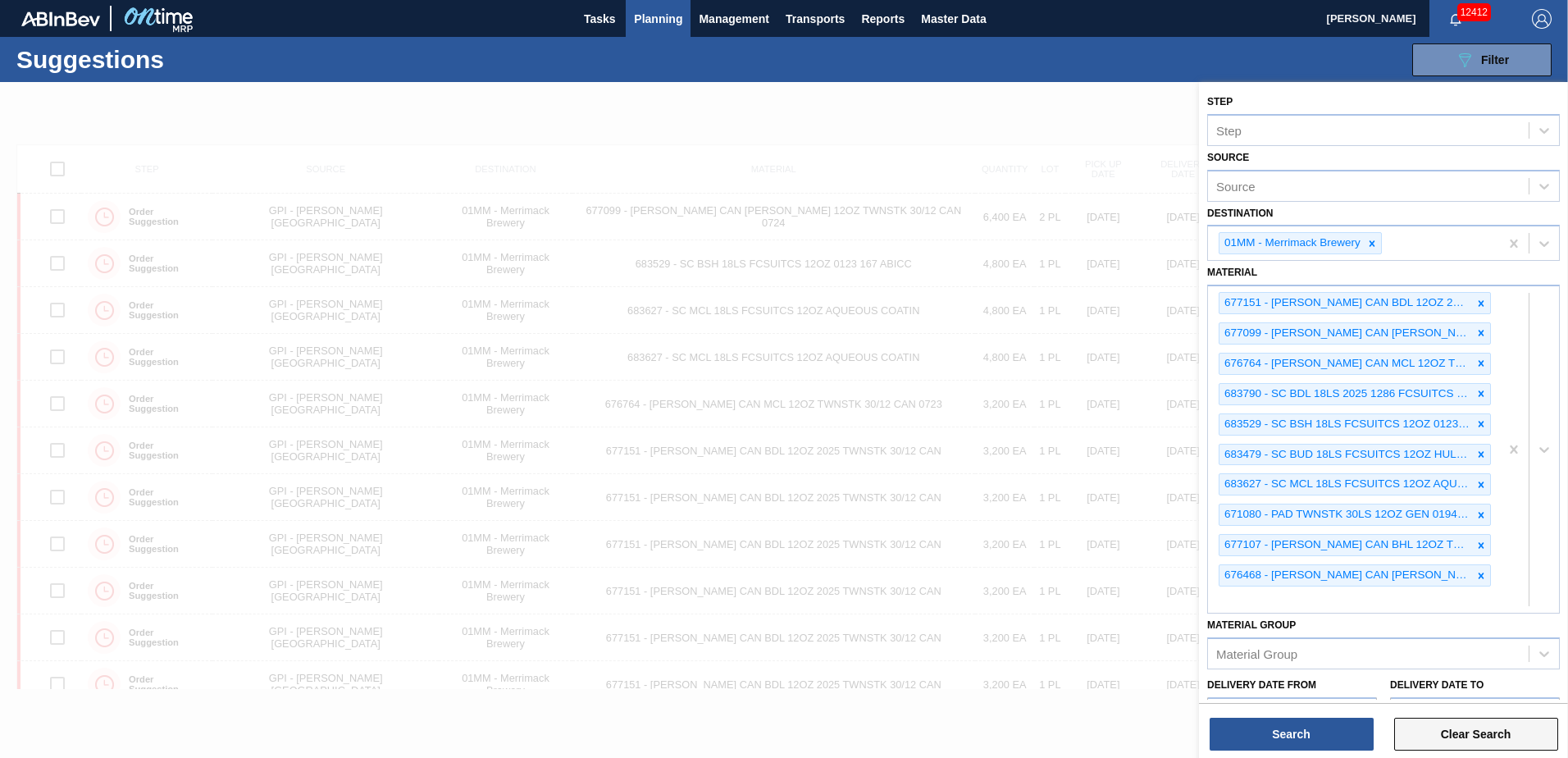
click at [1438, 729] on button "Clear Search" at bounding box center [1475, 734] width 164 height 32
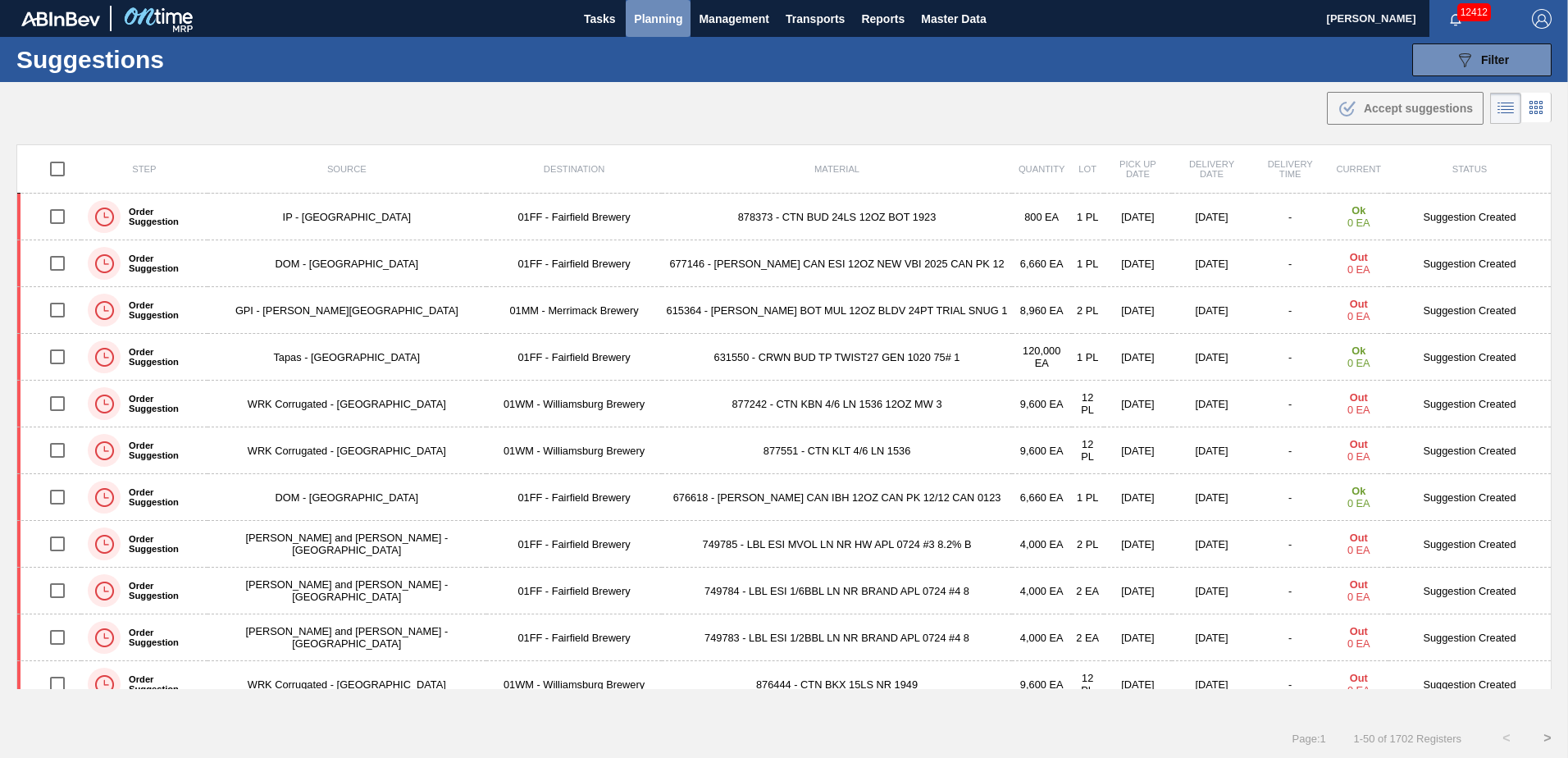
click at [655, 18] on span "Planning" at bounding box center [658, 19] width 48 height 19
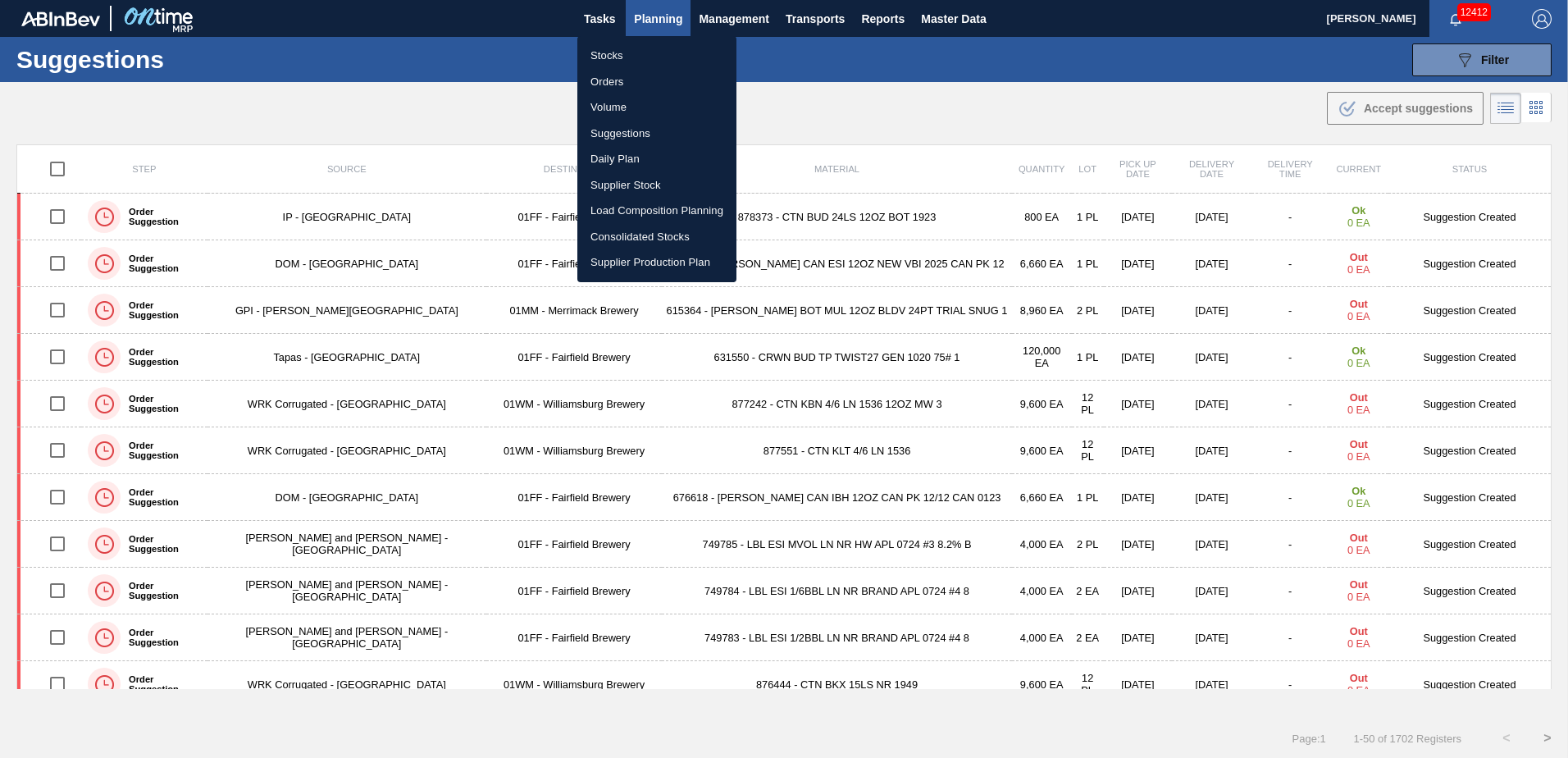
click at [608, 55] on li "Stocks" at bounding box center [657, 56] width 159 height 26
